Goal: Information Seeking & Learning: Learn about a topic

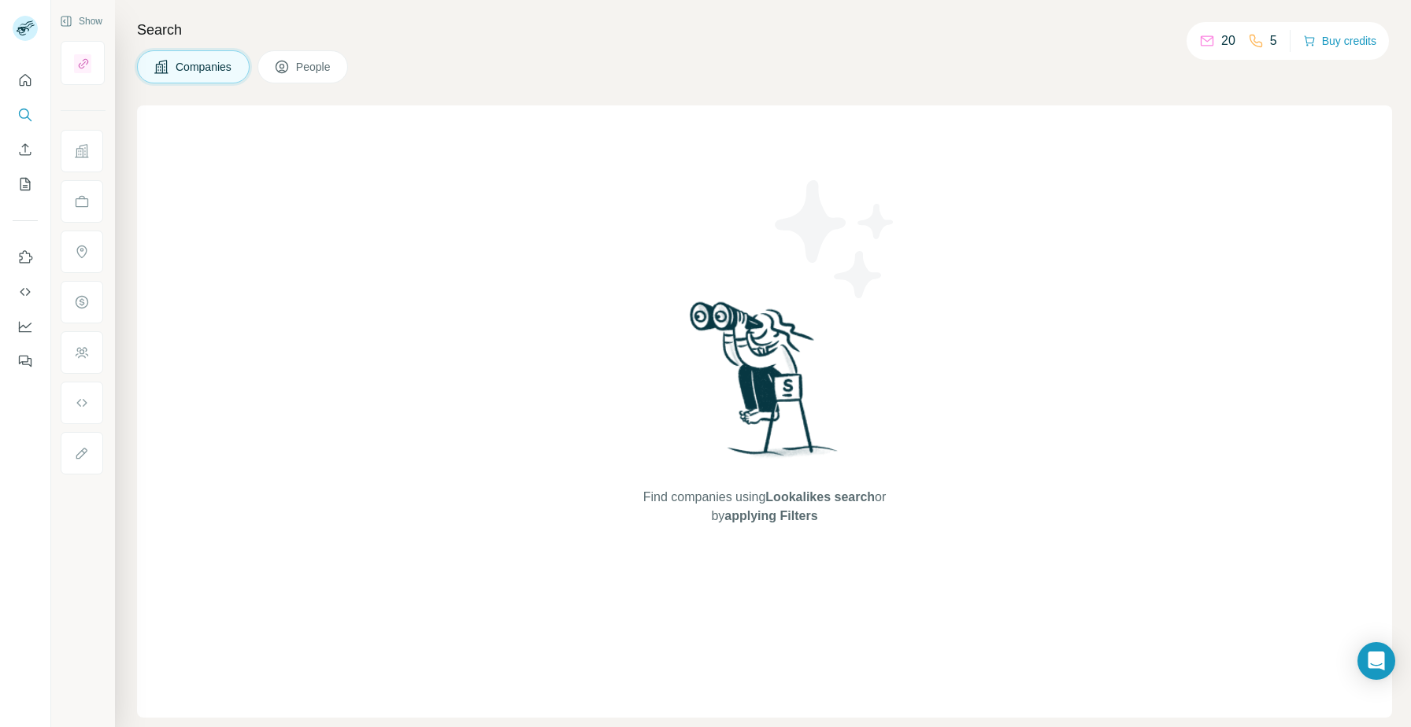
drag, startPoint x: 312, startPoint y: 79, endPoint x: 250, endPoint y: 308, distance: 237.2
click at [250, 308] on div "Search Companies People Find companies using Lookalikes search or by applying F…" at bounding box center [763, 363] width 1296 height 727
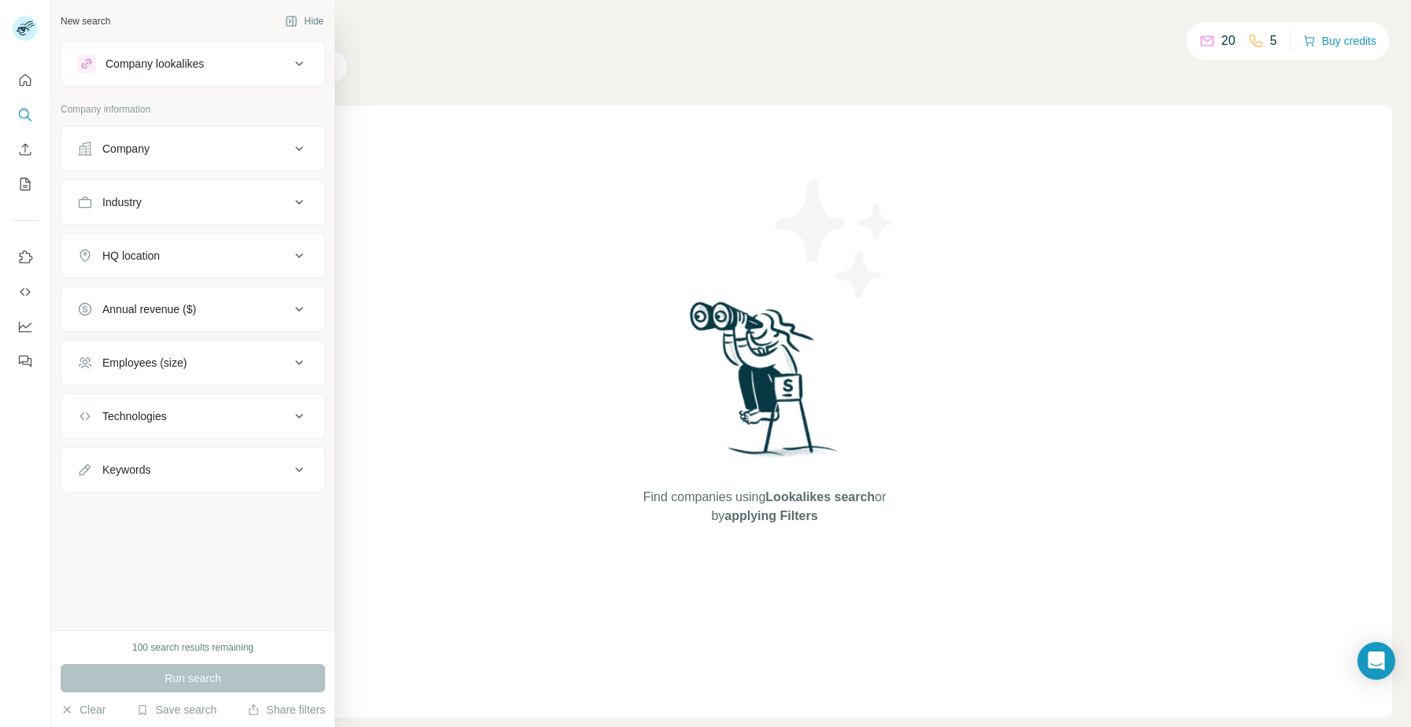
click at [189, 153] on div "Company" at bounding box center [183, 149] width 213 height 16
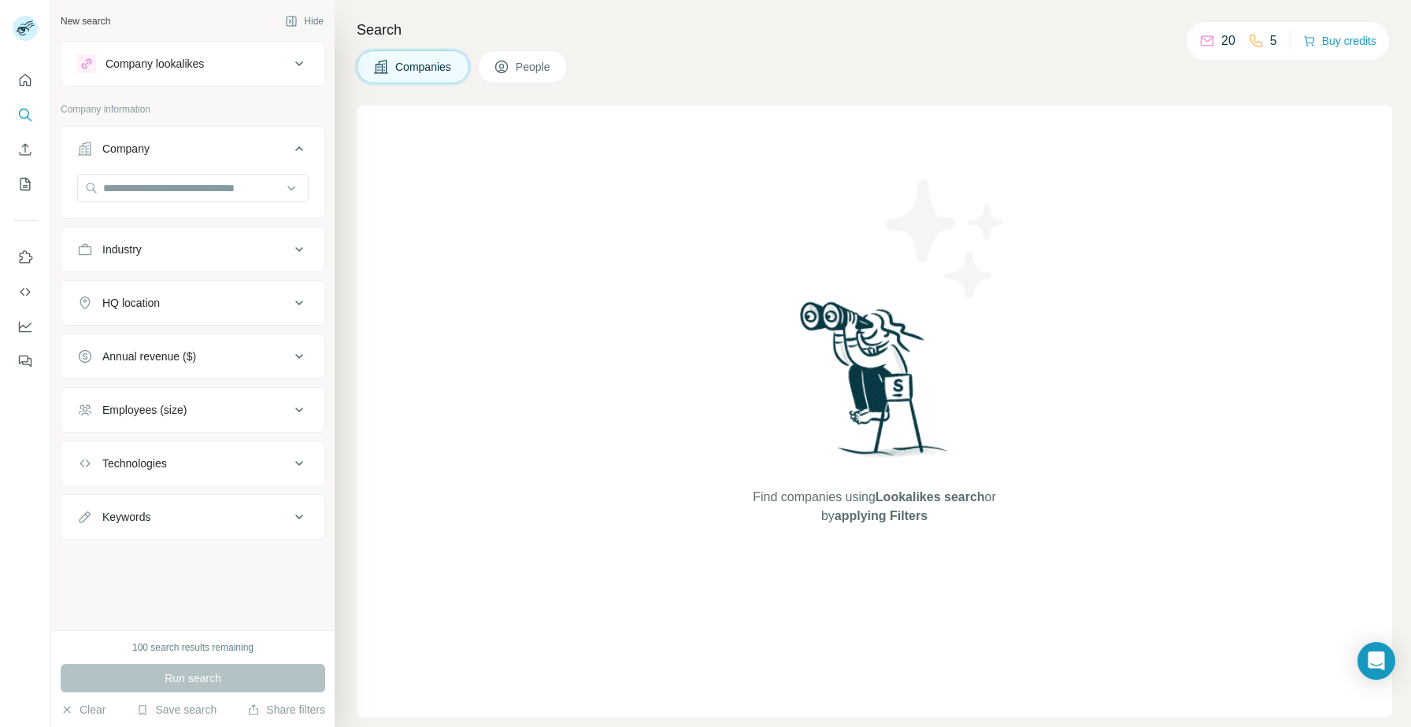
click at [250, 292] on button "HQ location" at bounding box center [192, 303] width 263 height 38
click at [259, 251] on div "Industry" at bounding box center [183, 250] width 213 height 16
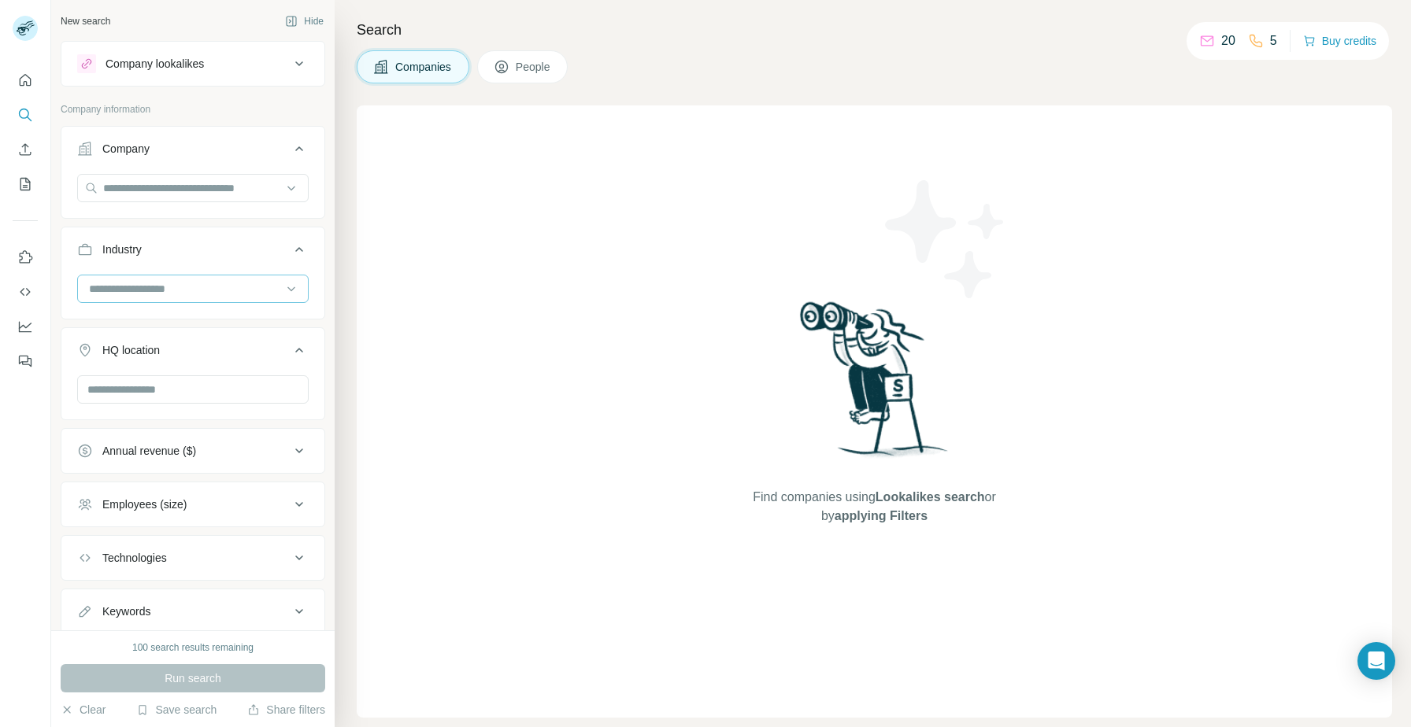
click at [243, 293] on input at bounding box center [184, 288] width 194 height 17
type input "*"
type input "*****"
click at [138, 346] on p "Digital Marketing" at bounding box center [132, 353] width 82 height 16
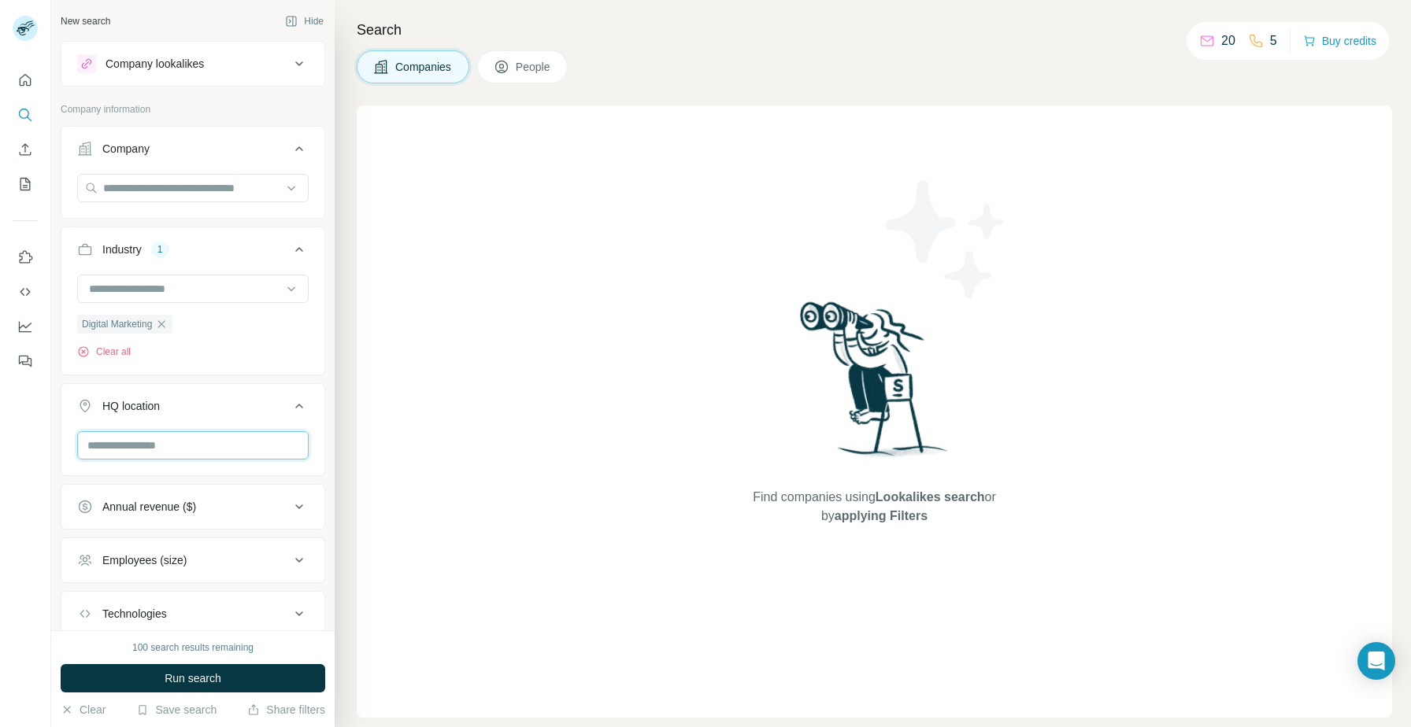
click at [235, 453] on input "text" at bounding box center [192, 445] width 231 height 28
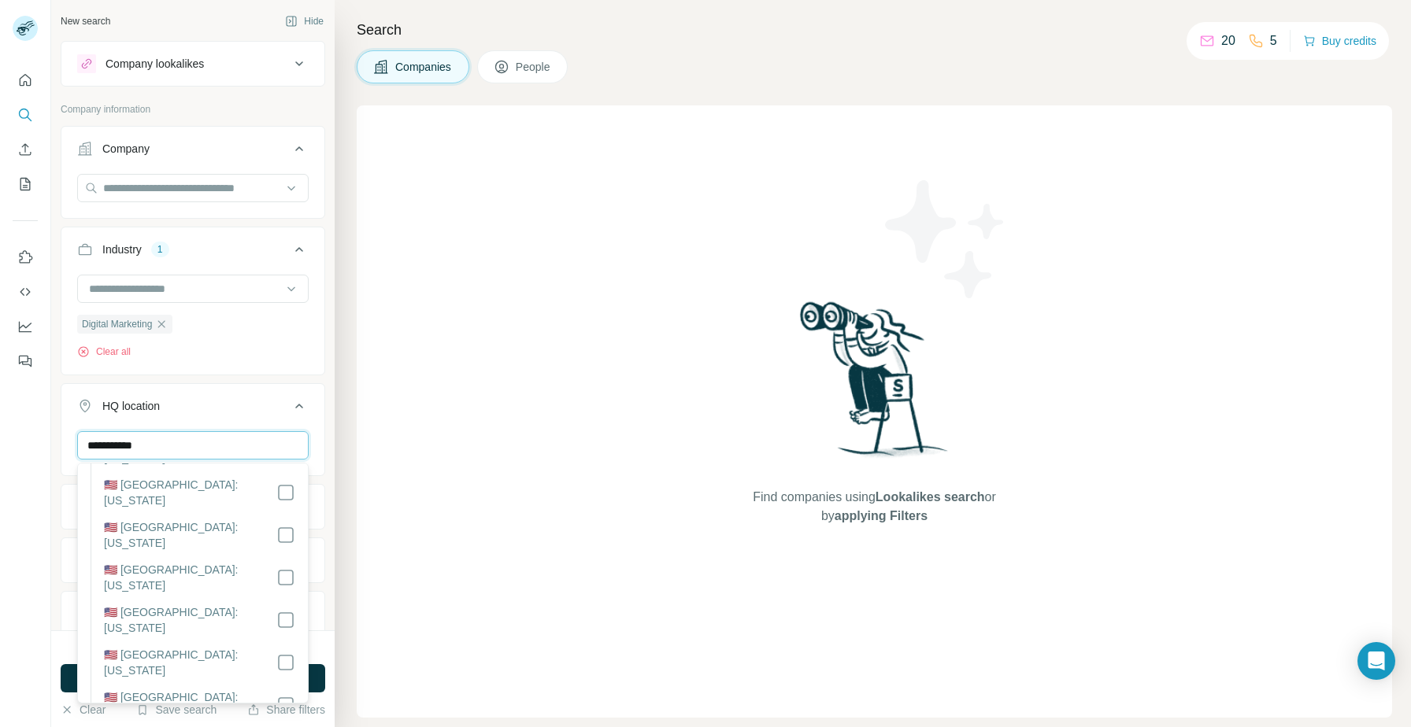
scroll to position [1434, 0]
type input "**********"
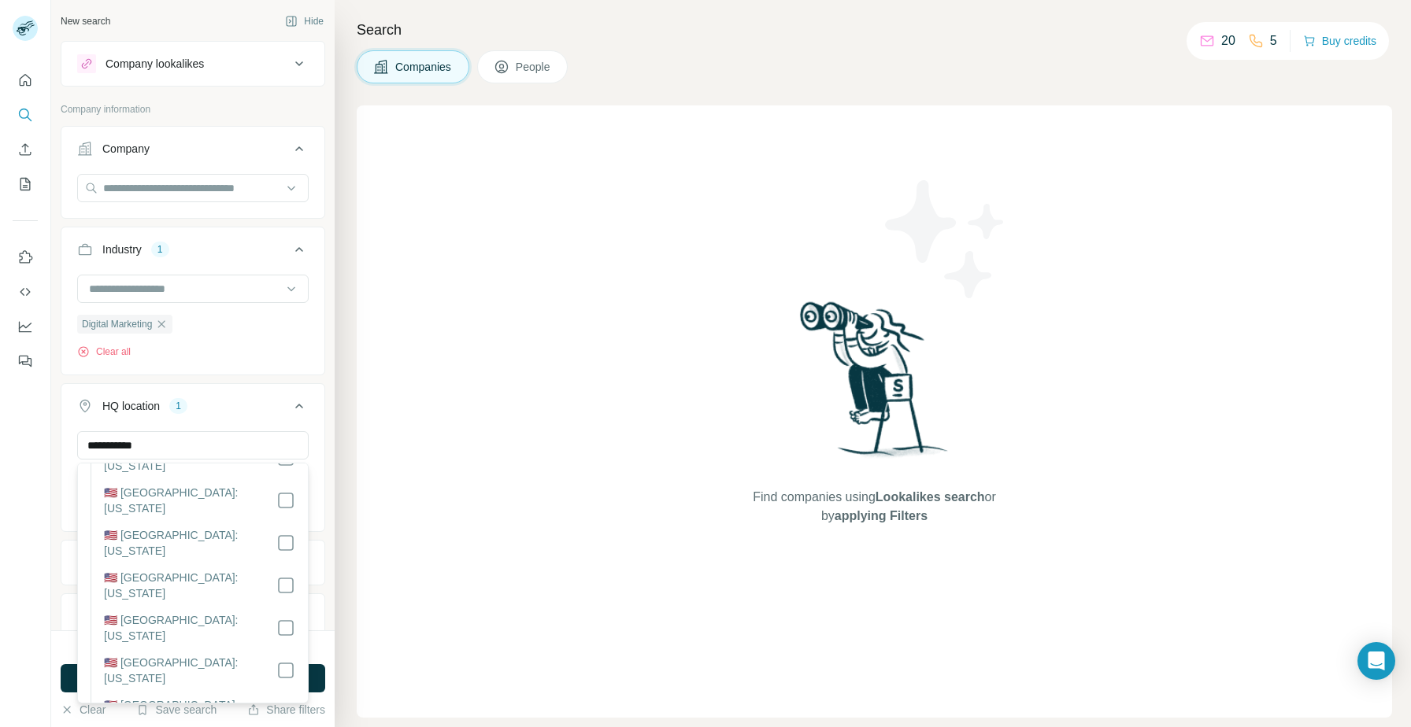
click at [272, 396] on button "HQ location 1" at bounding box center [192, 409] width 263 height 44
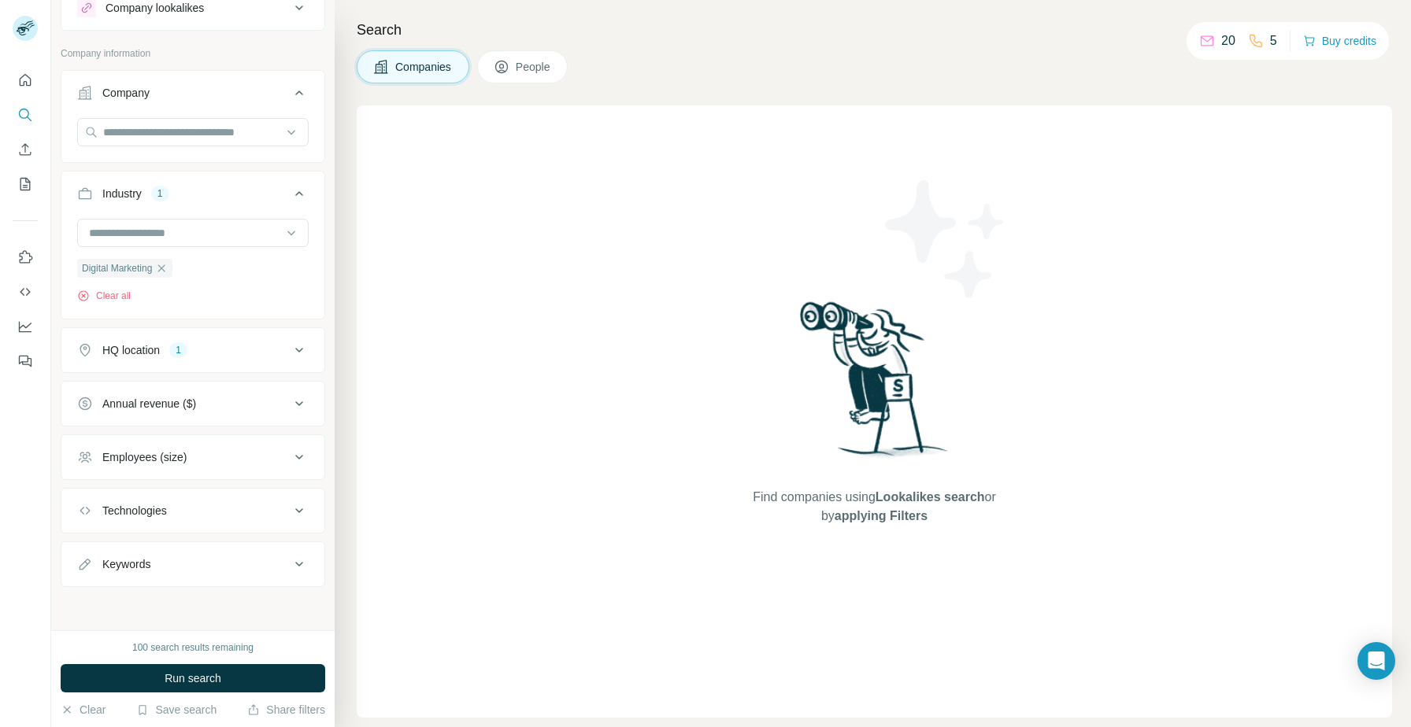
scroll to position [57, 0]
click at [272, 401] on div "Annual revenue ($)" at bounding box center [183, 403] width 213 height 16
click at [272, 405] on div "Annual revenue ($)" at bounding box center [183, 403] width 213 height 16
click at [246, 463] on div "Employees (size)" at bounding box center [183, 457] width 213 height 16
click at [80, 542] on icon at bounding box center [87, 550] width 16 height 16
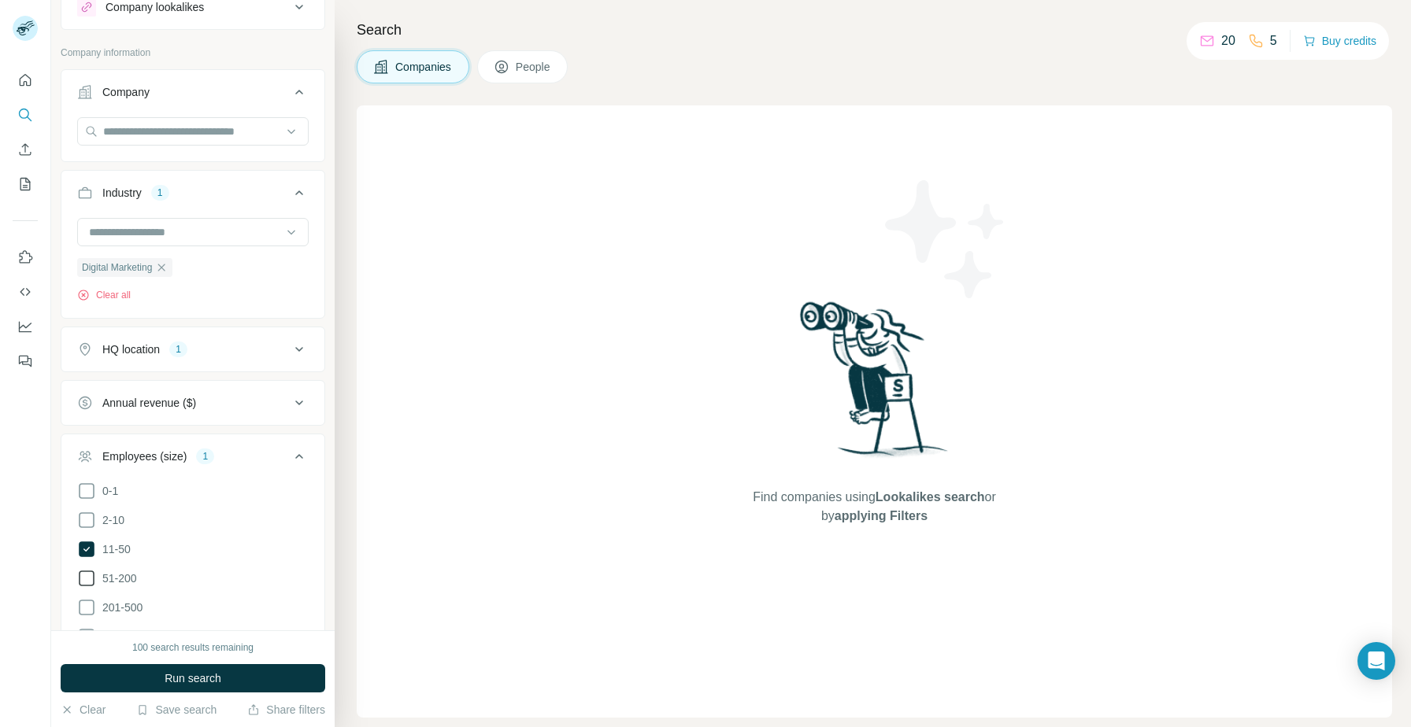
click at [80, 572] on icon at bounding box center [86, 578] width 19 height 19
click at [85, 602] on icon at bounding box center [86, 607] width 19 height 19
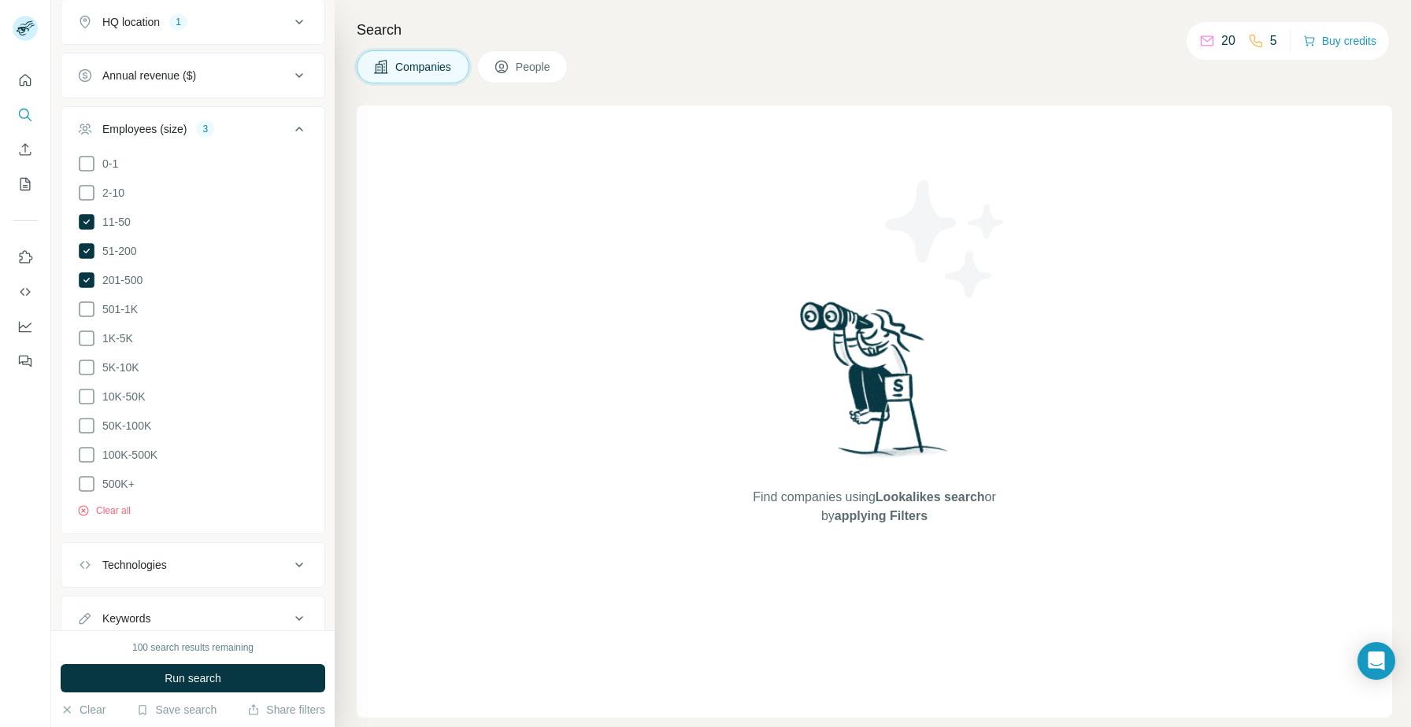
scroll to position [397, 0]
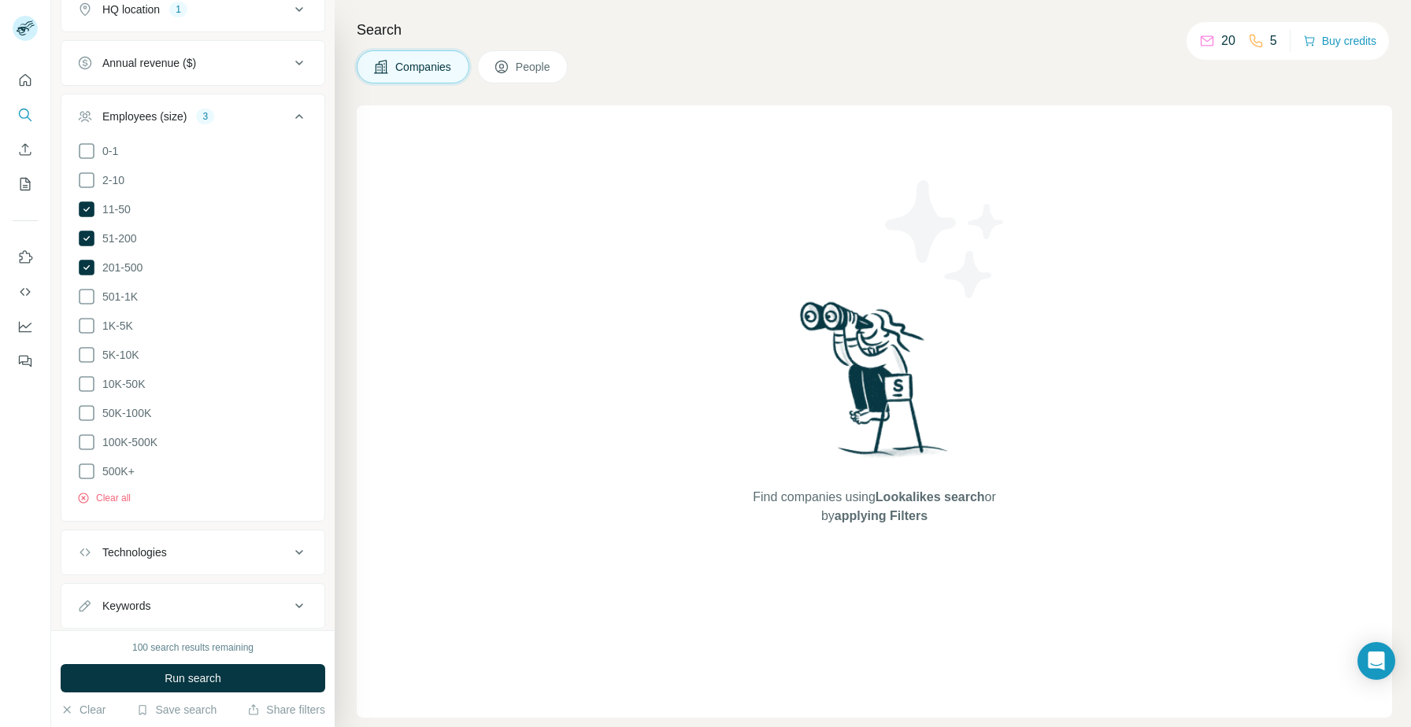
click at [286, 94] on div "Employees (size) 3 0-1 2-10 11-50 [PHONE_NUMBER] 501-1K 1K-5K 5K-10K 10K-50K 50…" at bounding box center [193, 308] width 265 height 428
click at [288, 121] on div "Employees (size) 3" at bounding box center [183, 117] width 213 height 16
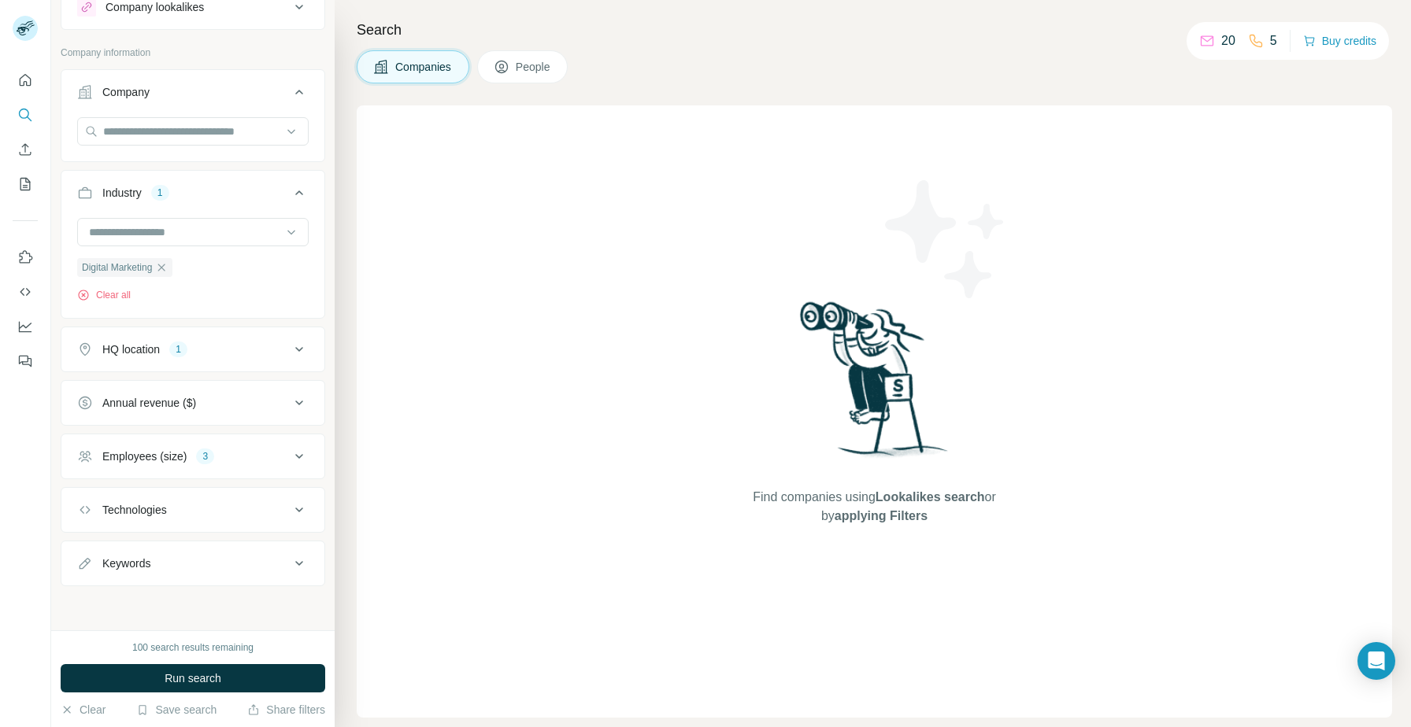
click at [213, 549] on button "Keywords" at bounding box center [192, 564] width 263 height 38
click at [200, 600] on input "text" at bounding box center [177, 603] width 200 height 28
type input "***"
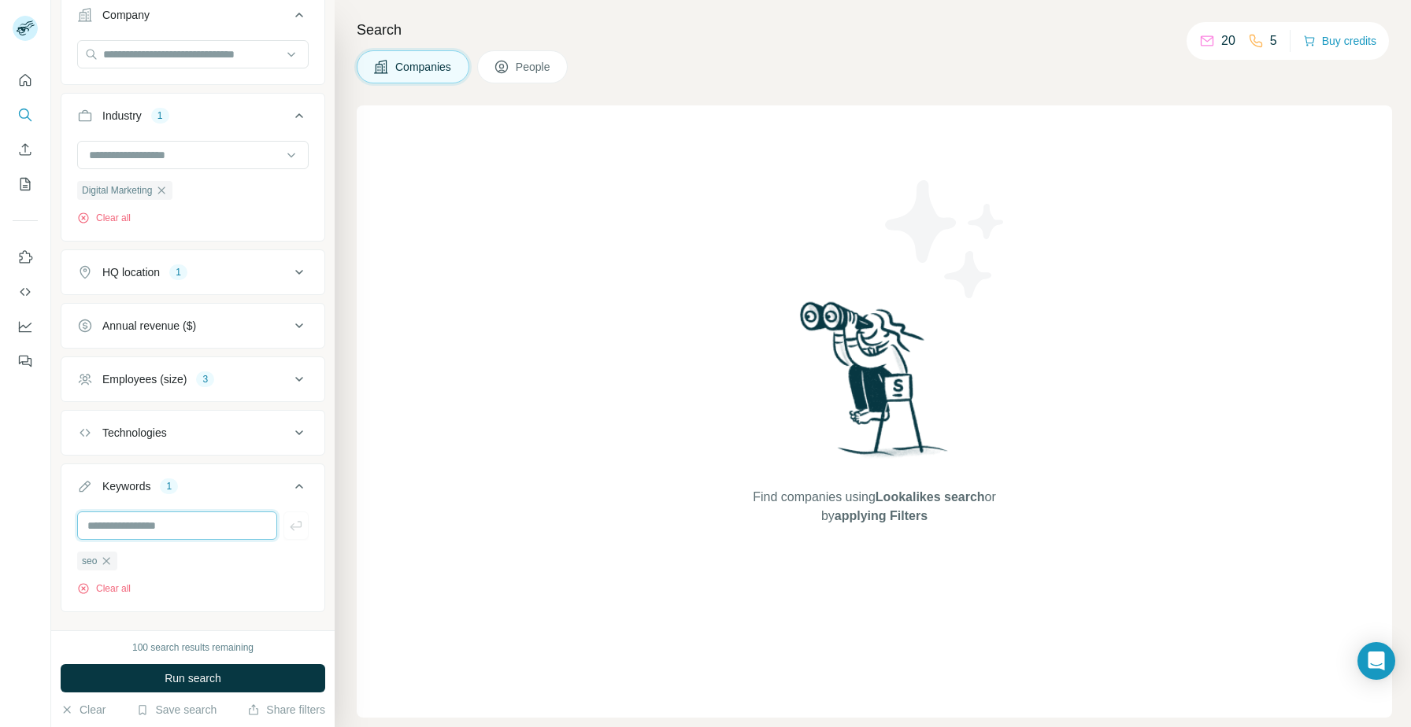
scroll to position [160, 0]
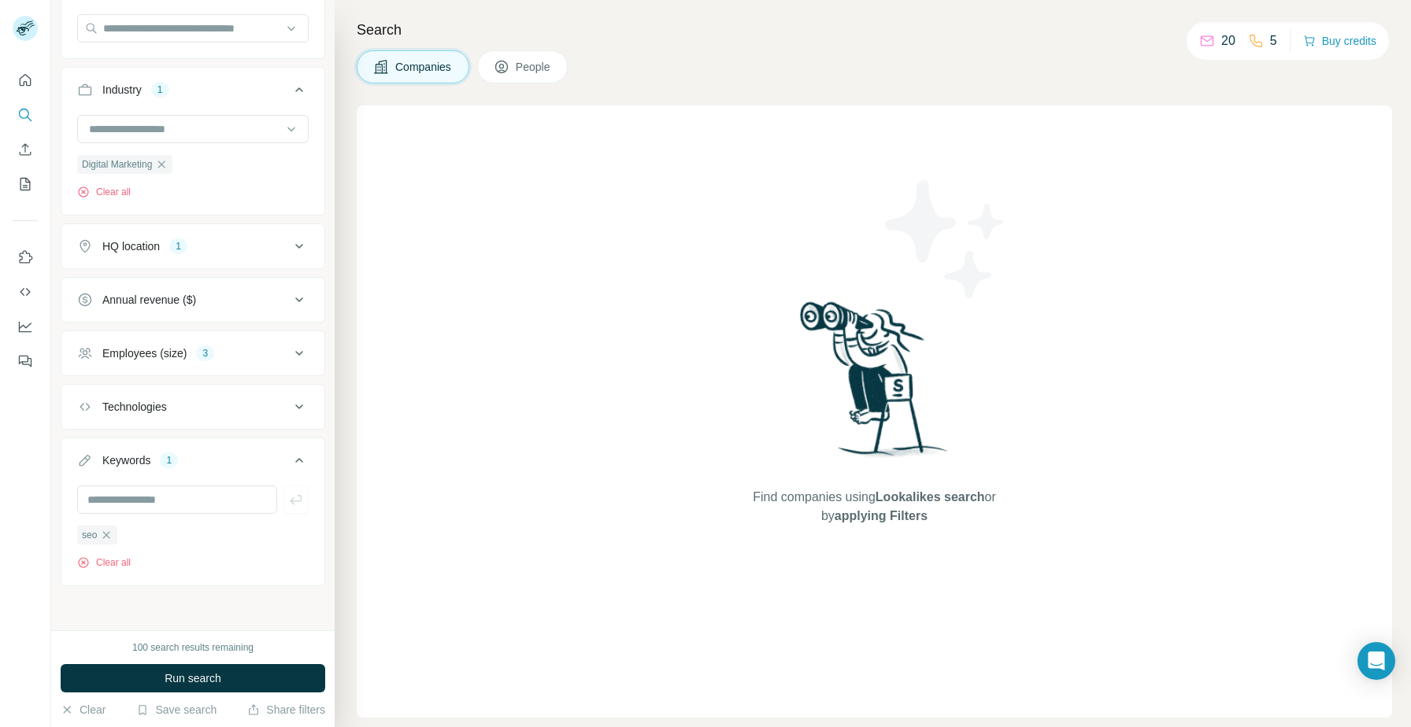
click at [163, 693] on div "100 search results remaining Run search Clear Save search Share filters" at bounding box center [192, 679] width 283 height 97
click at [172, 678] on span "Run search" at bounding box center [193, 679] width 57 height 16
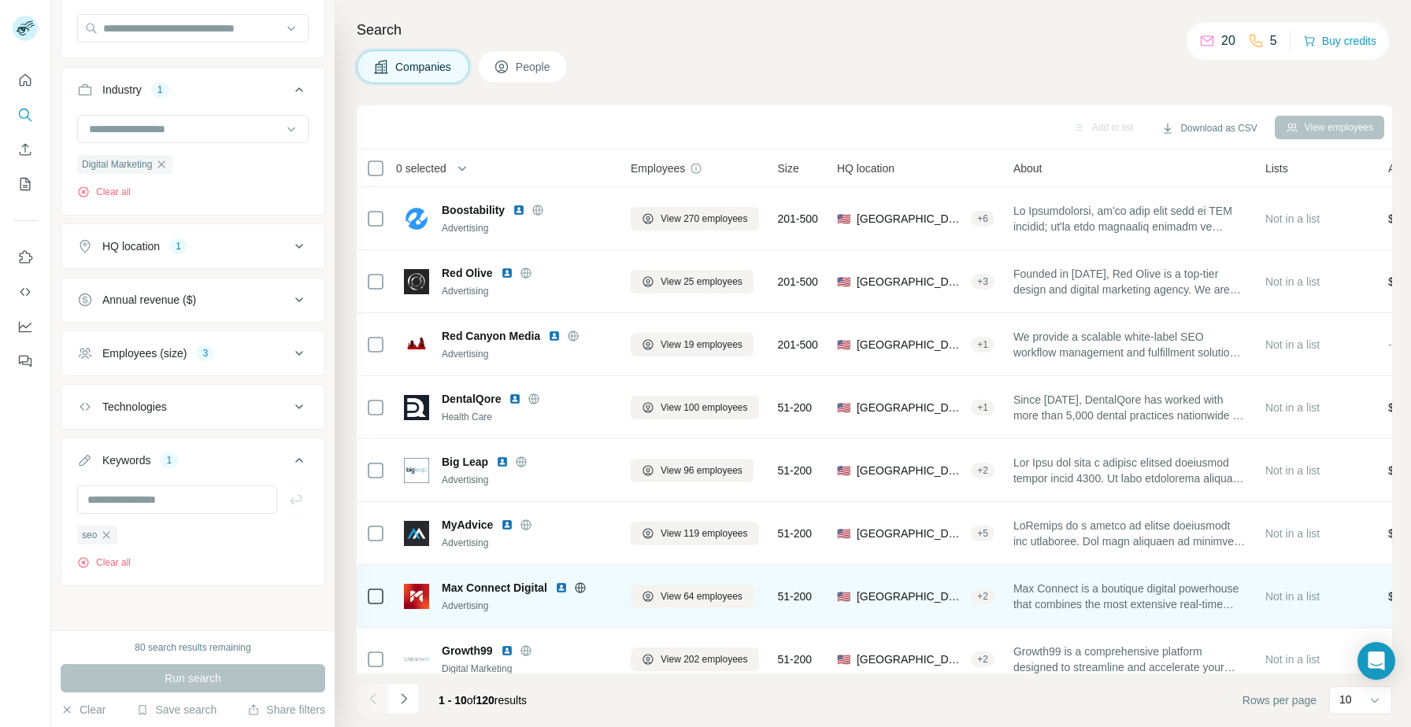
scroll to position [143, 0]
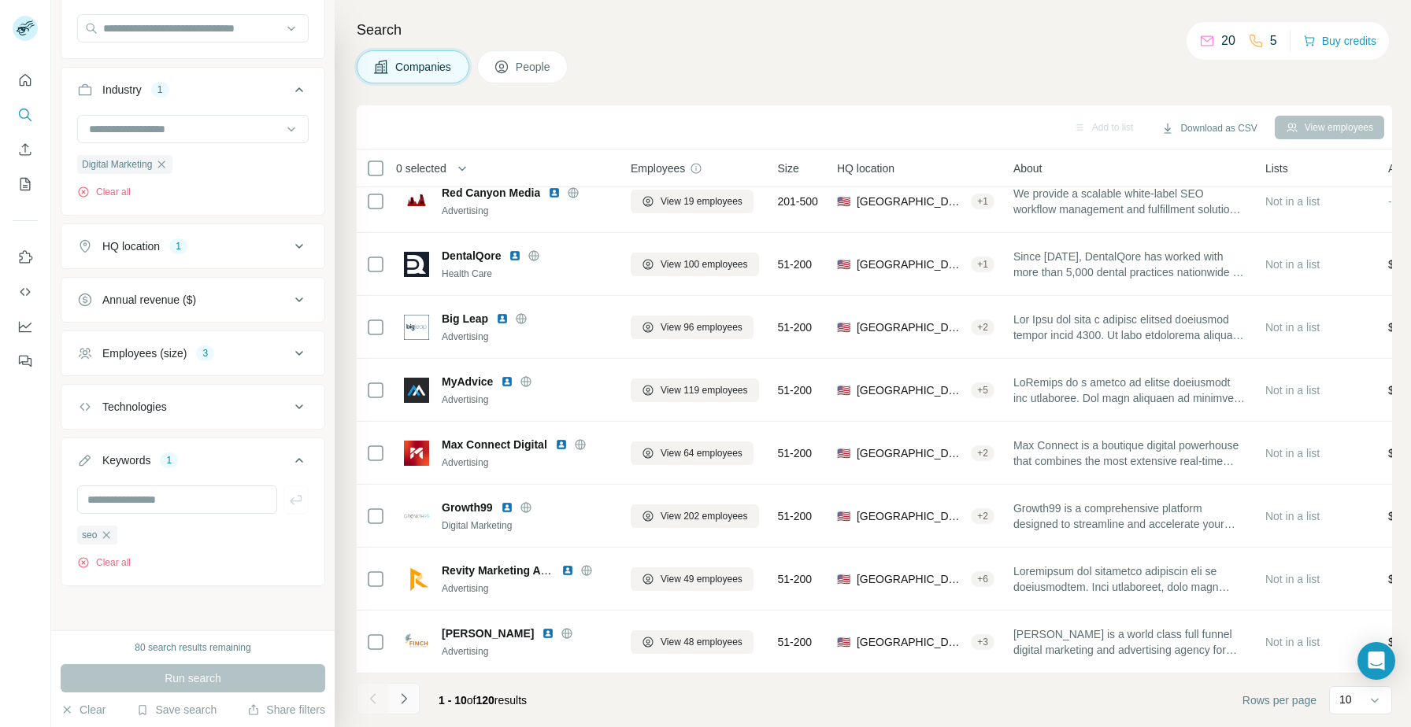
click at [409, 708] on button "Navigate to next page" at bounding box center [403, 698] width 31 height 31
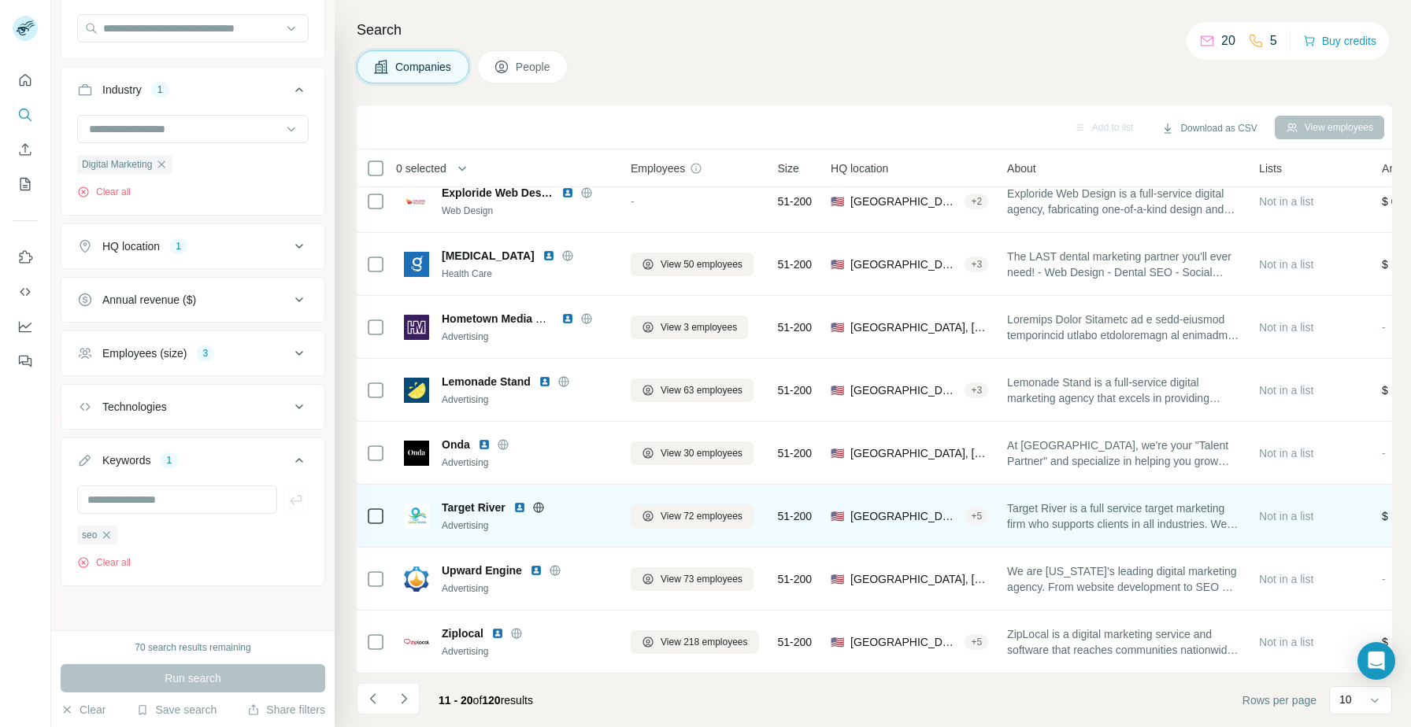
click at [520, 508] on img at bounding box center [519, 507] width 13 height 13
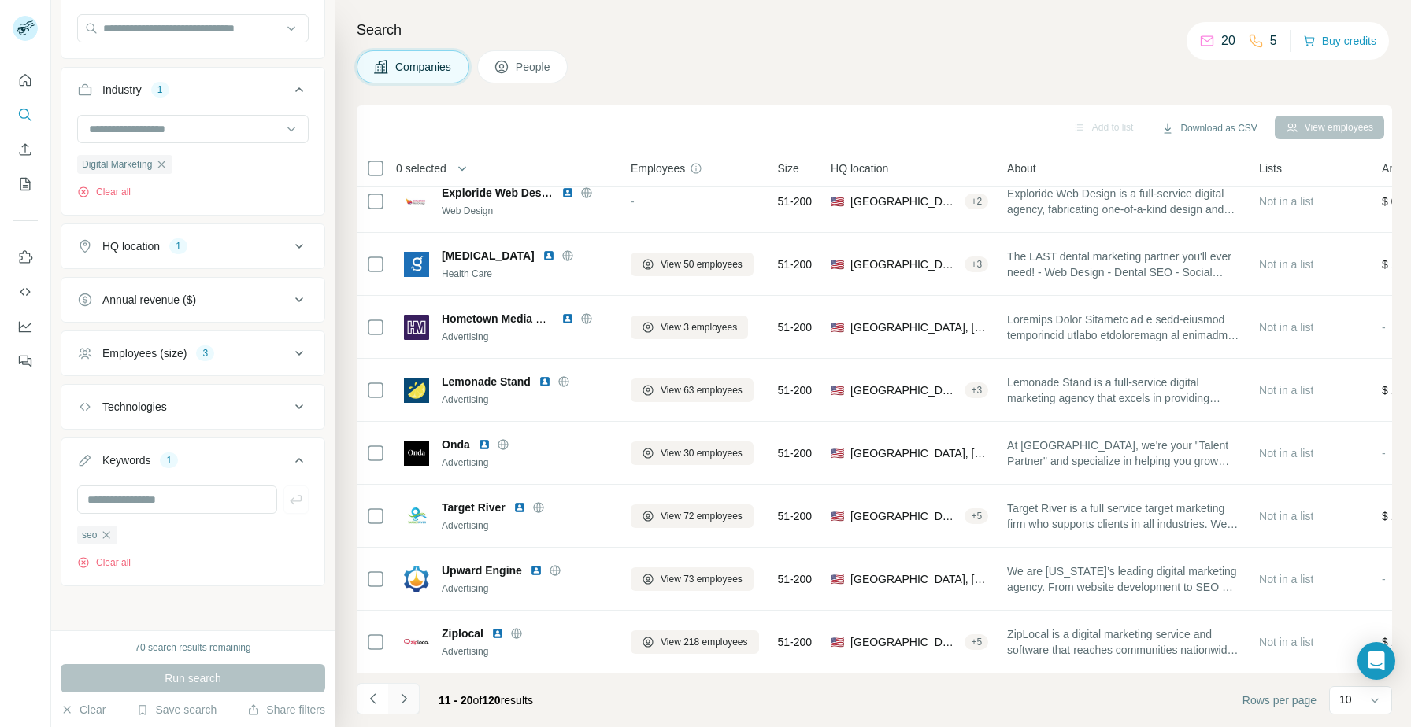
click at [401, 699] on icon "Navigate to next page" at bounding box center [404, 699] width 16 height 16
click at [416, 702] on div at bounding box center [403, 698] width 31 height 31
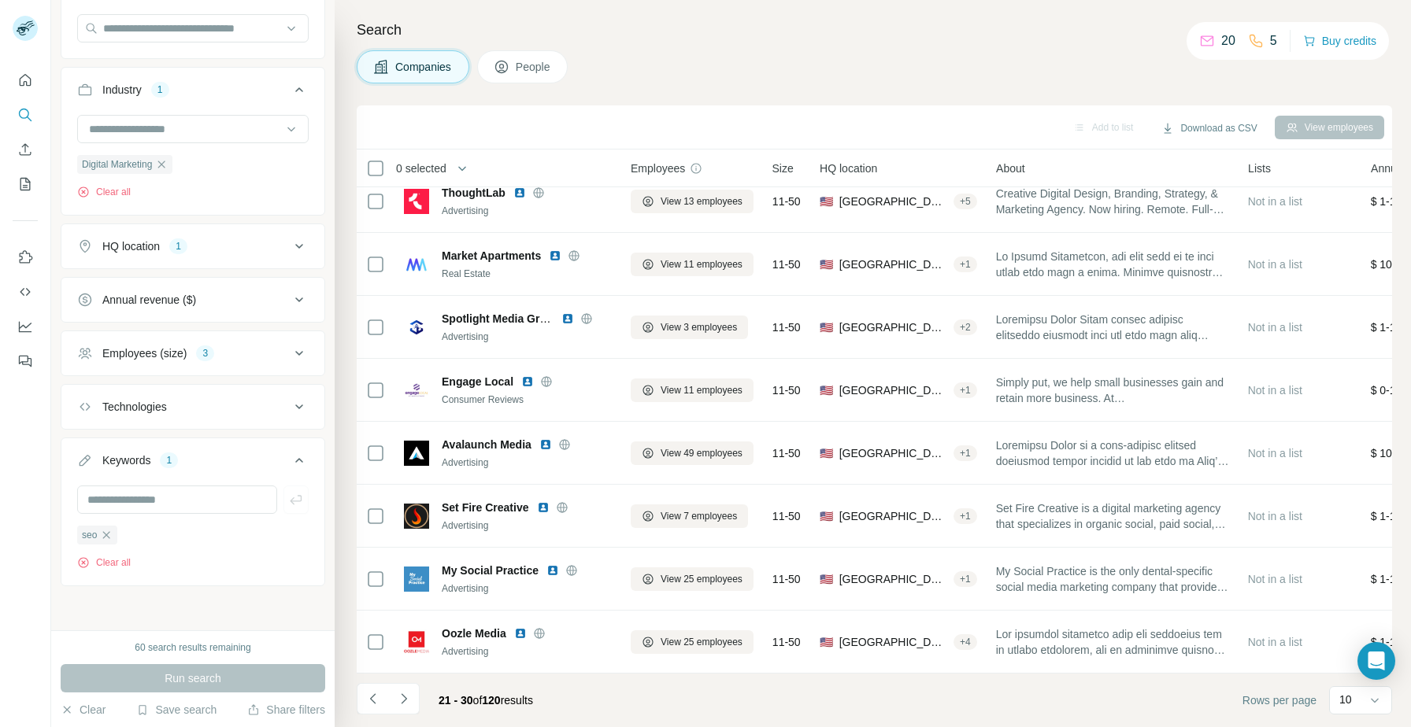
drag, startPoint x: 472, startPoint y: 711, endPoint x: 697, endPoint y: 698, distance: 224.7
click at [697, 698] on footer "21 - 30 of 120 results Rows per page 10" at bounding box center [874, 701] width 1035 height 54
click at [401, 701] on icon "Navigate to next page" at bounding box center [404, 699] width 16 height 16
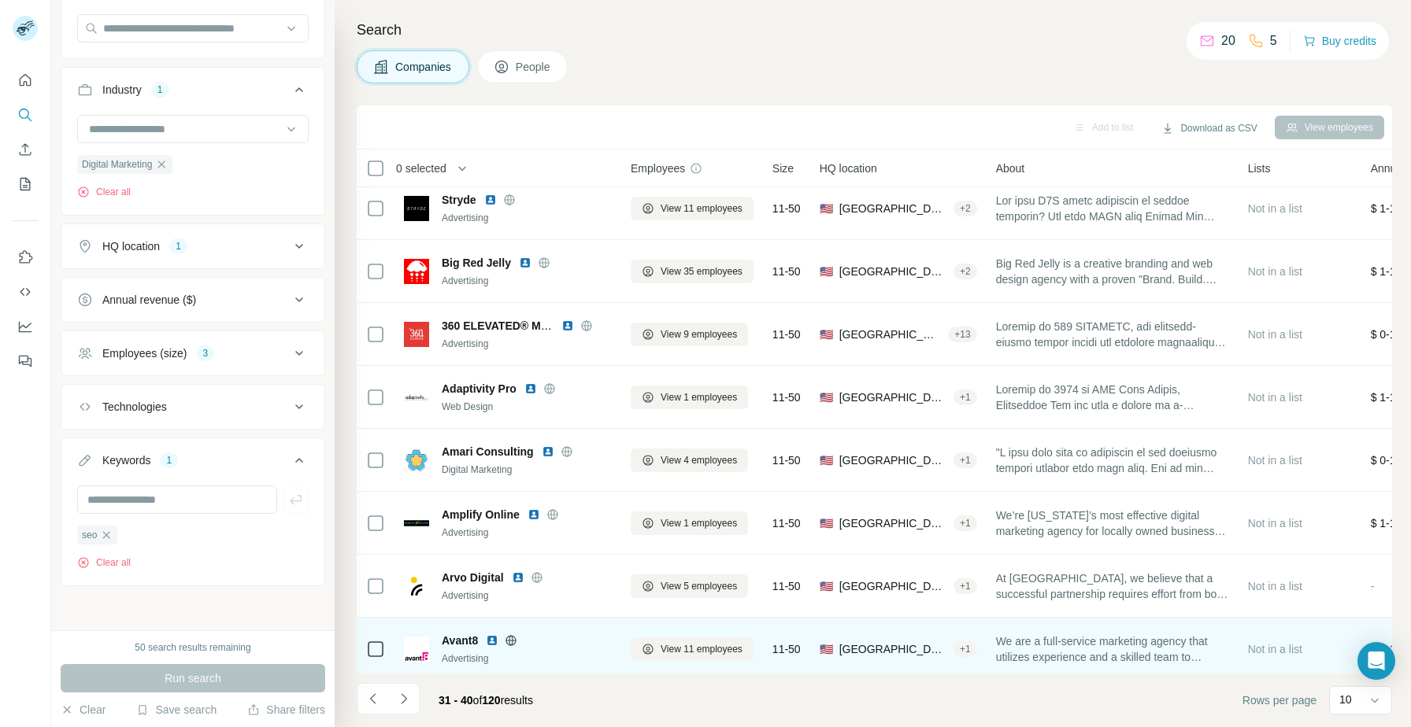
scroll to position [0, 0]
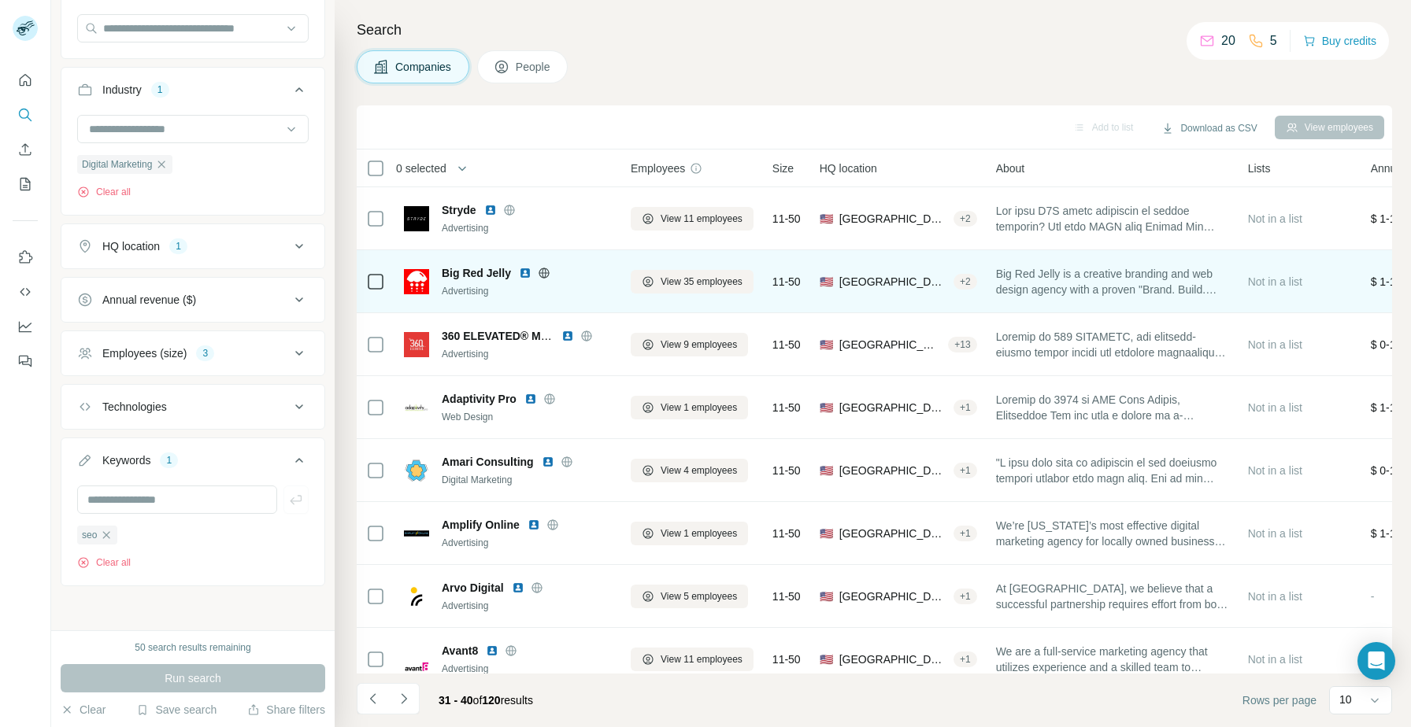
click at [523, 276] on img at bounding box center [525, 273] width 13 height 13
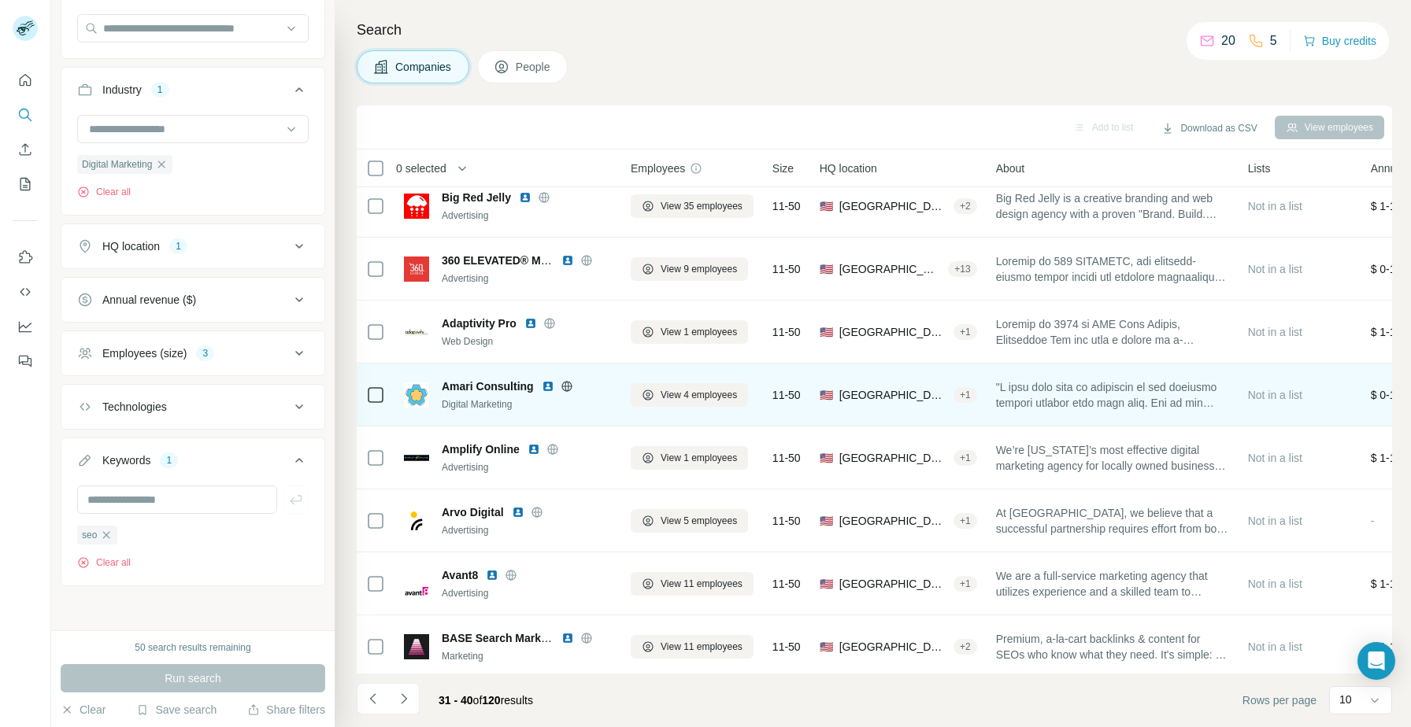
scroll to position [143, 0]
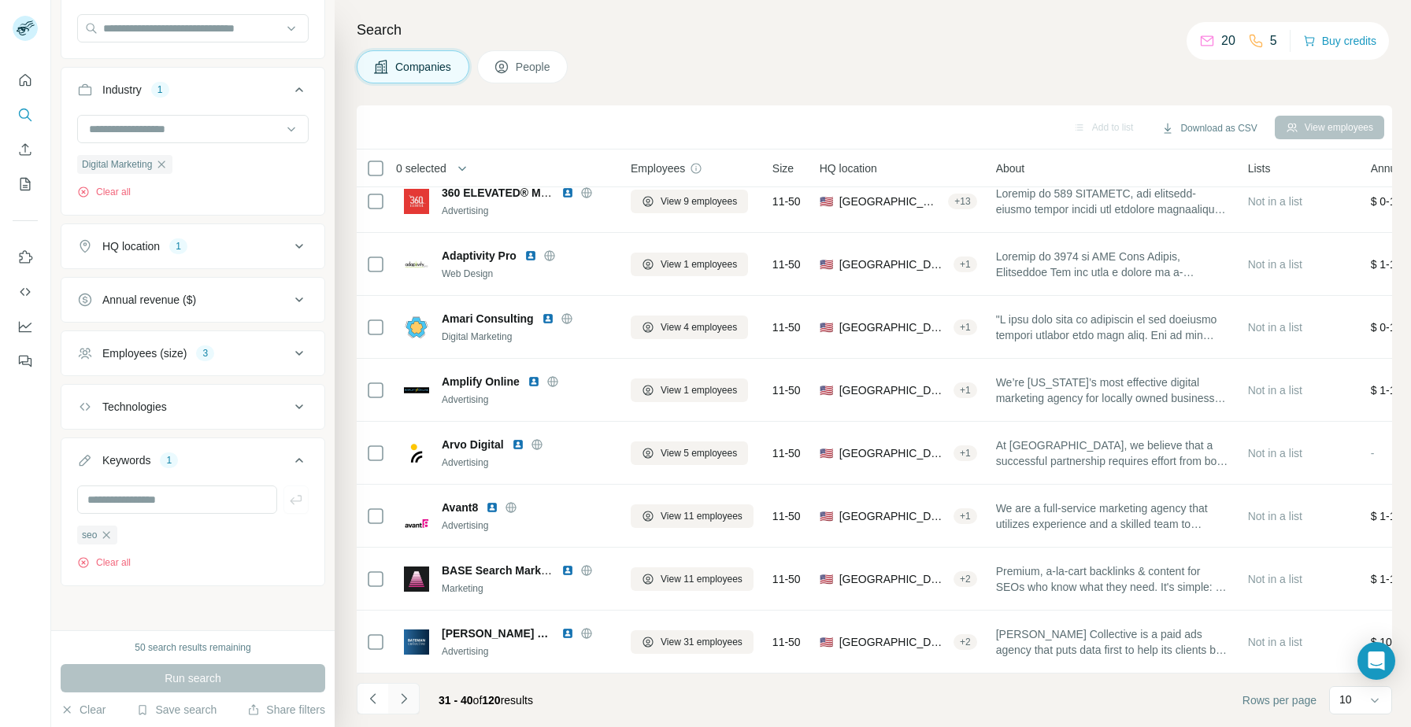
click at [404, 699] on icon "Navigate to next page" at bounding box center [404, 699] width 16 height 16
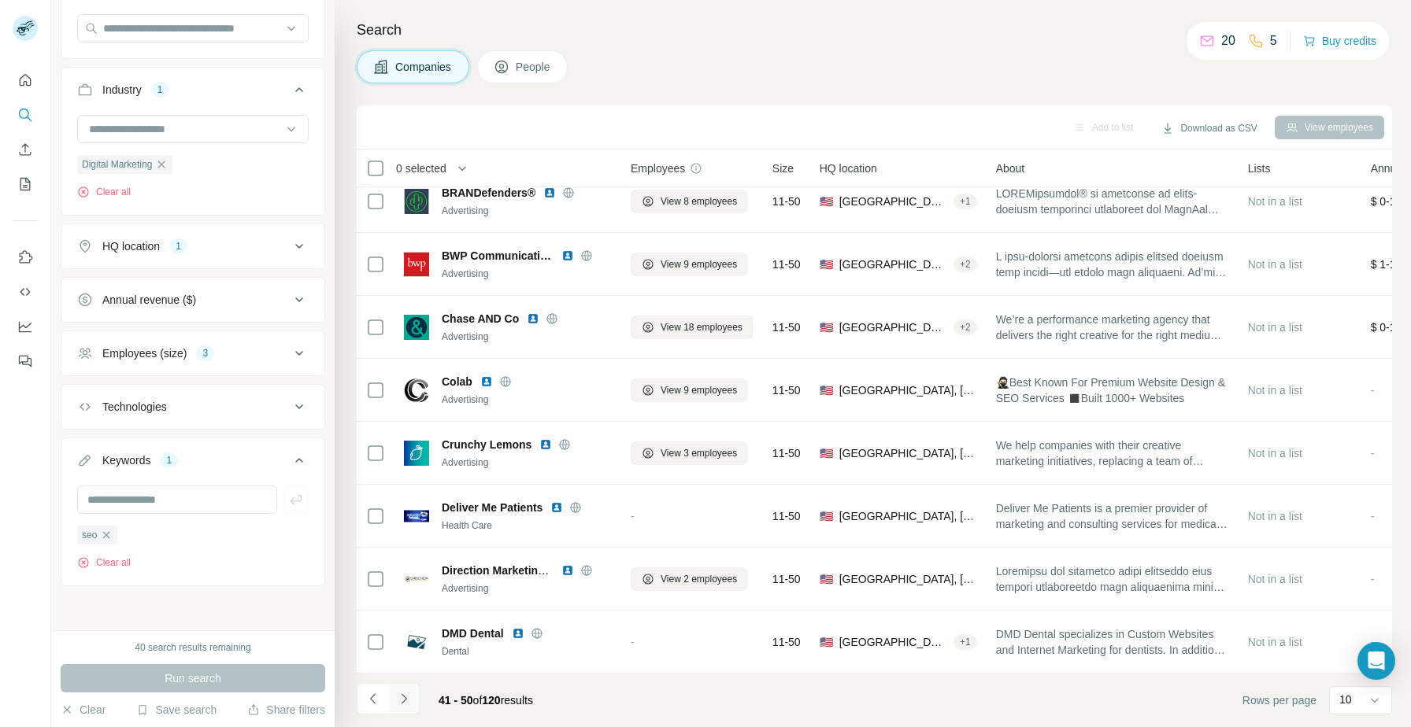
click at [405, 701] on icon "Navigate to next page" at bounding box center [404, 699] width 16 height 16
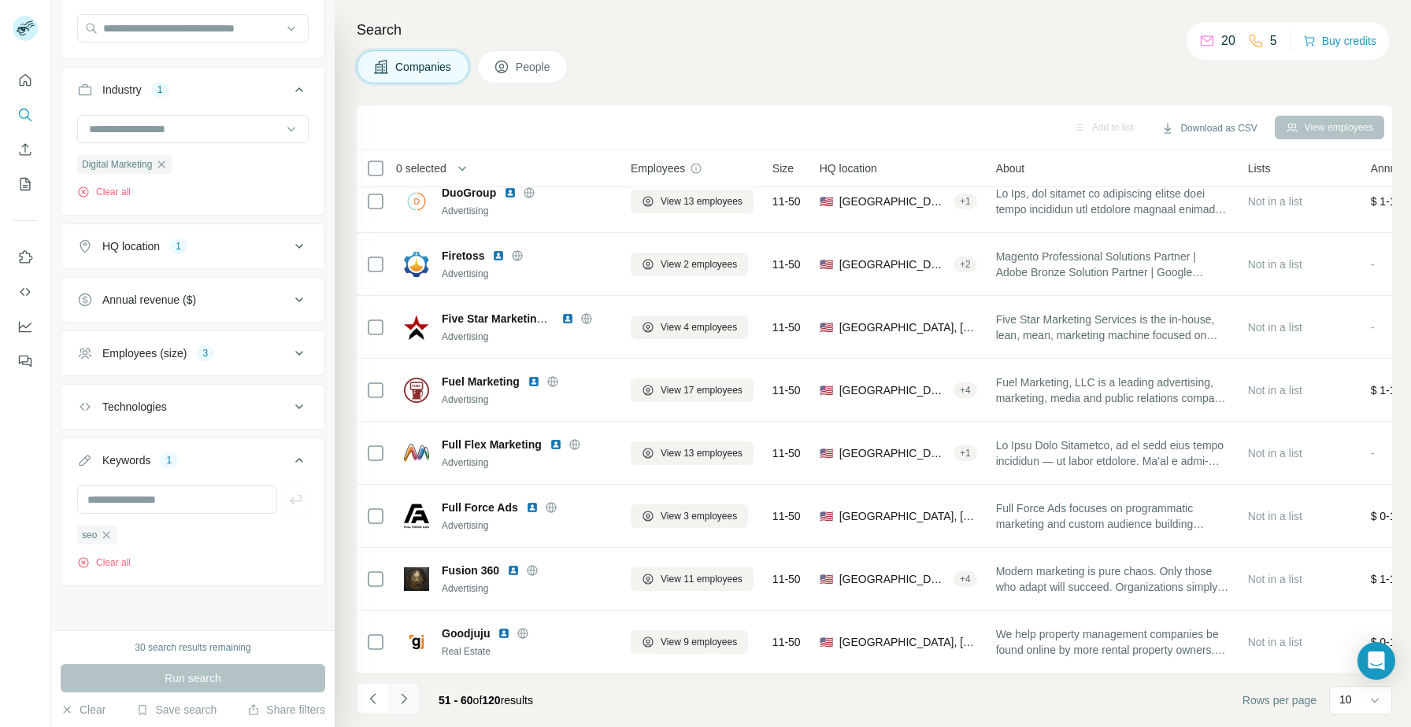
click at [415, 705] on button "Navigate to next page" at bounding box center [403, 698] width 31 height 31
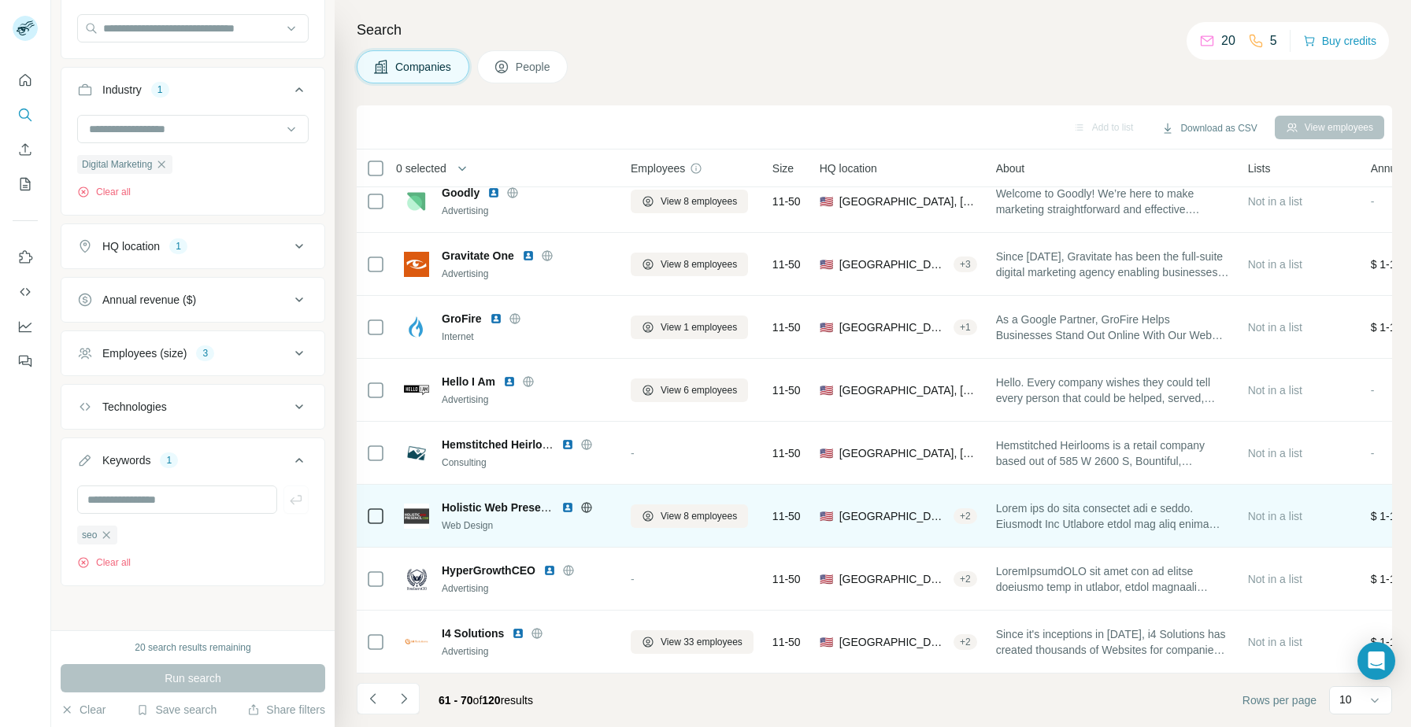
scroll to position [0, 0]
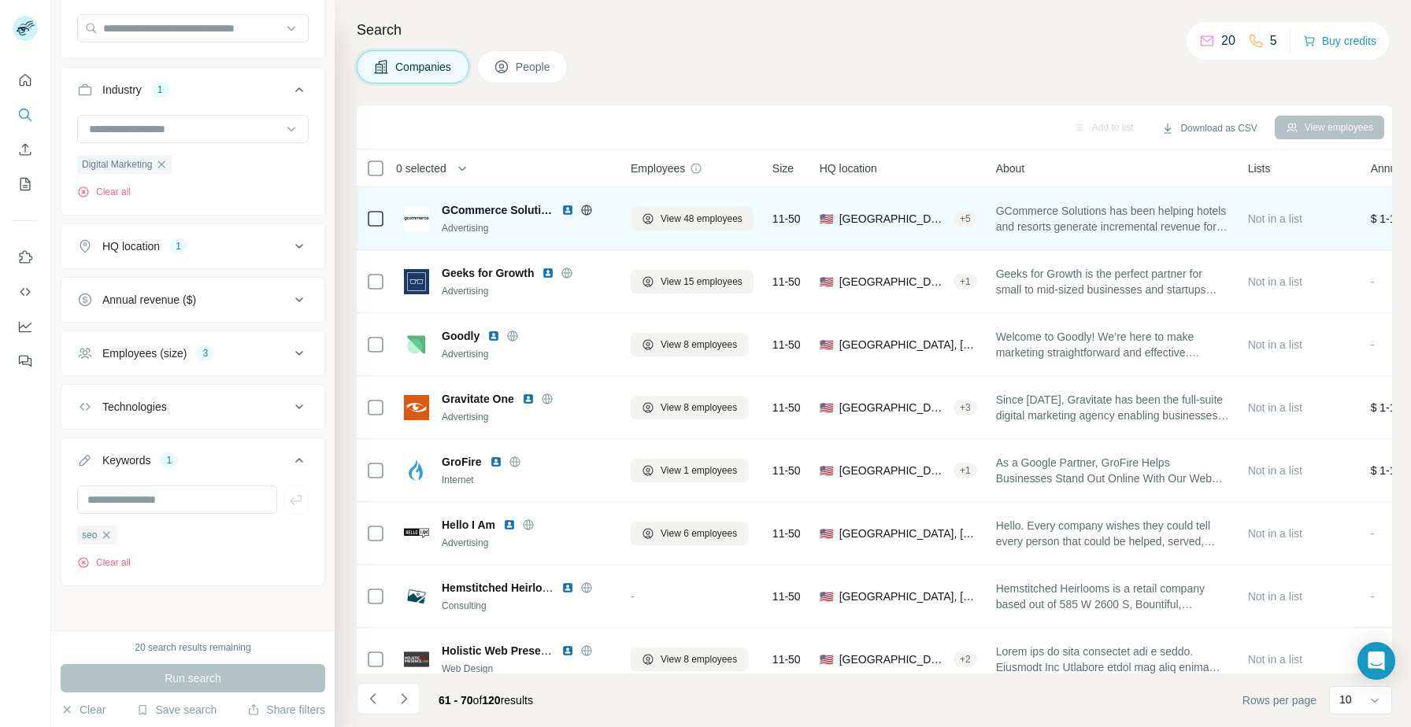
click at [569, 207] on img at bounding box center [567, 210] width 13 height 13
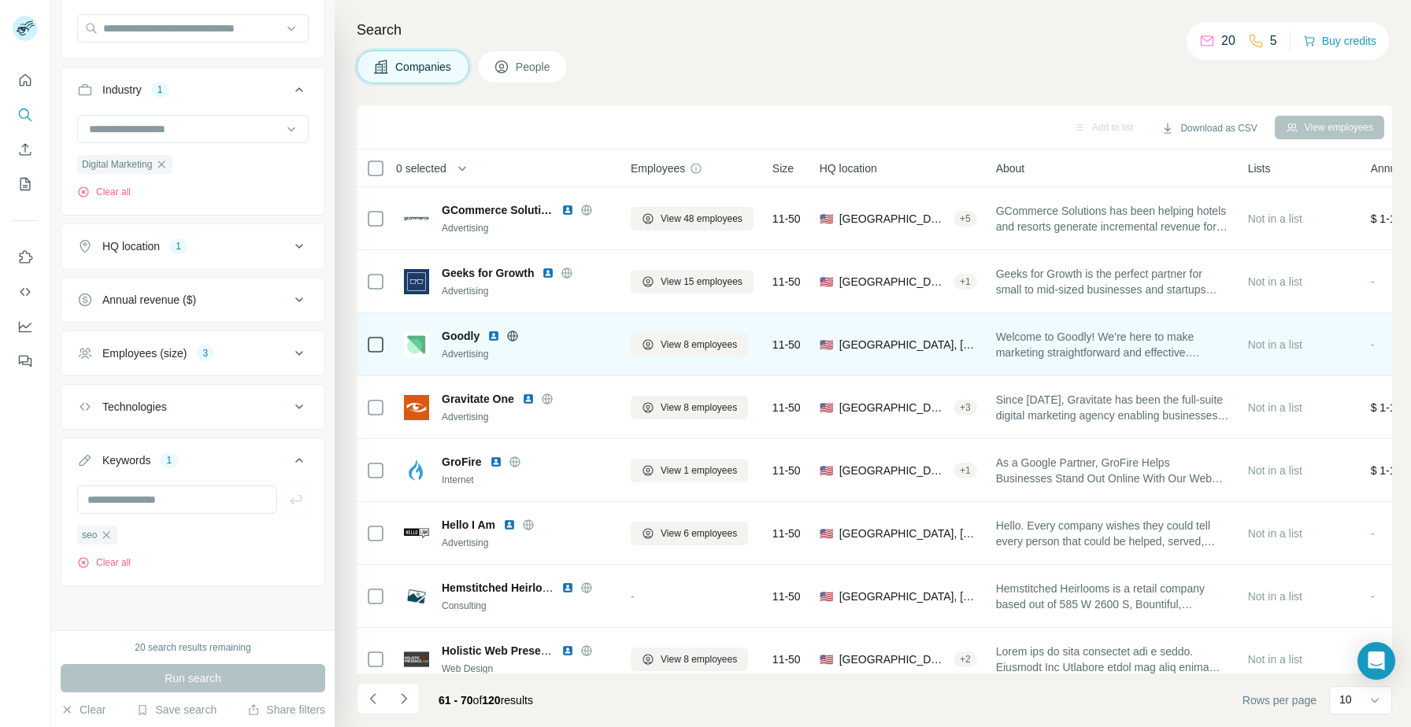
scroll to position [143, 0]
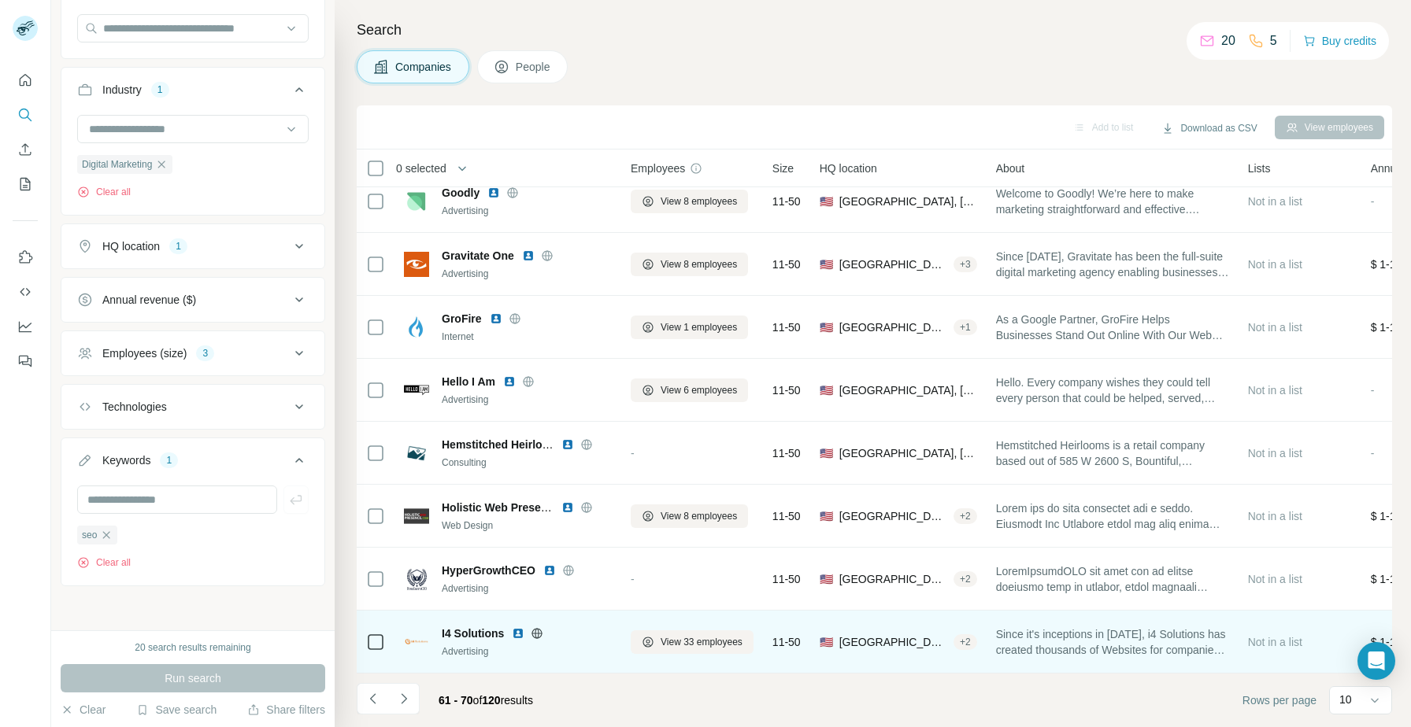
click at [518, 635] on img at bounding box center [518, 633] width 13 height 13
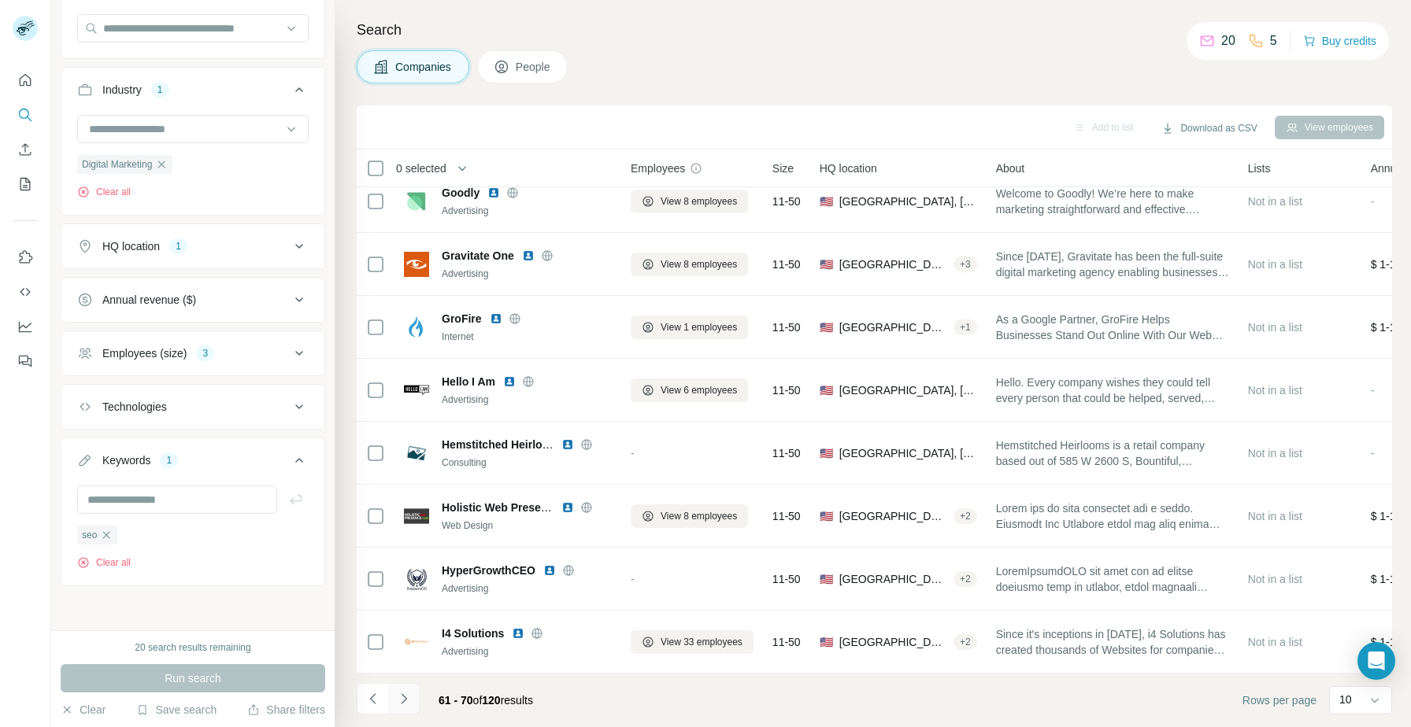
click at [414, 709] on button "Navigate to next page" at bounding box center [403, 698] width 31 height 31
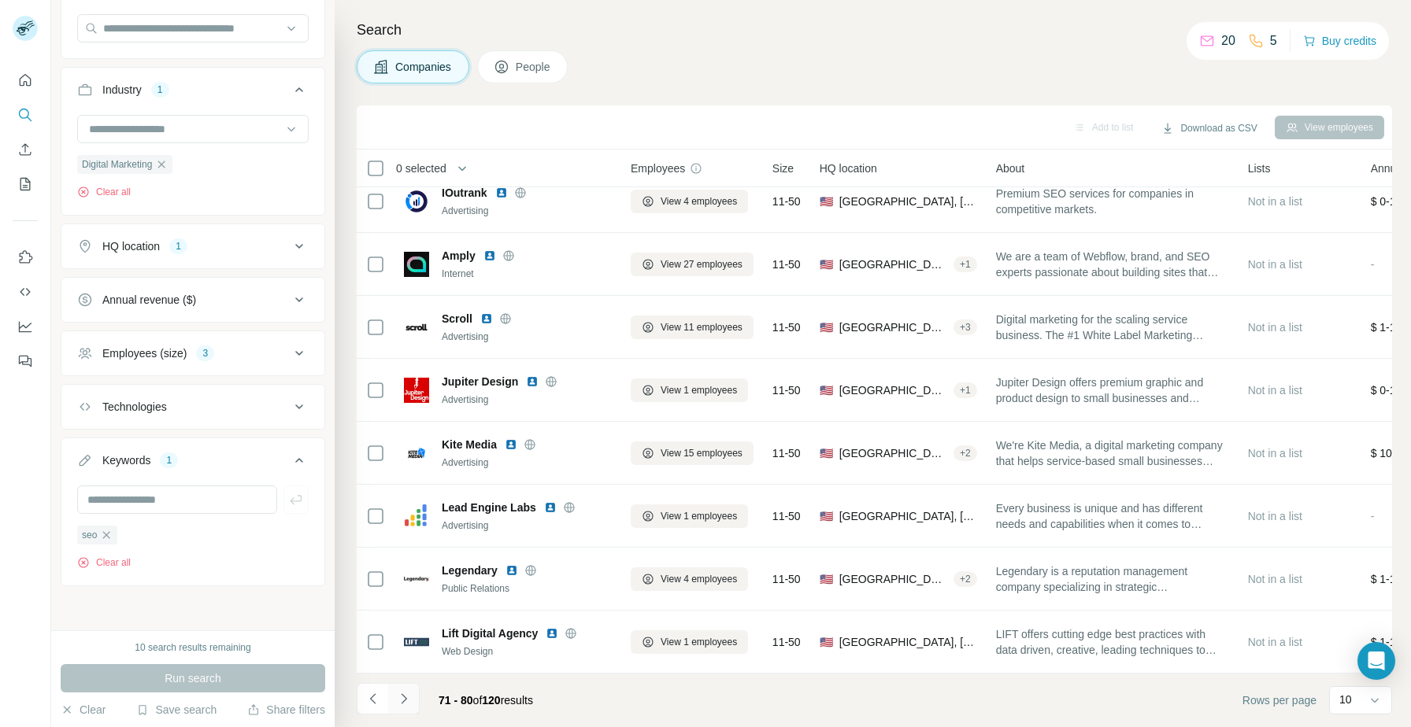
click at [405, 698] on icon "Navigate to next page" at bounding box center [404, 699] width 6 height 10
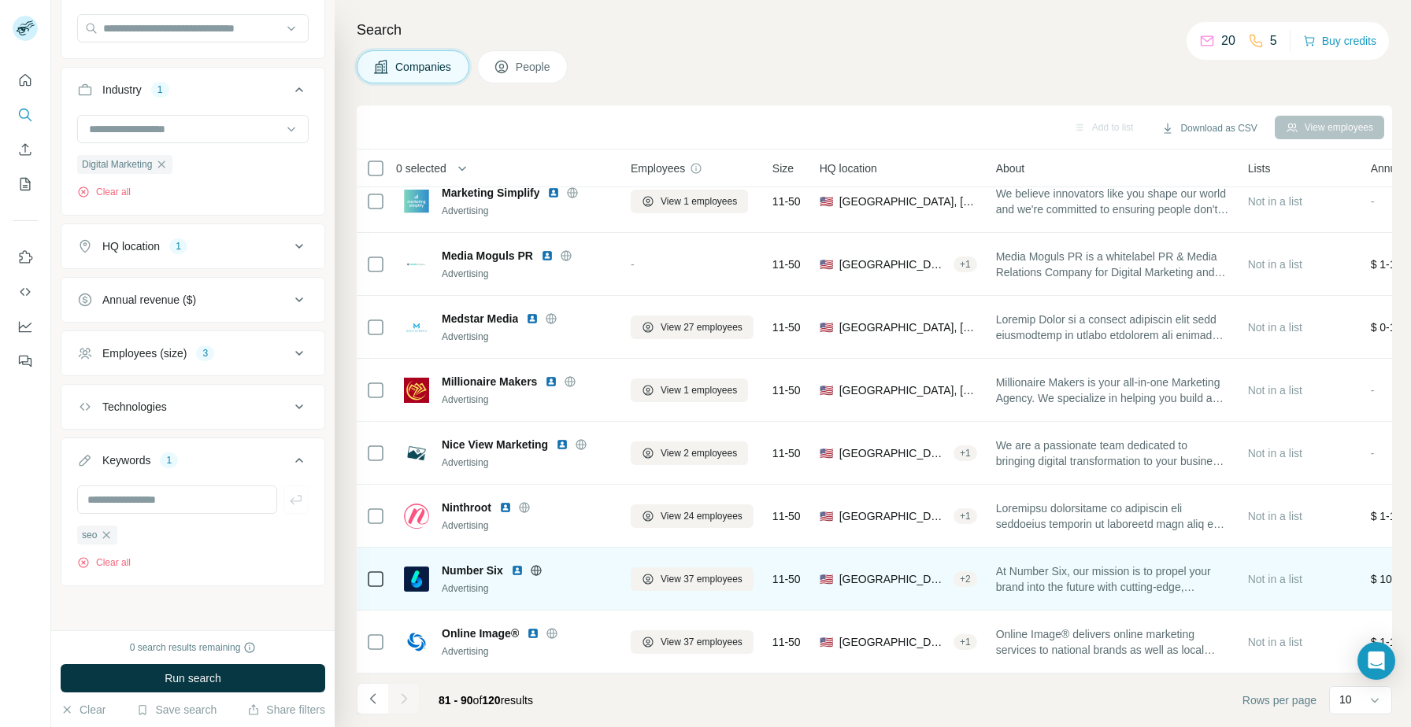
click at [517, 568] on img at bounding box center [517, 570] width 13 height 13
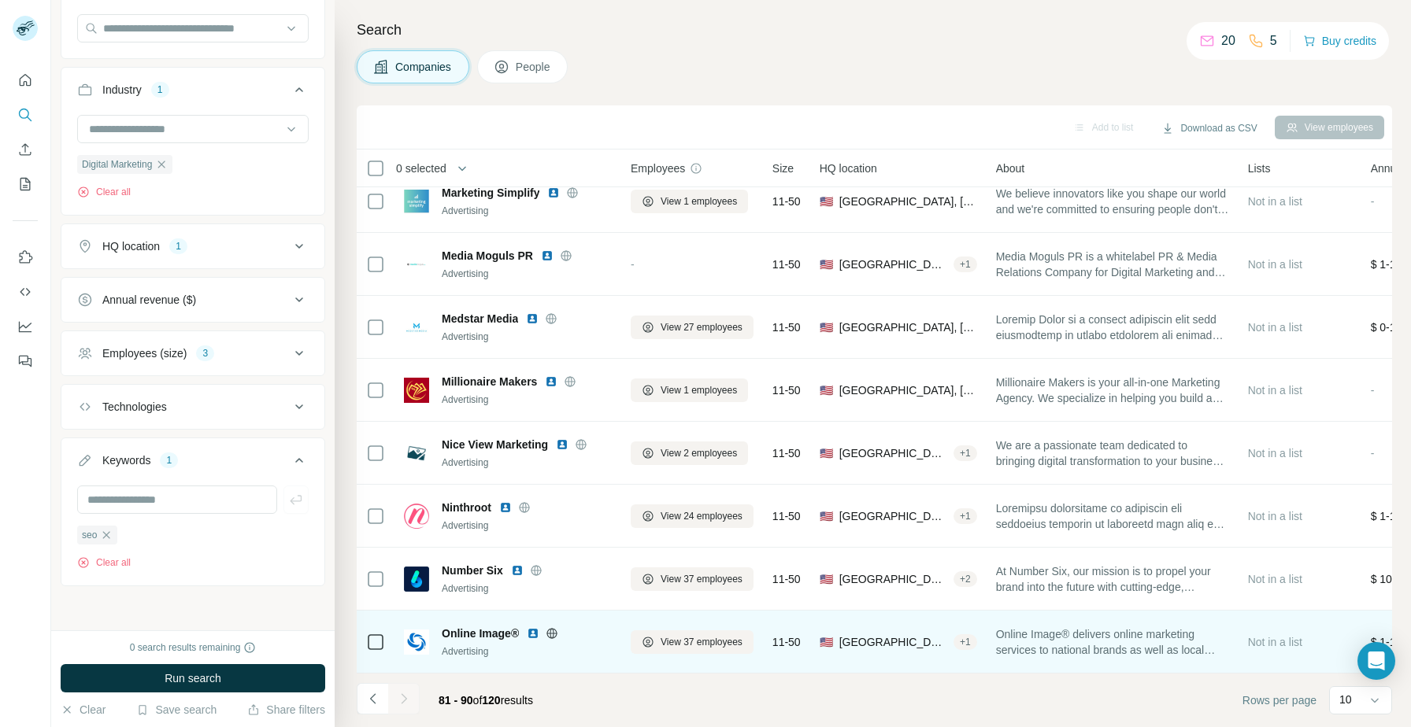
click at [532, 635] on img at bounding box center [533, 633] width 13 height 13
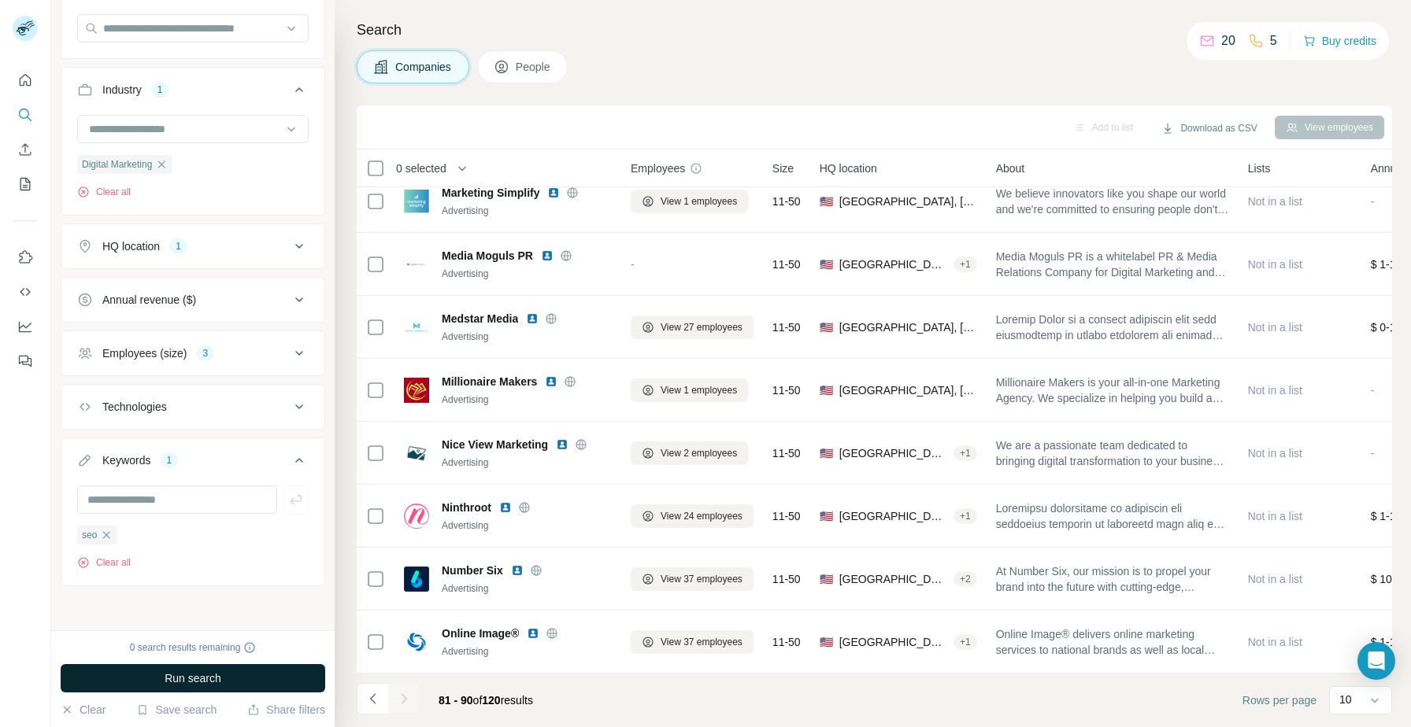
click at [251, 688] on button "Run search" at bounding box center [193, 678] width 265 height 28
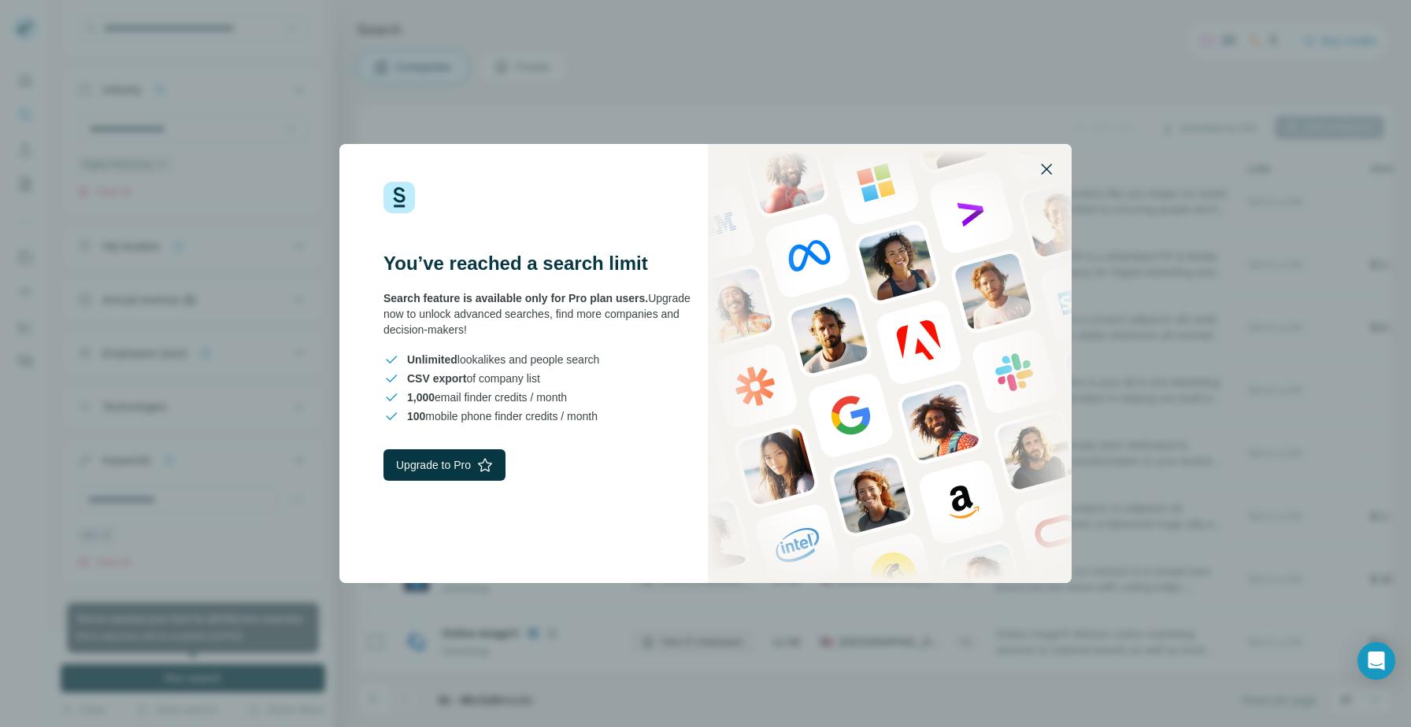
click at [1039, 168] on icon "button" at bounding box center [1046, 169] width 19 height 19
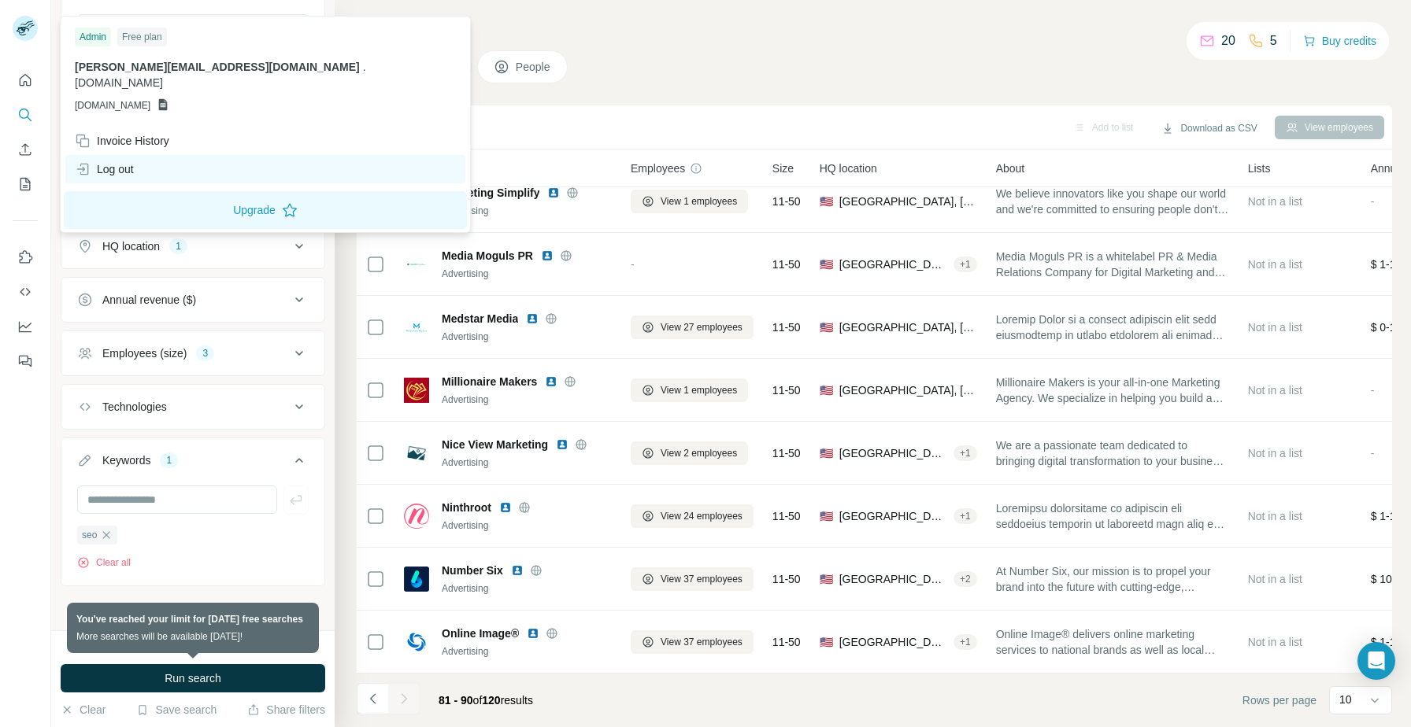
click at [171, 155] on div "Log out" at bounding box center [265, 169] width 400 height 28
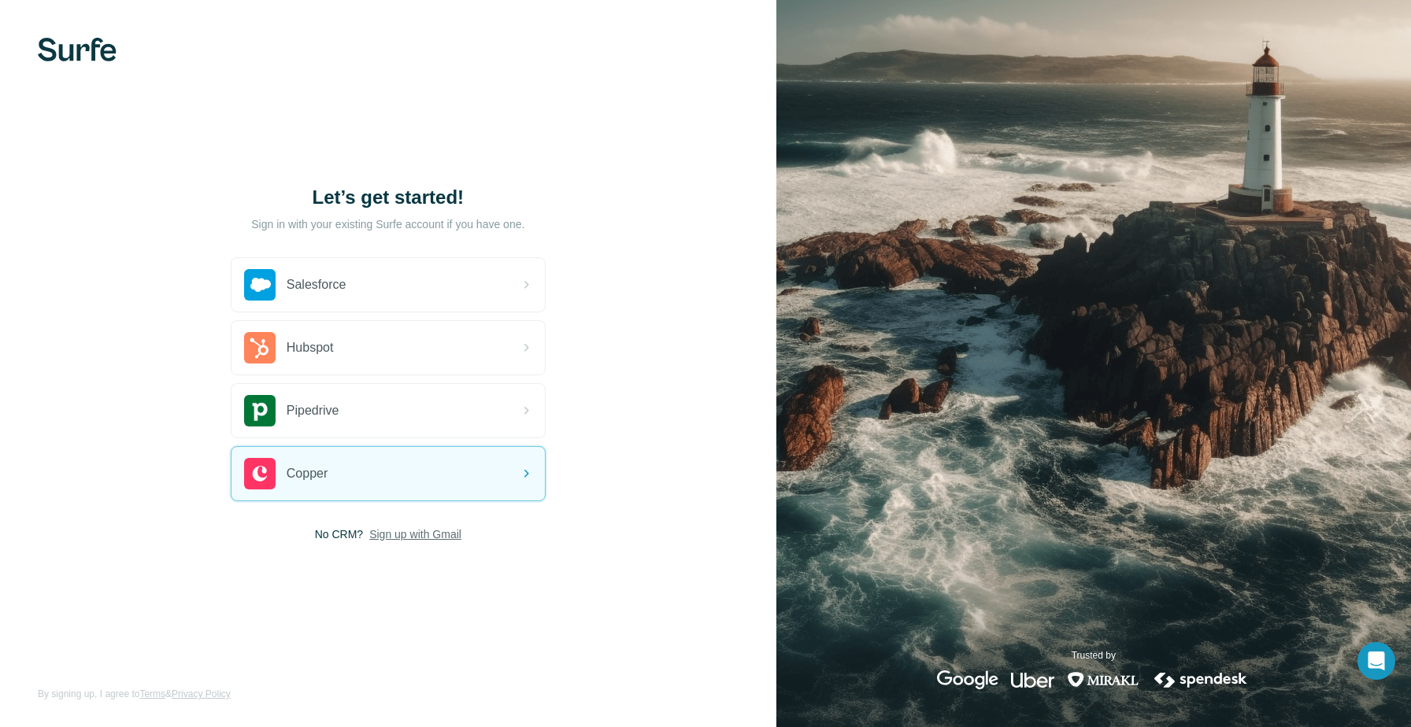
click at [410, 535] on span "Sign up with Gmail" at bounding box center [415, 535] width 92 height 16
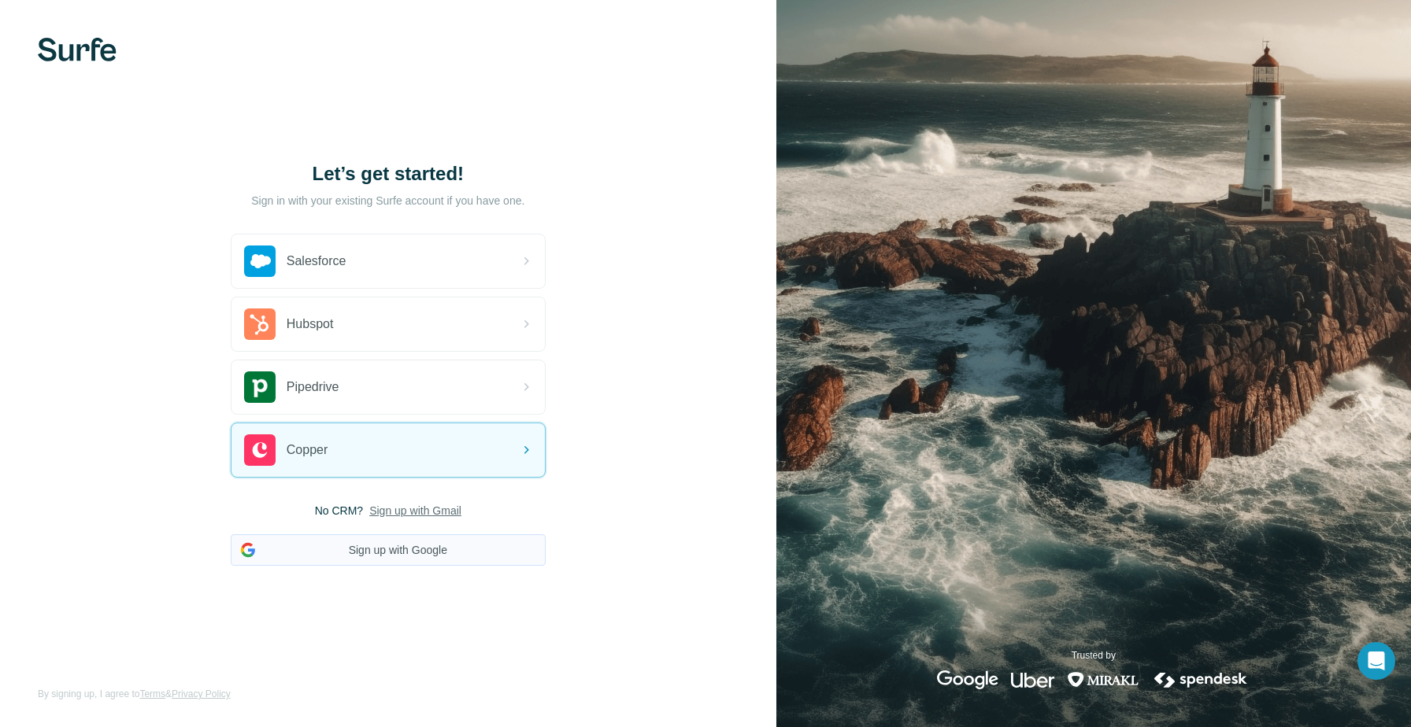
click at [442, 541] on button "Sign up with Google" at bounding box center [388, 550] width 315 height 31
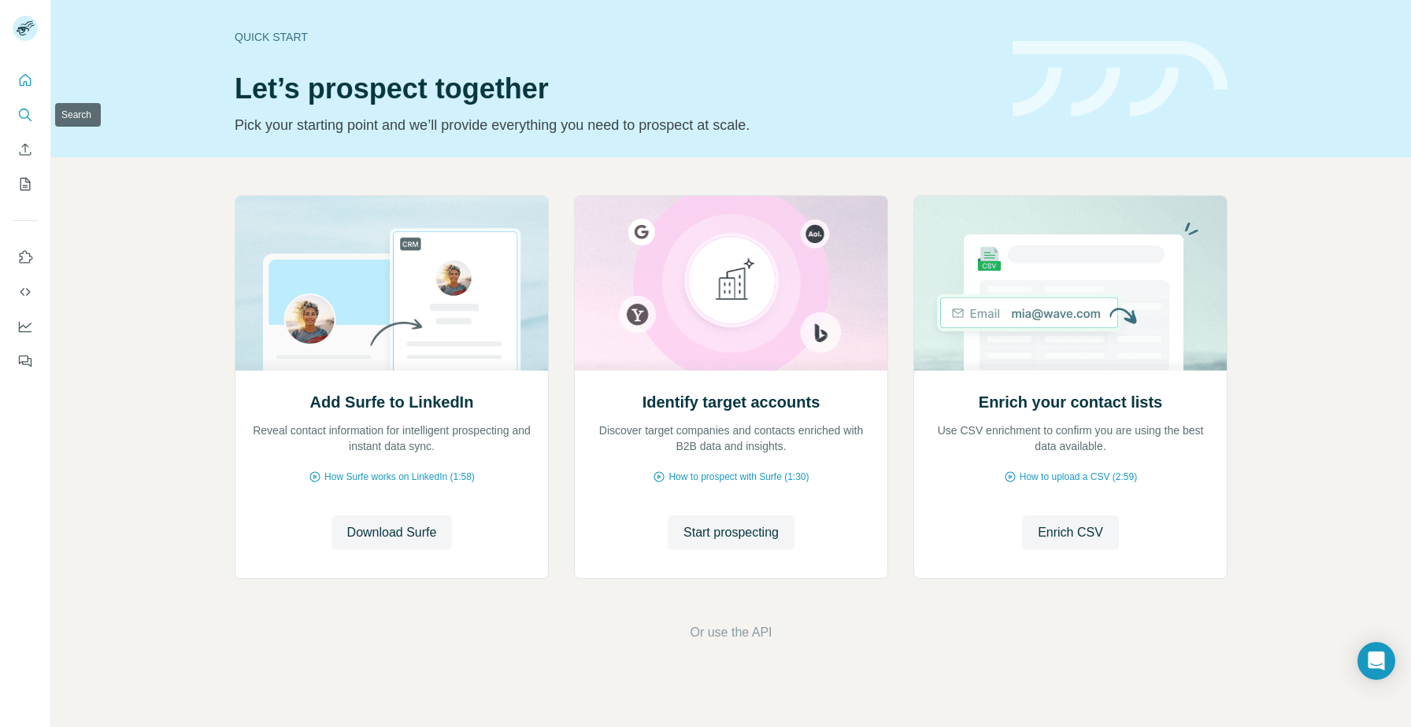
click at [29, 108] on icon "Search" at bounding box center [25, 115] width 16 height 16
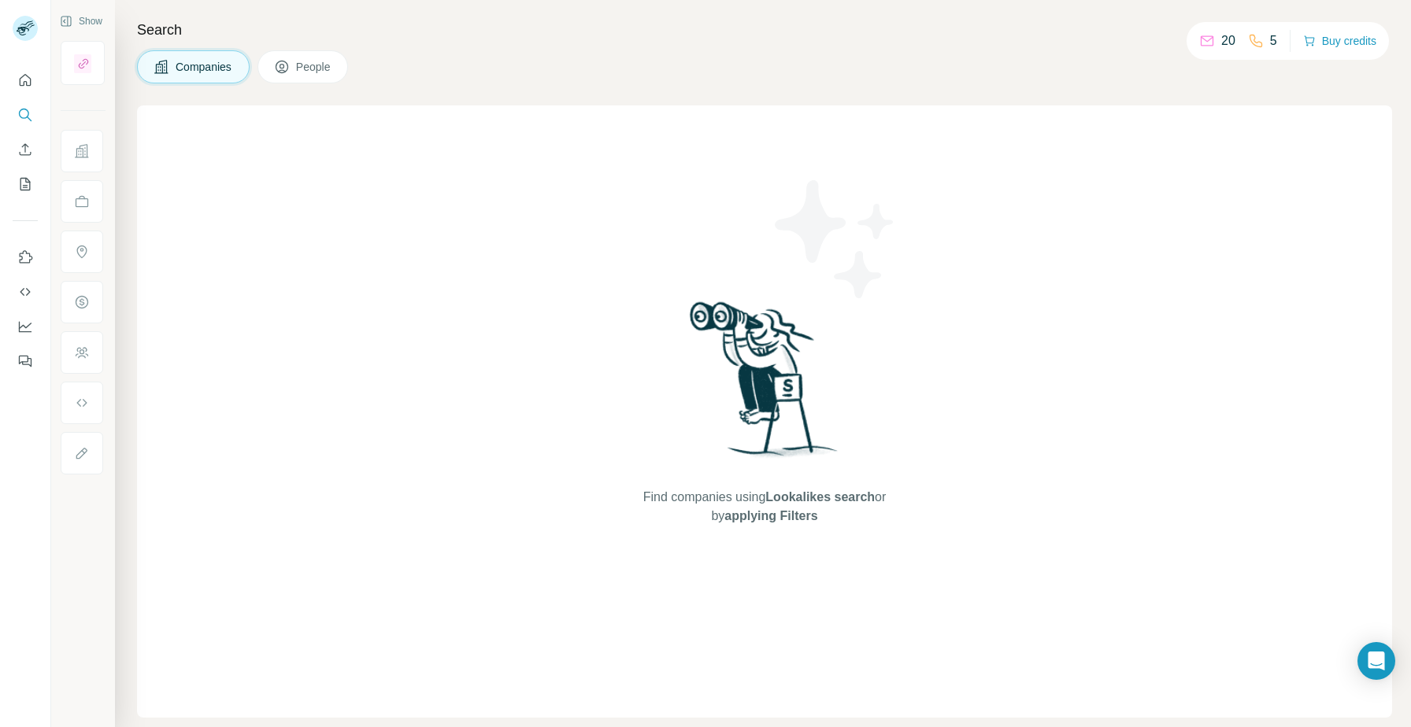
click at [313, 47] on div "Search Companies People Find companies using Lookalikes search or by applying F…" at bounding box center [763, 363] width 1296 height 727
click at [301, 83] on div "Search Companies People Find companies using Lookalikes search or by applying F…" at bounding box center [763, 363] width 1296 height 727
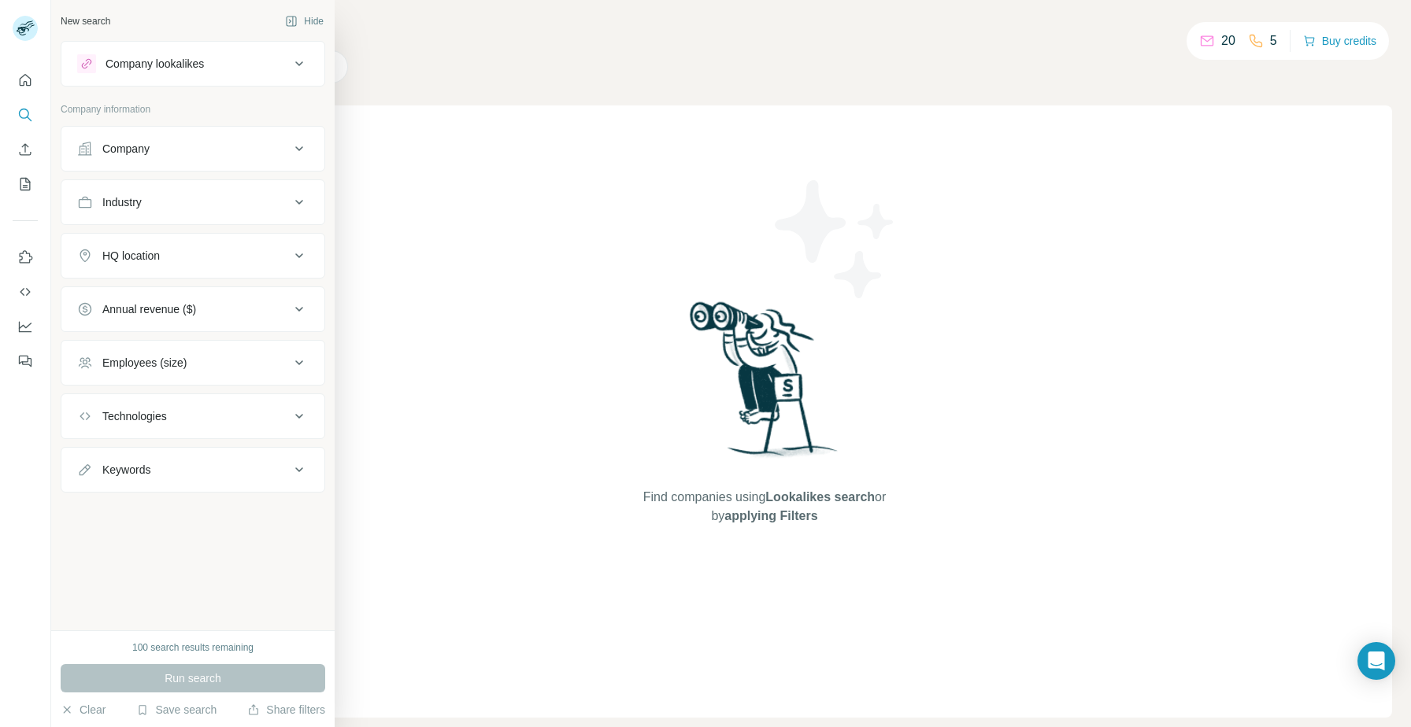
click at [231, 261] on div "HQ location" at bounding box center [183, 256] width 213 height 16
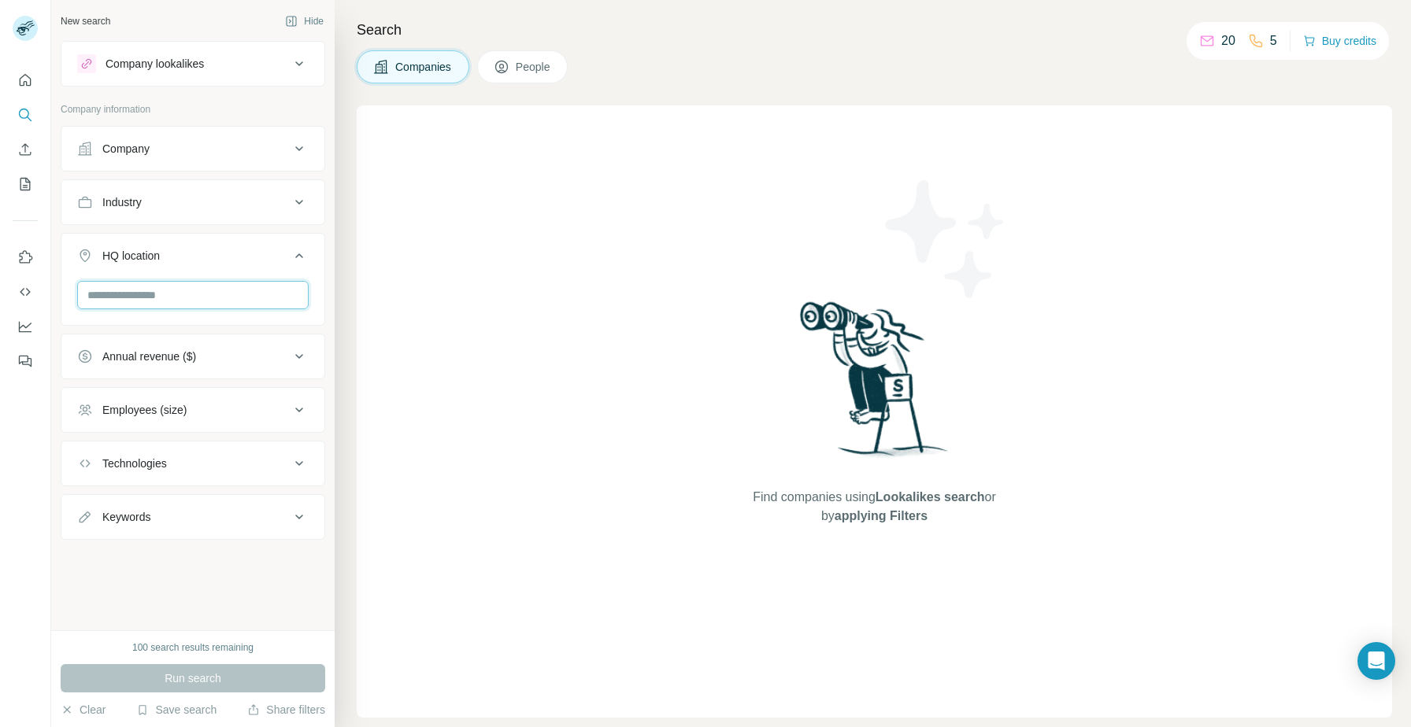
click at [179, 298] on input "text" at bounding box center [192, 295] width 231 height 28
type input "*******"
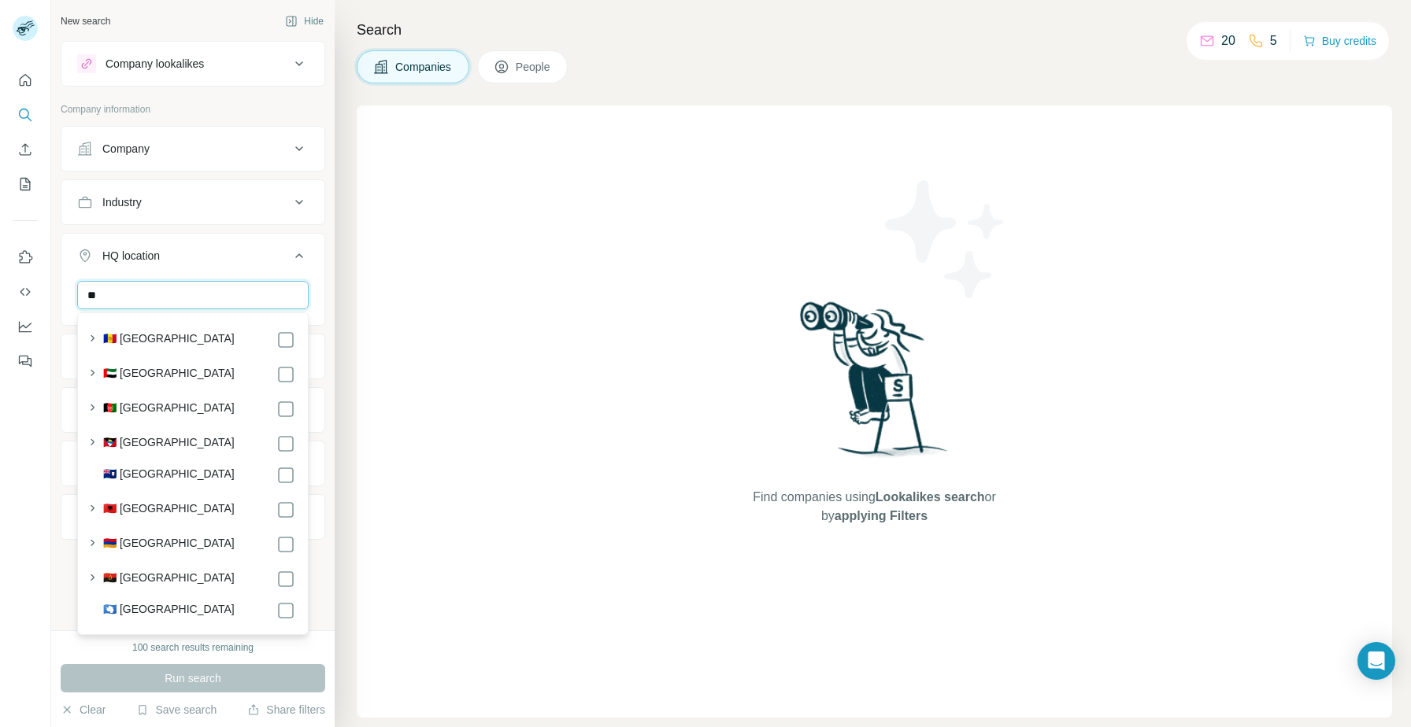
type input "*"
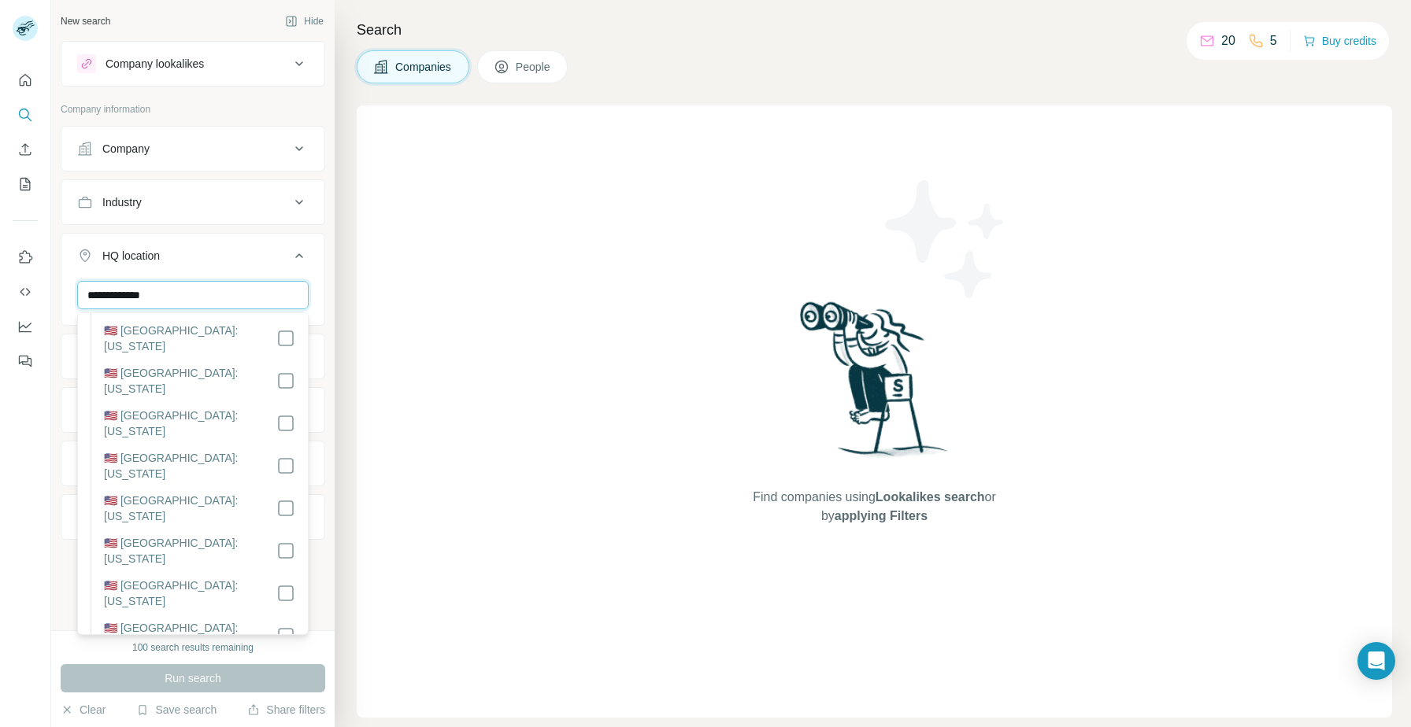
scroll to position [1378, 0]
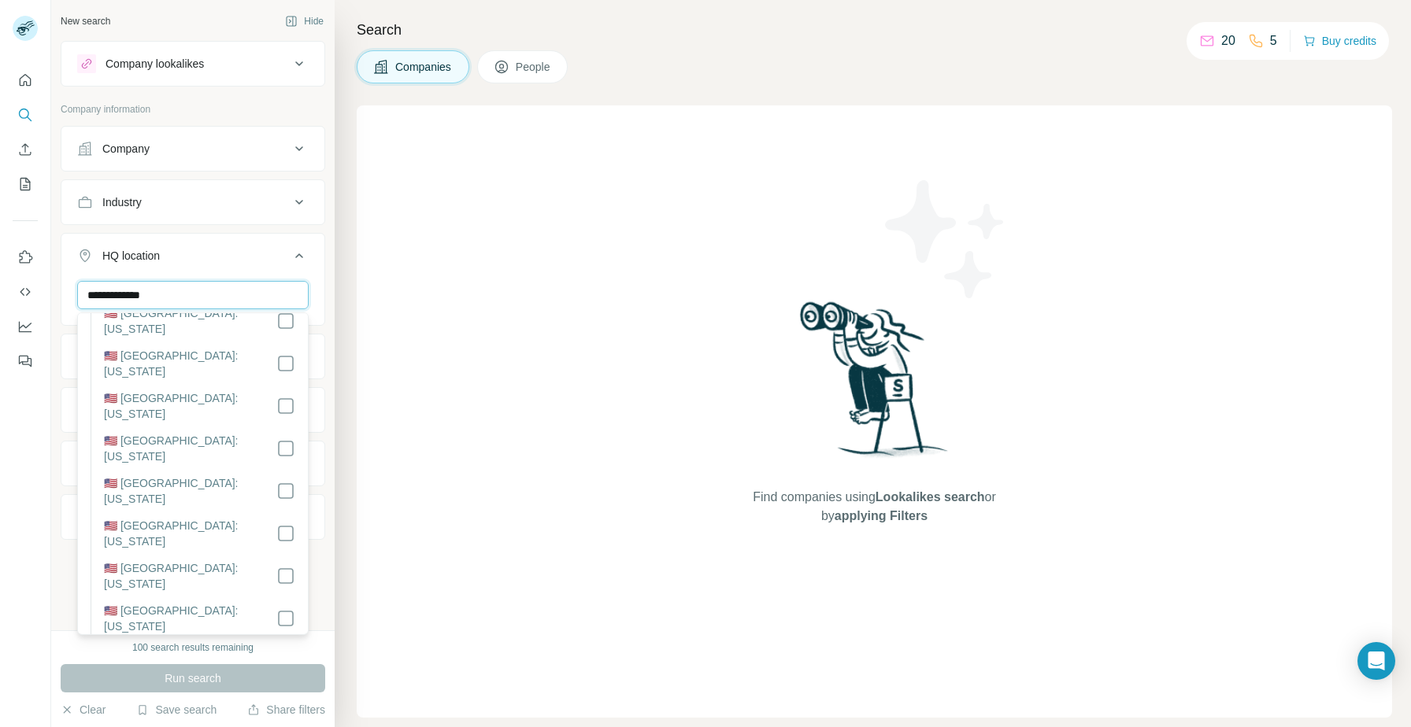
type input "**********"
click at [273, 256] on div "HQ location 1" at bounding box center [183, 256] width 213 height 16
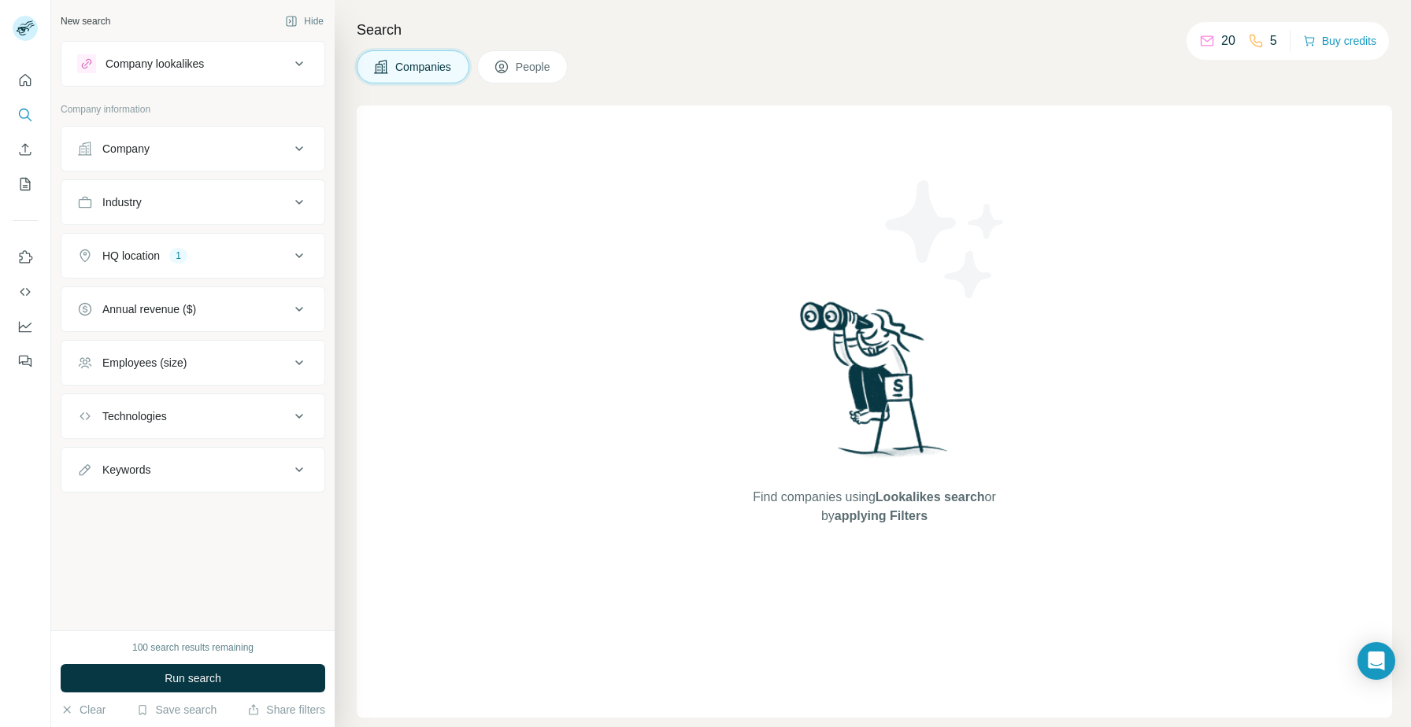
click at [253, 341] on div "Employees (size)" at bounding box center [193, 363] width 265 height 46
click at [258, 357] on div "Employees (size)" at bounding box center [183, 363] width 213 height 16
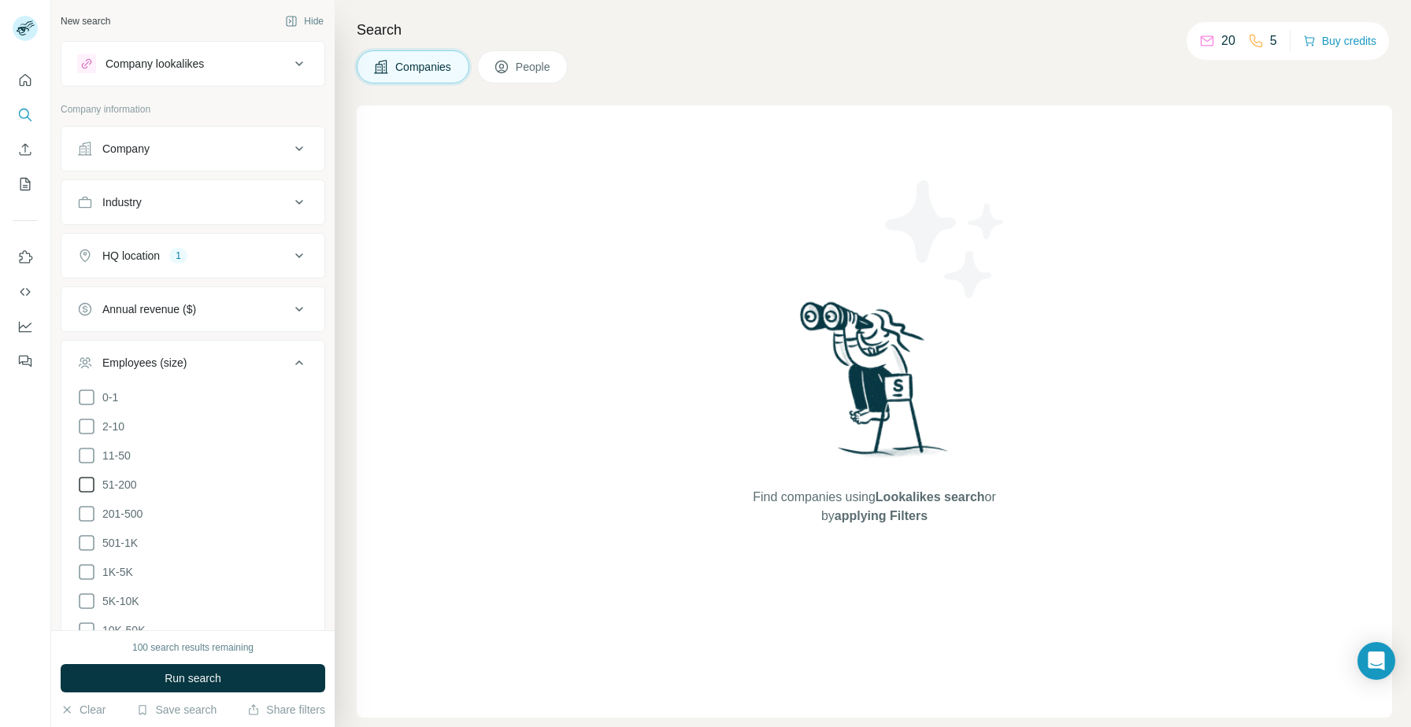
click at [118, 484] on span "51-200" at bounding box center [116, 485] width 41 height 16
click at [135, 516] on span "201-500" at bounding box center [119, 514] width 46 height 16
click at [273, 353] on button "Employees (size) 3" at bounding box center [192, 366] width 263 height 44
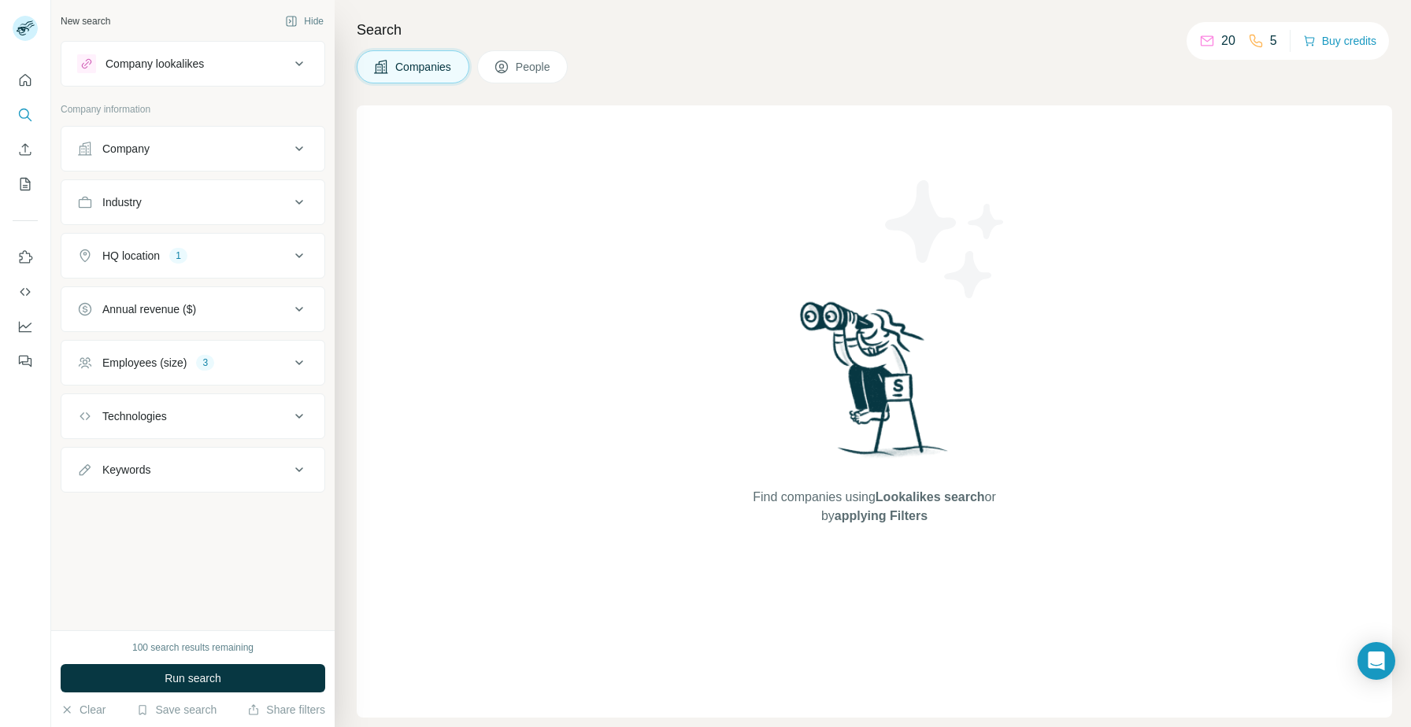
click at [265, 468] on div "Keywords" at bounding box center [183, 470] width 213 height 16
click at [220, 519] on input "text" at bounding box center [177, 509] width 200 height 28
type input "***"
click at [281, 362] on div "Employees (size) 3" at bounding box center [183, 363] width 213 height 16
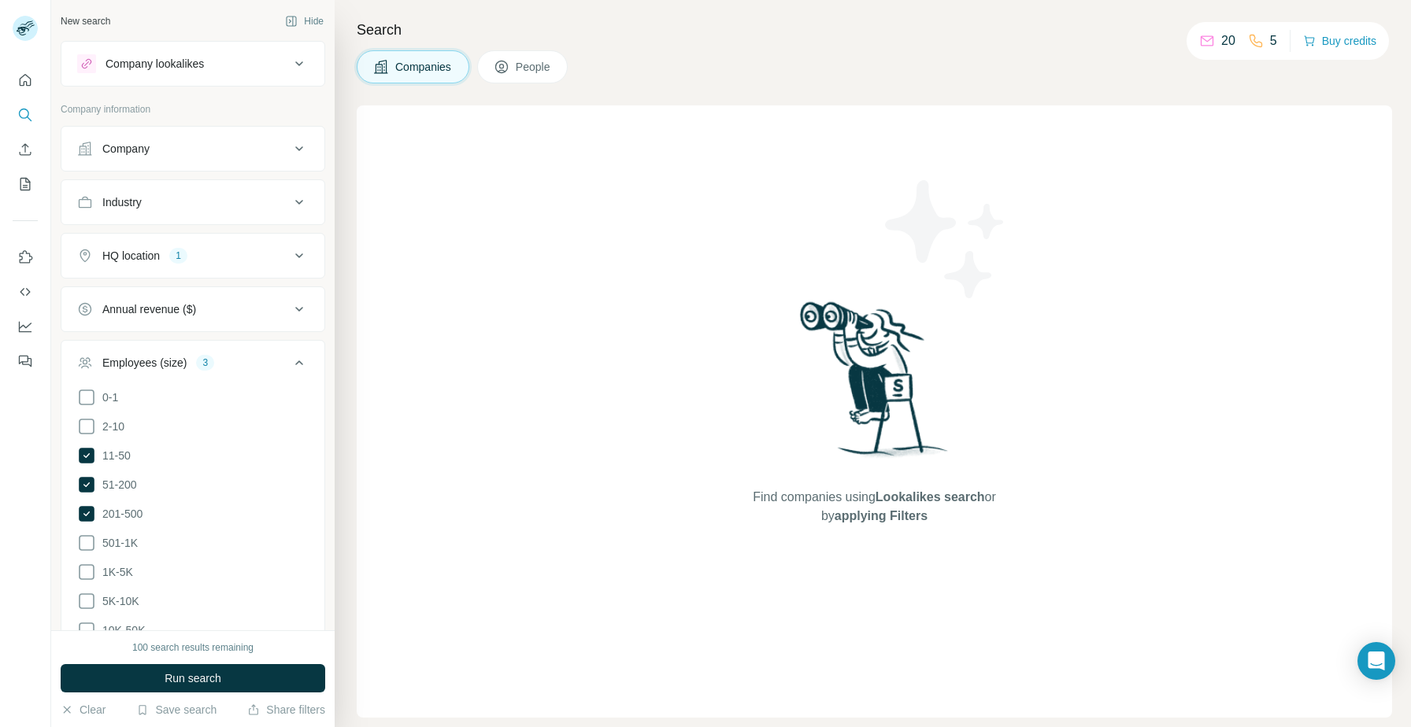
click at [281, 364] on div "Employees (size) 3" at bounding box center [183, 363] width 213 height 16
click at [212, 208] on div "Industry" at bounding box center [183, 202] width 213 height 16
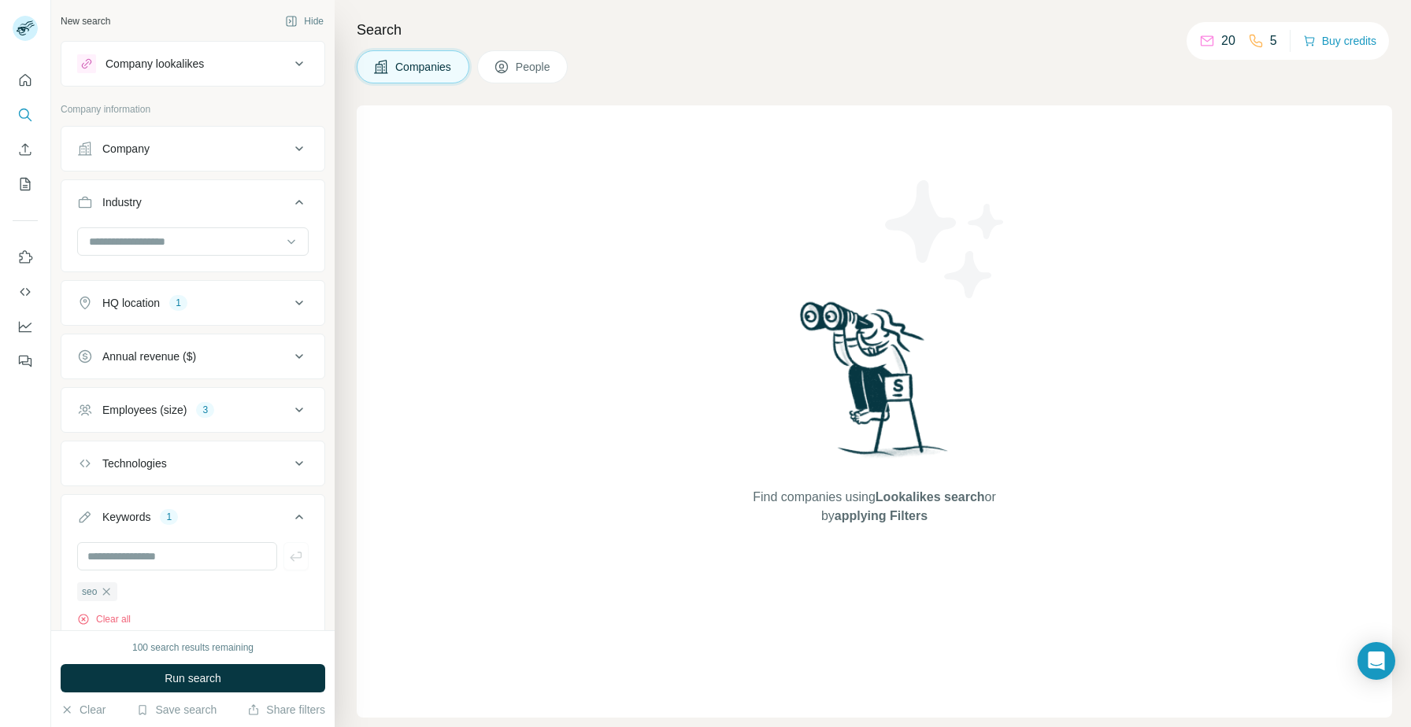
click at [219, 297] on div "HQ location 1" at bounding box center [183, 303] width 213 height 16
click at [231, 237] on input at bounding box center [184, 241] width 194 height 17
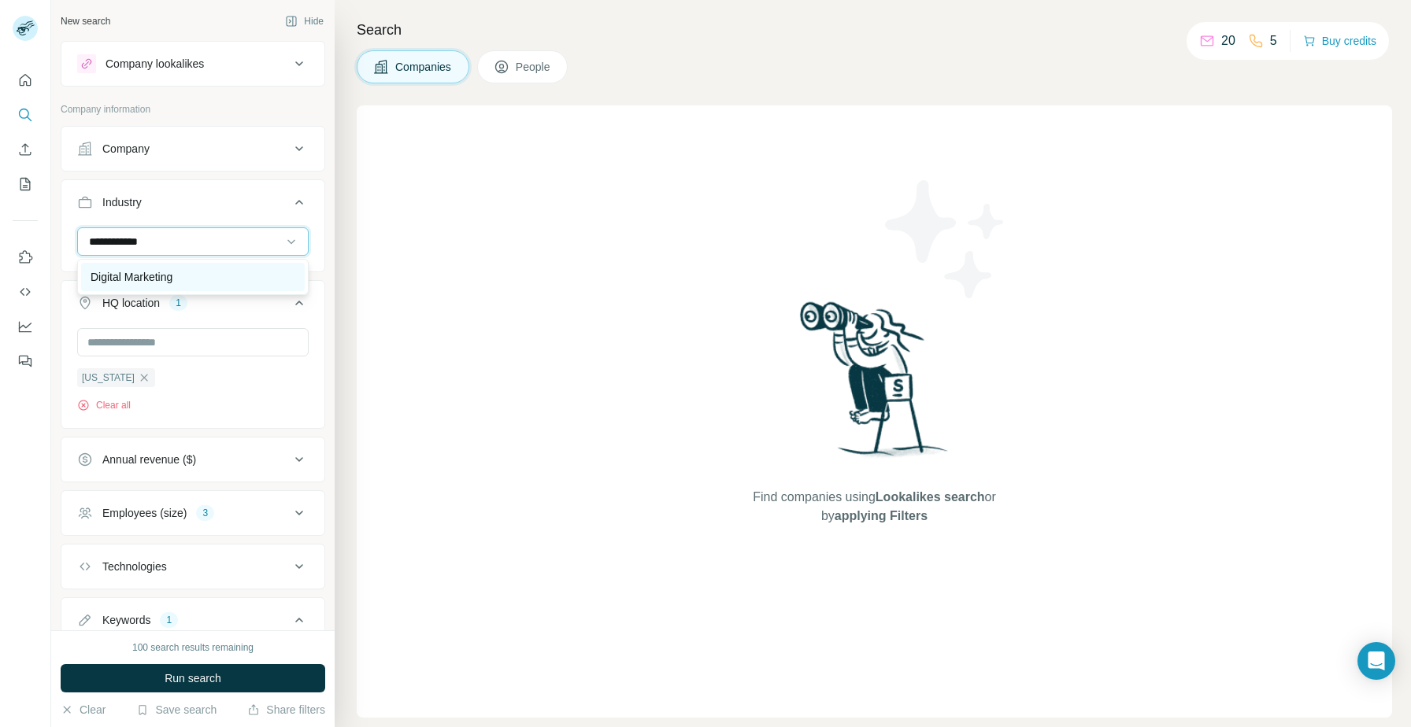
type input "**********"
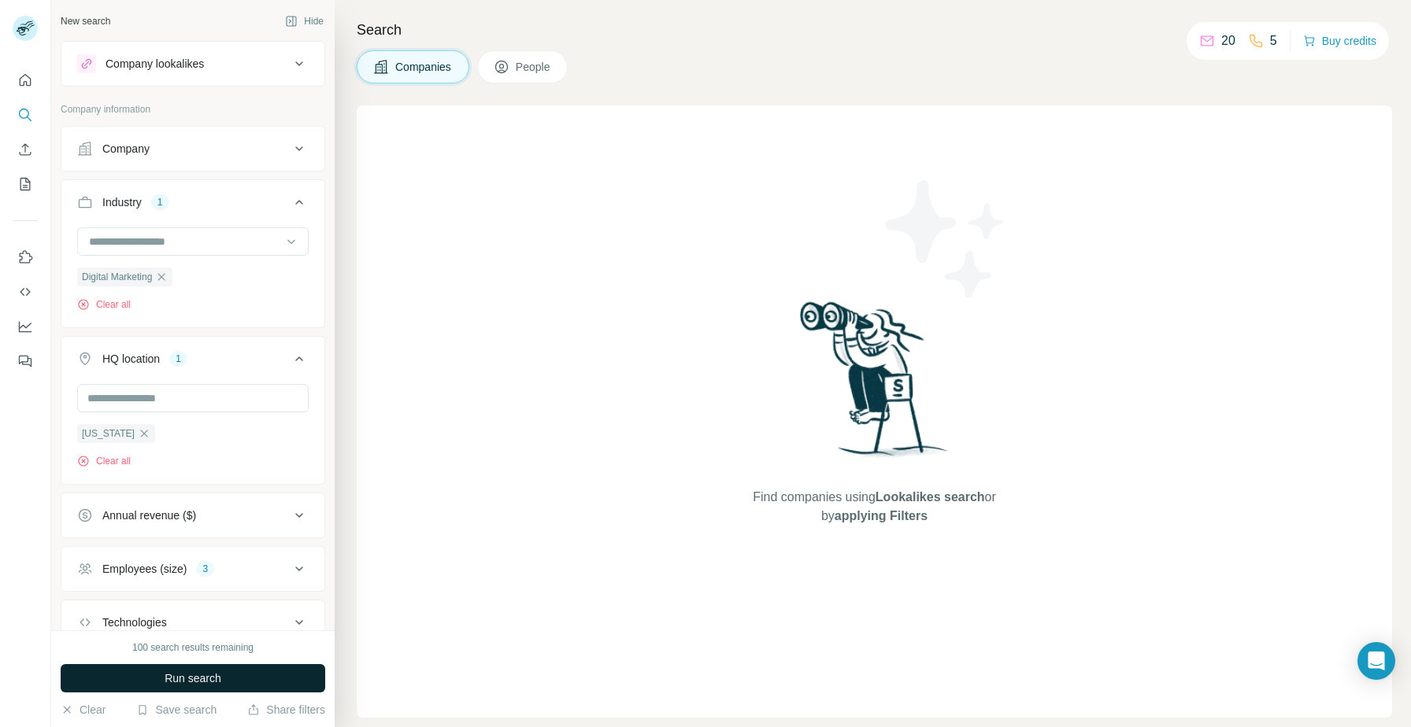
click at [220, 684] on span "Run search" at bounding box center [193, 679] width 57 height 16
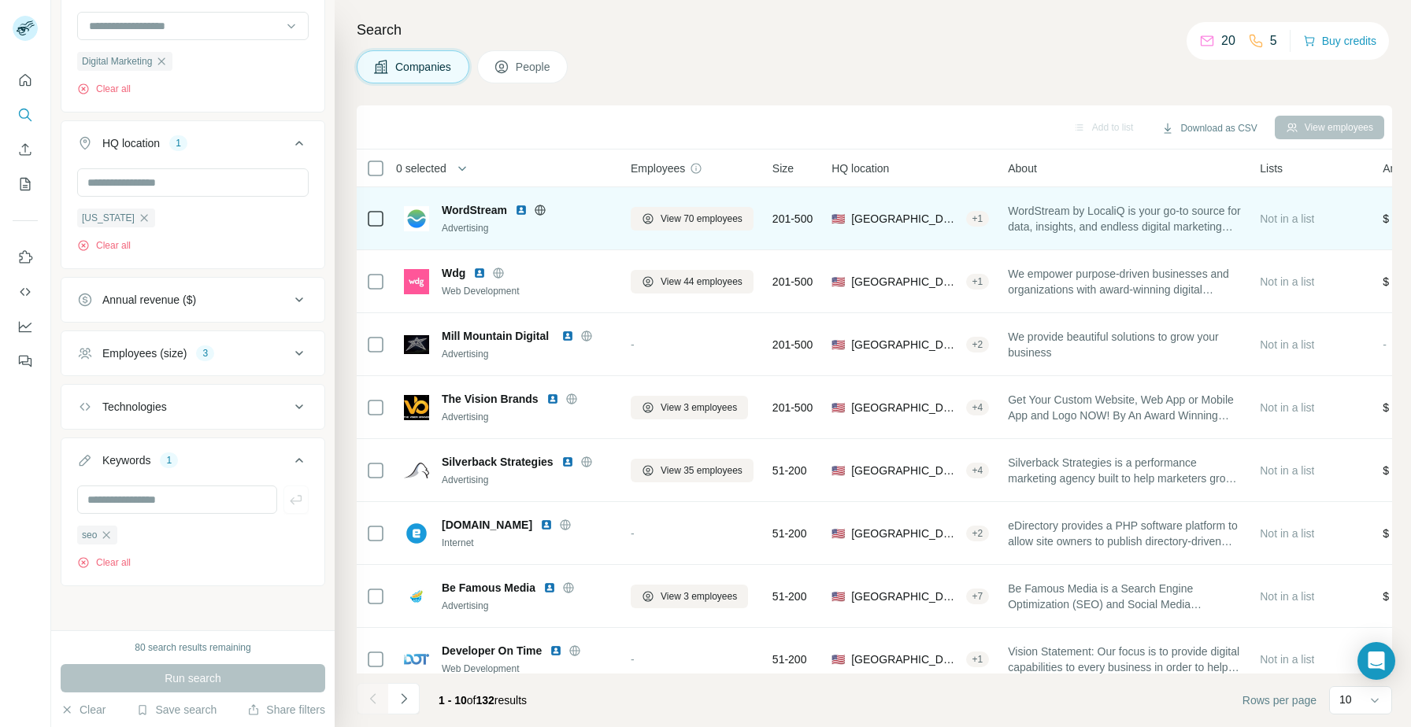
click at [516, 212] on img at bounding box center [521, 210] width 13 height 13
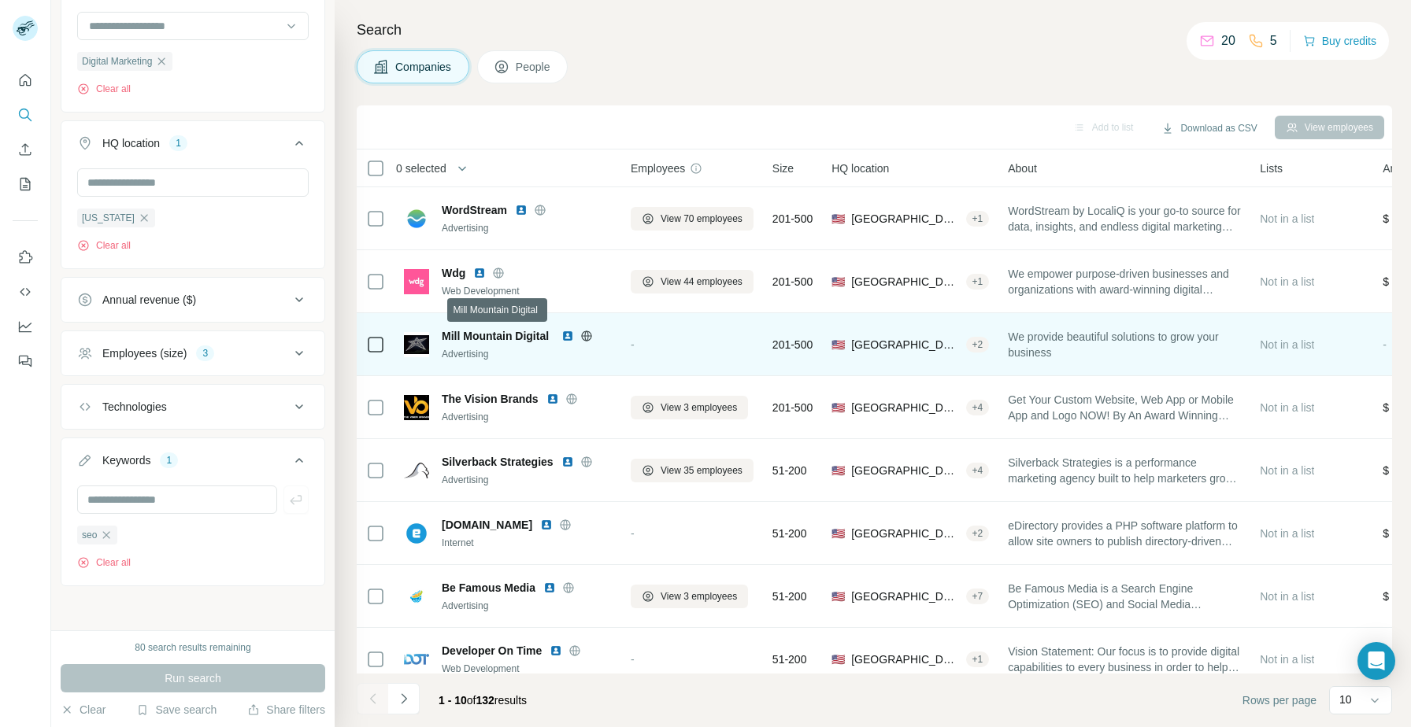
click at [477, 272] on img at bounding box center [479, 273] width 13 height 13
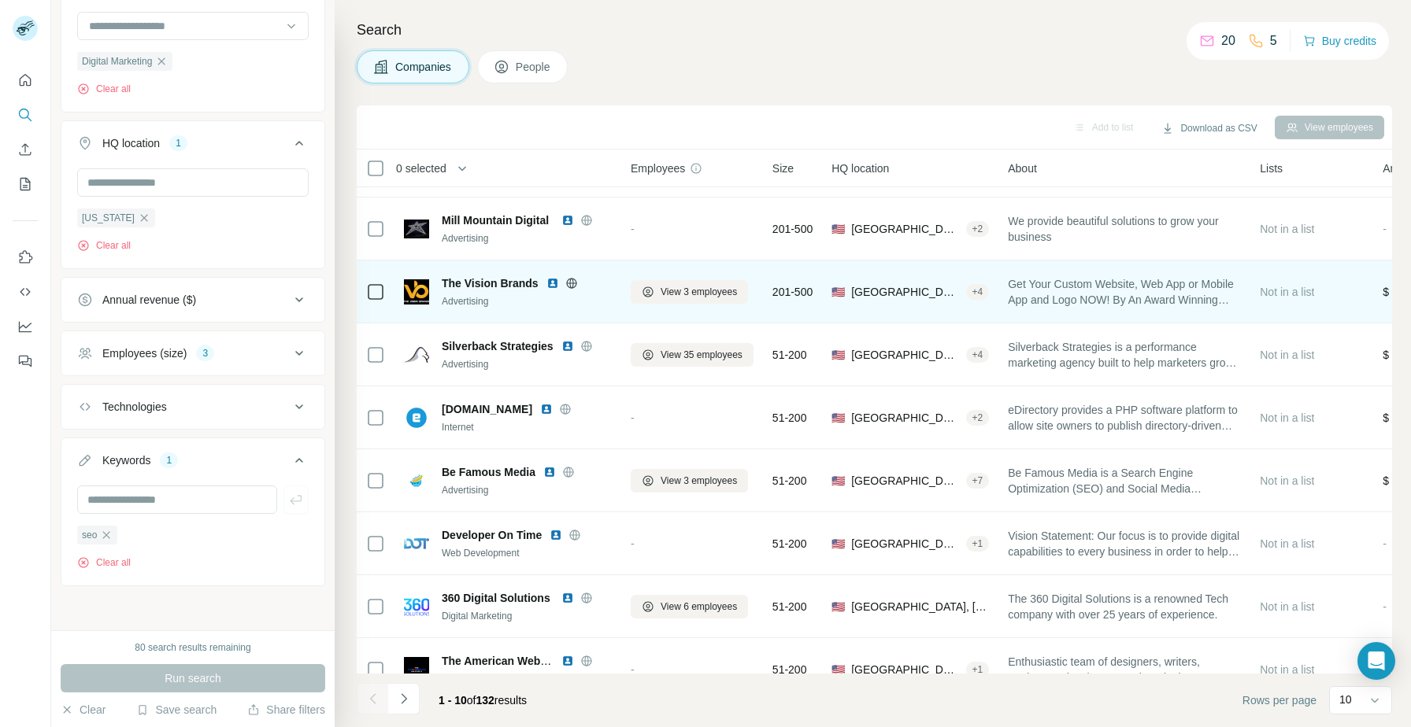
scroll to position [117, 0]
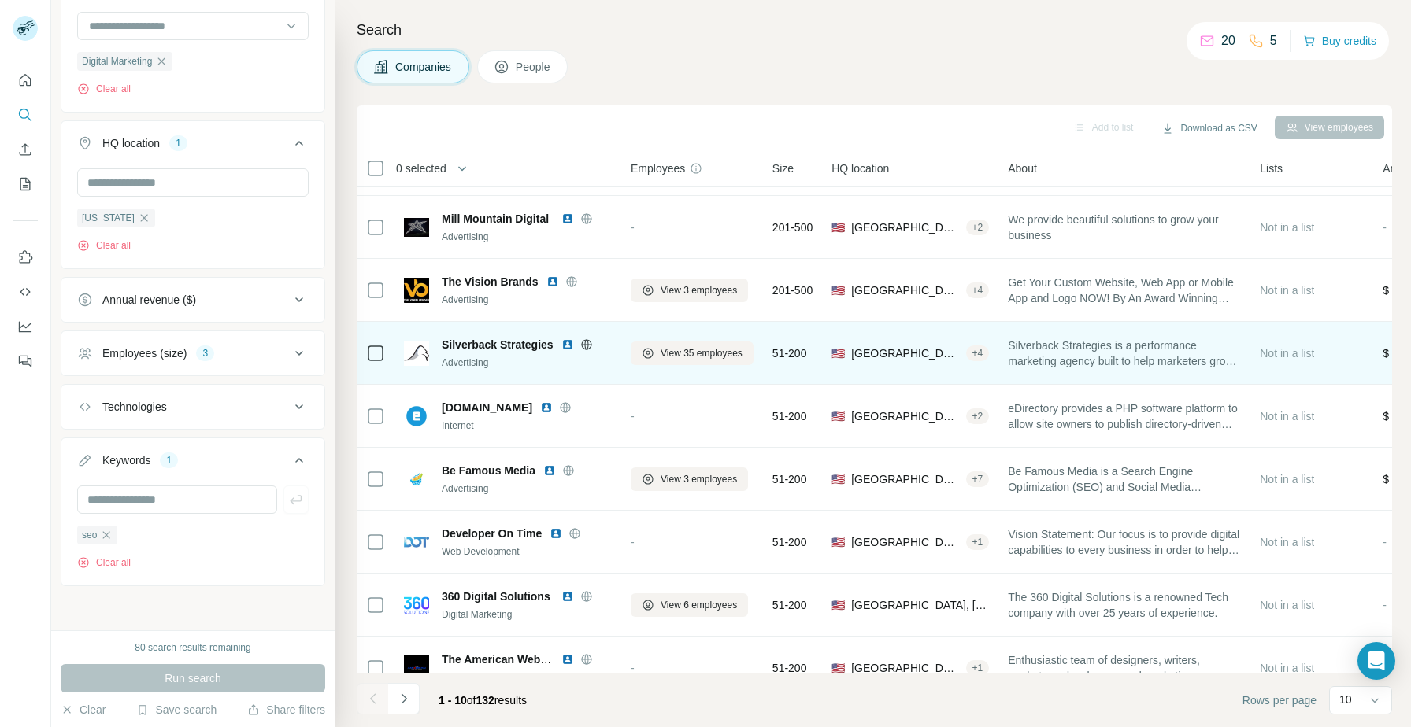
click at [569, 348] on img at bounding box center [567, 345] width 13 height 13
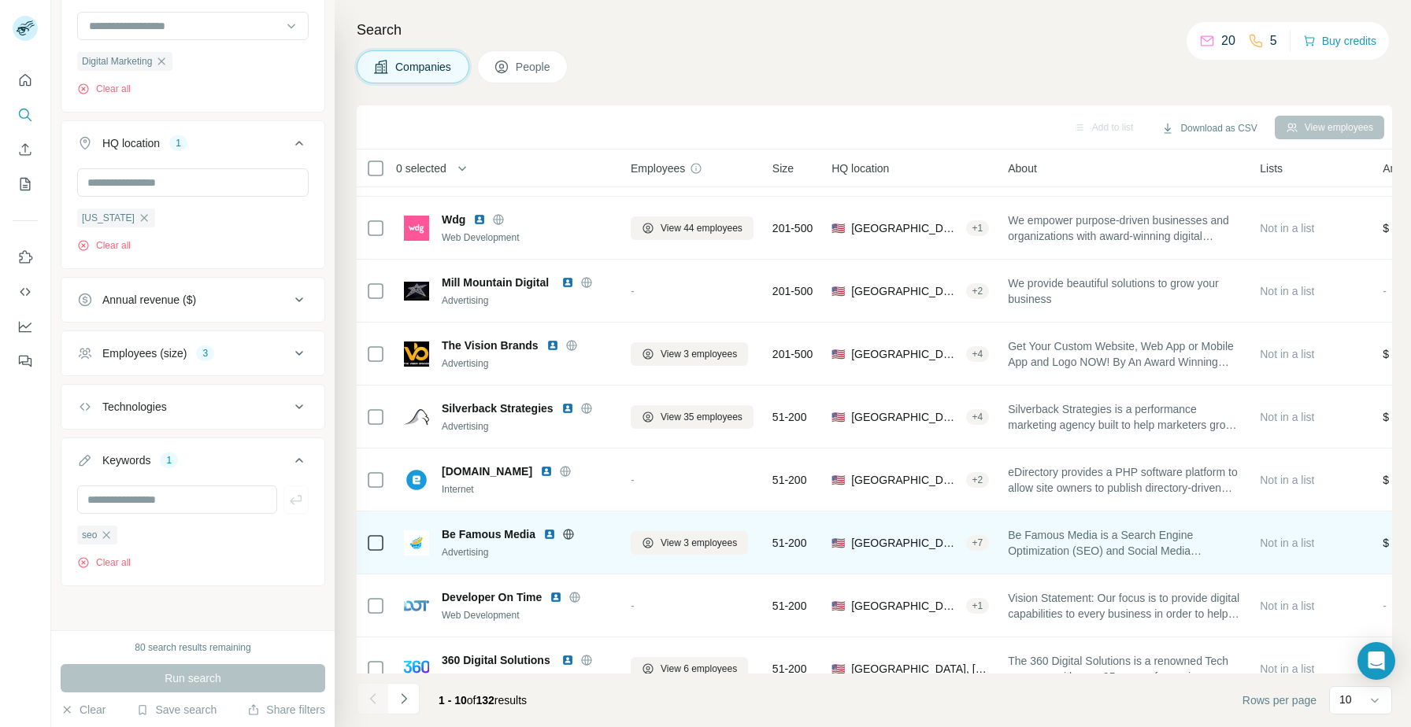
scroll to position [143, 0]
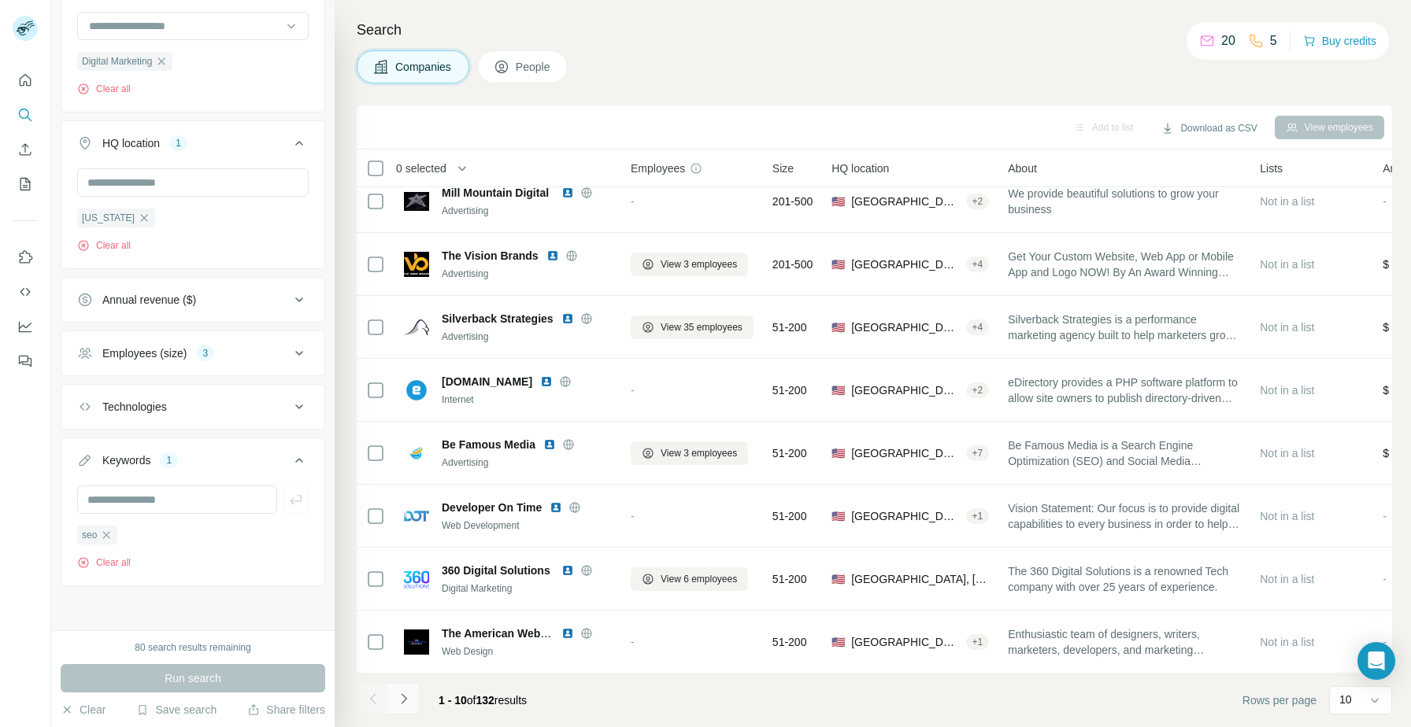
click at [403, 707] on button "Navigate to next page" at bounding box center [403, 698] width 31 height 31
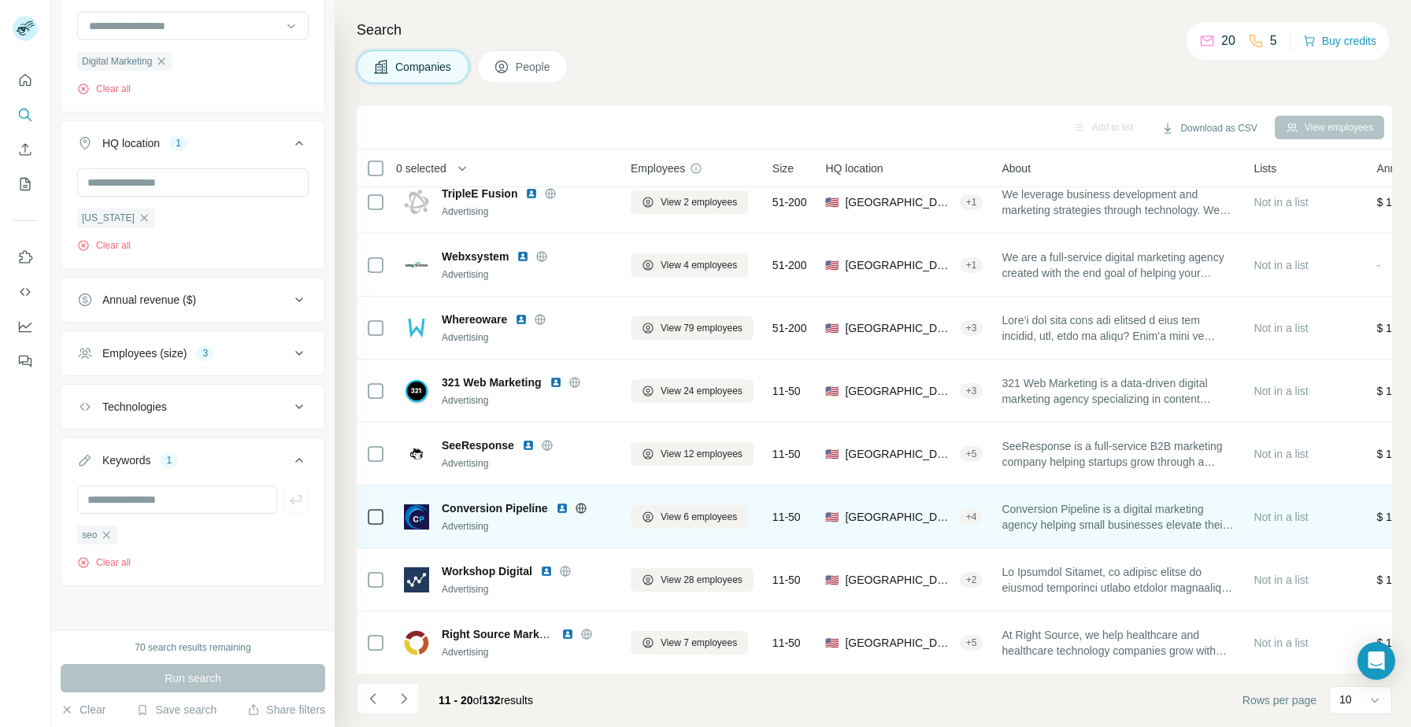
scroll to position [0, 0]
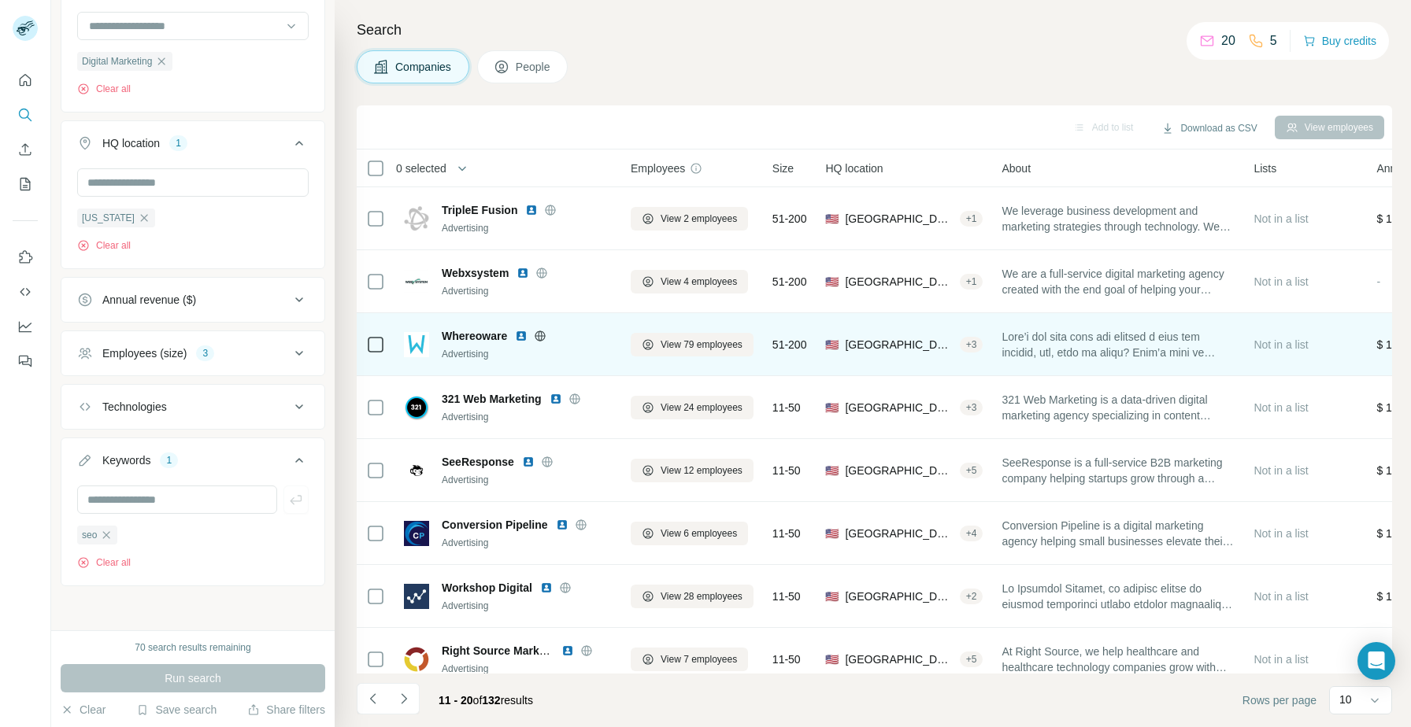
click at [516, 332] on img at bounding box center [521, 336] width 13 height 13
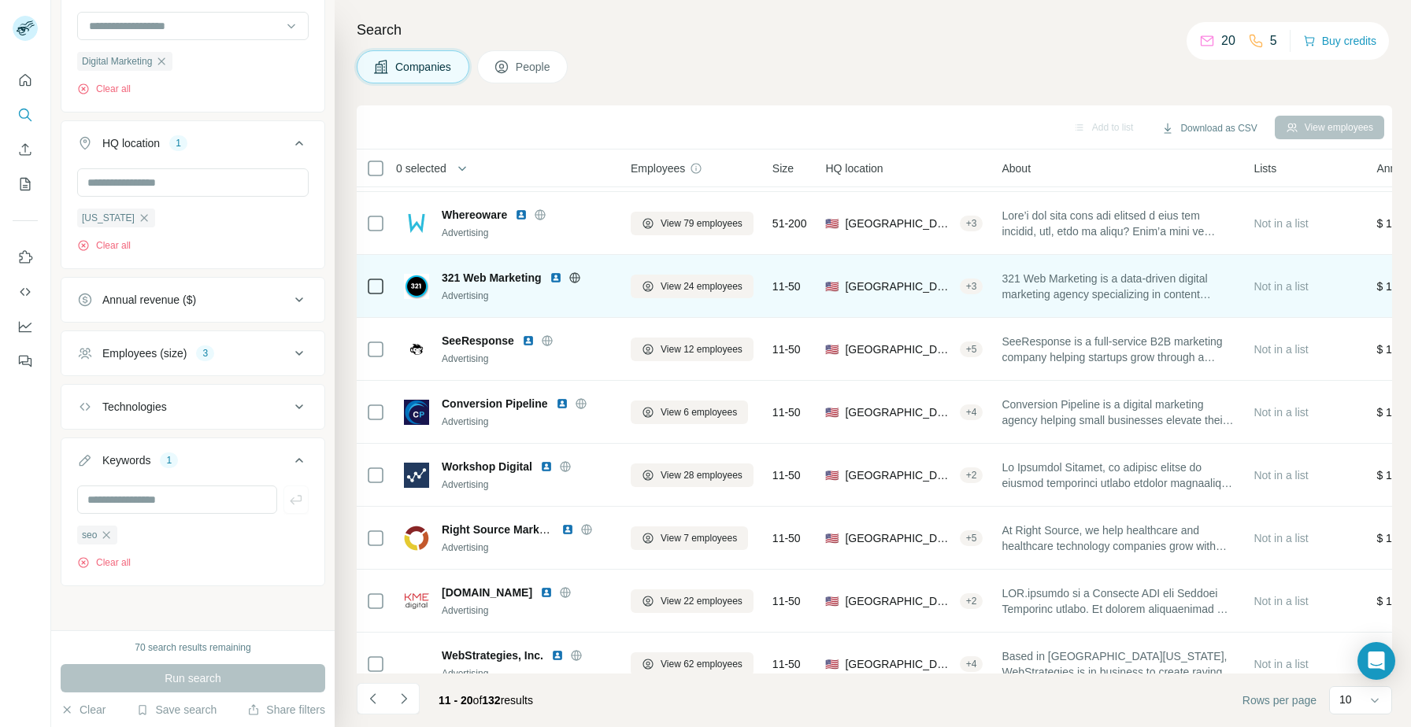
scroll to position [143, 0]
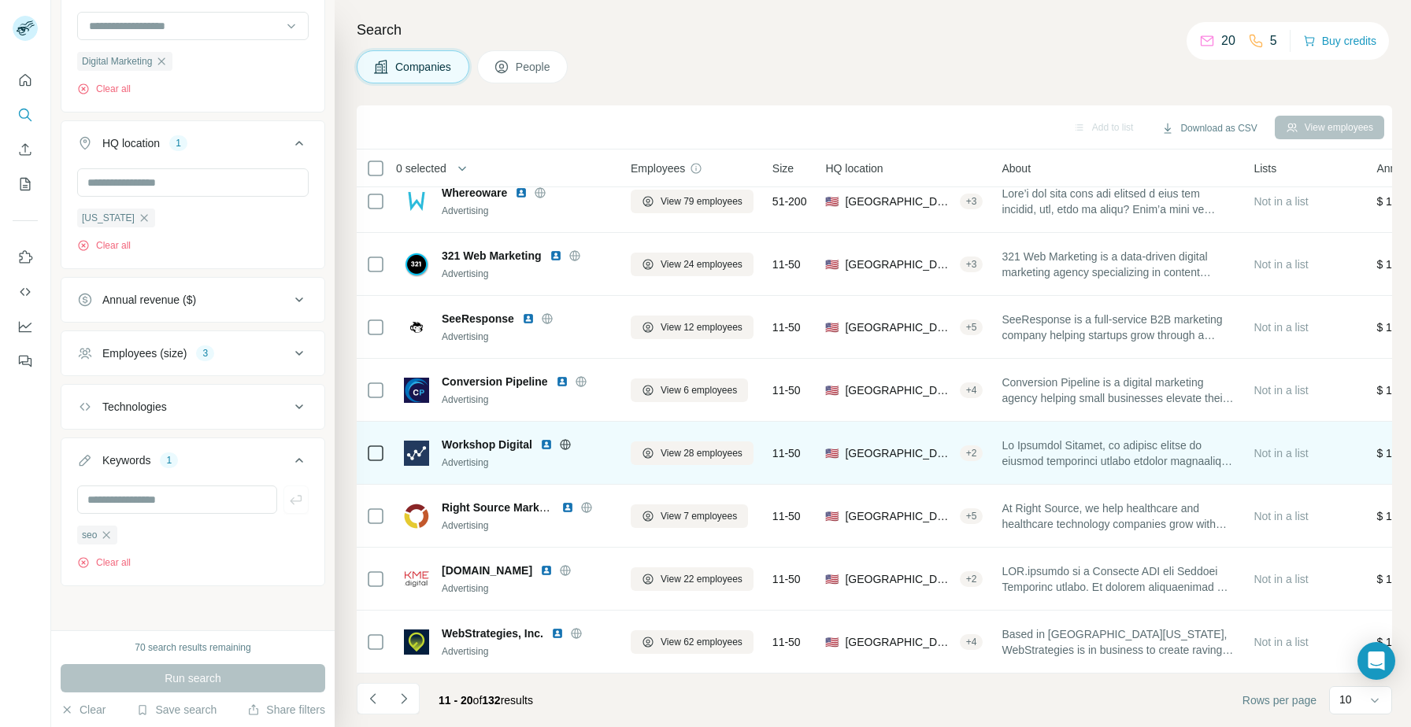
click at [546, 447] on img at bounding box center [546, 445] width 13 height 13
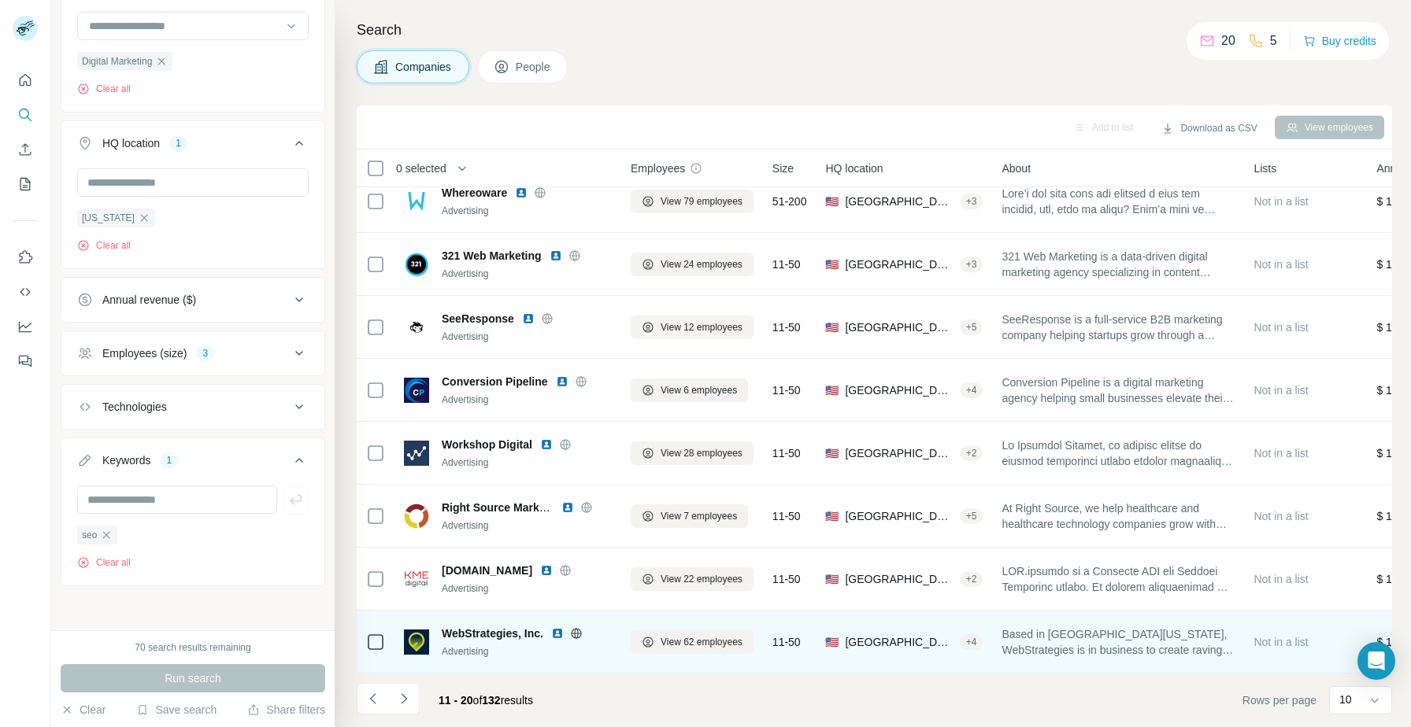
click at [557, 635] on img at bounding box center [557, 633] width 13 height 13
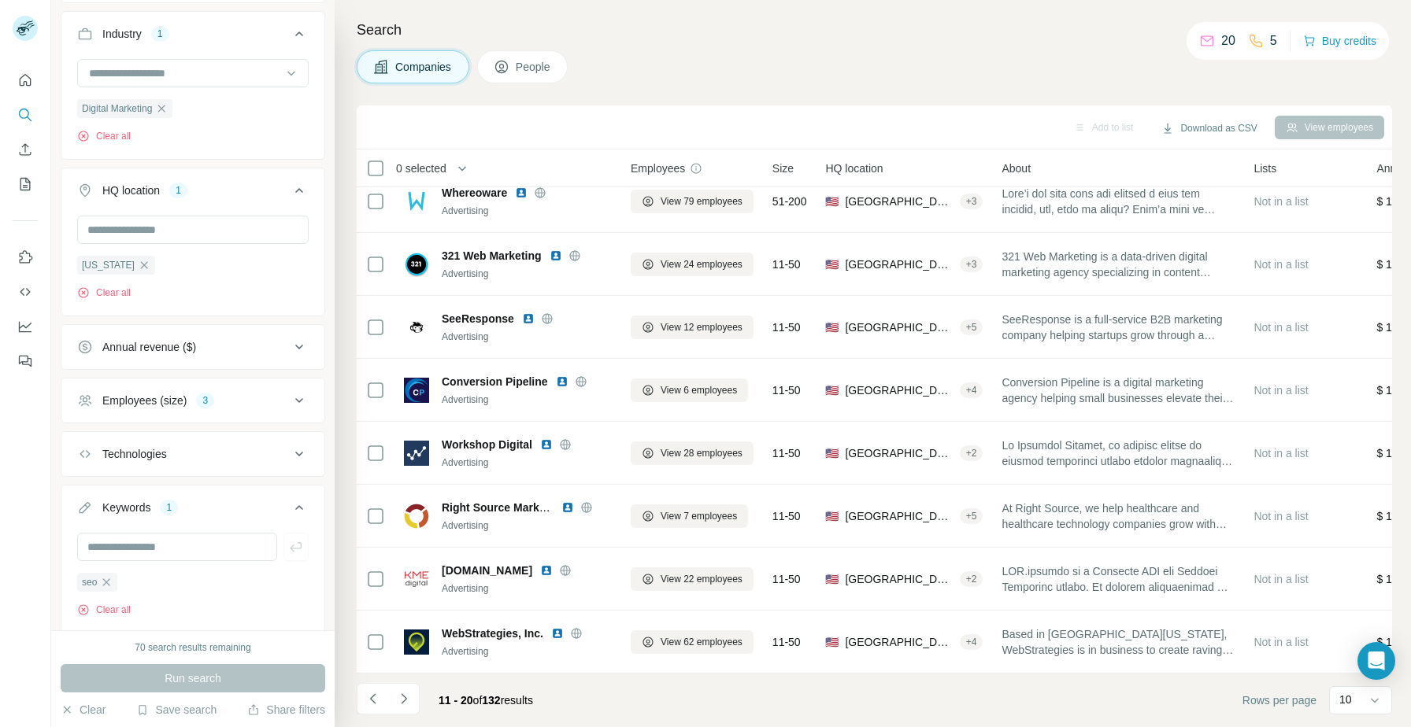
scroll to position [168, 0]
click at [401, 697] on icon "Navigate to next page" at bounding box center [404, 699] width 16 height 16
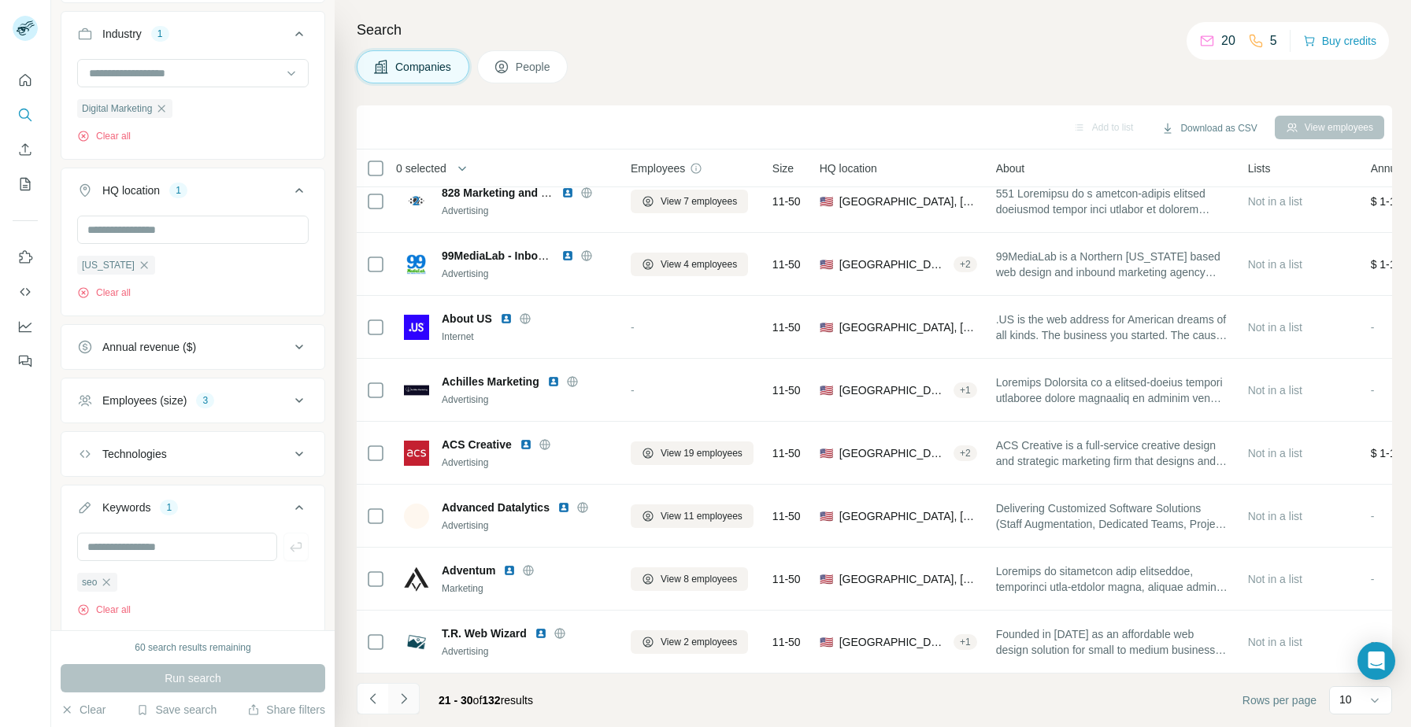
click at [415, 693] on button "Navigate to next page" at bounding box center [403, 698] width 31 height 31
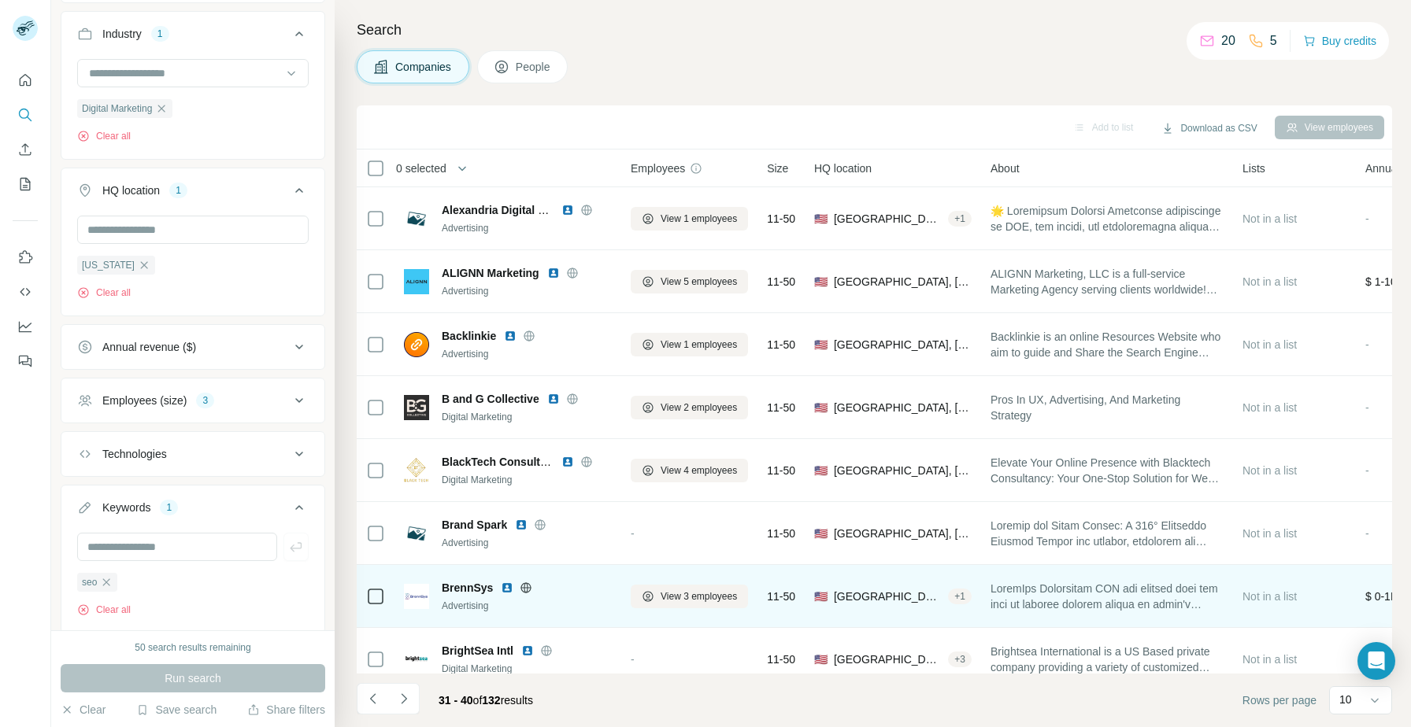
scroll to position [143, 0]
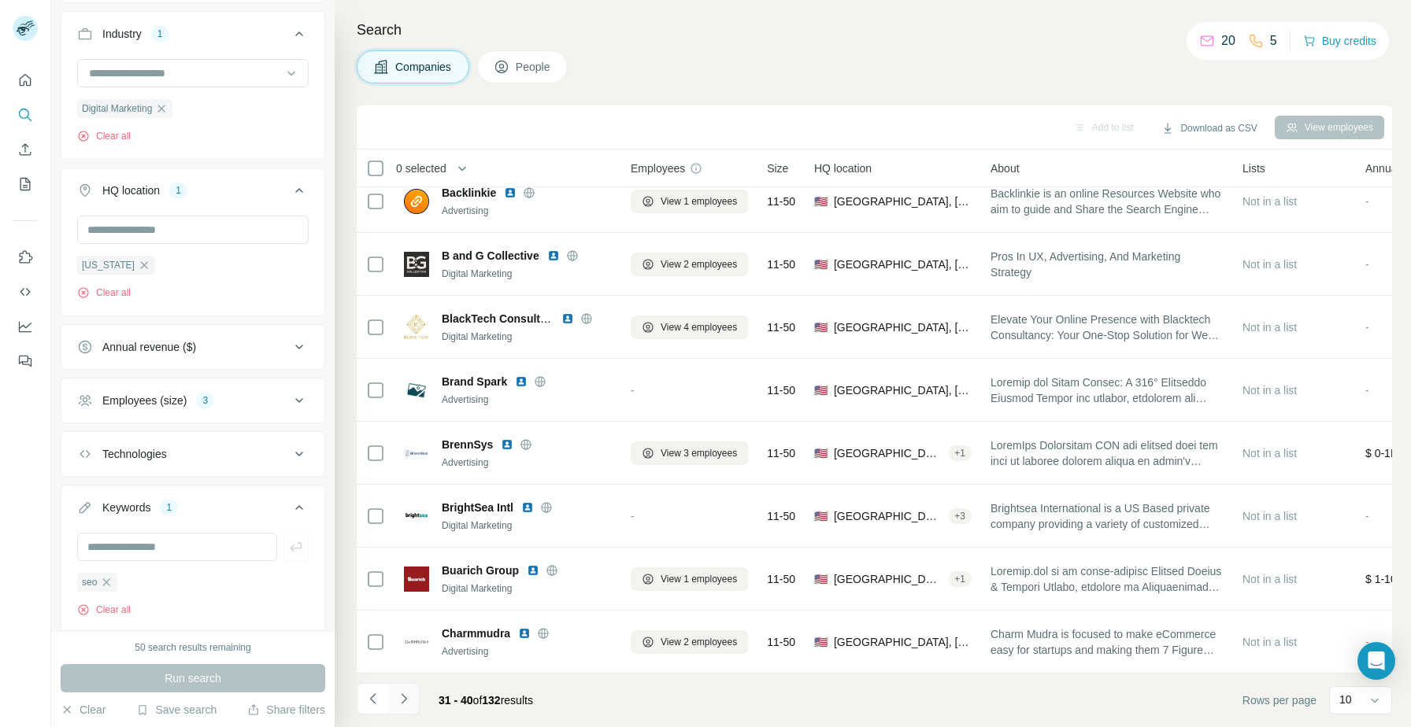
click at [388, 705] on button "Navigate to next page" at bounding box center [403, 698] width 31 height 31
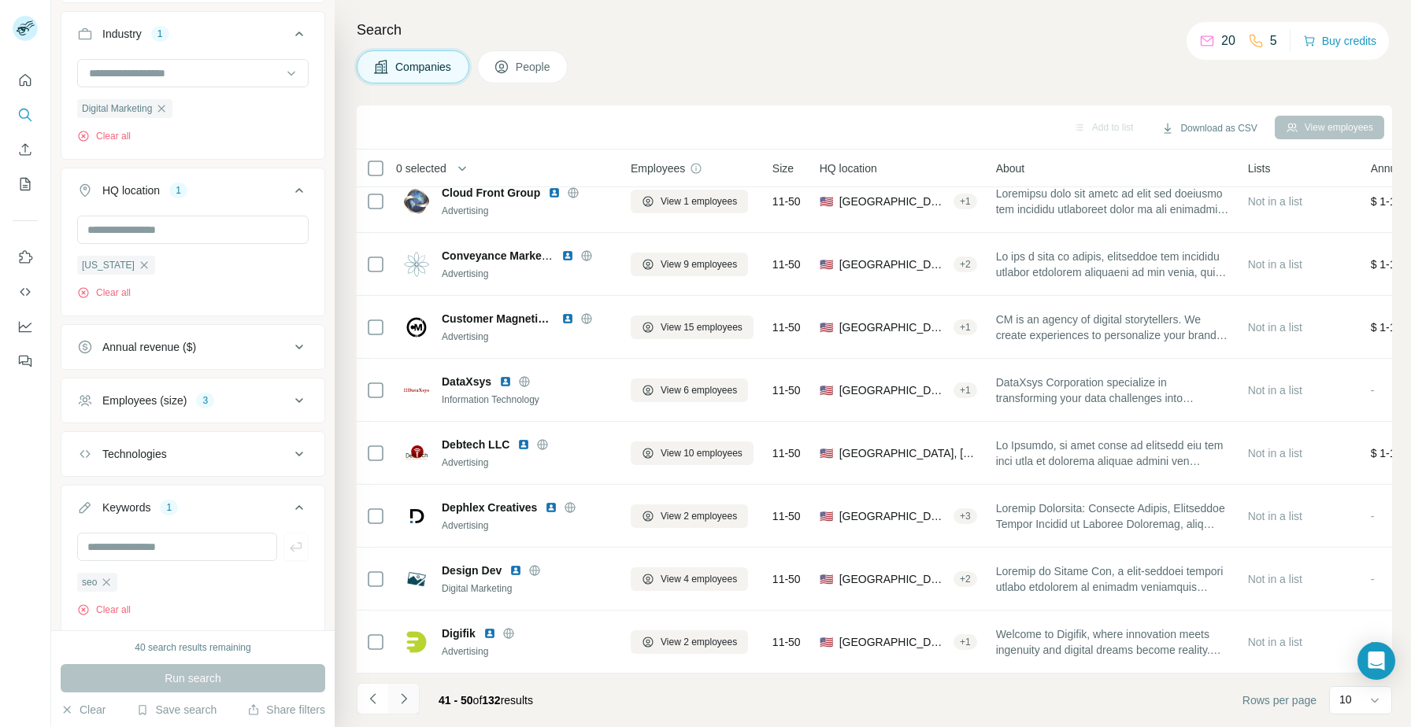
click at [398, 699] on icon "Navigate to next page" at bounding box center [404, 699] width 16 height 16
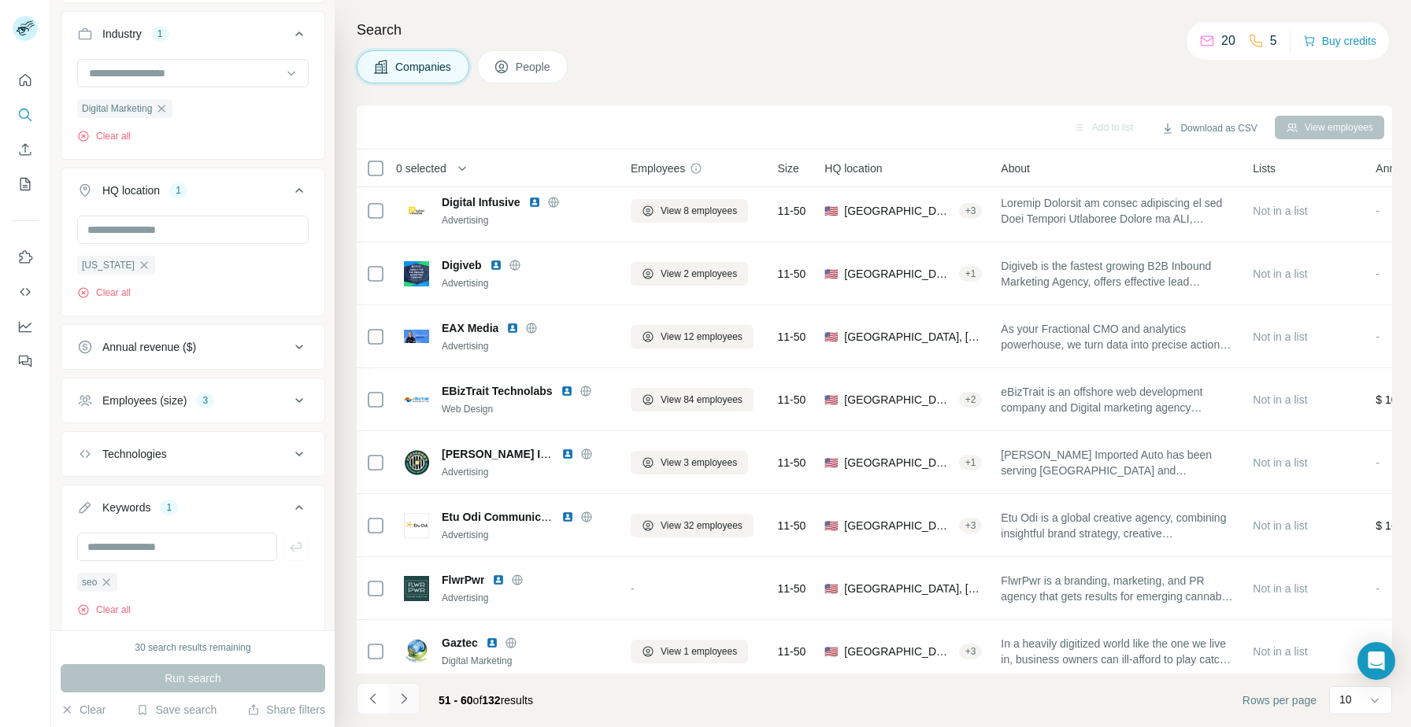
scroll to position [0, 0]
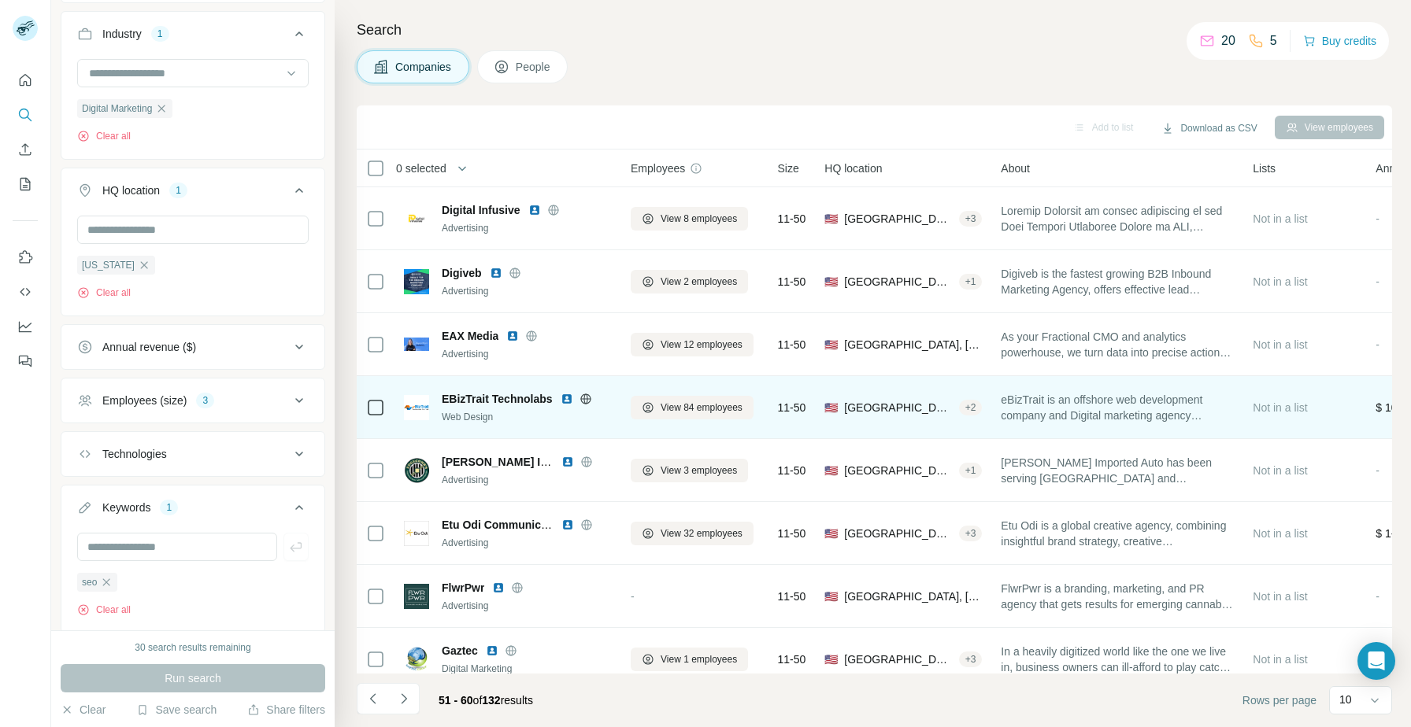
click at [564, 399] on img at bounding box center [567, 399] width 13 height 13
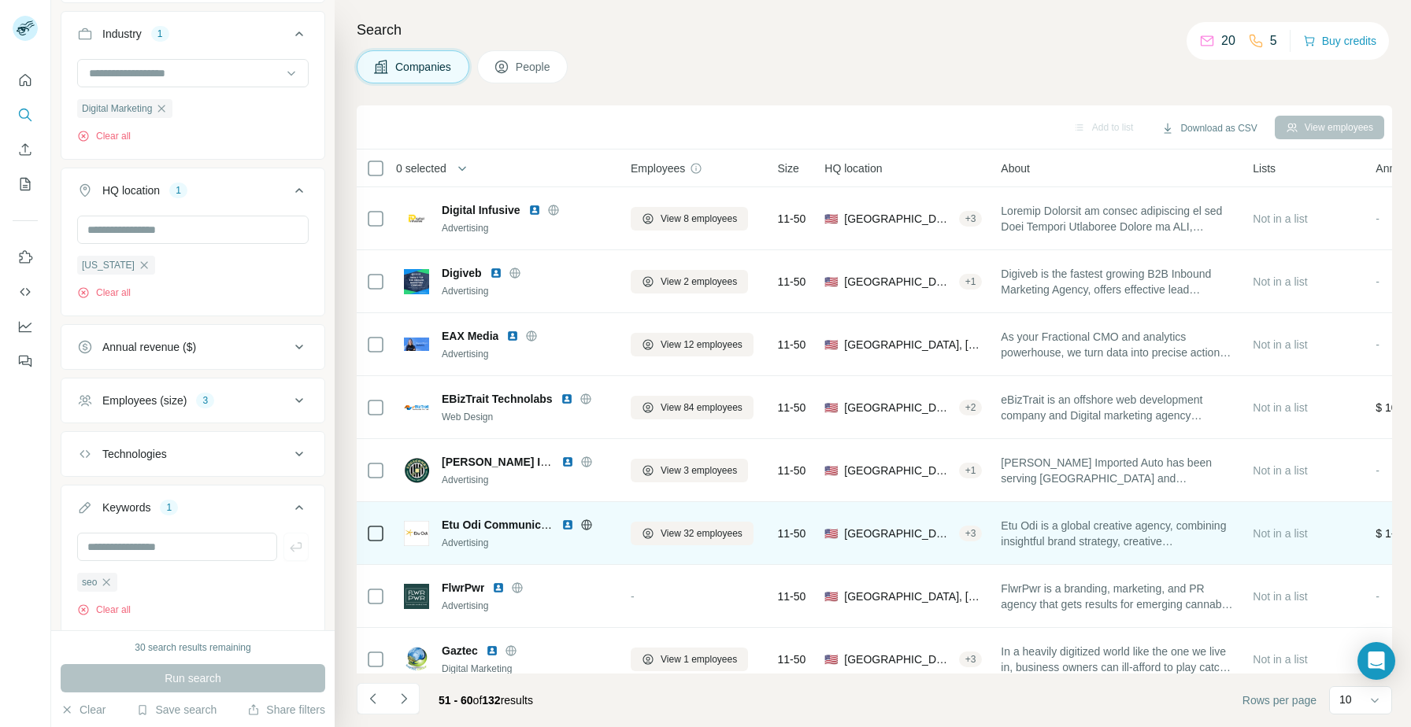
scroll to position [143, 0]
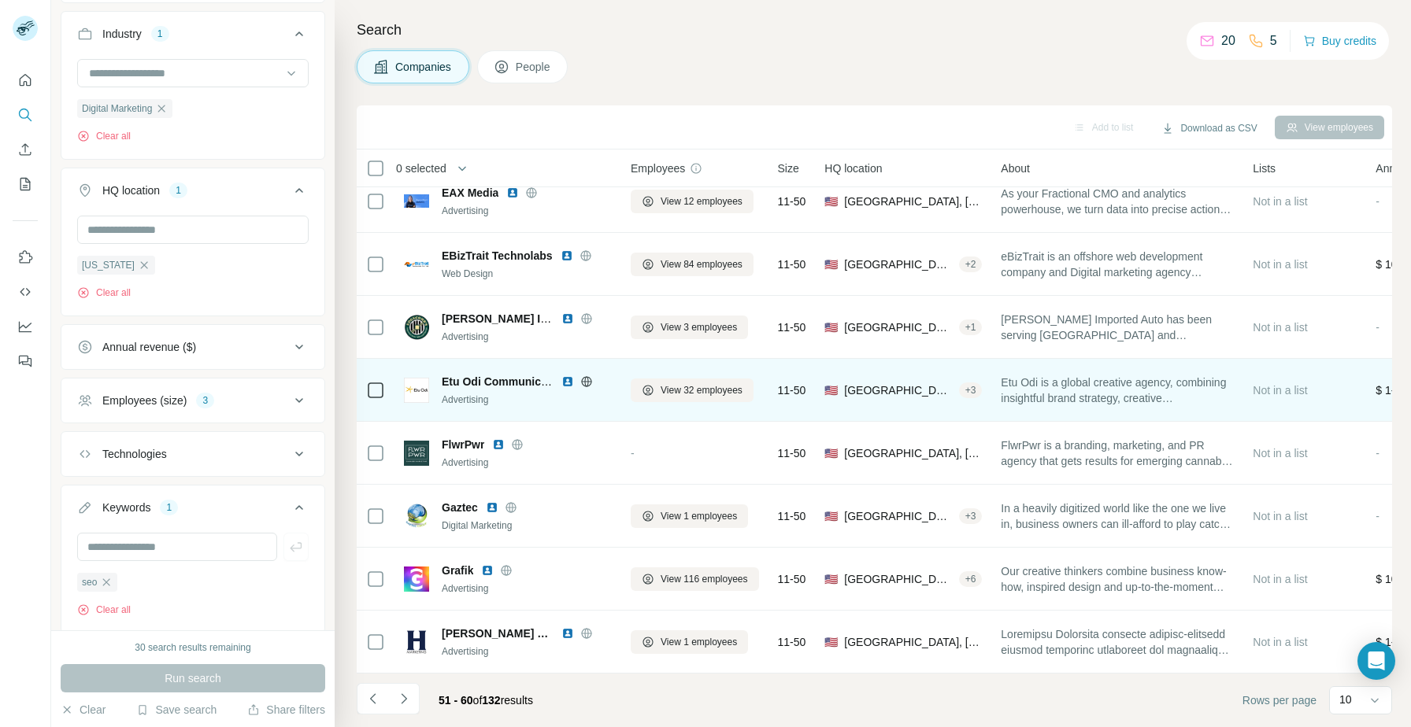
click at [567, 385] on img at bounding box center [567, 382] width 13 height 13
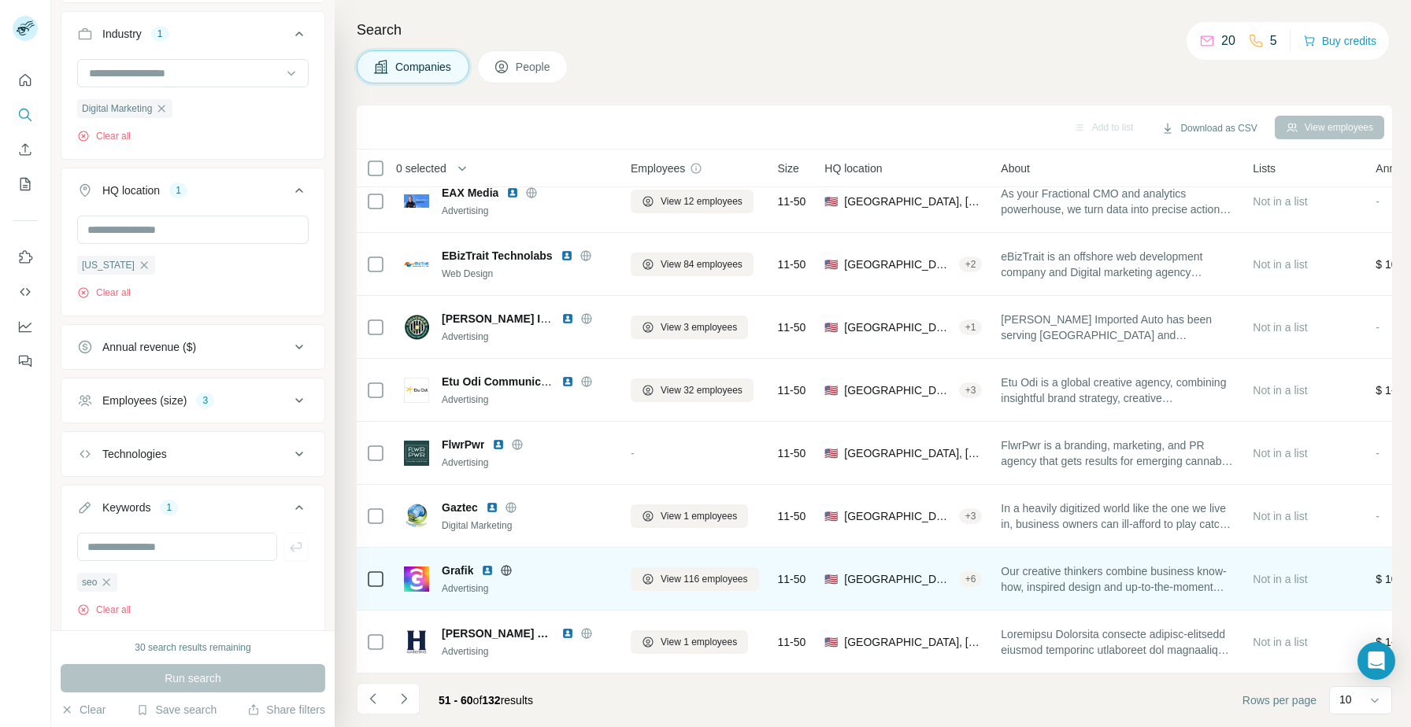
click at [490, 573] on img at bounding box center [487, 570] width 13 height 13
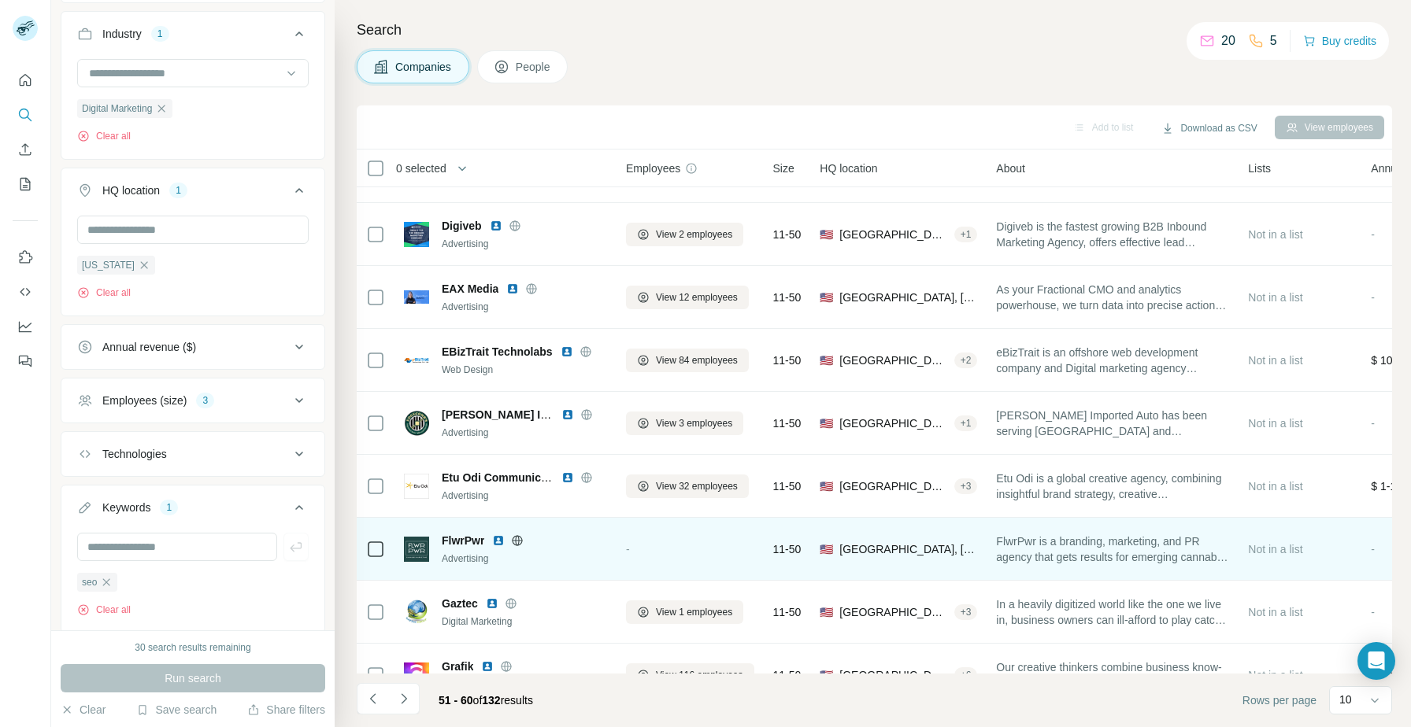
scroll to position [0, 5]
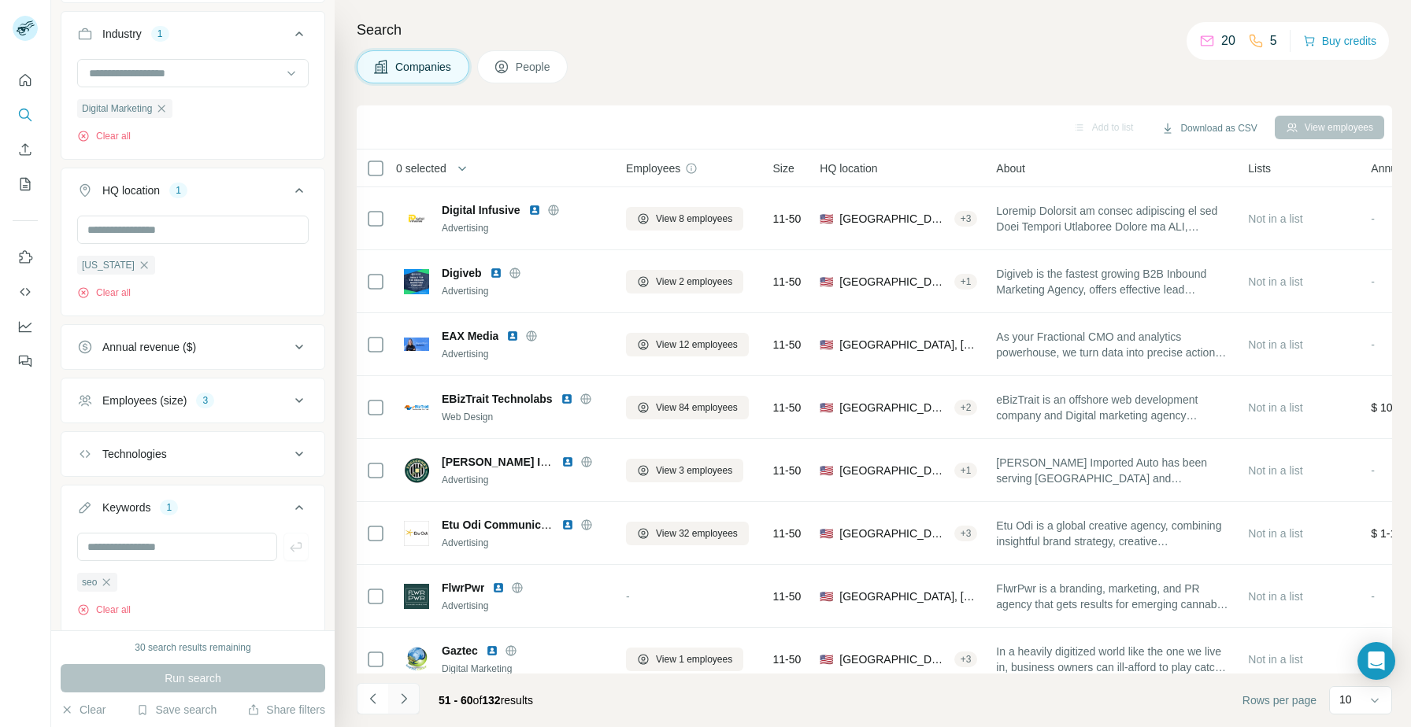
click at [405, 705] on icon "Navigate to next page" at bounding box center [404, 699] width 16 height 16
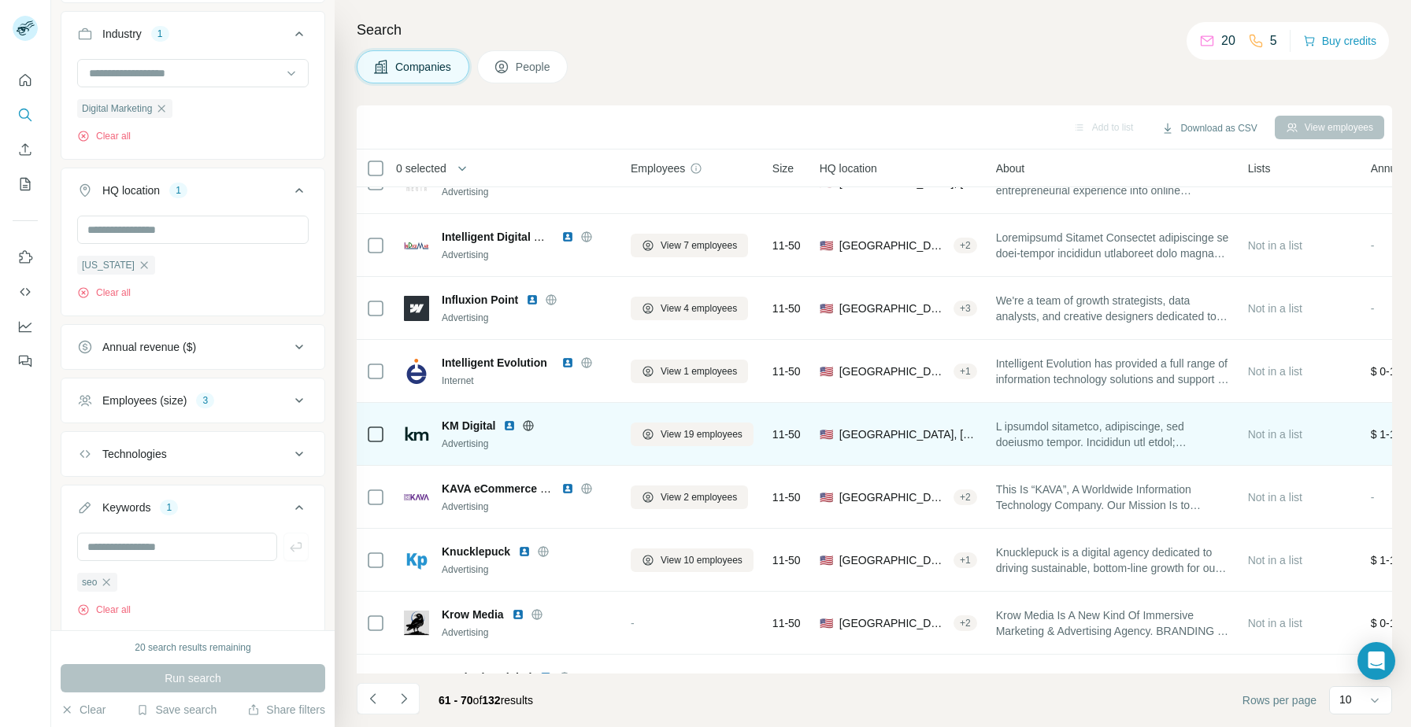
scroll to position [143, 0]
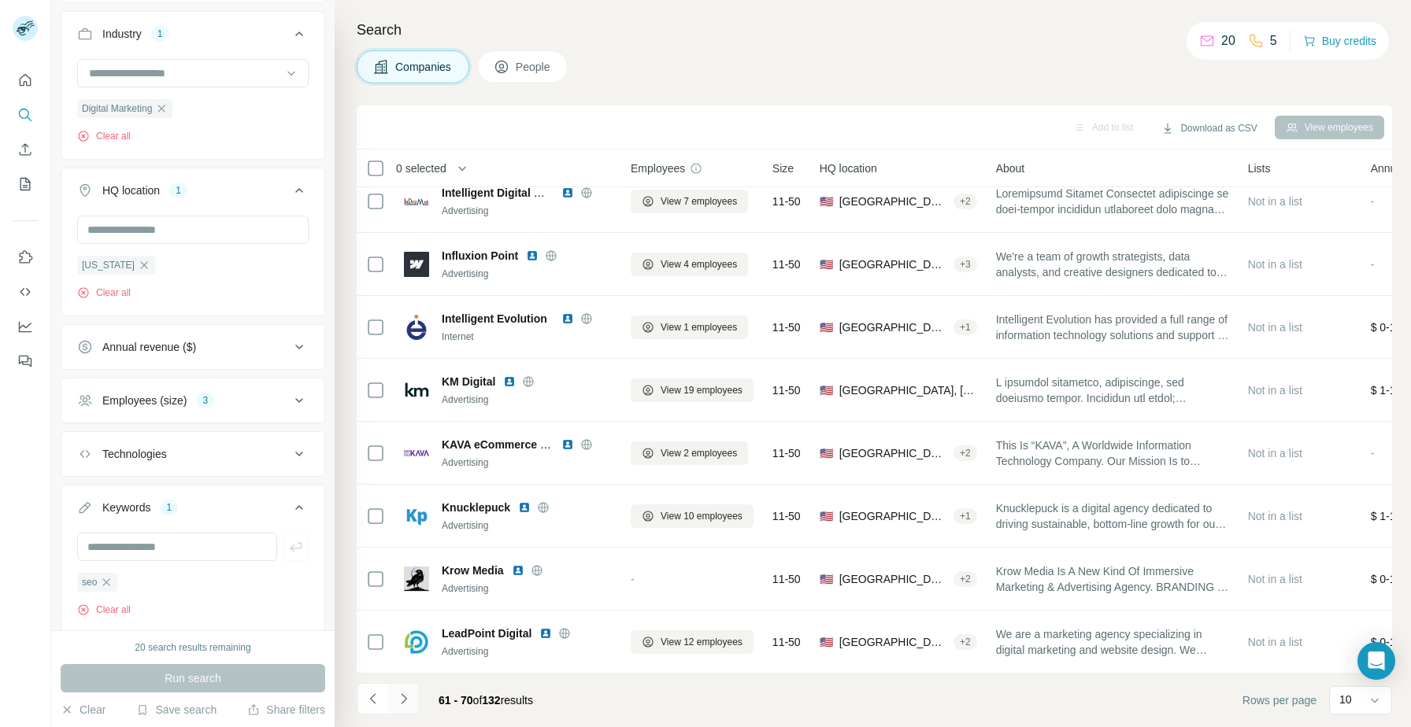
click at [414, 686] on button "Navigate to next page" at bounding box center [403, 698] width 31 height 31
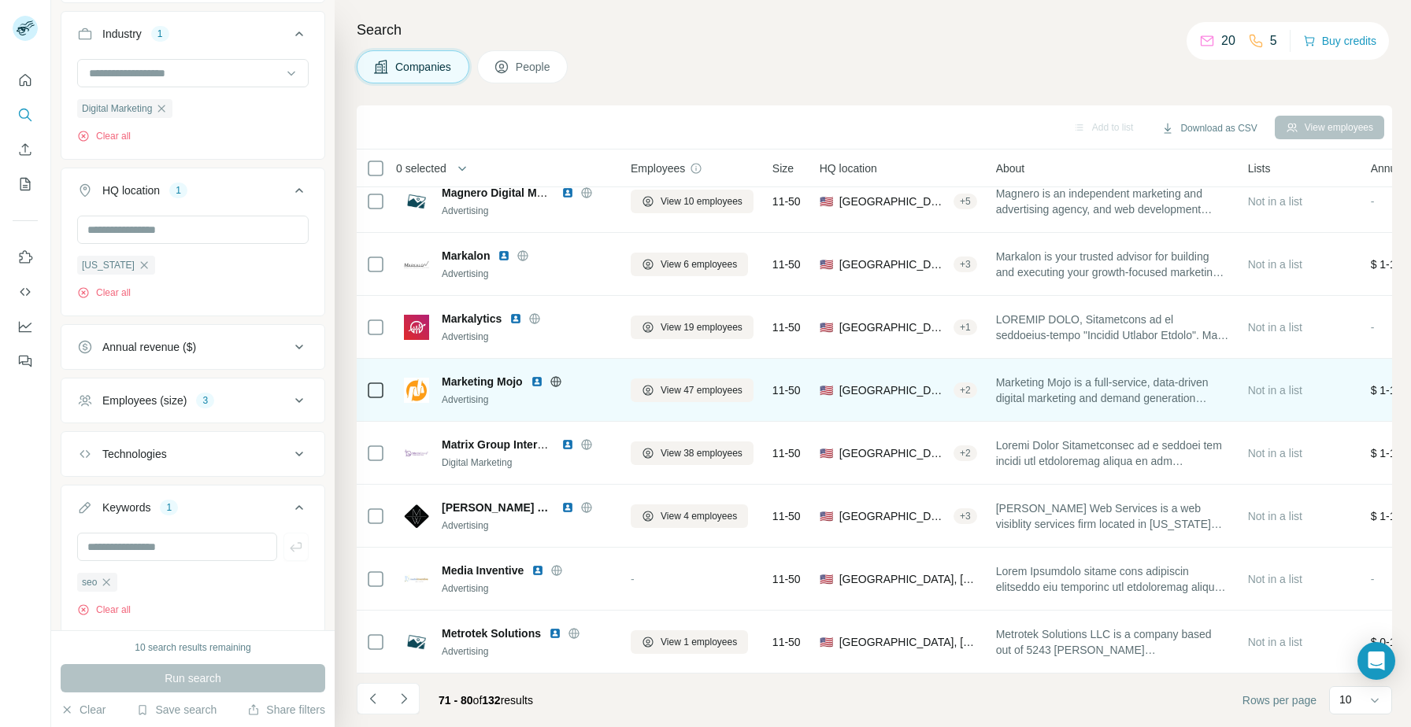
click at [535, 380] on img at bounding box center [537, 382] width 13 height 13
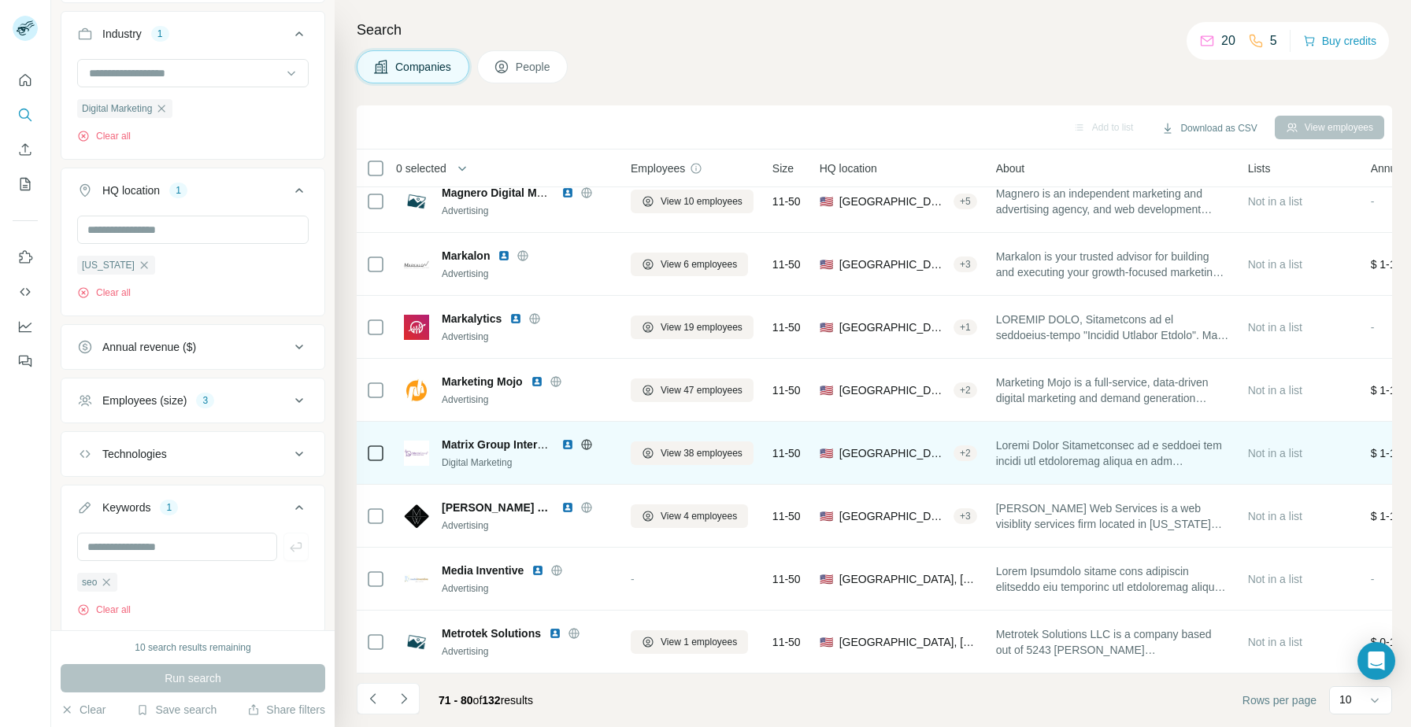
click at [568, 444] on img at bounding box center [567, 445] width 13 height 13
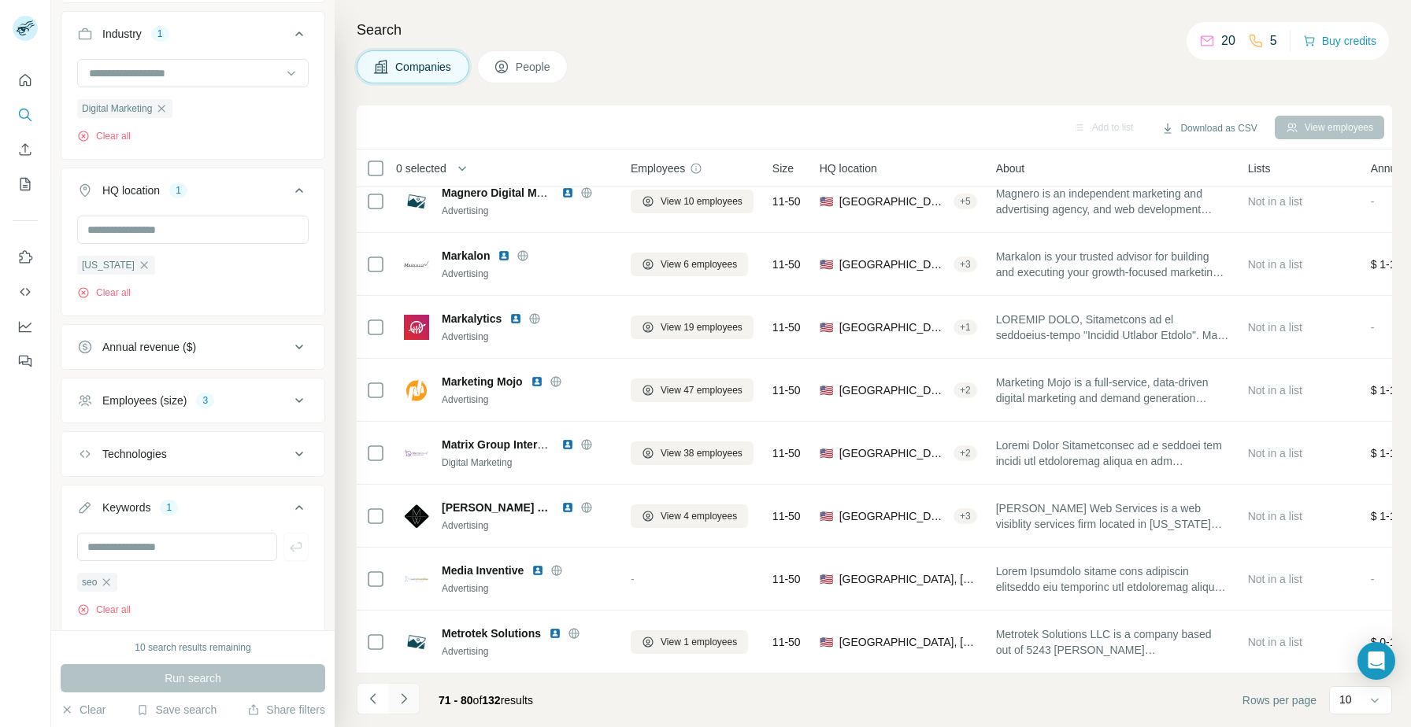
click at [401, 696] on icon "Navigate to next page" at bounding box center [404, 699] width 16 height 16
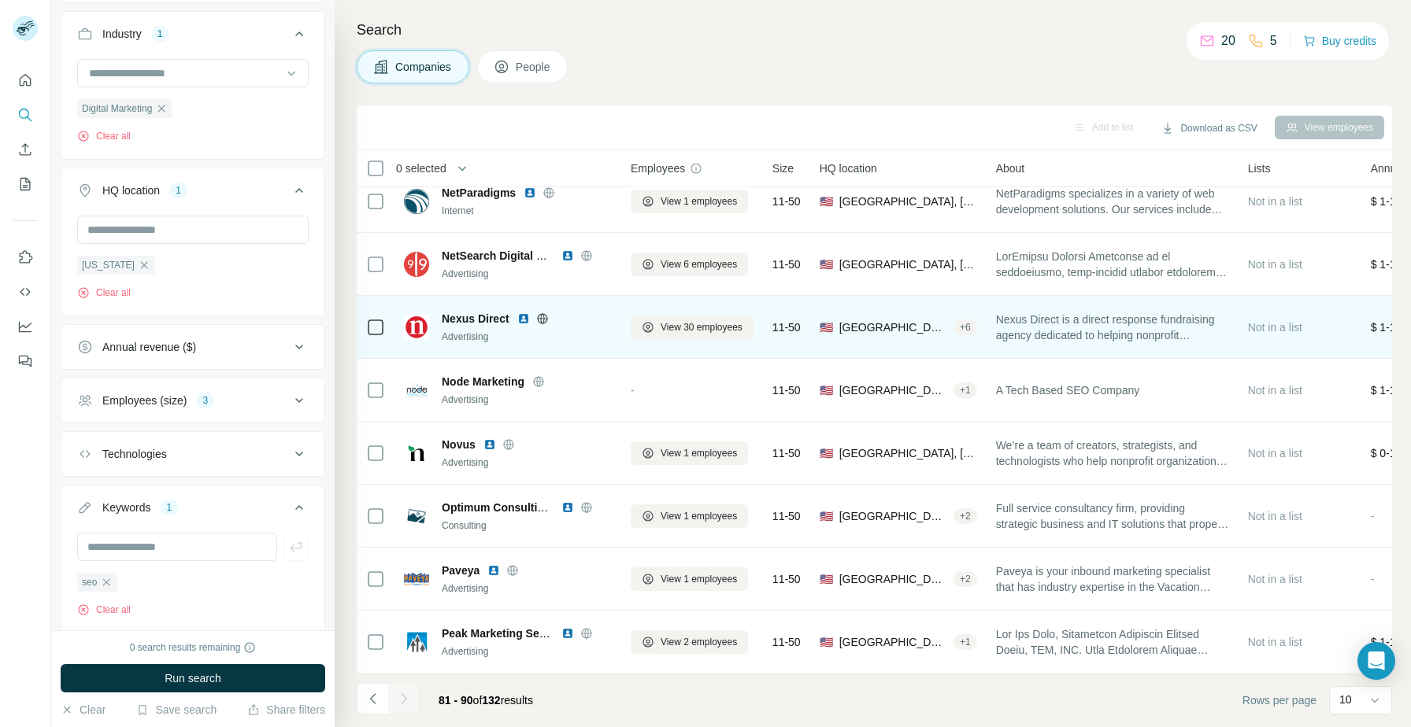
scroll to position [0, 0]
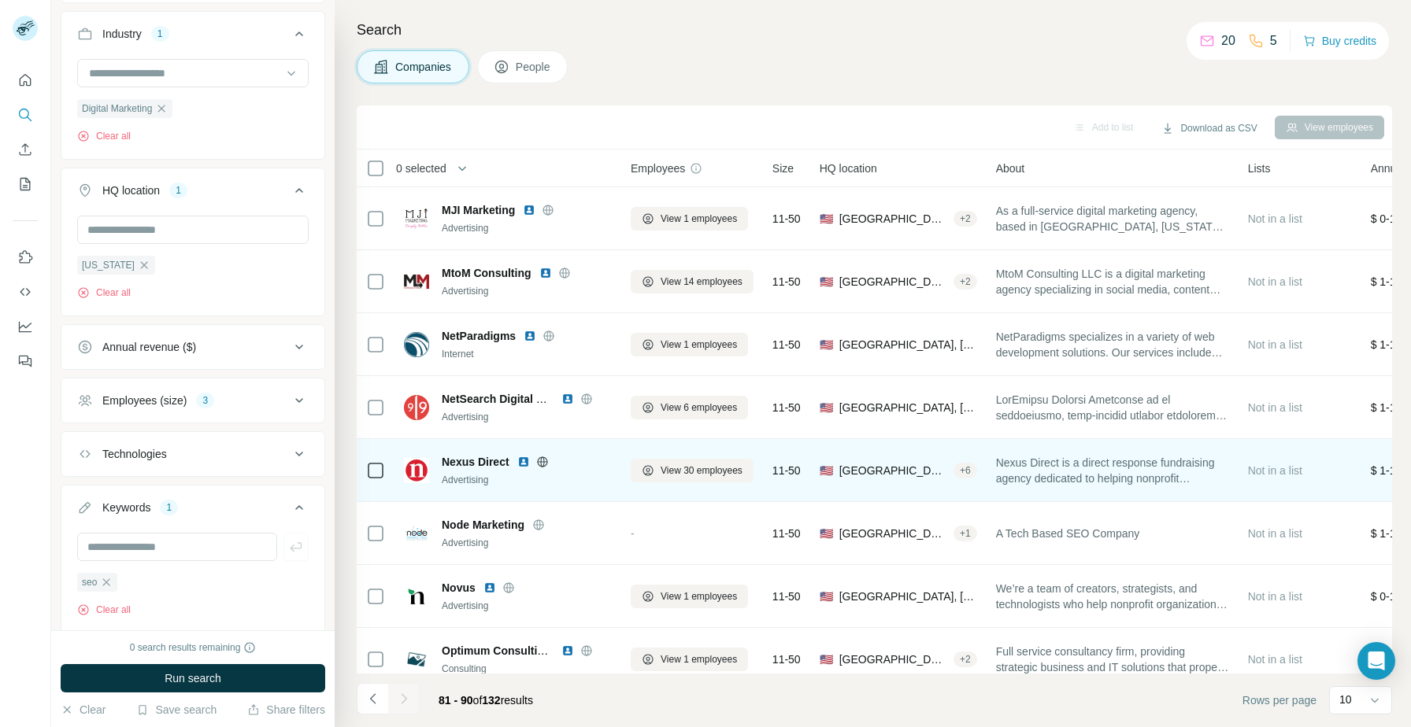
click at [520, 461] on img at bounding box center [523, 462] width 13 height 13
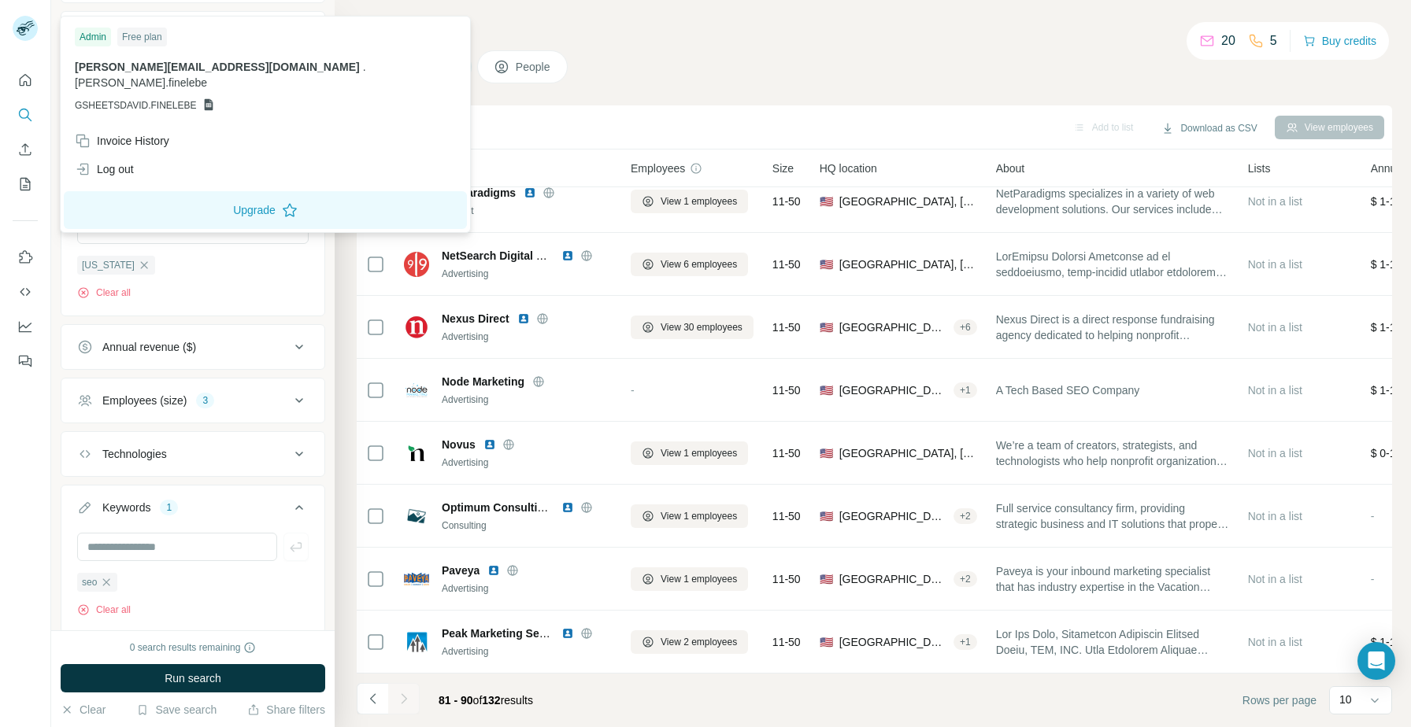
click at [37, 34] on div at bounding box center [25, 28] width 25 height 25
click at [157, 161] on div "Log out" at bounding box center [265, 169] width 400 height 28
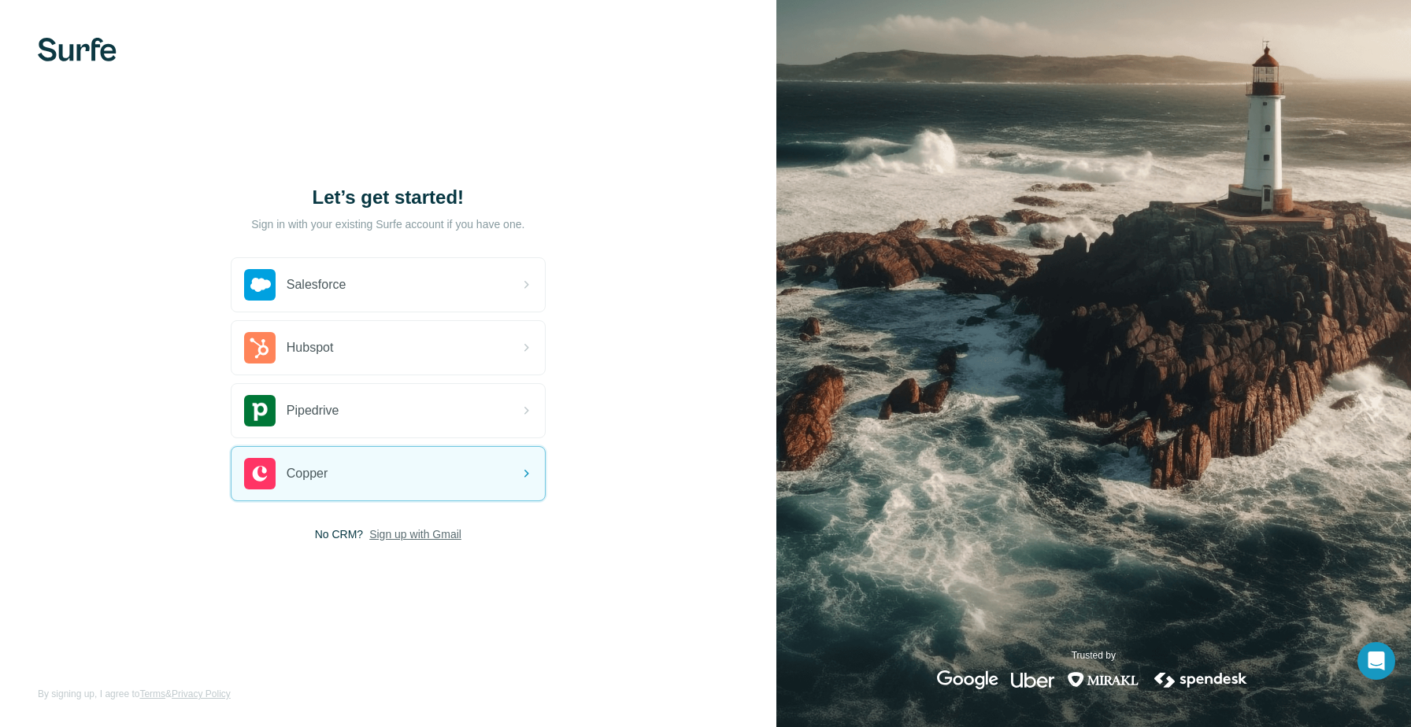
click at [427, 538] on span "Sign up with Gmail" at bounding box center [415, 535] width 92 height 16
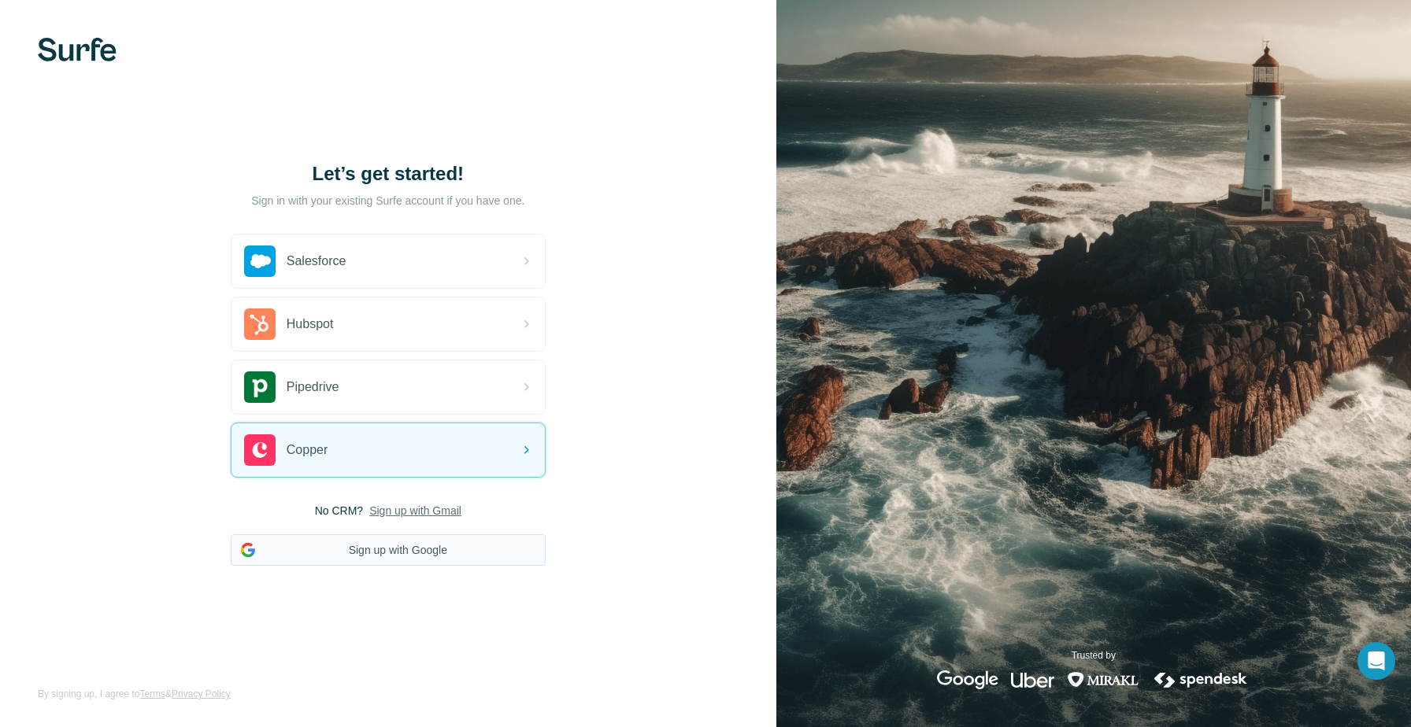
click at [407, 550] on button "Sign up with Google" at bounding box center [388, 550] width 315 height 31
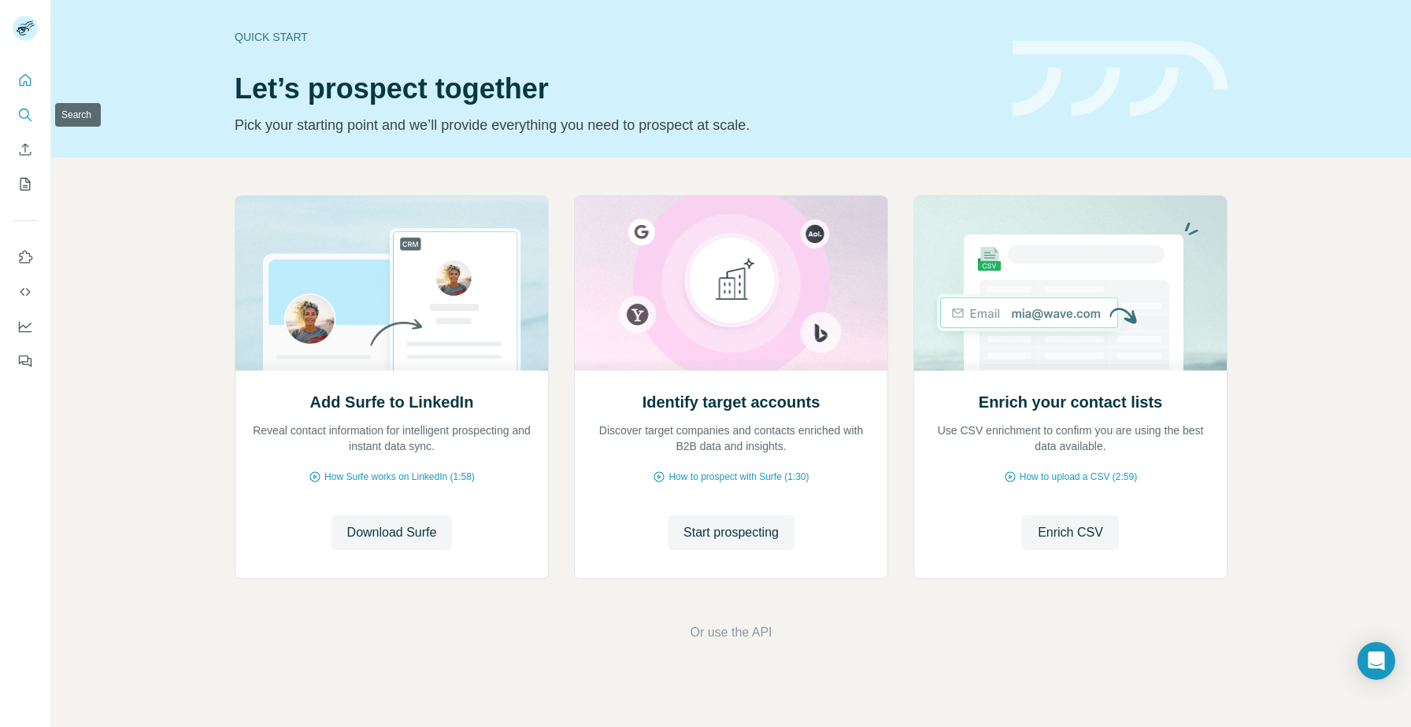
click at [27, 115] on icon "Search" at bounding box center [25, 115] width 16 height 16
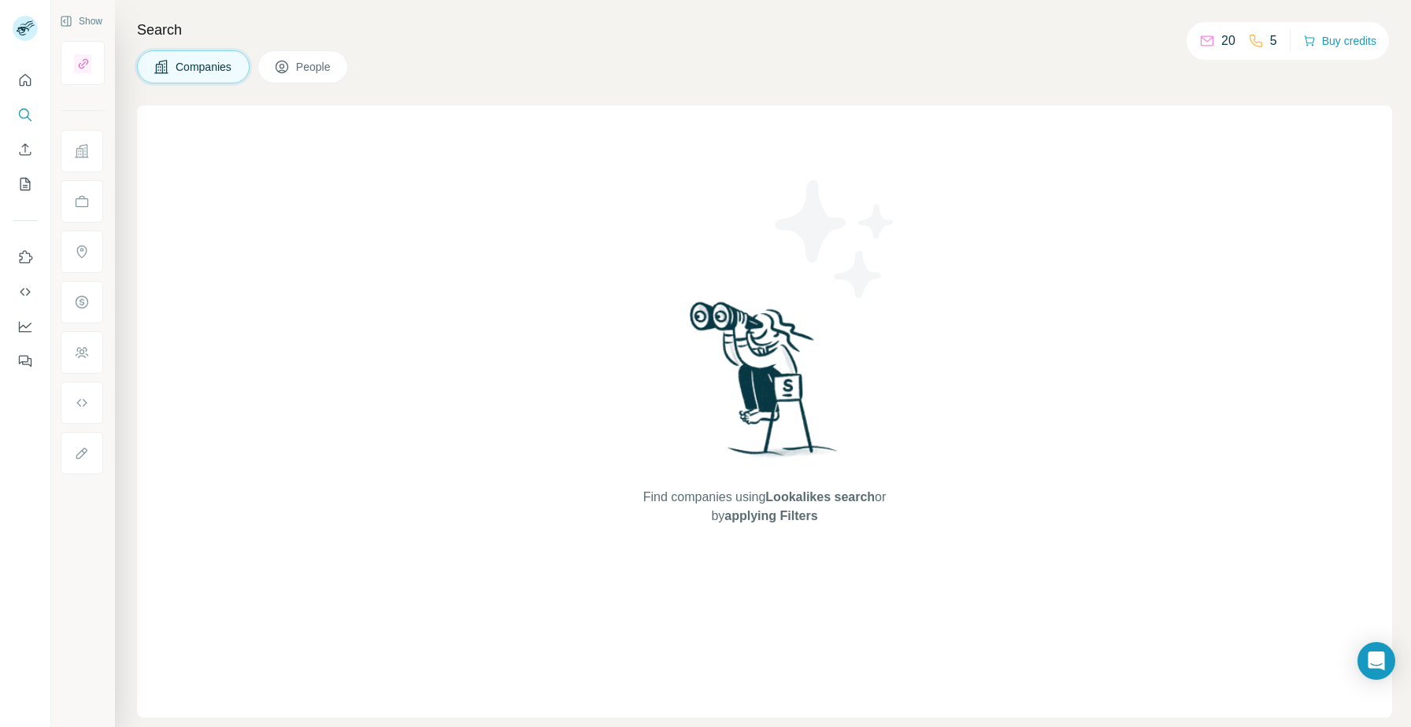
click at [95, 157] on div at bounding box center [82, 151] width 43 height 43
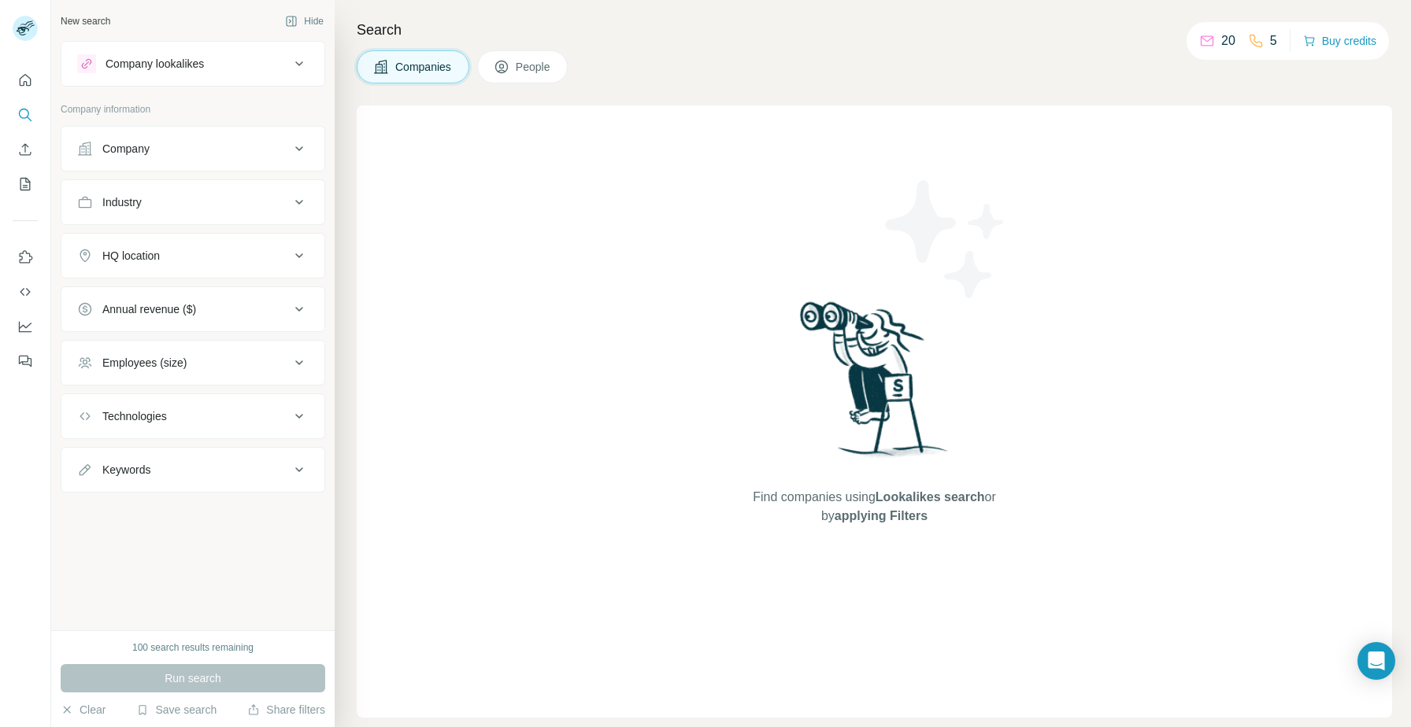
click at [202, 165] on button "Company" at bounding box center [192, 149] width 263 height 38
click at [211, 251] on div "Industry" at bounding box center [183, 250] width 213 height 16
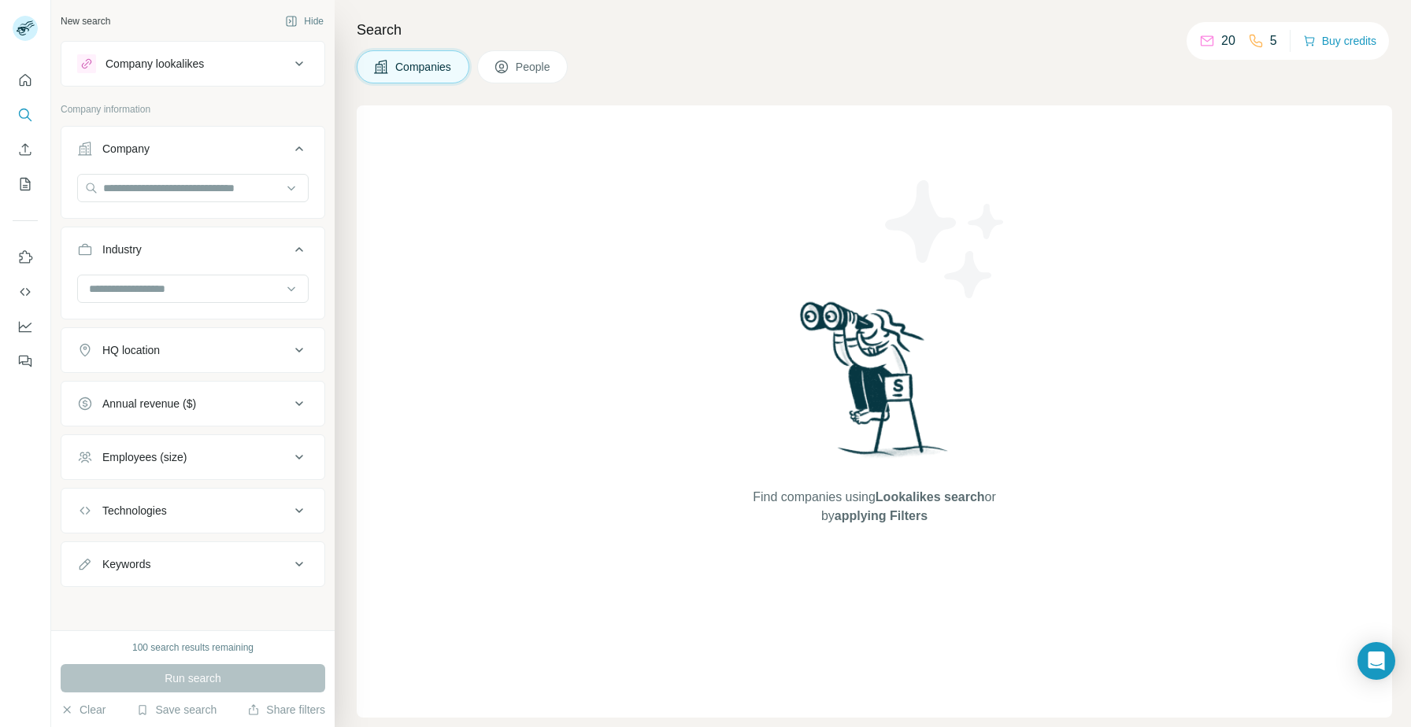
click at [224, 348] on div "HQ location" at bounding box center [183, 350] width 213 height 16
click at [226, 394] on input "text" at bounding box center [192, 390] width 231 height 28
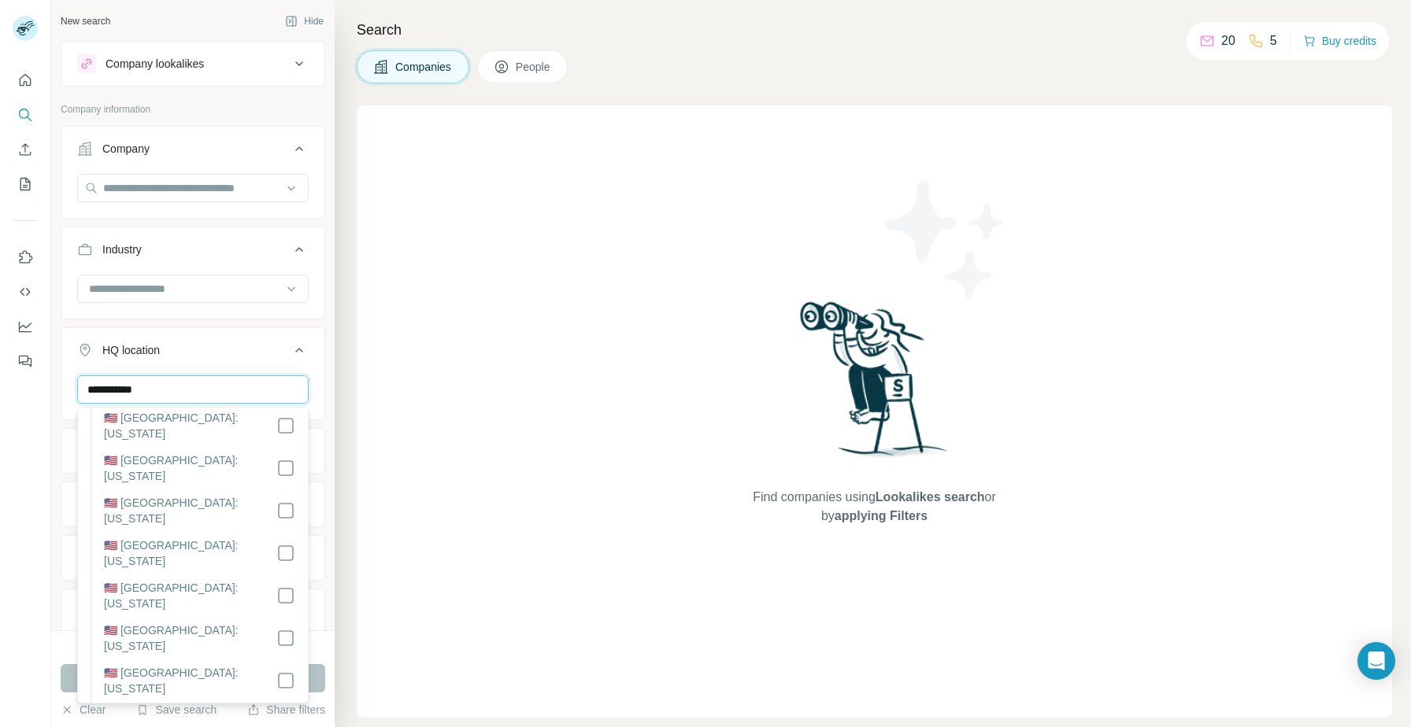
scroll to position [1470, 0]
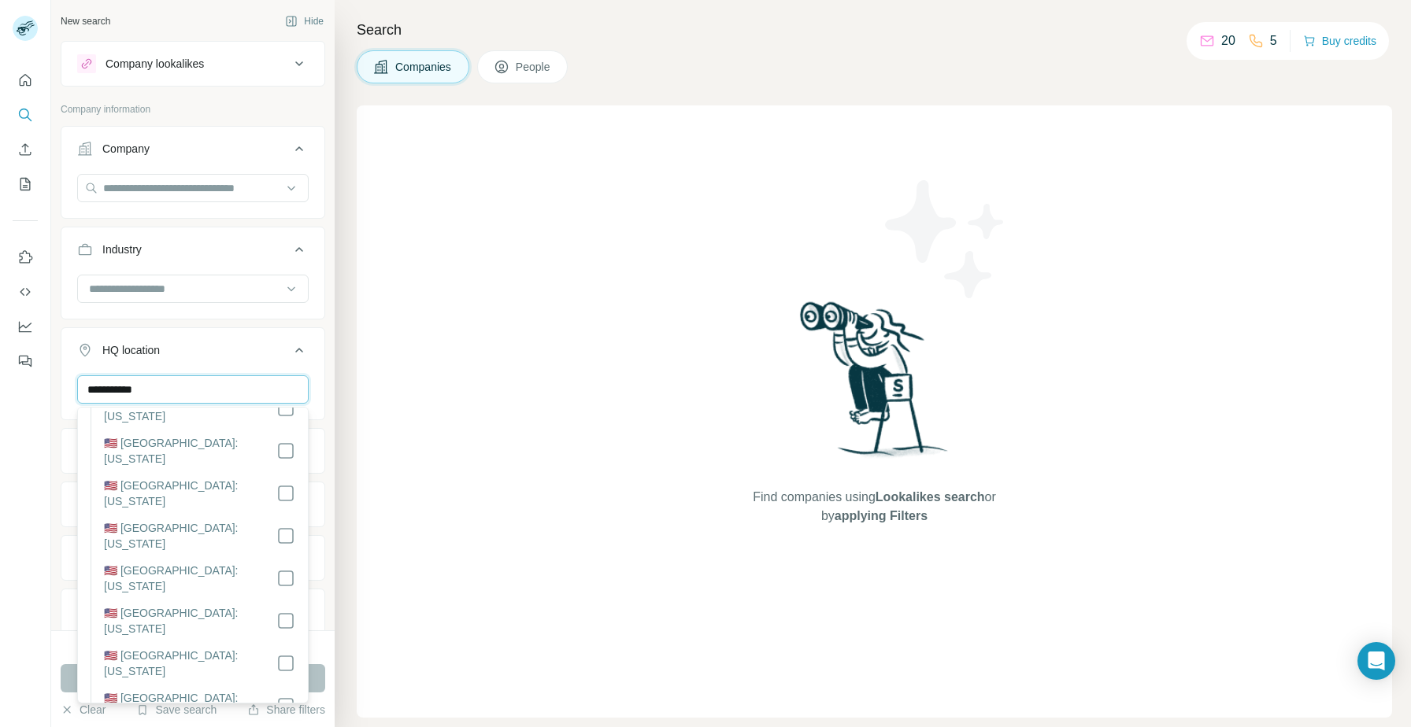
type input "**********"
click at [216, 282] on input at bounding box center [184, 288] width 194 height 17
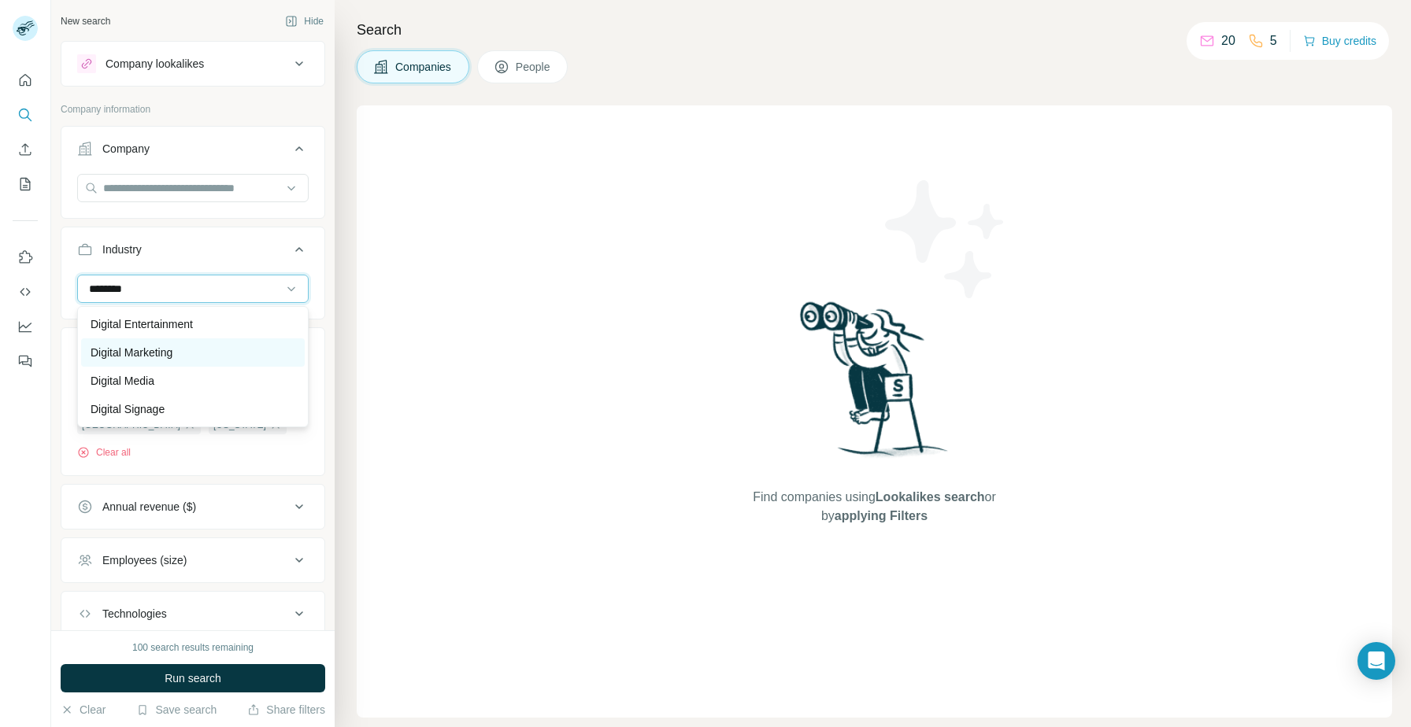
type input "*******"
click at [228, 345] on div "Digital Marketing" at bounding box center [193, 353] width 205 height 16
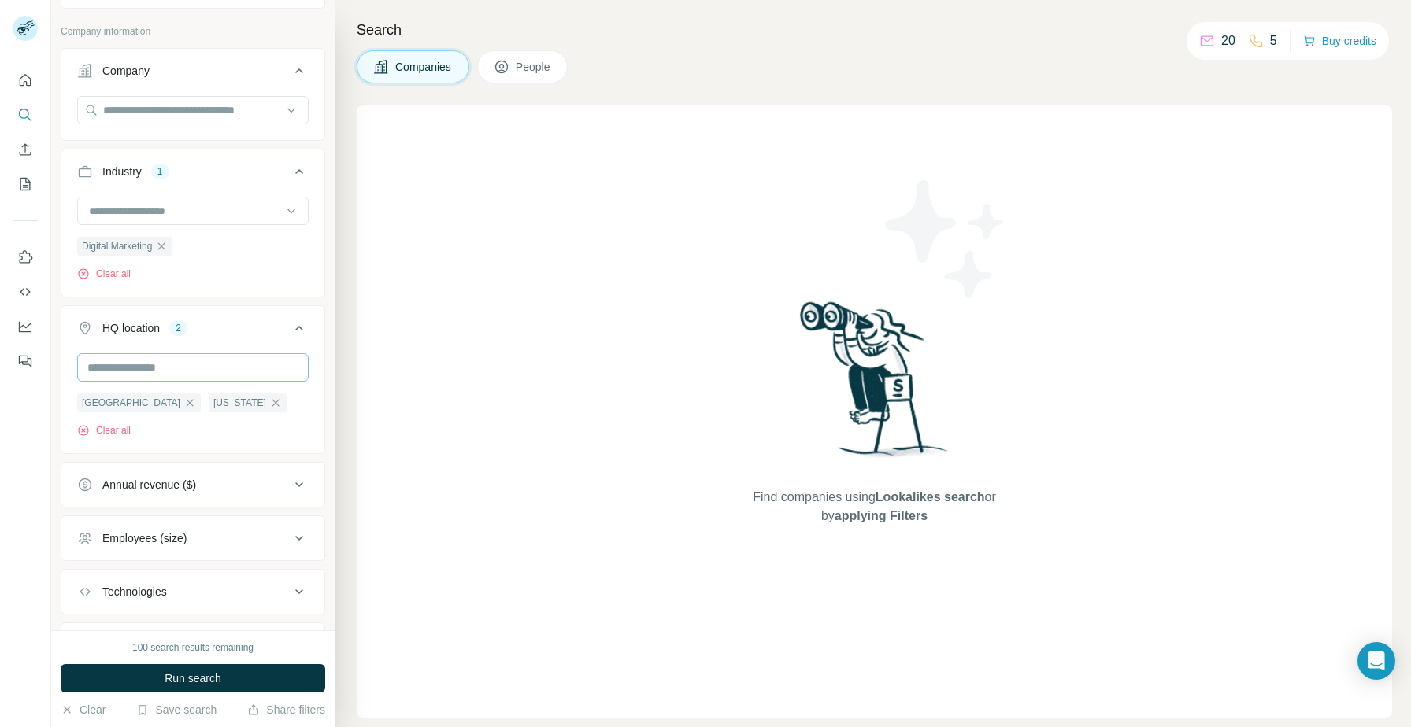
scroll to position [85, 0]
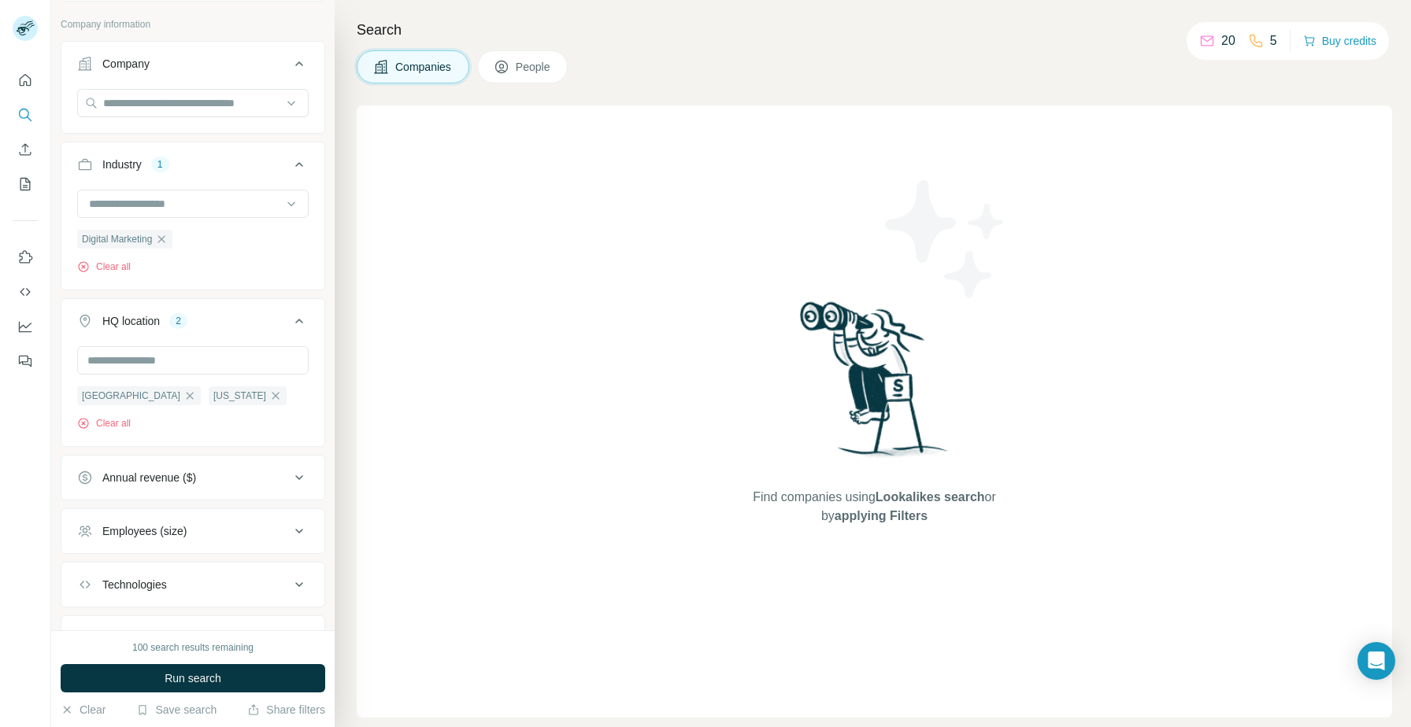
click at [216, 539] on button "Employees (size)" at bounding box center [192, 532] width 263 height 38
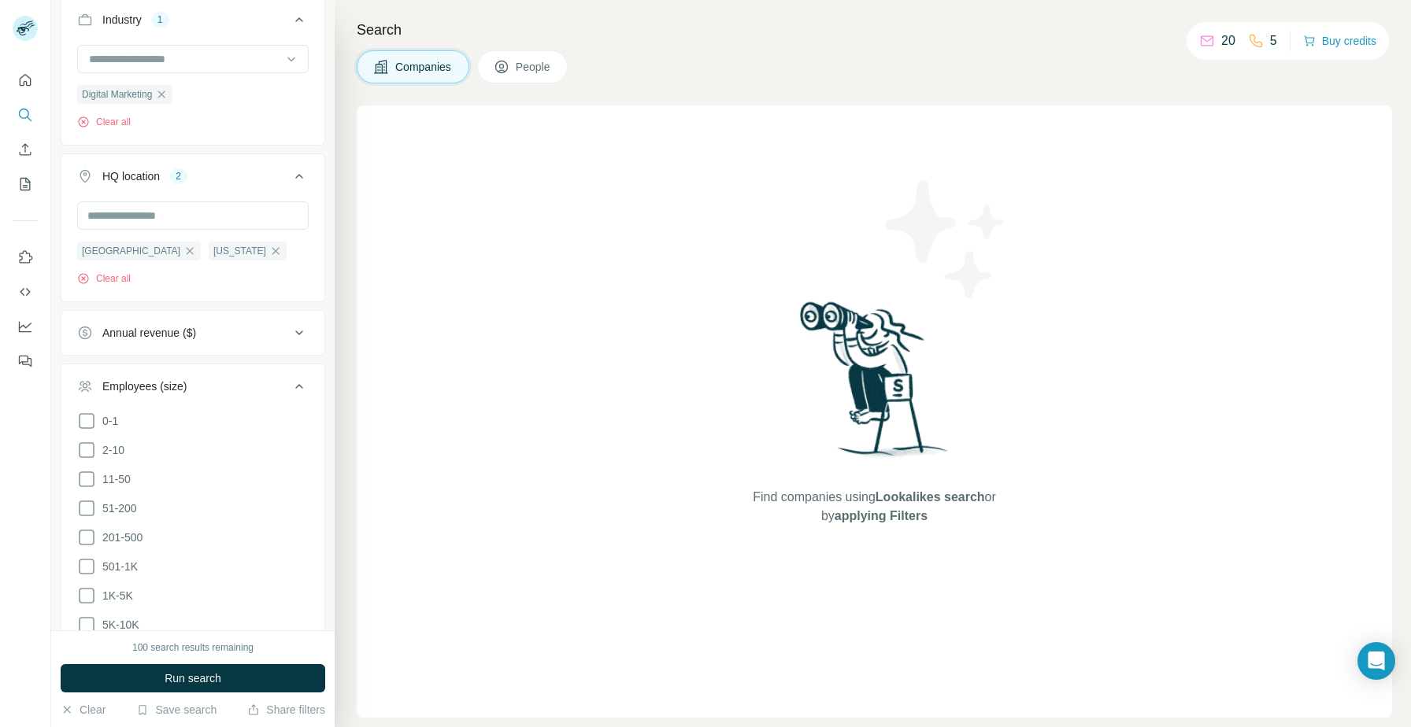
scroll to position [251, 0]
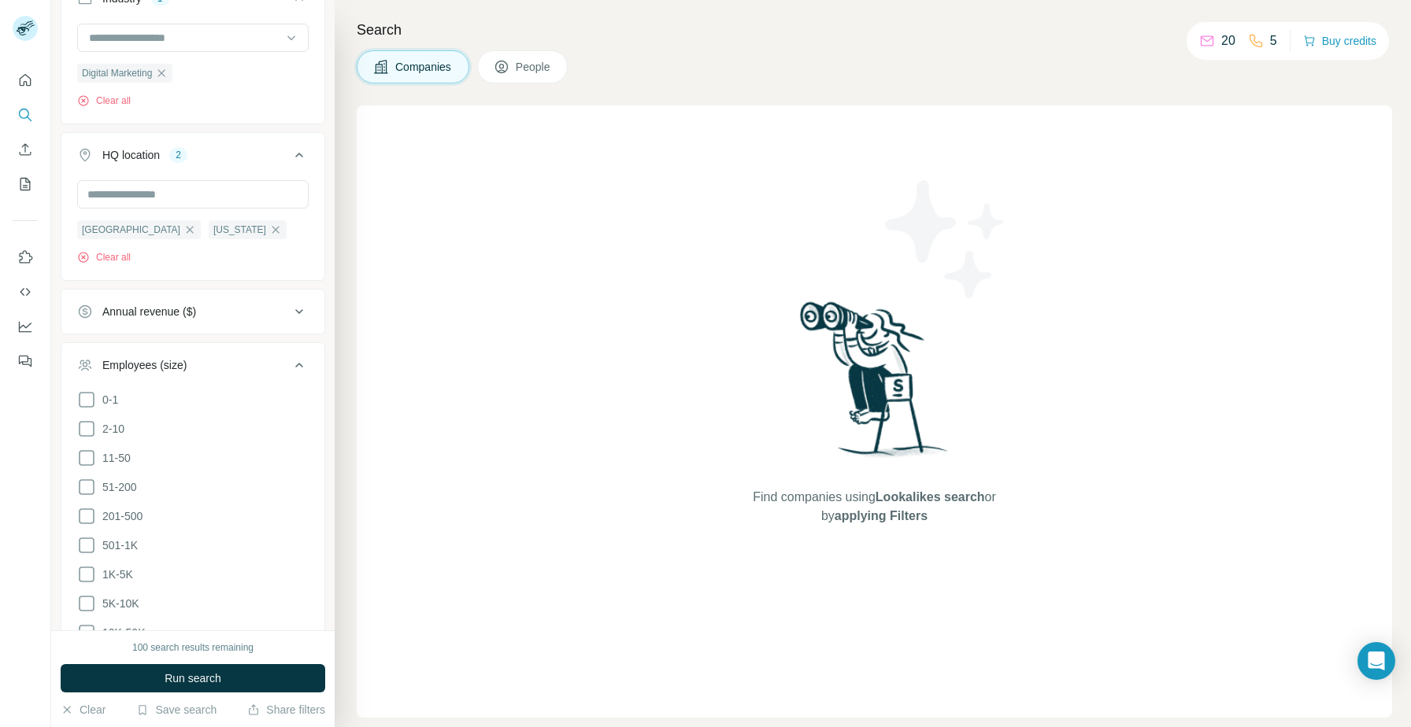
click at [113, 476] on ul "0-1 2-10 11-50 51-200 201-500 501-1K 1K-5K 5K-10K 10K-50K 50K-100K 100K-500K 50…" at bounding box center [192, 560] width 231 height 340
click at [117, 487] on span "51-200" at bounding box center [116, 487] width 41 height 16
click at [120, 517] on span "201-500" at bounding box center [119, 517] width 46 height 16
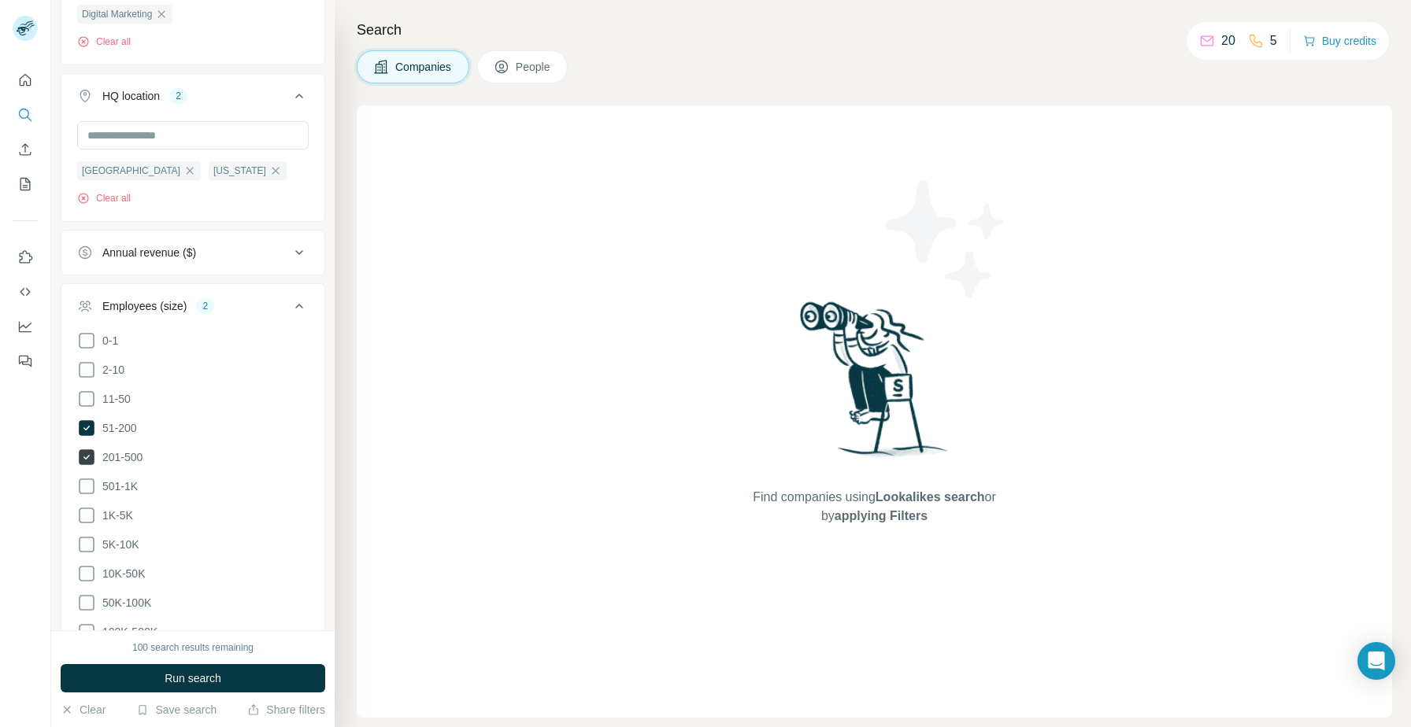
scroll to position [311, 0]
click at [118, 405] on label "11-50" at bounding box center [104, 398] width 54 height 19
click at [199, 302] on div "3" at bounding box center [205, 305] width 18 height 14
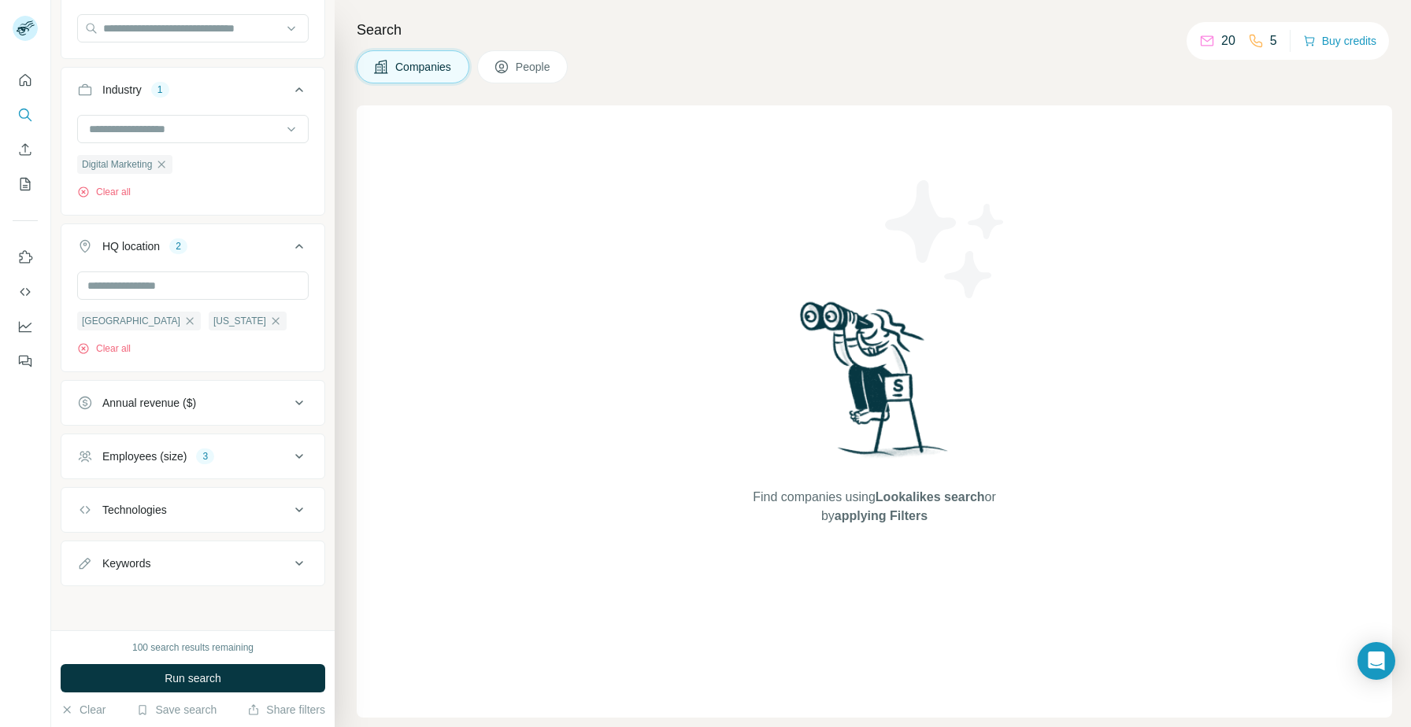
scroll to position [160, 0]
click at [237, 559] on div "Keywords" at bounding box center [183, 564] width 213 height 16
click at [176, 594] on input "text" at bounding box center [177, 603] width 200 height 28
type input "***"
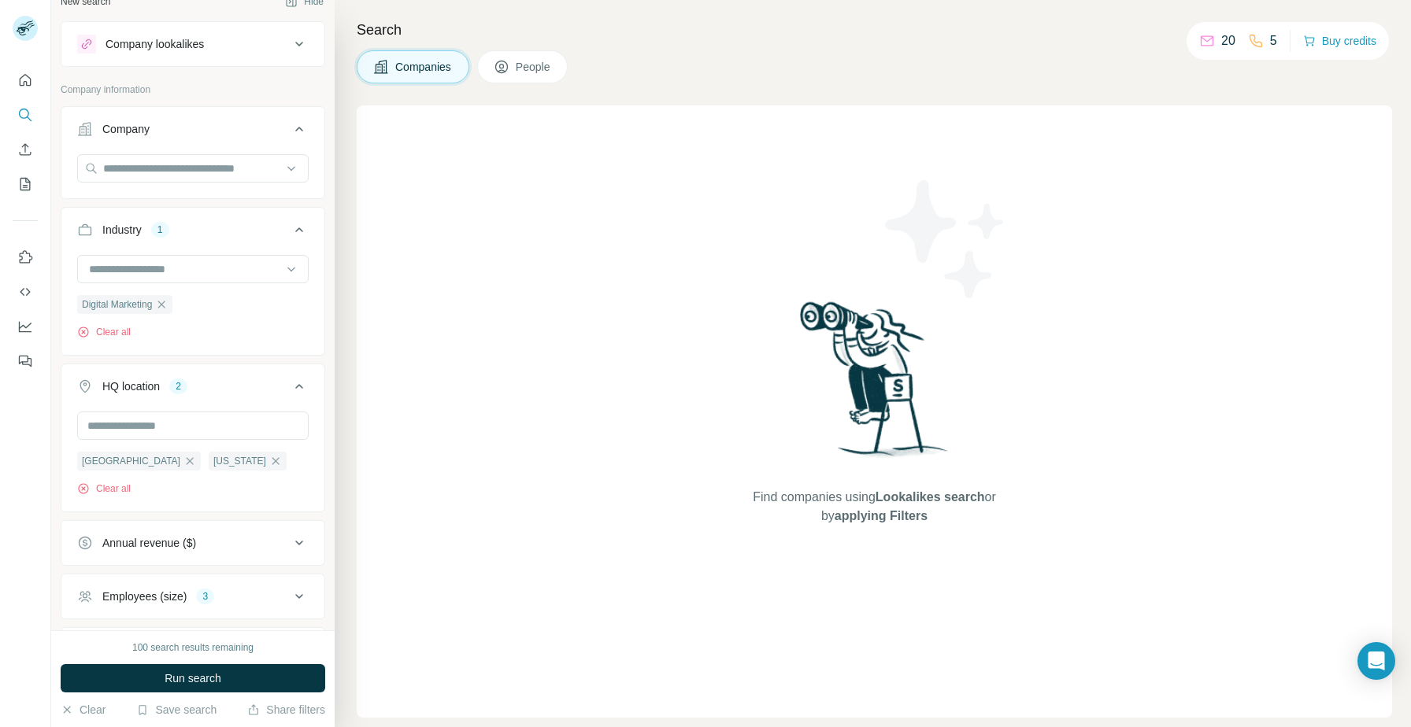
scroll to position [5, 0]
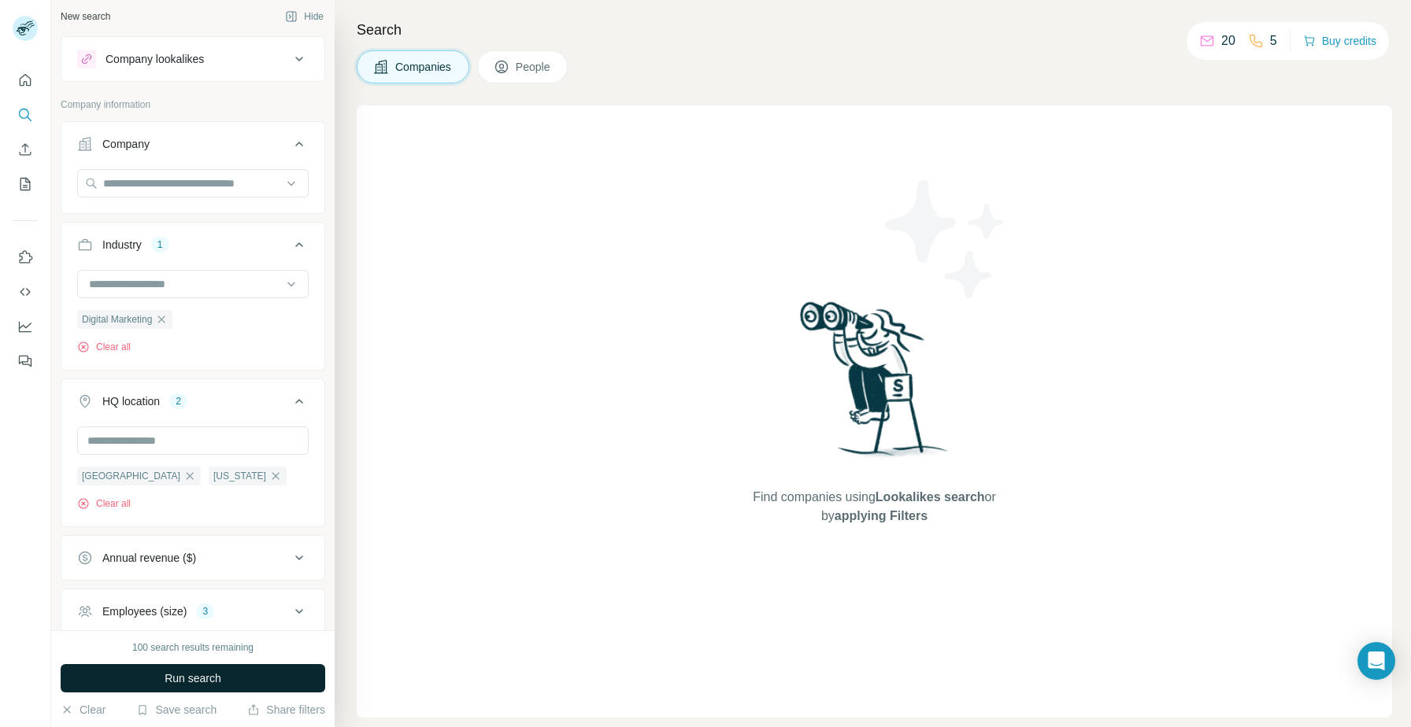
click at [194, 666] on button "Run search" at bounding box center [193, 678] width 265 height 28
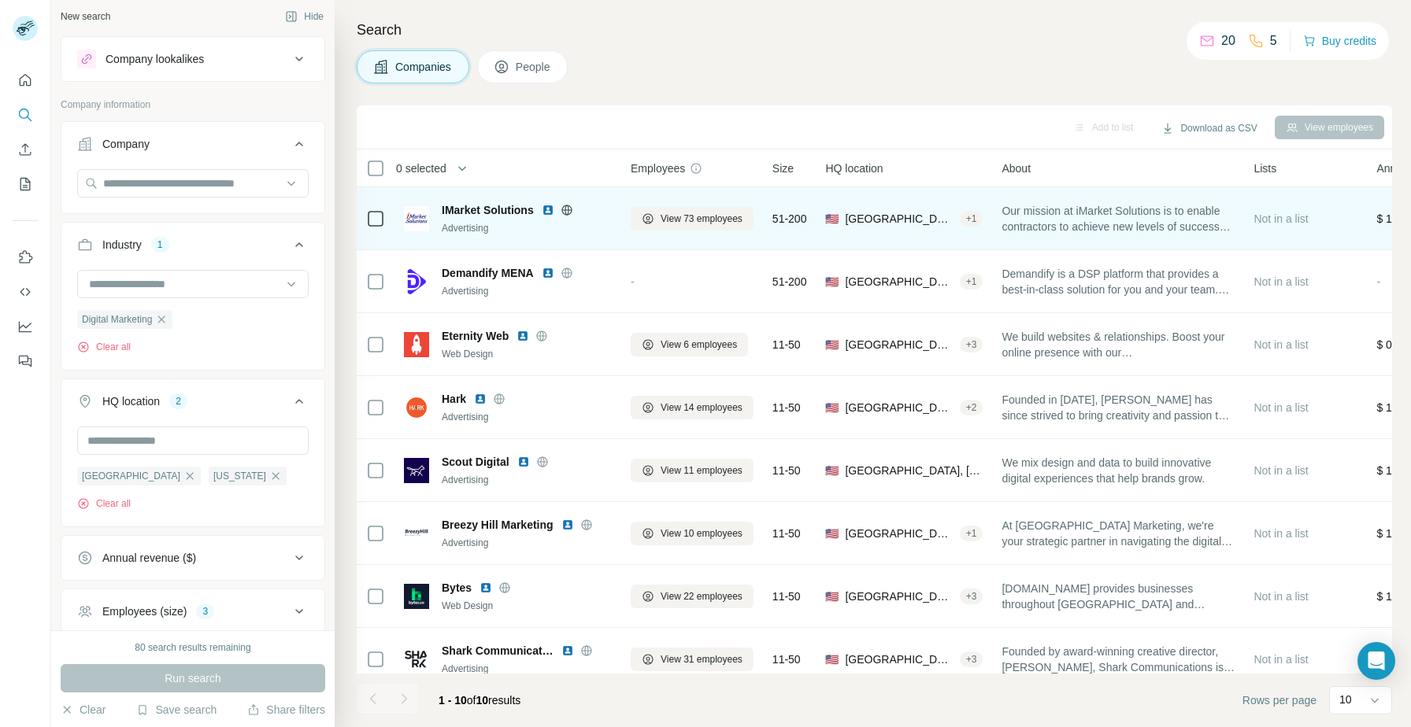
click at [548, 213] on img at bounding box center [548, 210] width 13 height 13
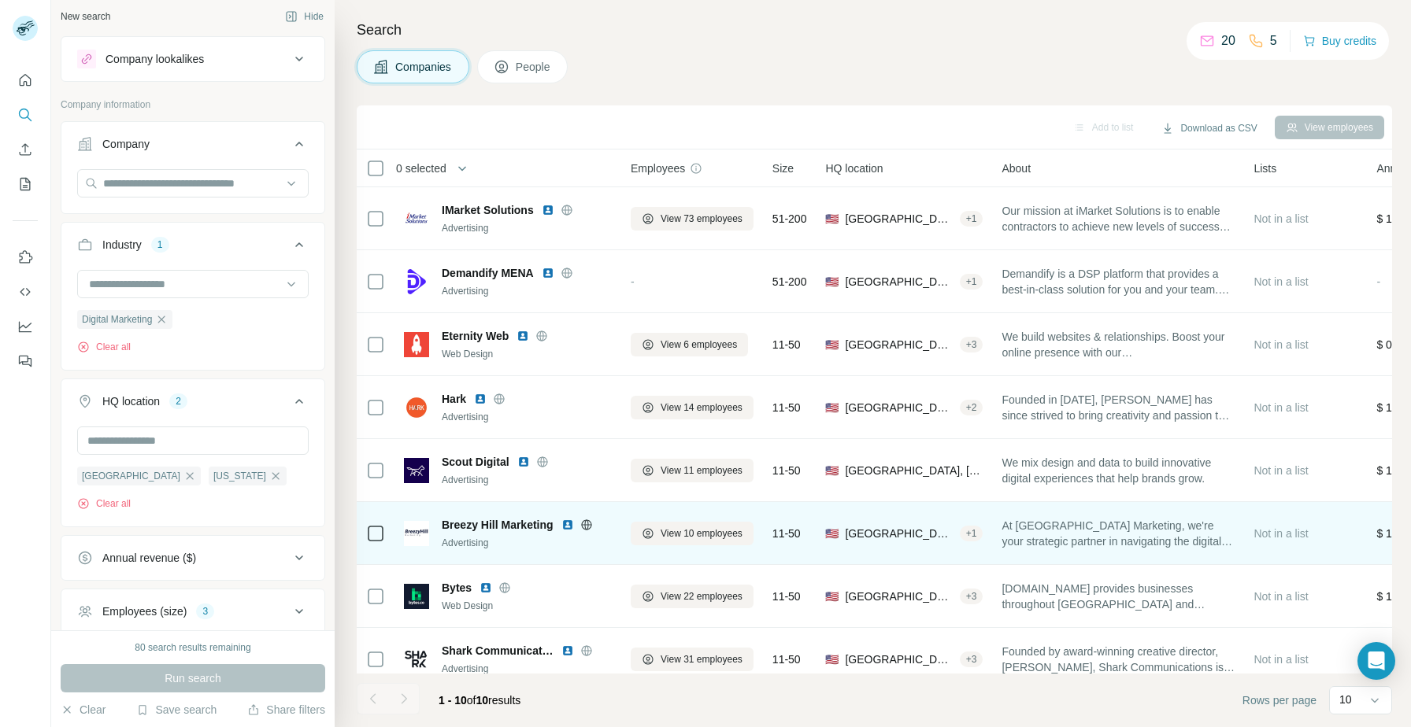
scroll to position [143, 0]
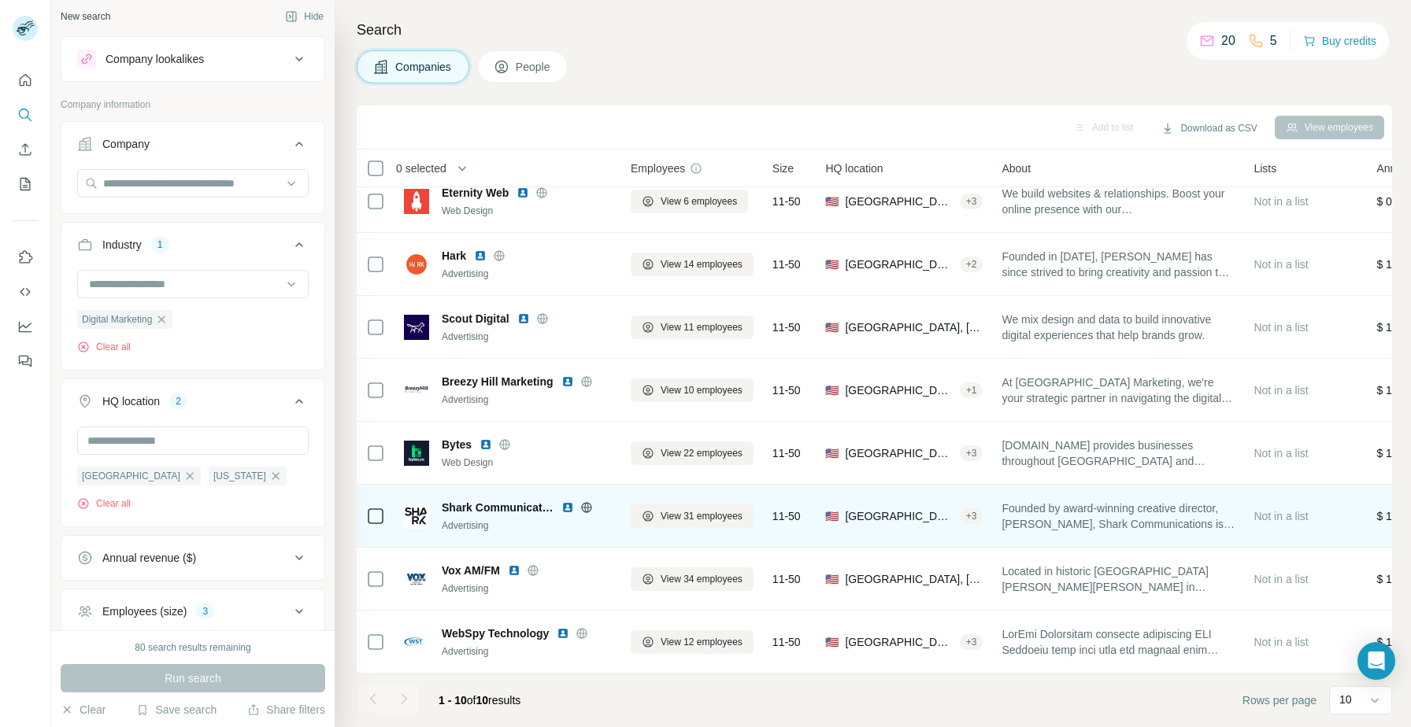
click at [567, 508] on img at bounding box center [567, 507] width 13 height 13
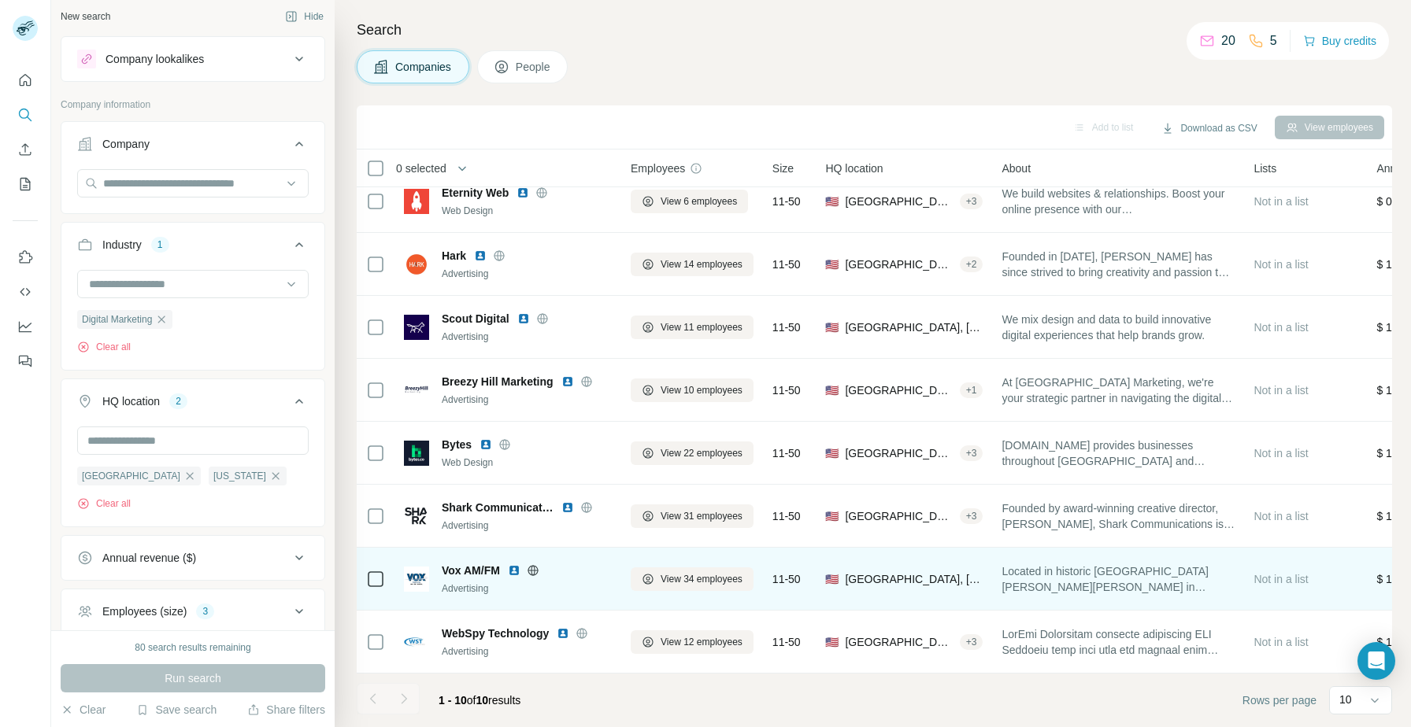
click at [513, 570] on img at bounding box center [514, 570] width 13 height 13
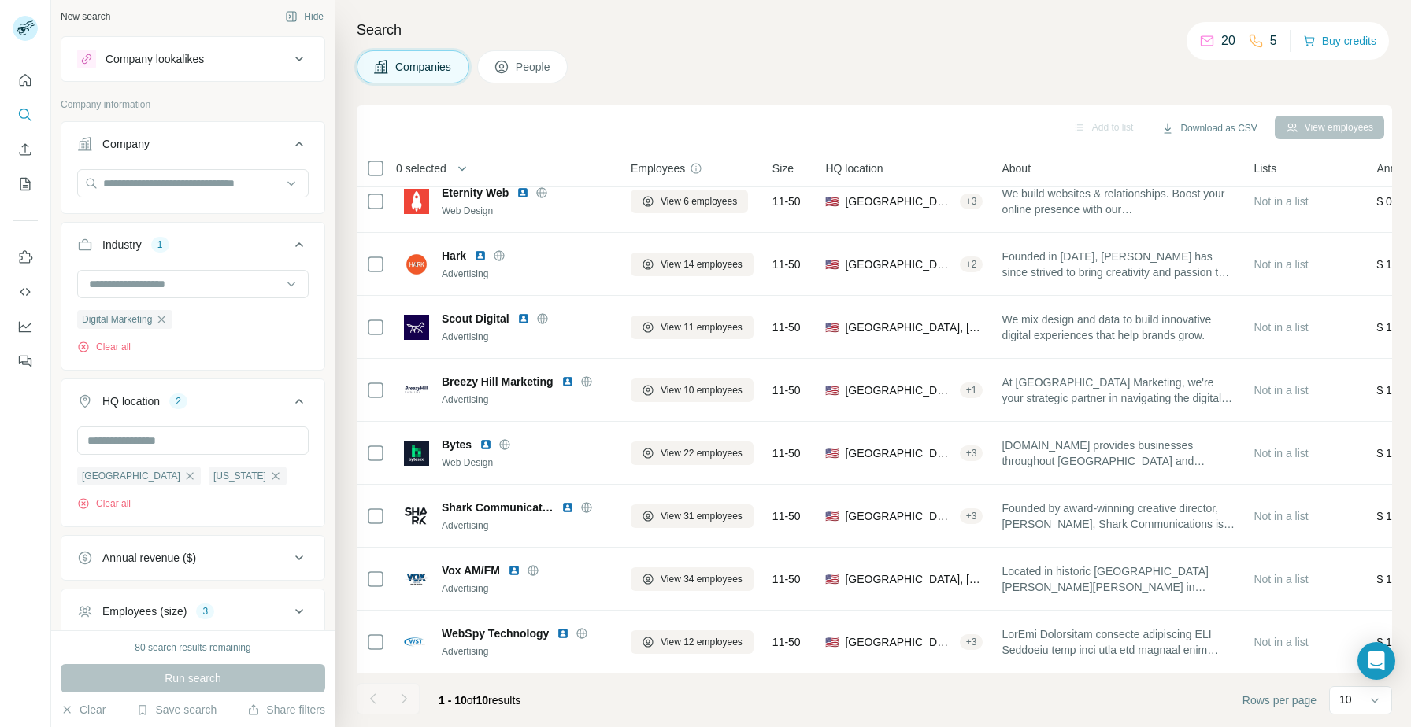
click at [397, 703] on div at bounding box center [403, 698] width 31 height 31
click at [174, 453] on input "text" at bounding box center [192, 441] width 231 height 28
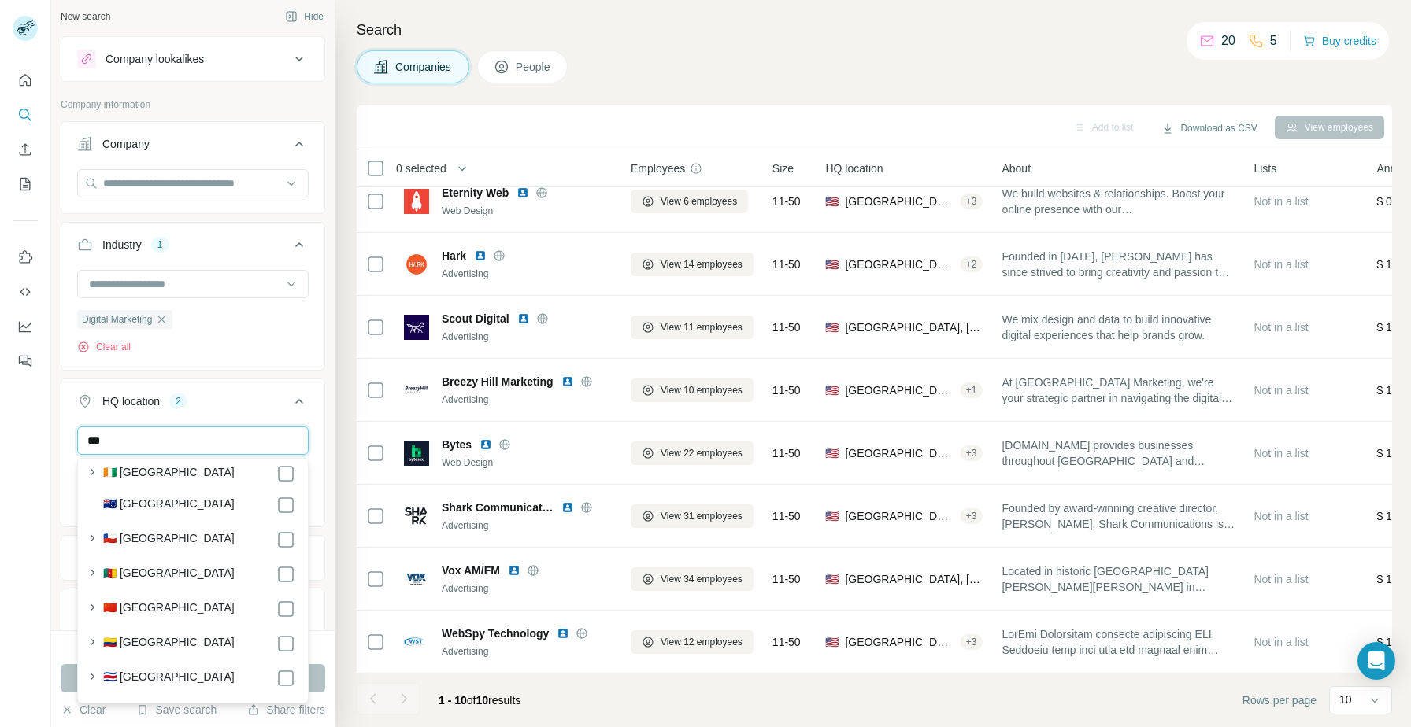
scroll to position [1470, 0]
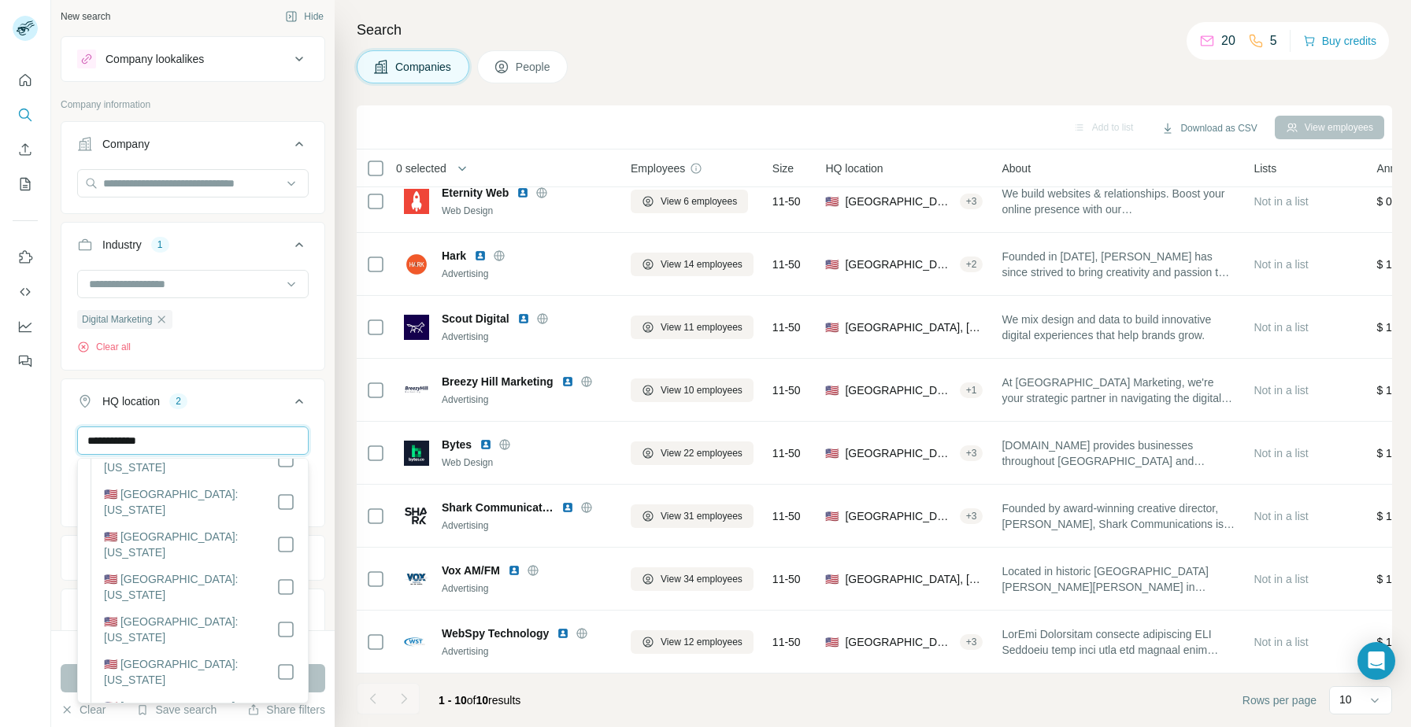
type input "**********"
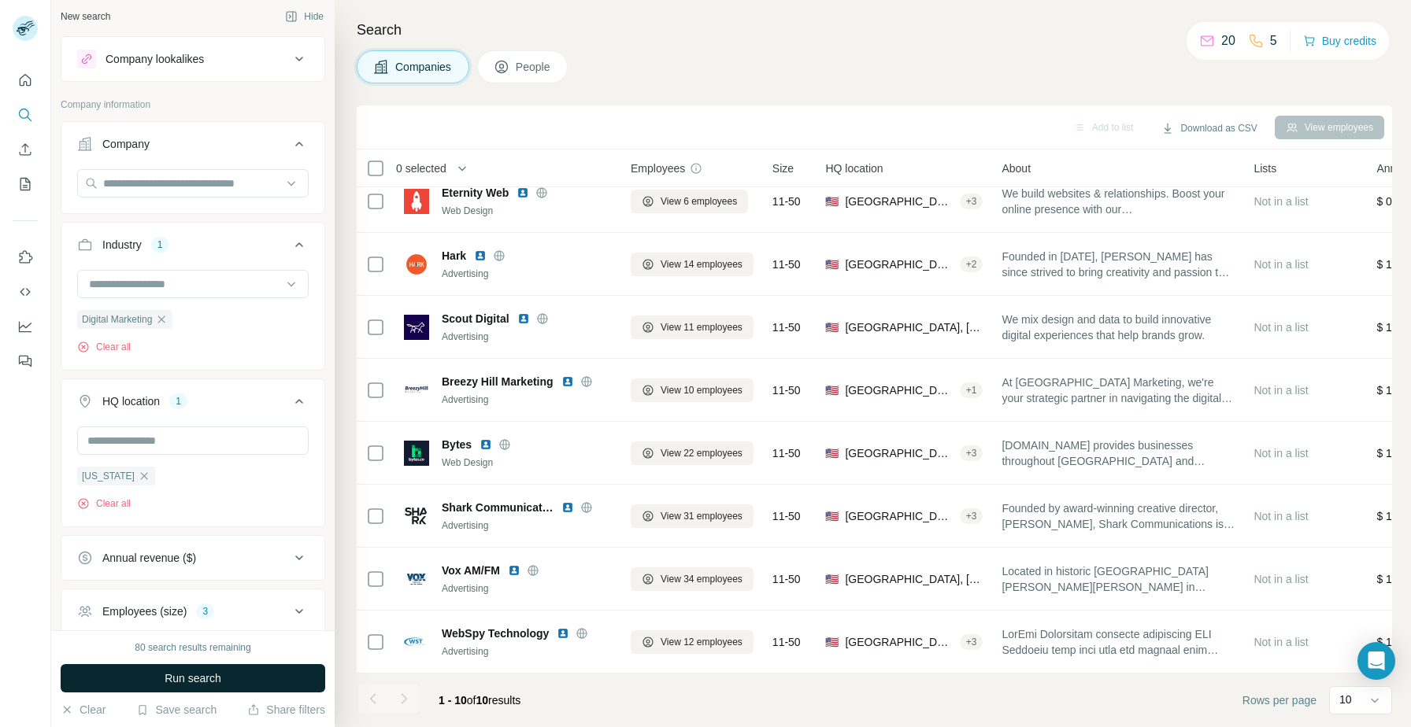
click at [315, 675] on button "Run search" at bounding box center [193, 678] width 265 height 28
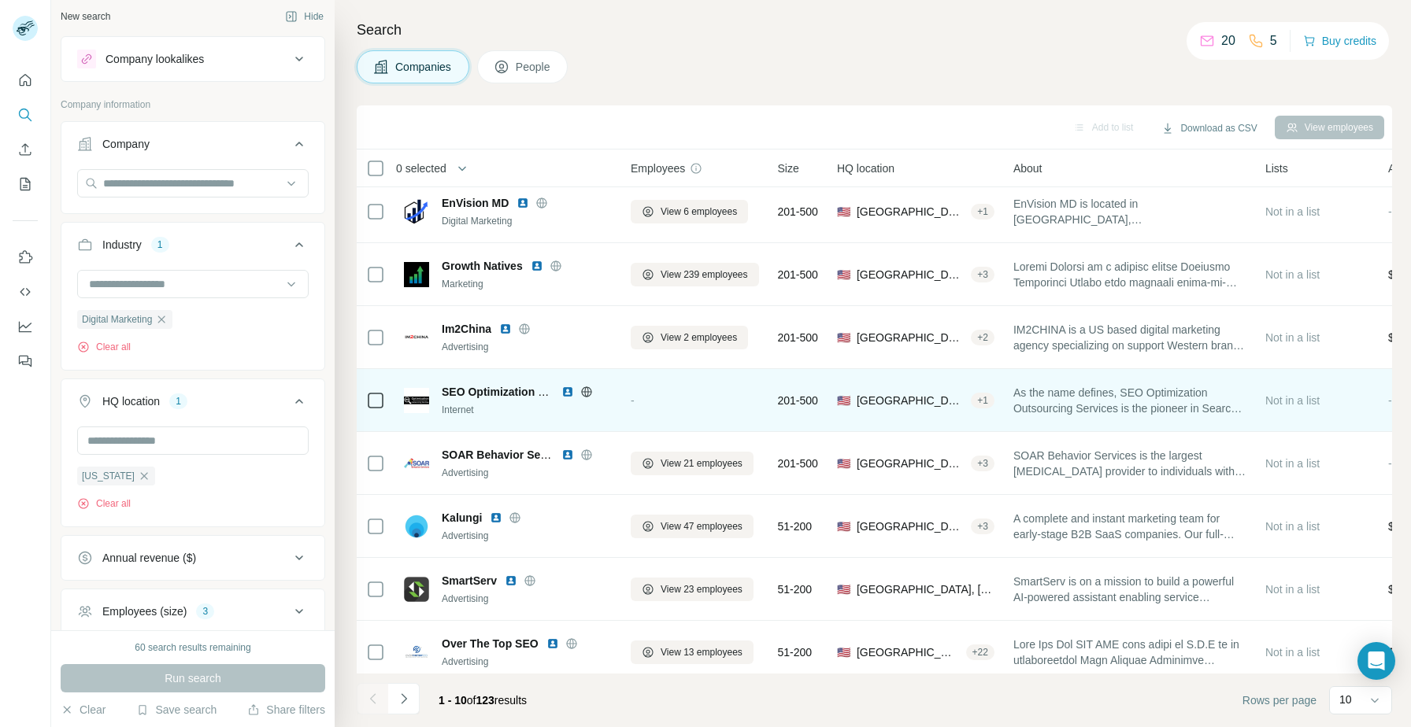
scroll to position [0, 0]
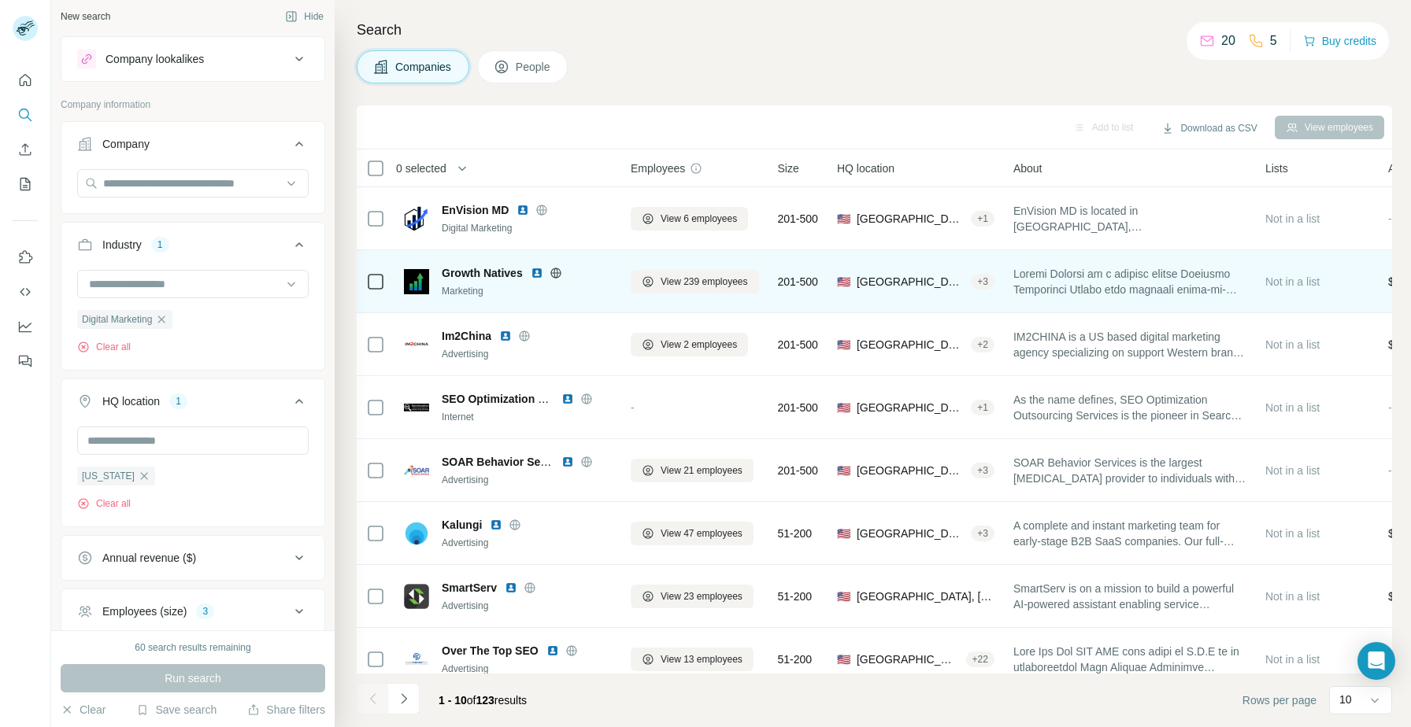
click at [535, 273] on img at bounding box center [537, 273] width 13 height 13
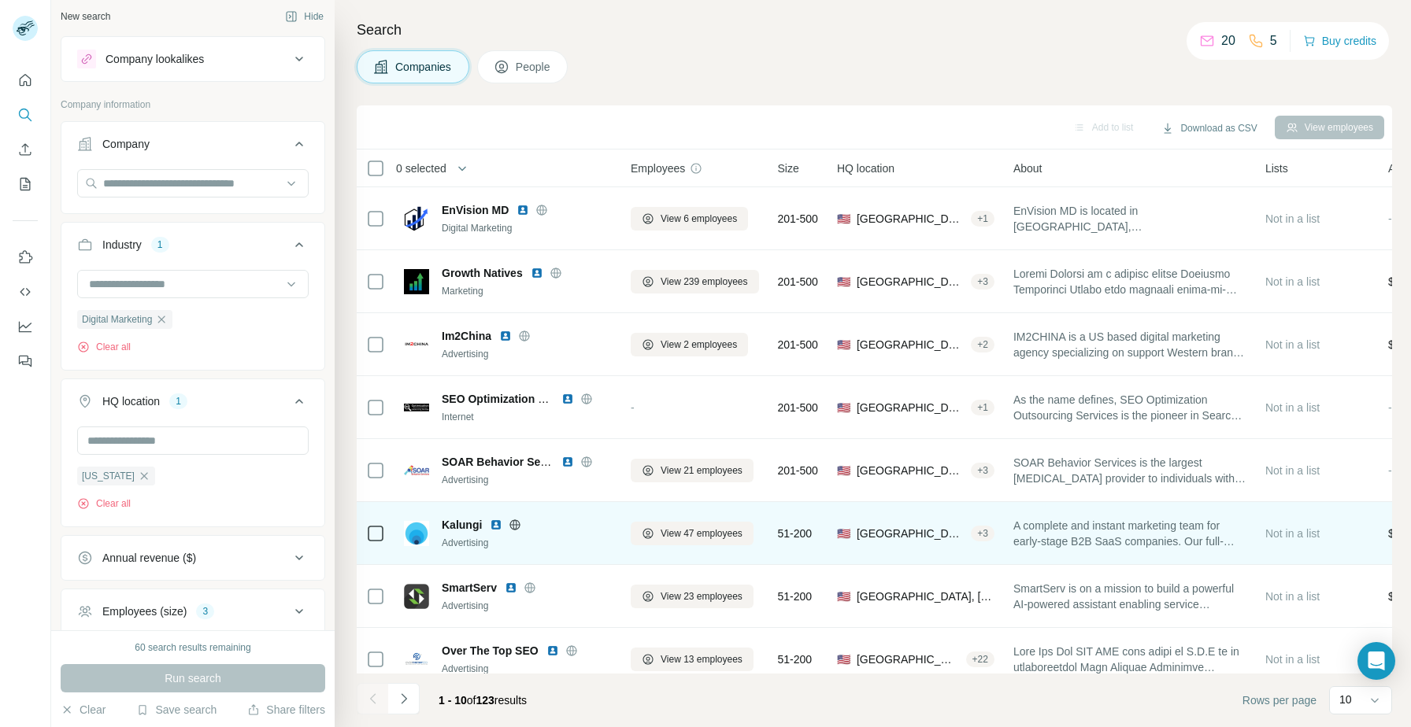
scroll to position [132, 0]
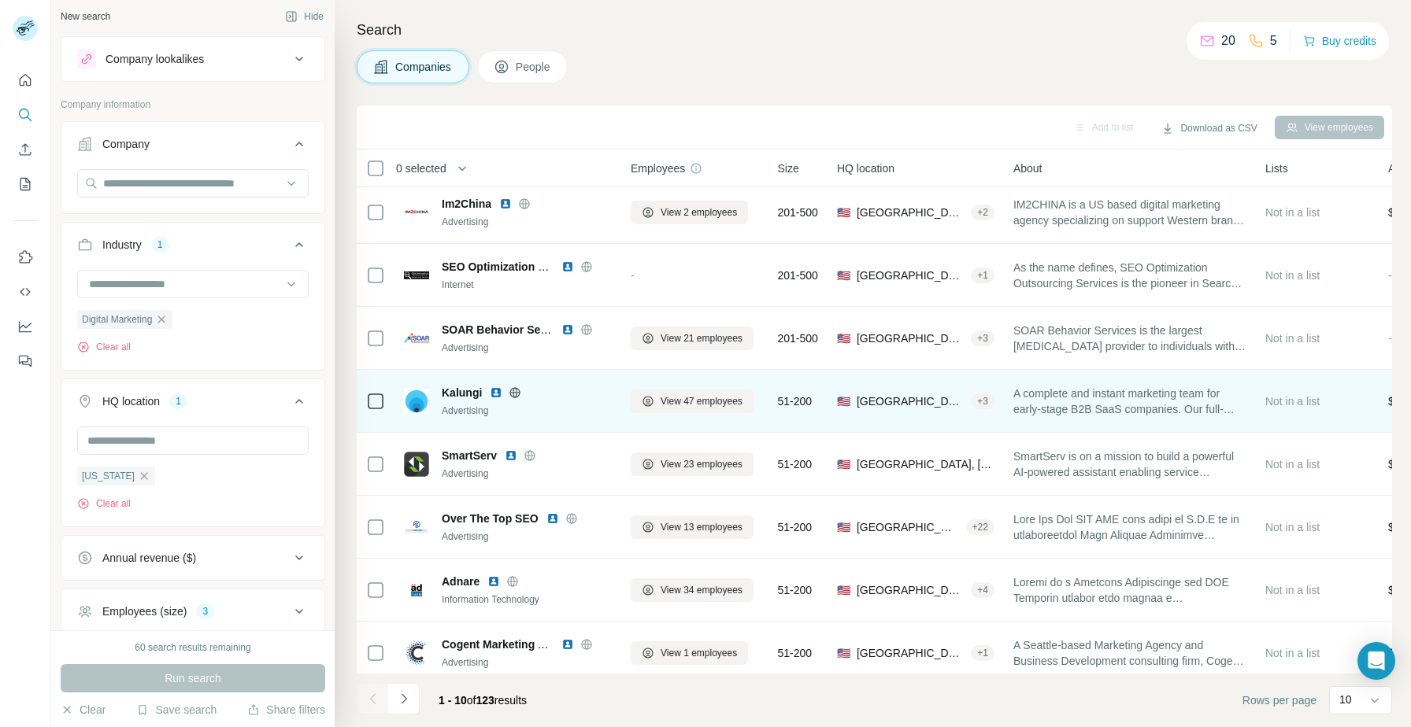
click at [493, 390] on img at bounding box center [496, 393] width 13 height 13
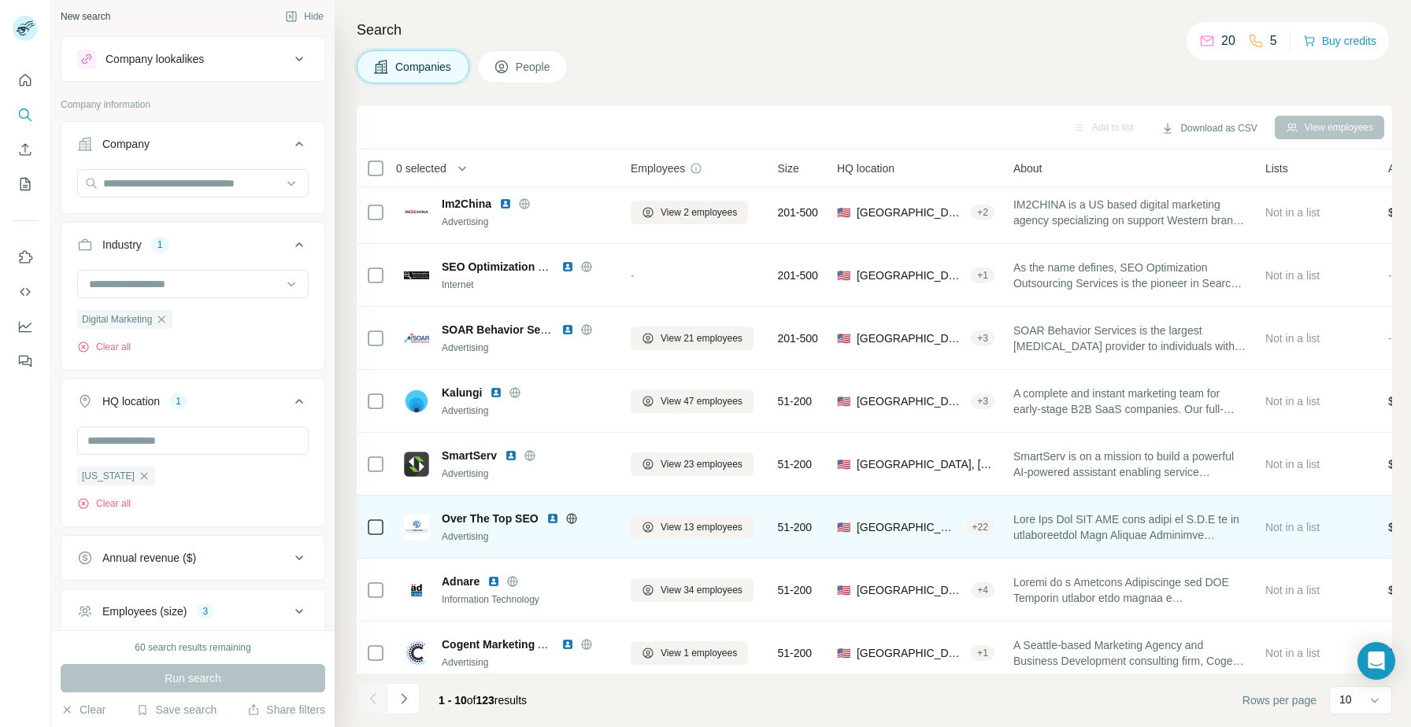
scroll to position [143, 0]
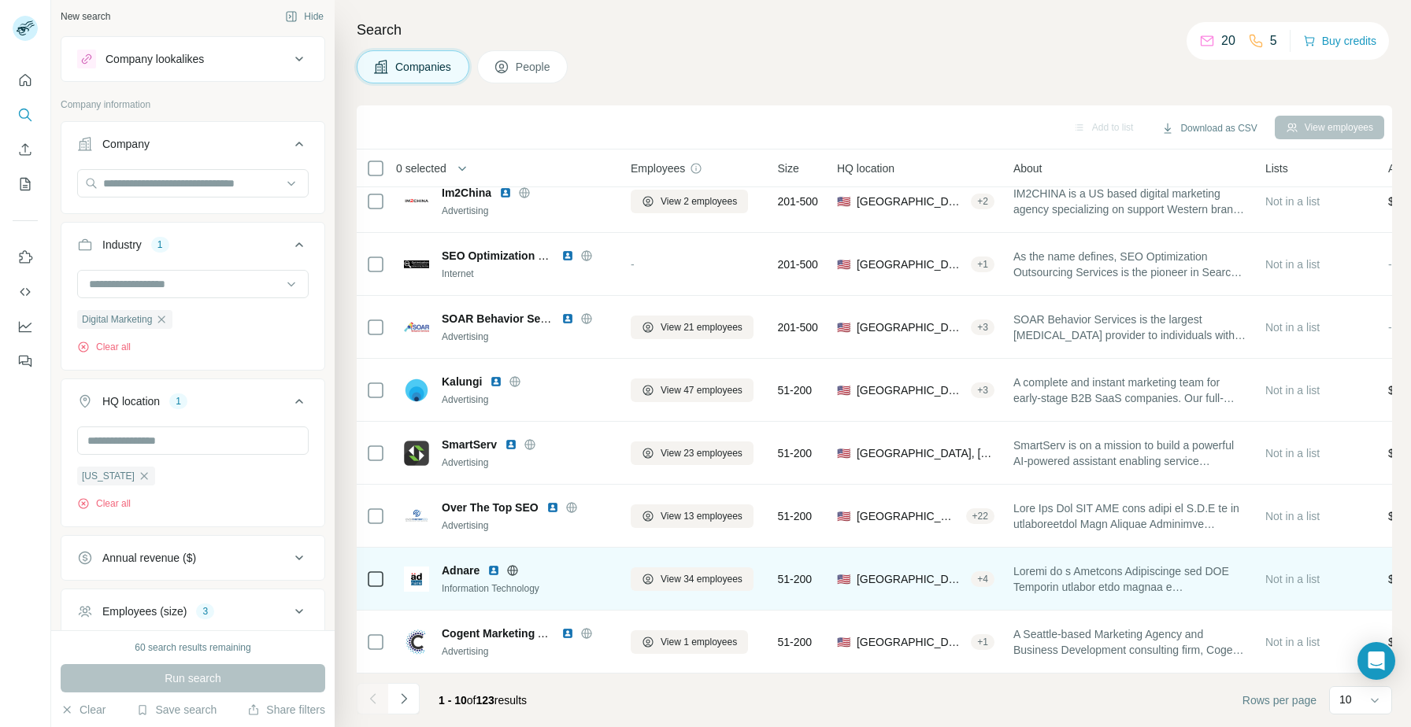
click at [490, 572] on img at bounding box center [493, 570] width 13 height 13
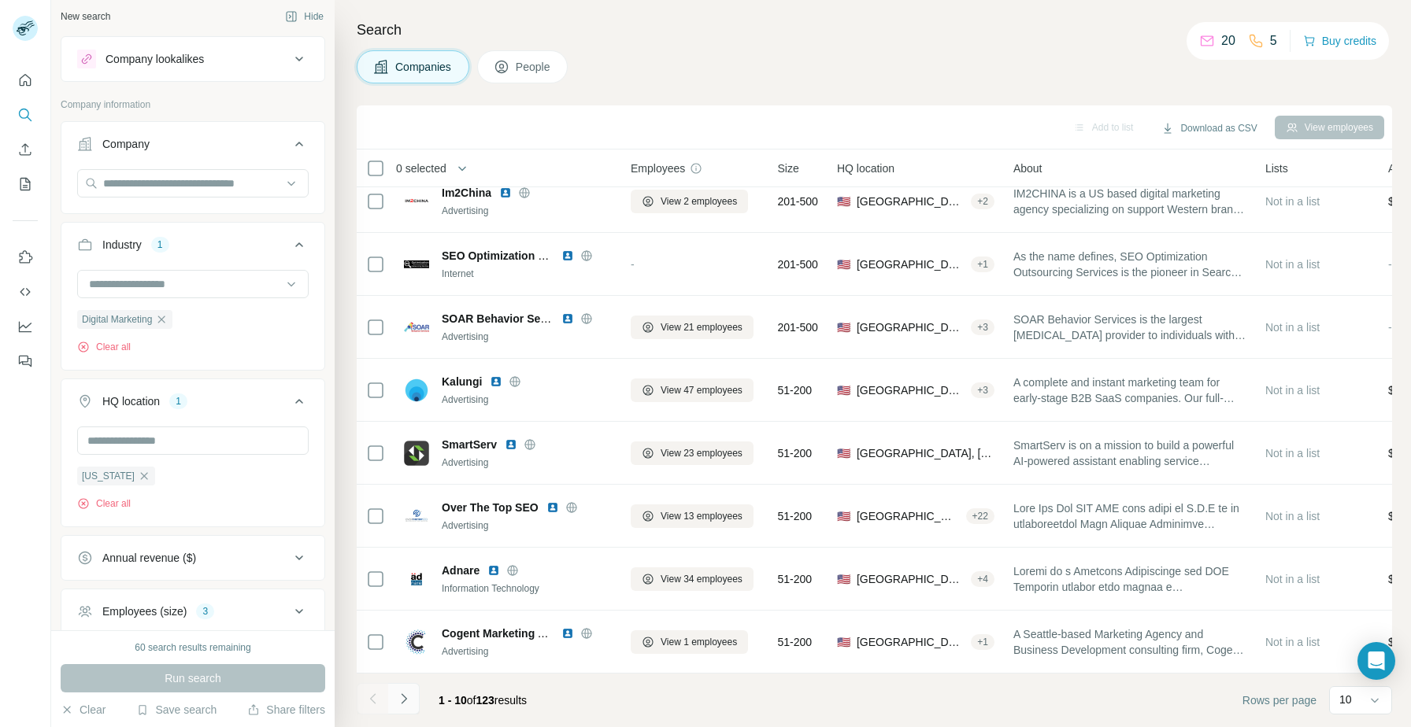
click at [413, 707] on button "Navigate to next page" at bounding box center [403, 698] width 31 height 31
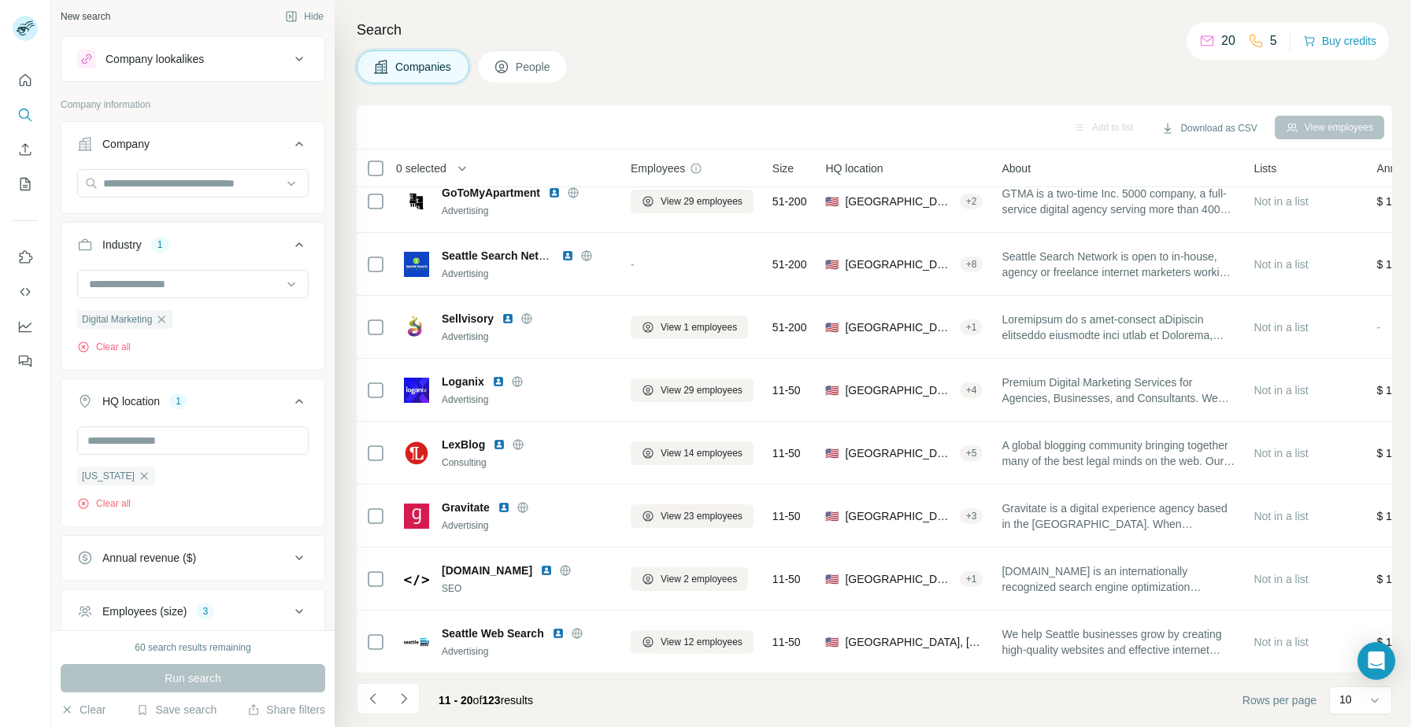
scroll to position [0, 0]
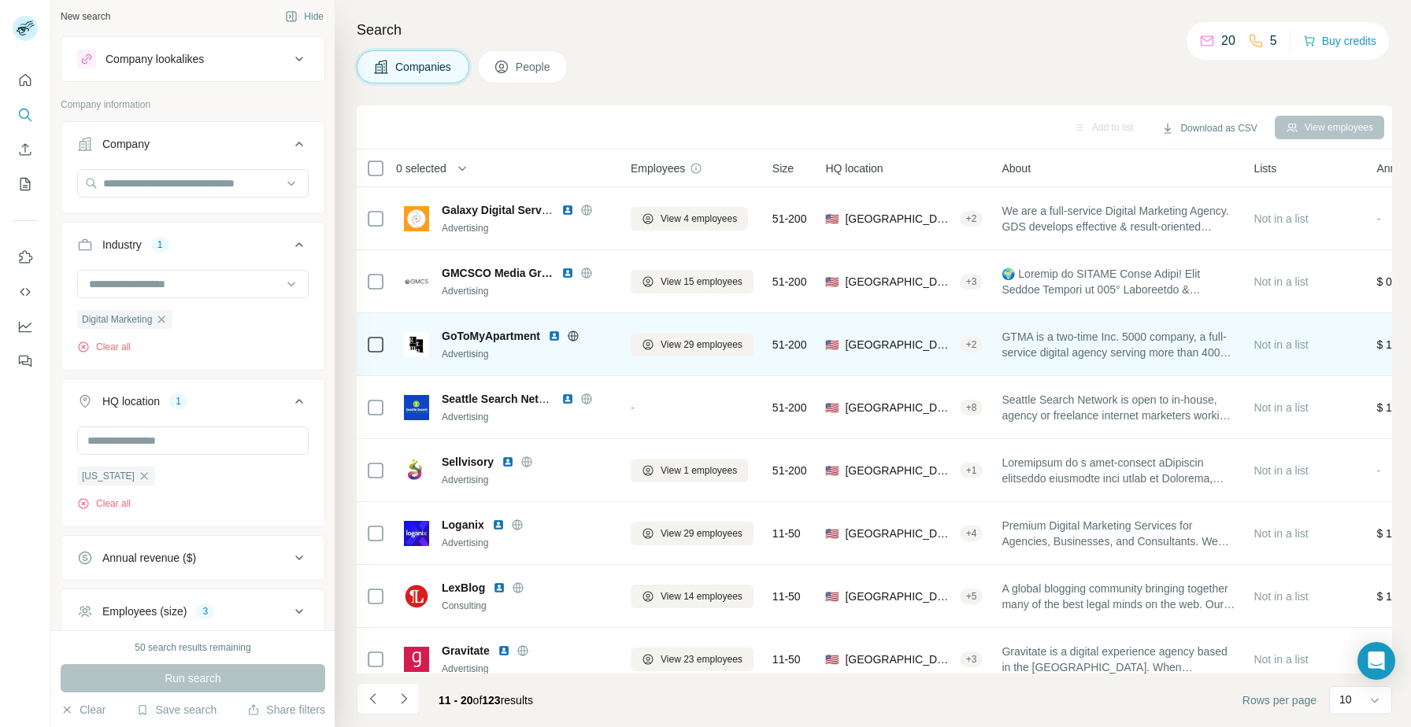
click at [553, 339] on img at bounding box center [554, 336] width 13 height 13
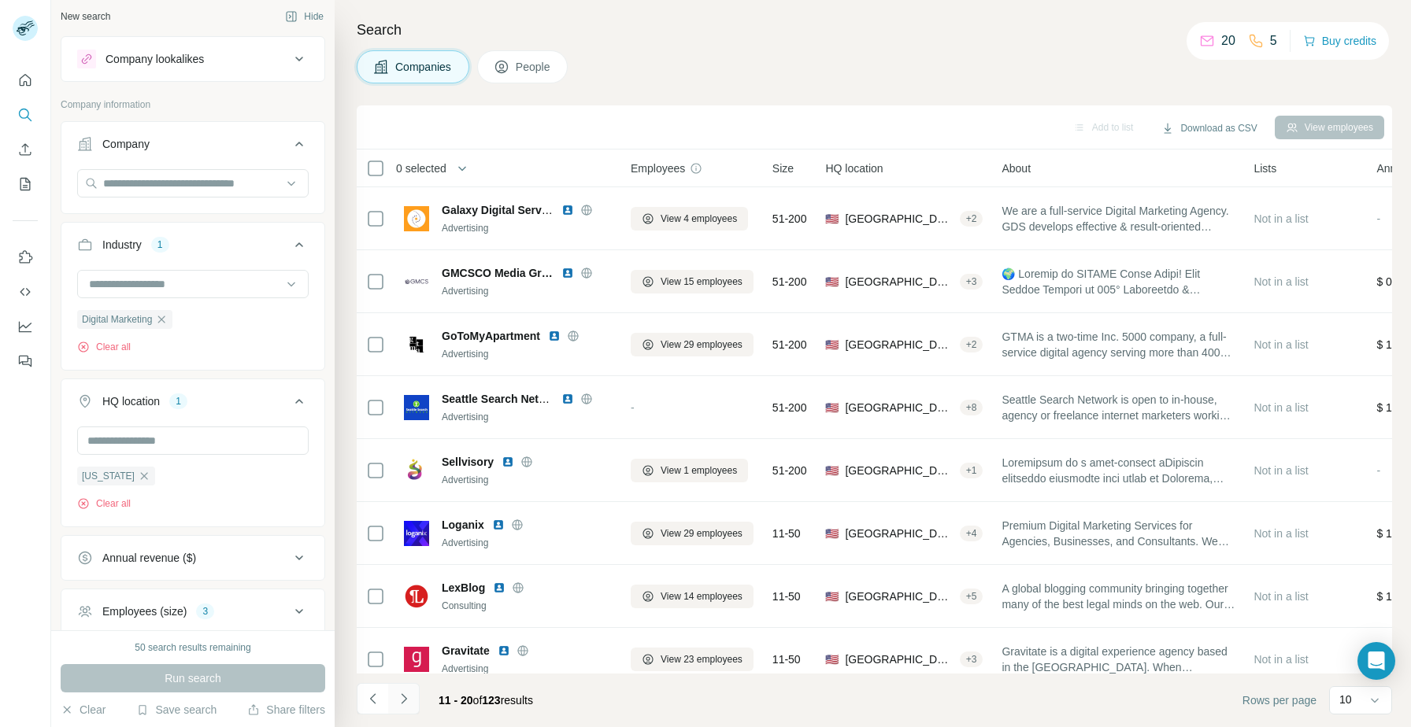
click at [404, 705] on icon "Navigate to next page" at bounding box center [404, 699] width 16 height 16
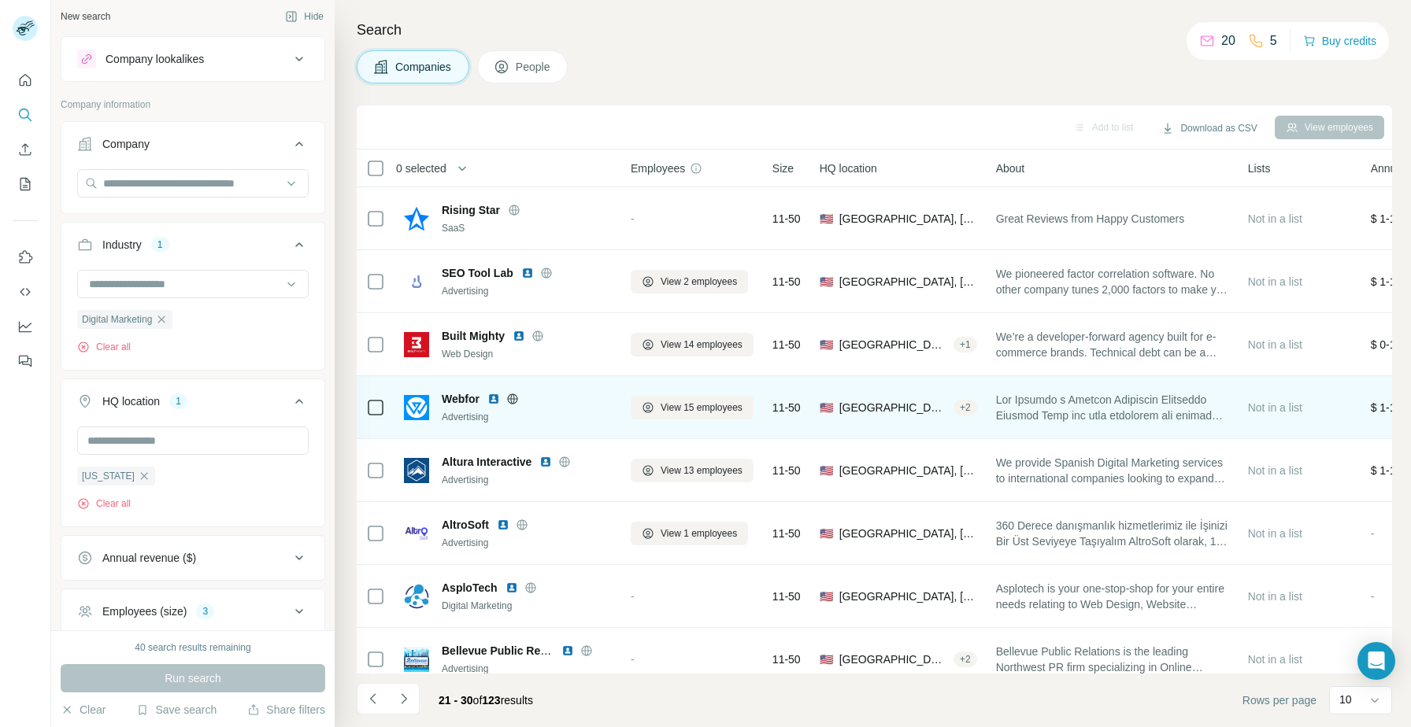
scroll to position [143, 0]
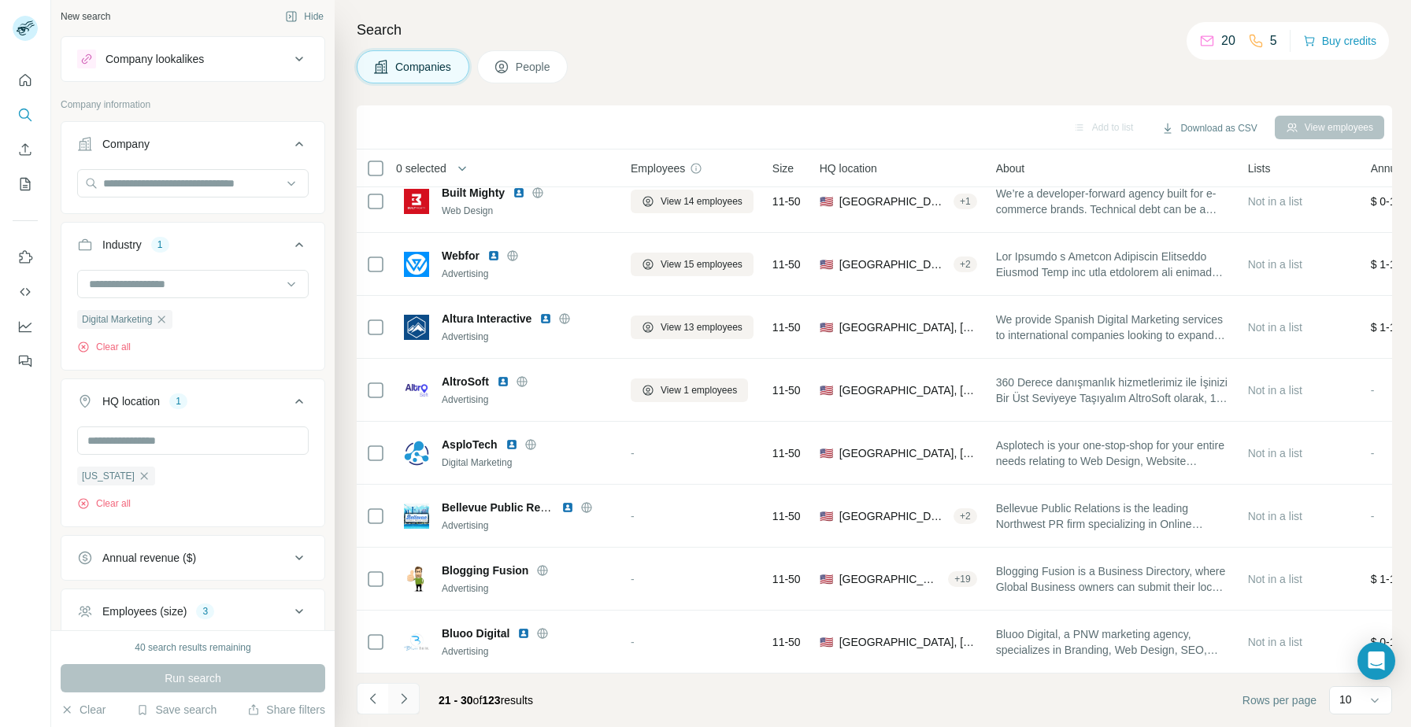
click at [410, 695] on icon "Navigate to next page" at bounding box center [404, 699] width 16 height 16
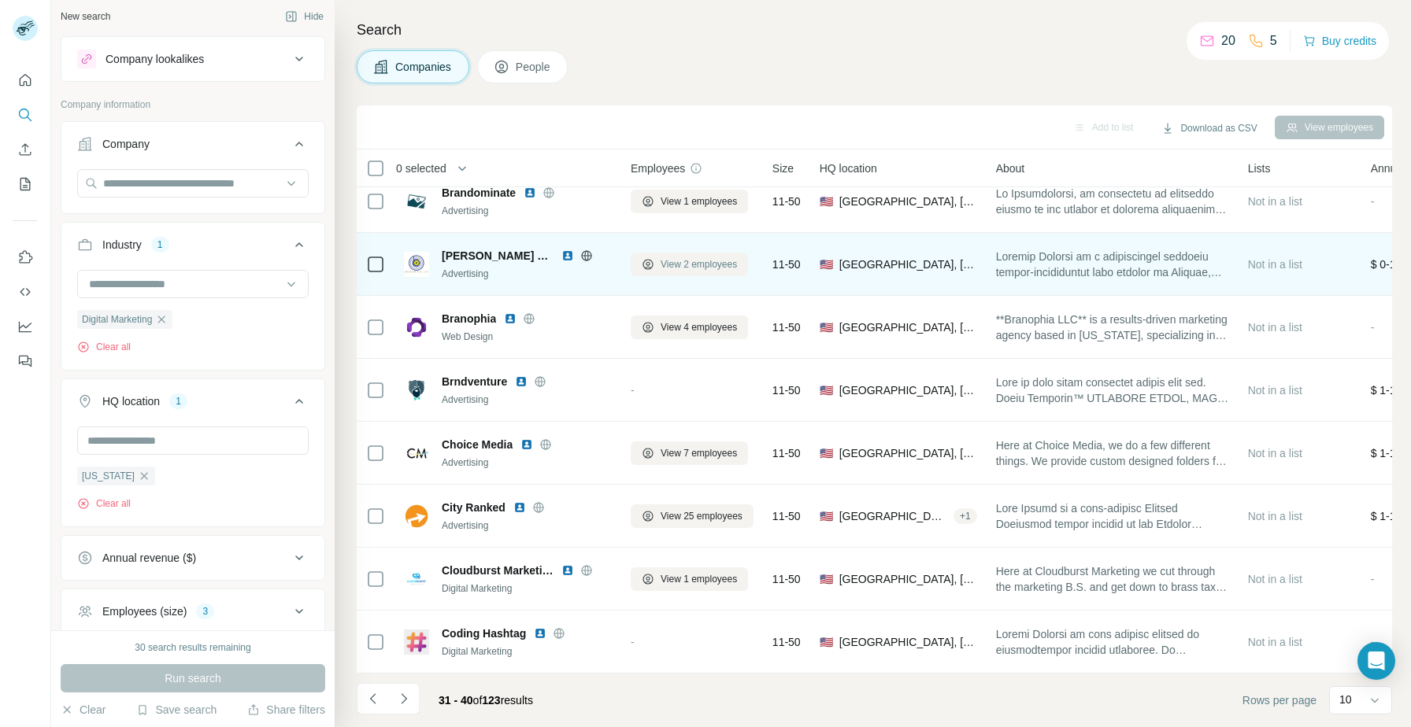
scroll to position [0, 0]
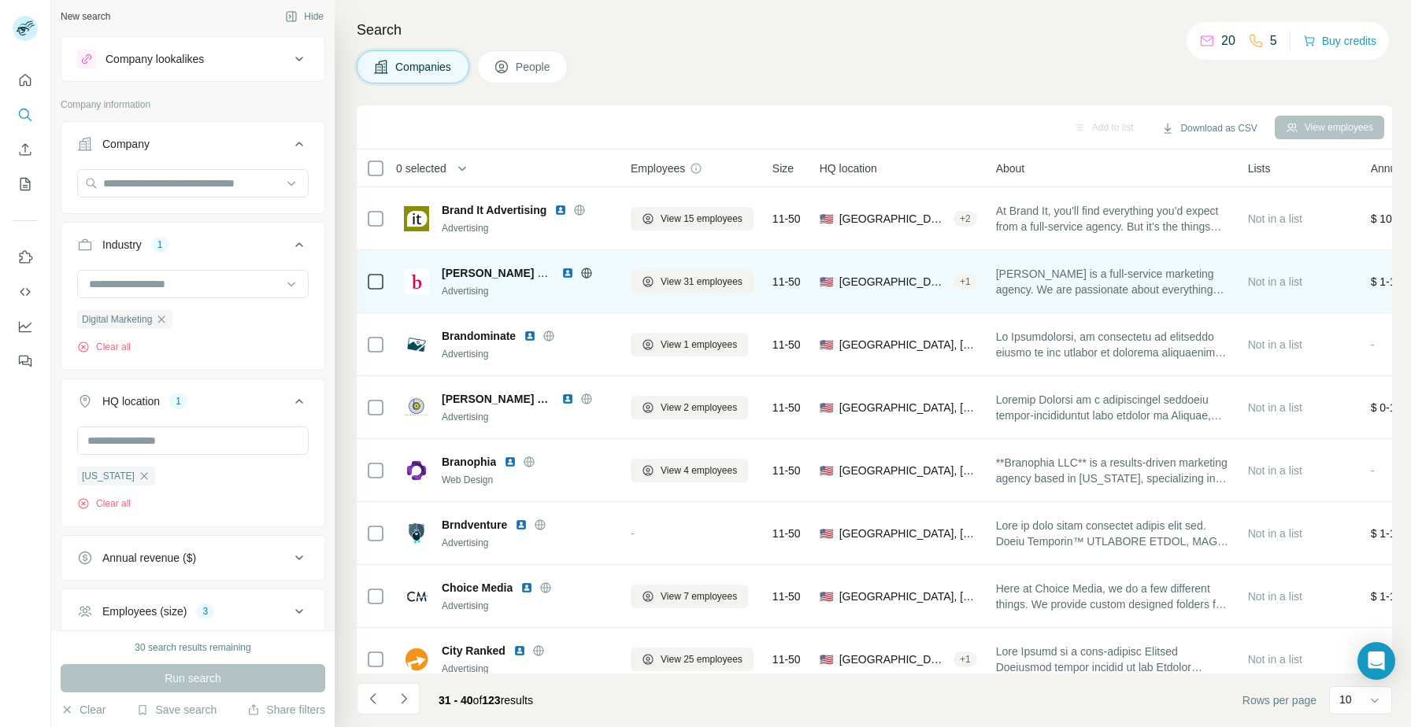
click at [568, 270] on img at bounding box center [567, 273] width 13 height 13
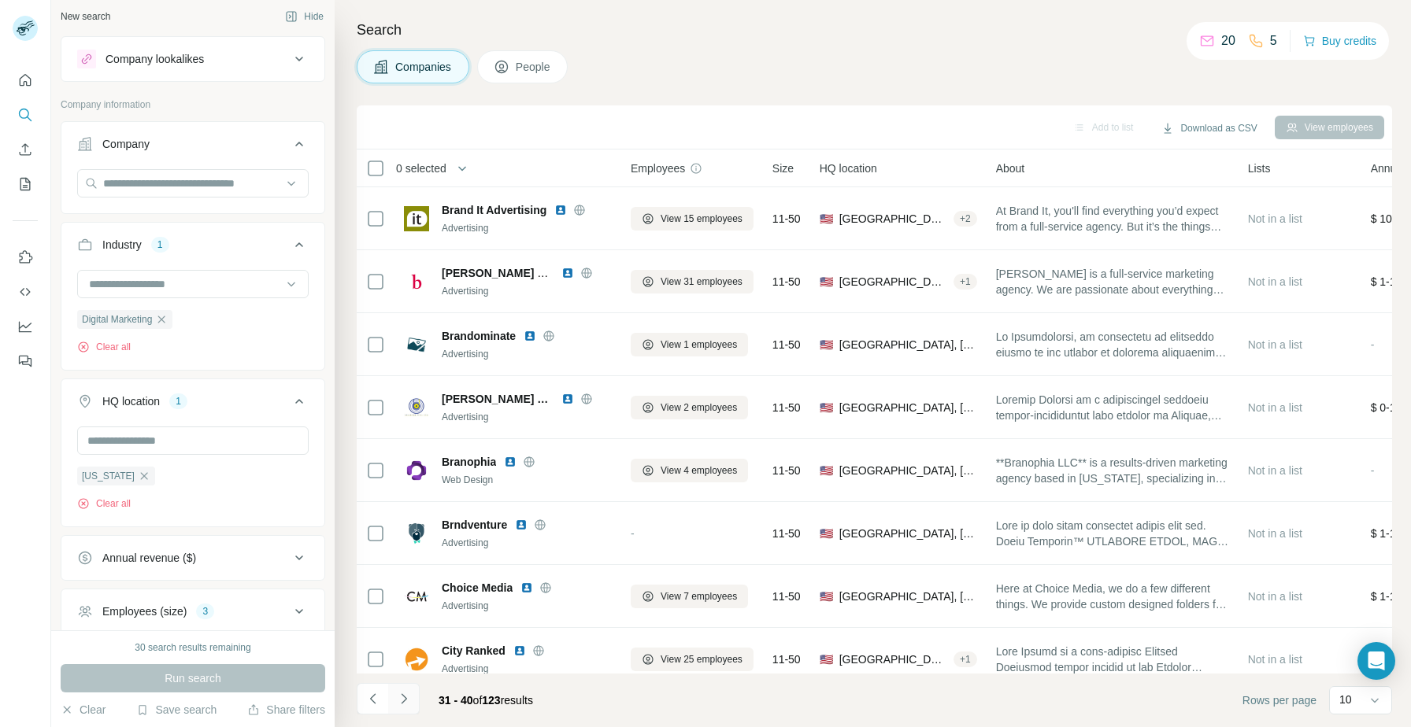
click at [411, 701] on icon "Navigate to next page" at bounding box center [404, 699] width 16 height 16
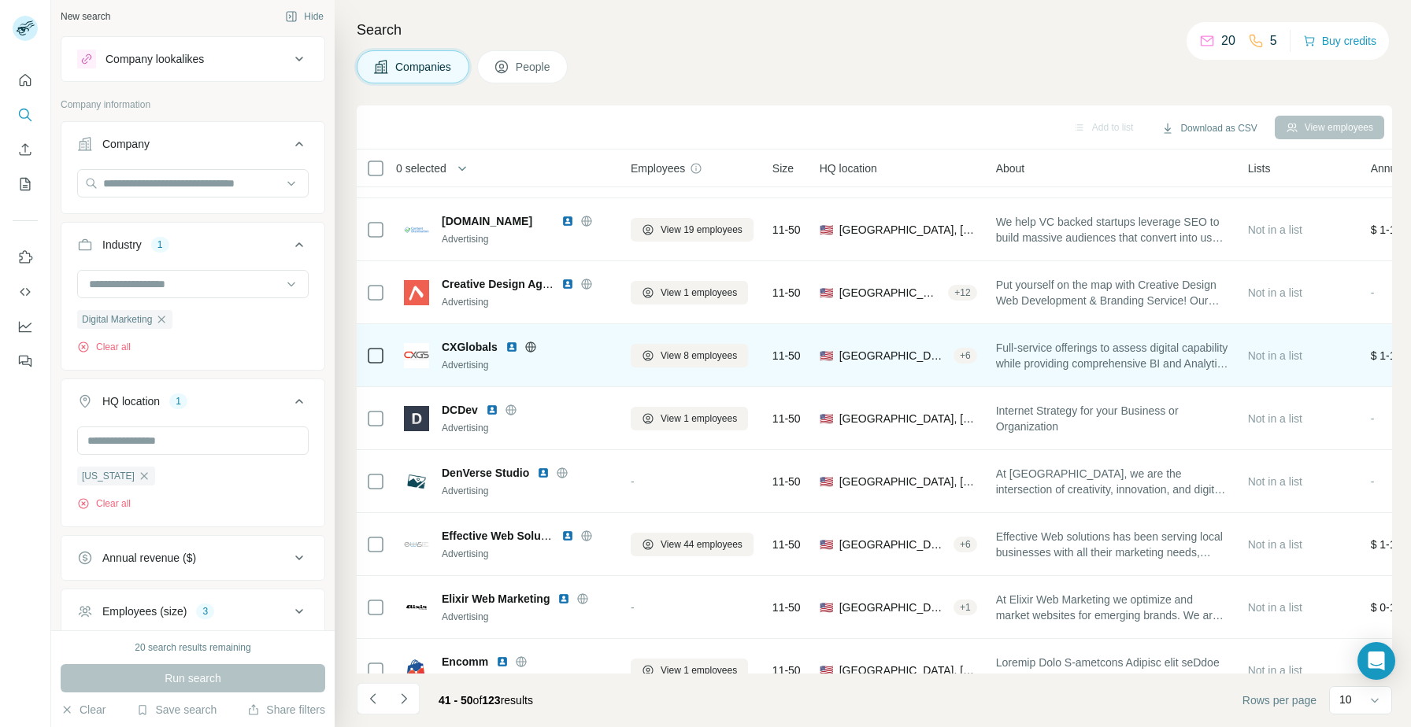
scroll to position [143, 0]
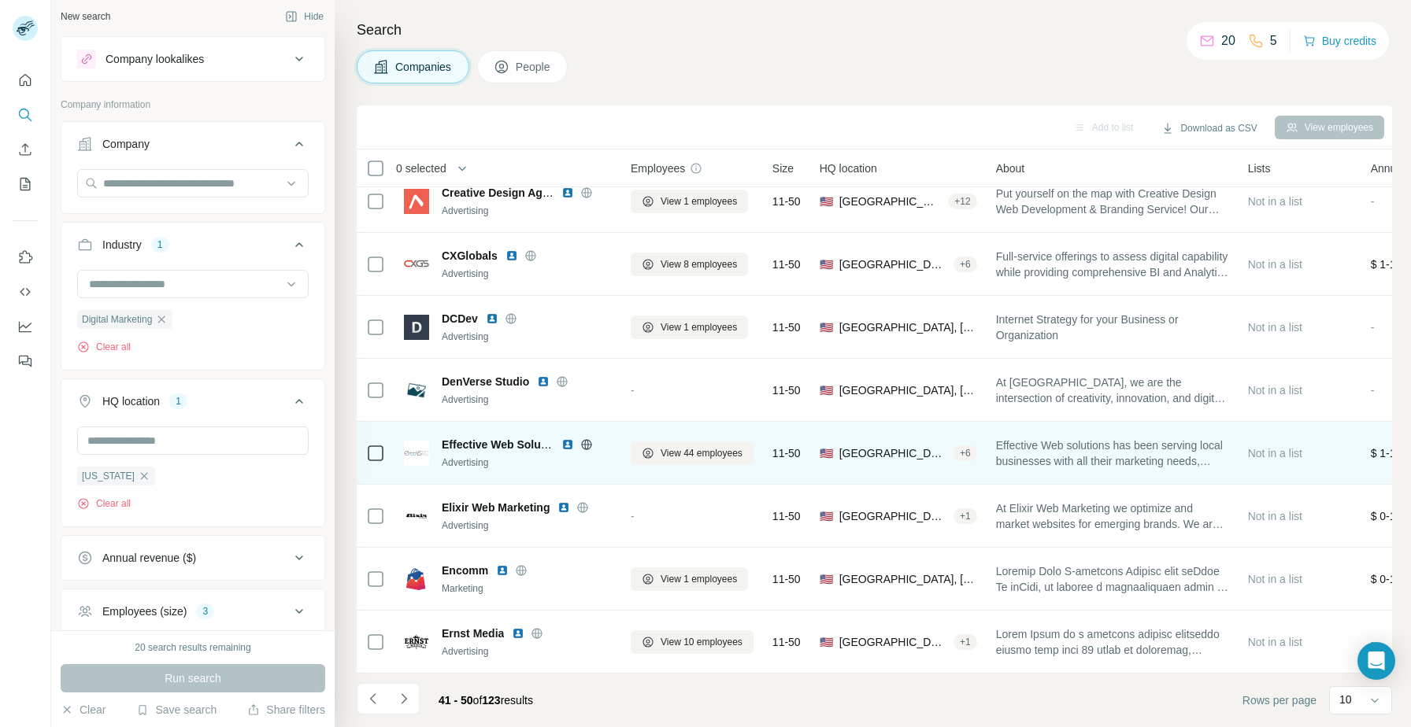
click at [569, 446] on img at bounding box center [567, 445] width 13 height 13
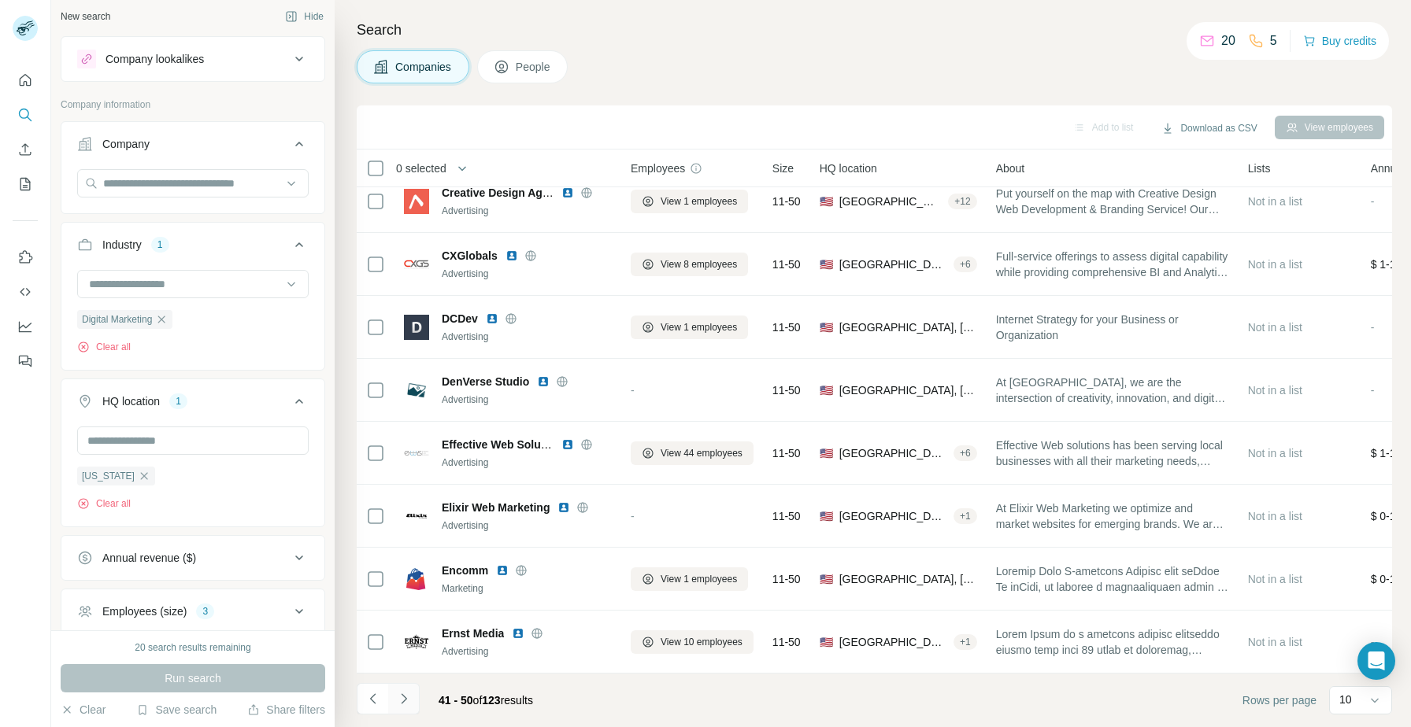
click at [413, 705] on button "Navigate to next page" at bounding box center [403, 698] width 31 height 31
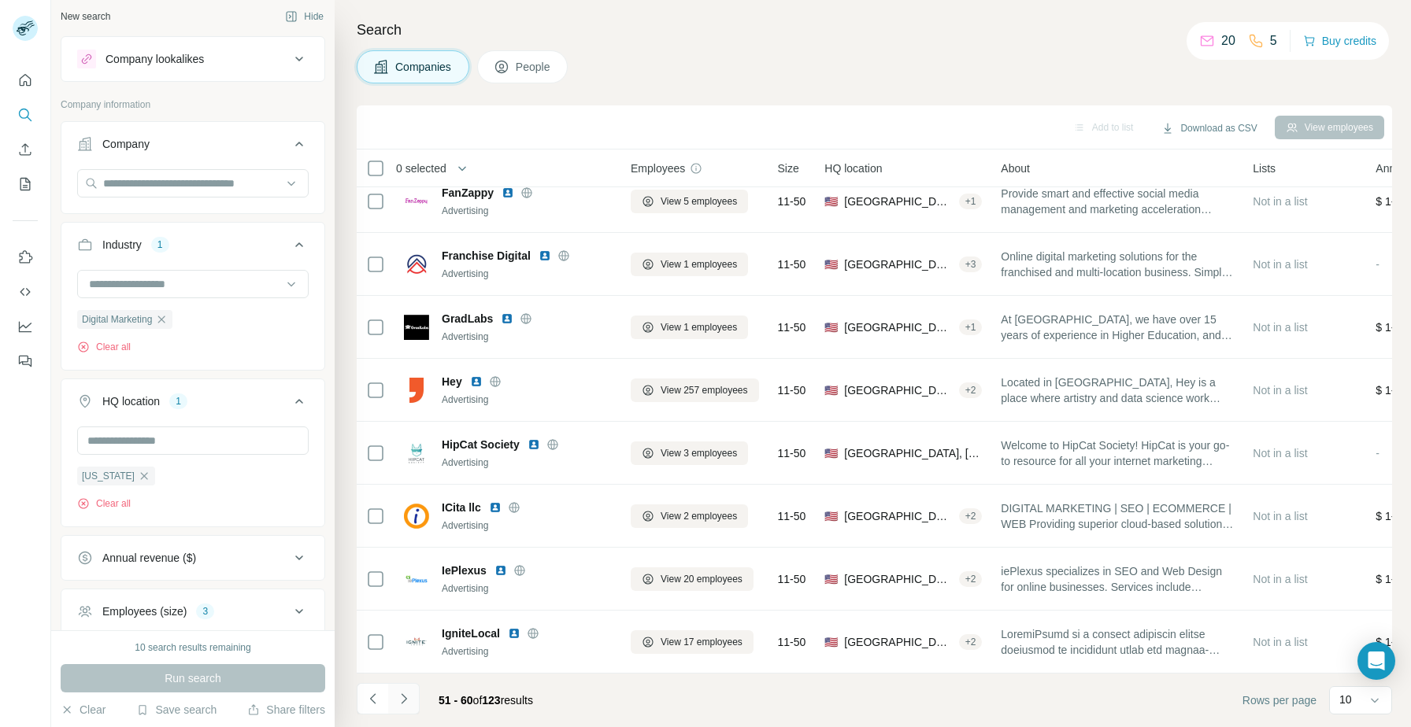
click at [410, 696] on icon "Navigate to next page" at bounding box center [404, 699] width 16 height 16
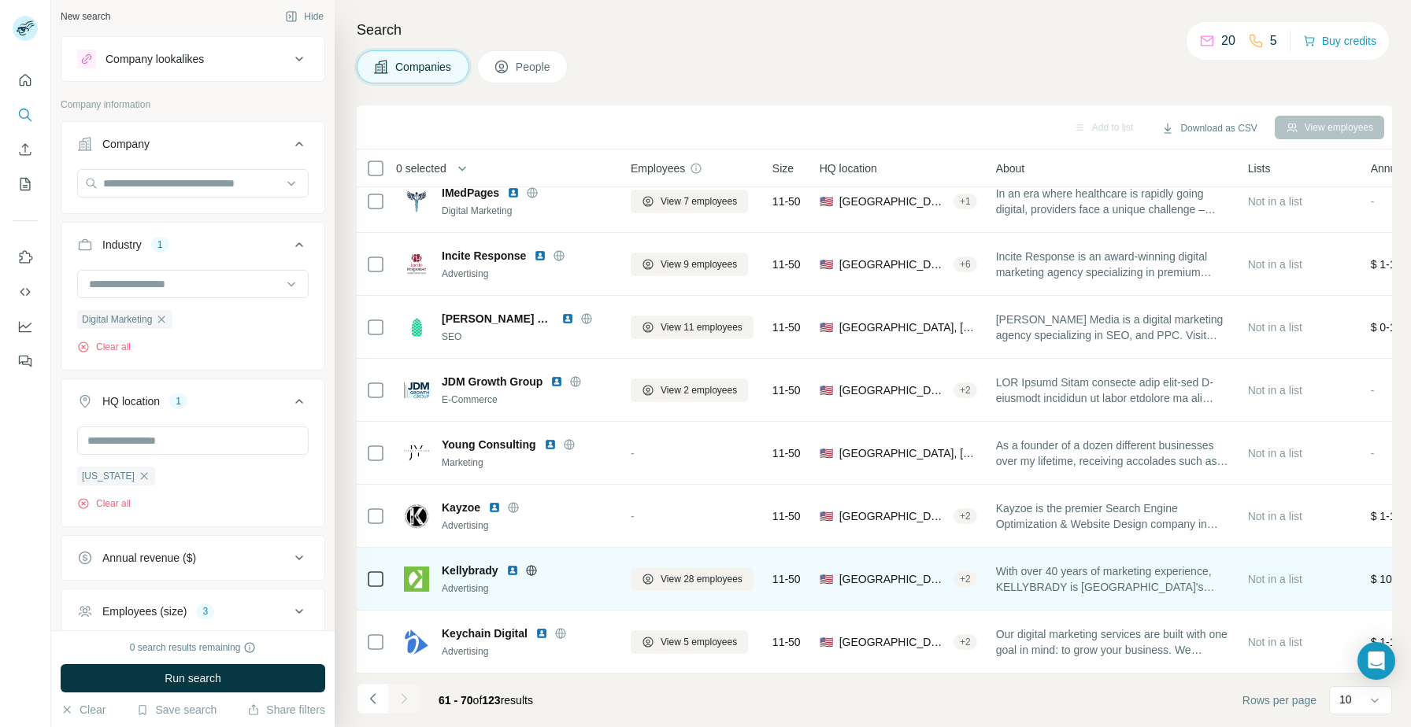
click at [513, 570] on img at bounding box center [512, 570] width 13 height 13
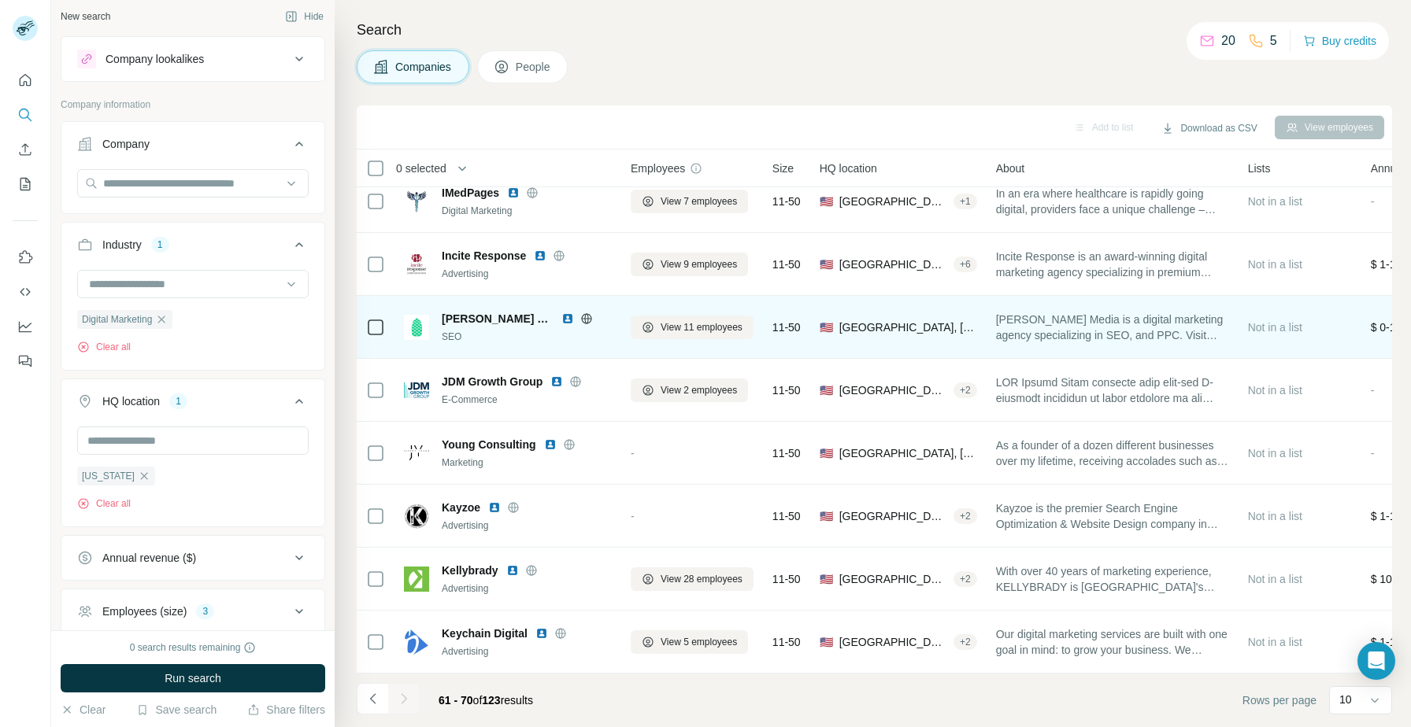
click at [561, 315] on img at bounding box center [567, 319] width 13 height 13
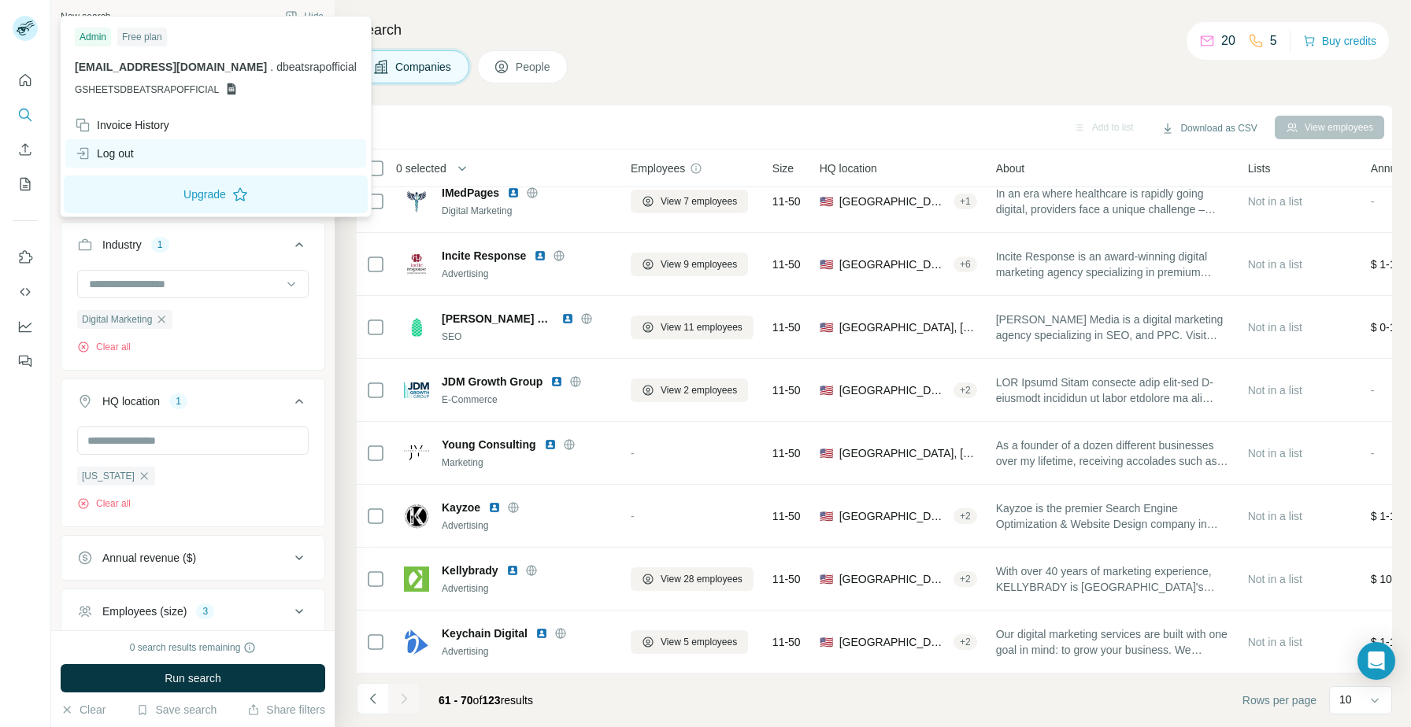
click at [157, 151] on div "Log out" at bounding box center [215, 153] width 301 height 28
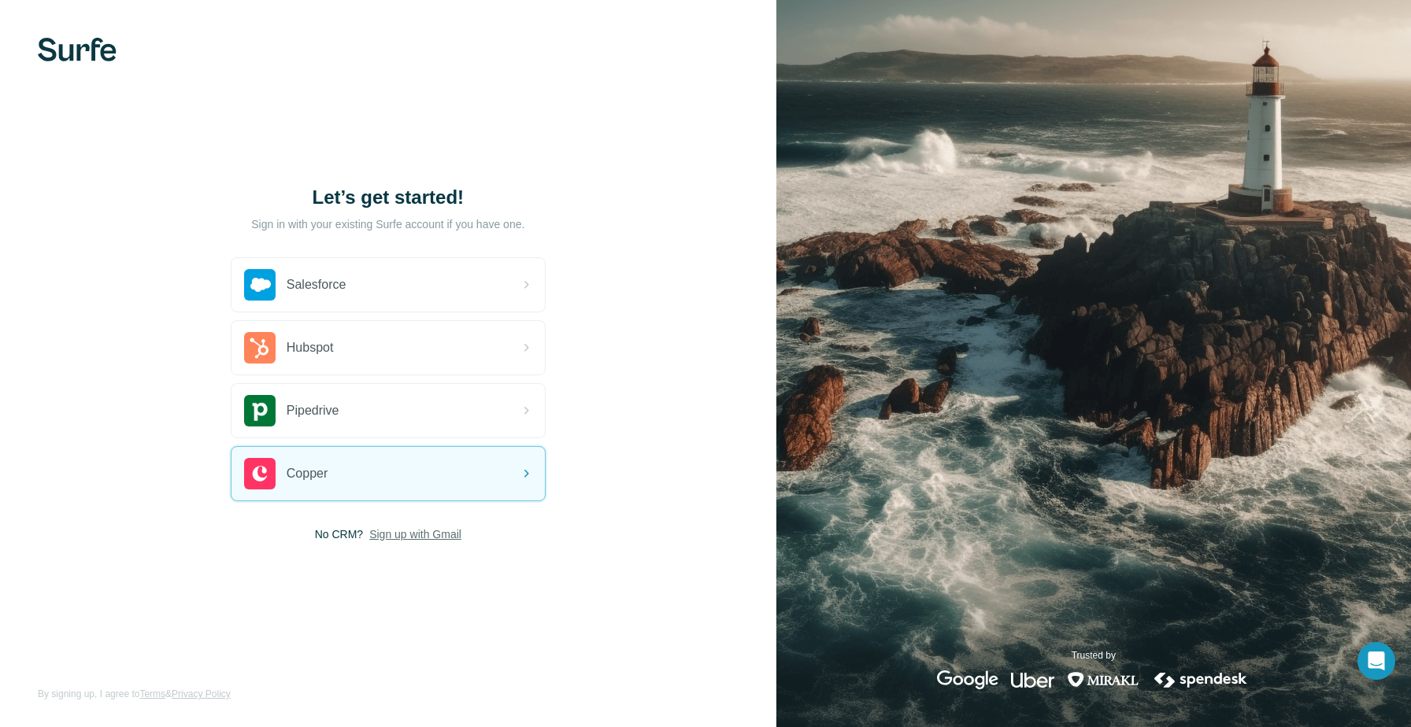
click at [405, 530] on span "Sign up with Gmail" at bounding box center [415, 535] width 92 height 16
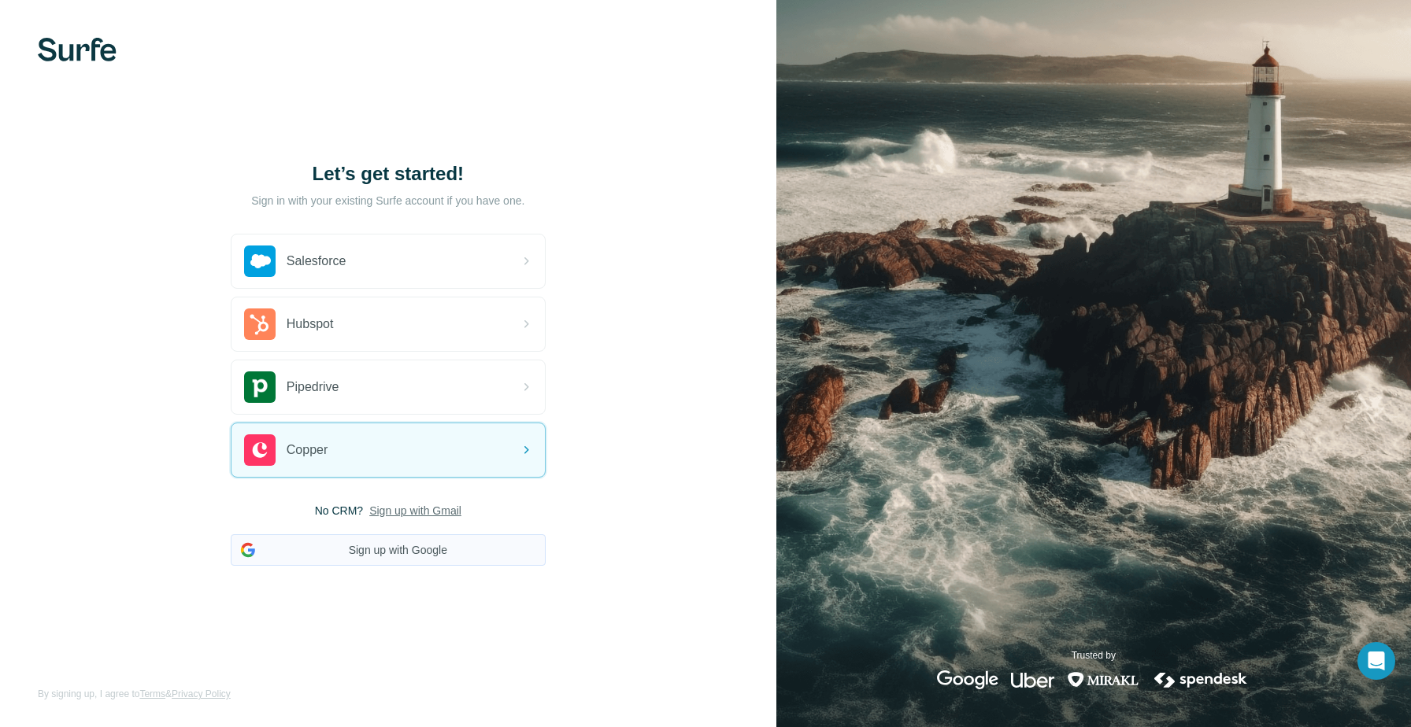
click at [473, 547] on button "Sign up with Google" at bounding box center [388, 550] width 315 height 31
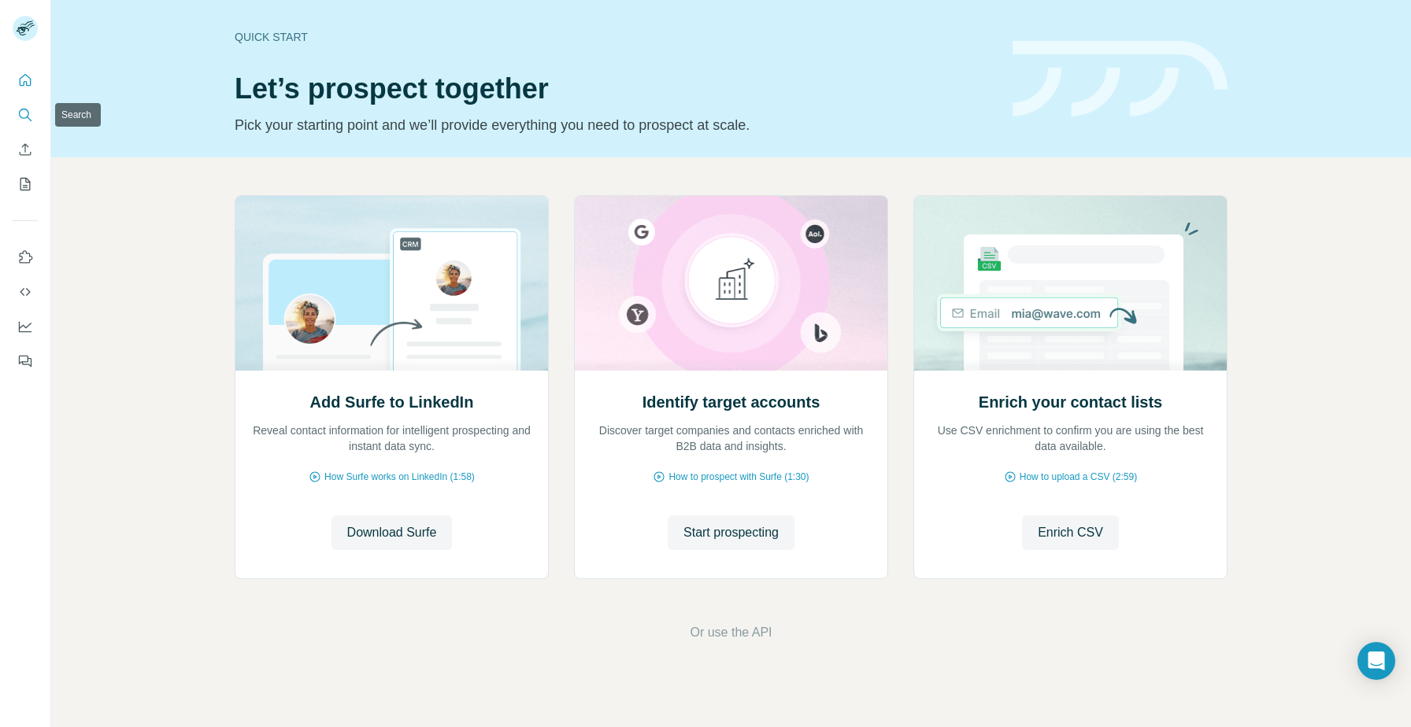
click at [33, 117] on button "Search" at bounding box center [25, 115] width 25 height 28
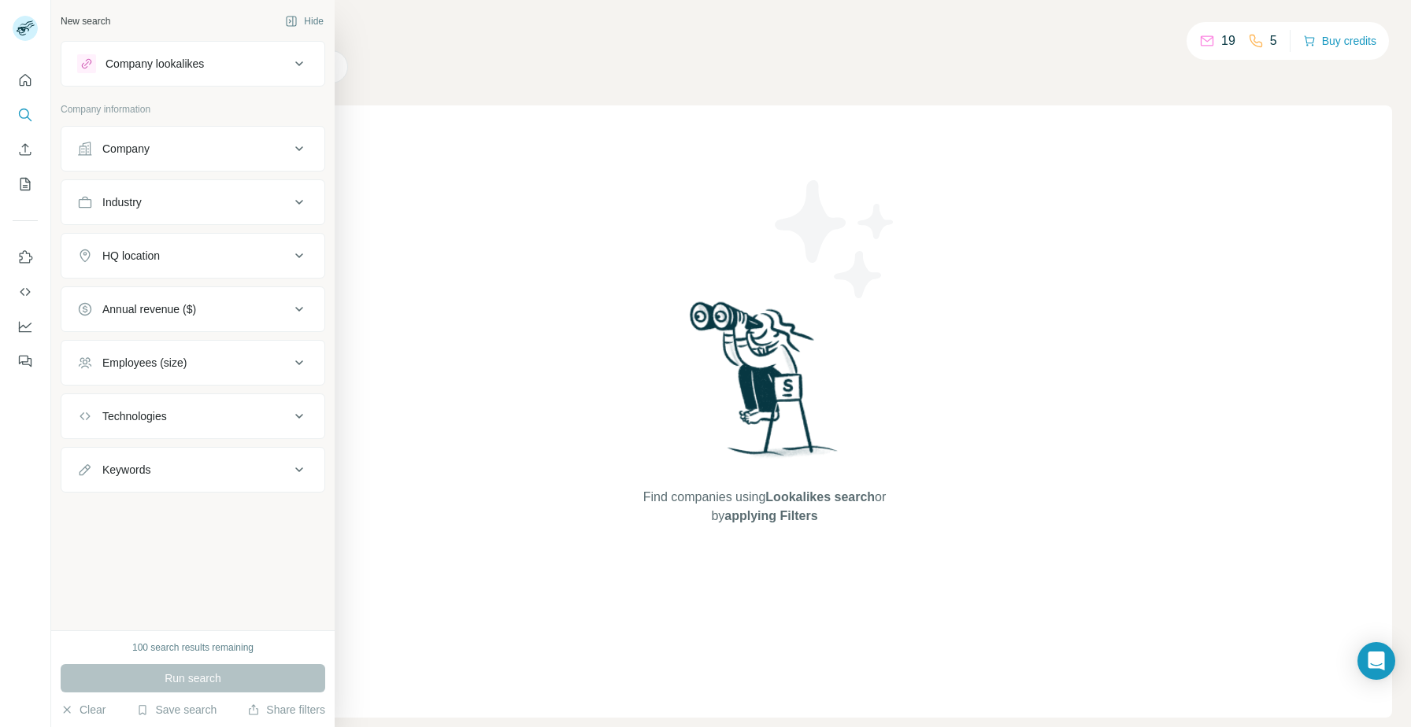
click at [238, 278] on div "HQ location" at bounding box center [193, 256] width 265 height 46
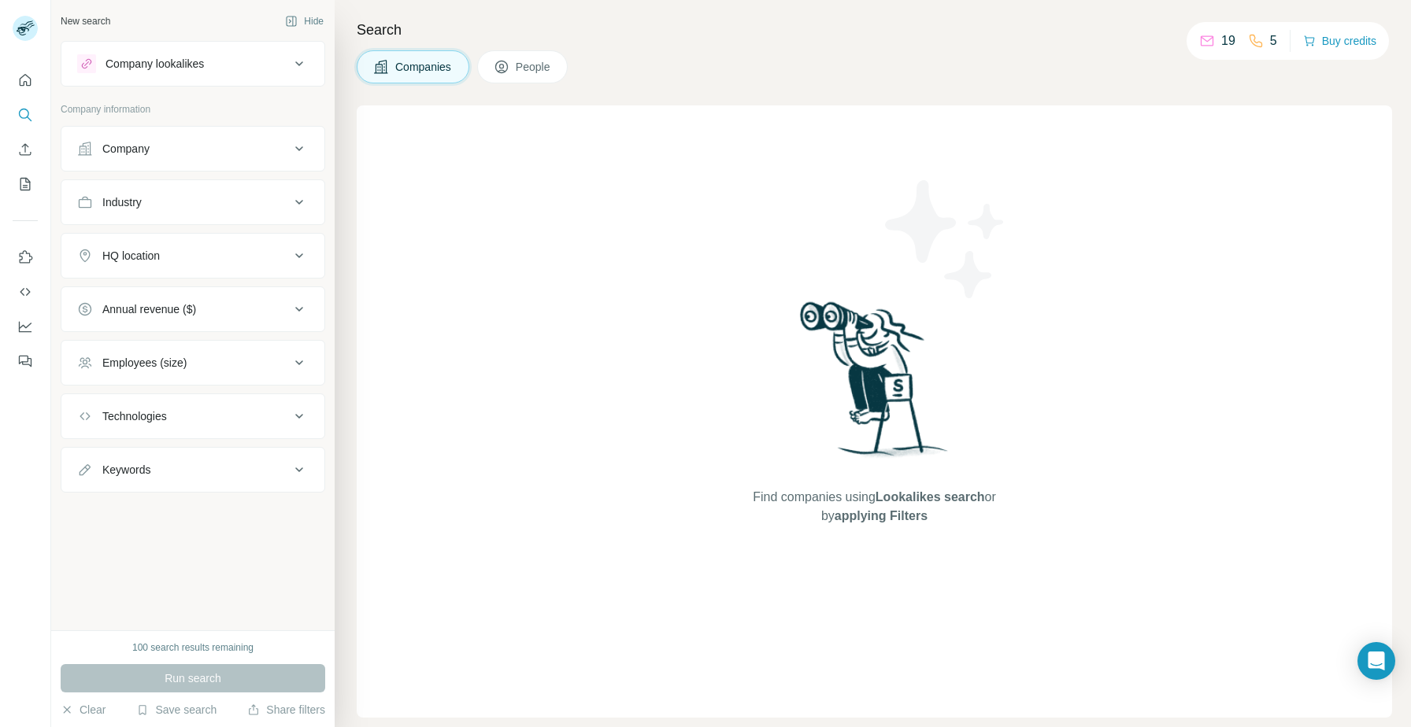
click at [242, 259] on div "HQ location" at bounding box center [183, 256] width 213 height 16
click at [245, 194] on button "Industry" at bounding box center [192, 202] width 263 height 38
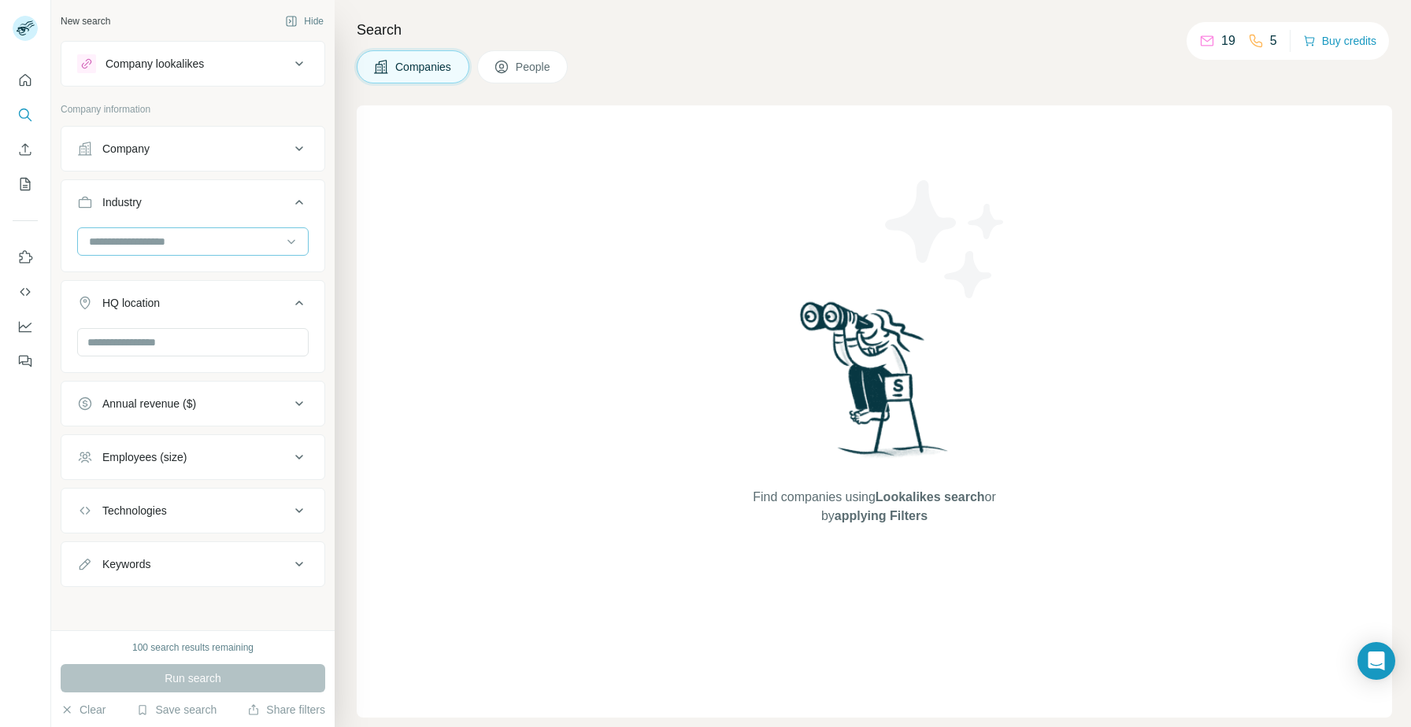
click at [216, 242] on input at bounding box center [184, 241] width 194 height 17
type input "**********"
click at [223, 287] on div "Digital Marketing" at bounding box center [193, 277] width 224 height 28
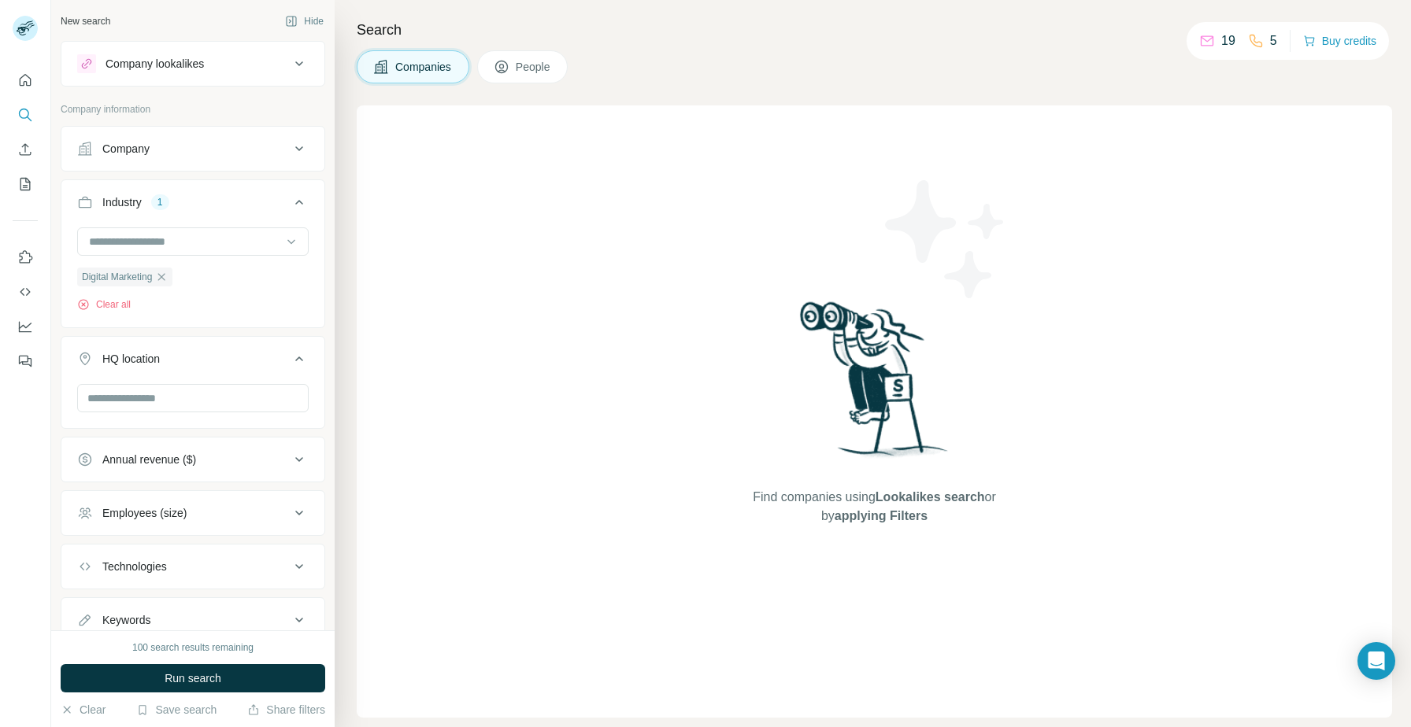
scroll to position [57, 0]
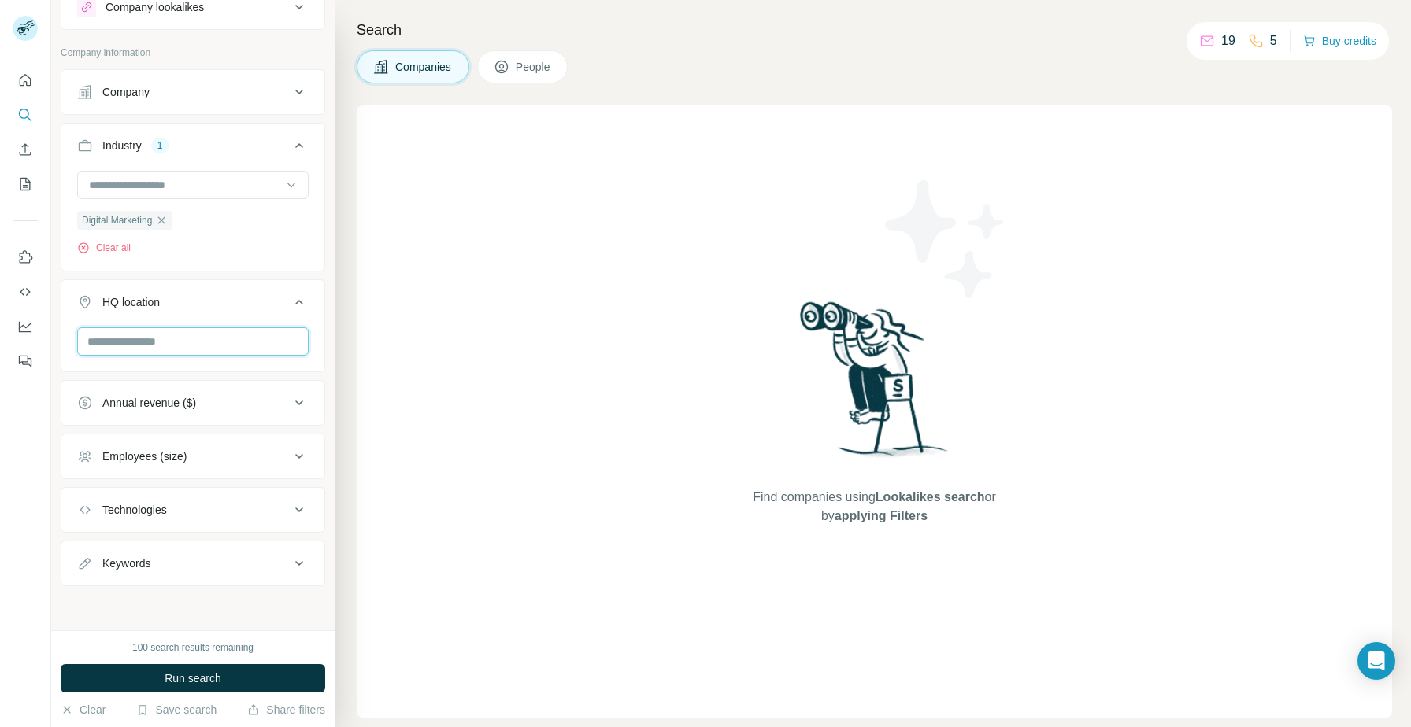
click at [204, 342] on input "text" at bounding box center [192, 341] width 231 height 28
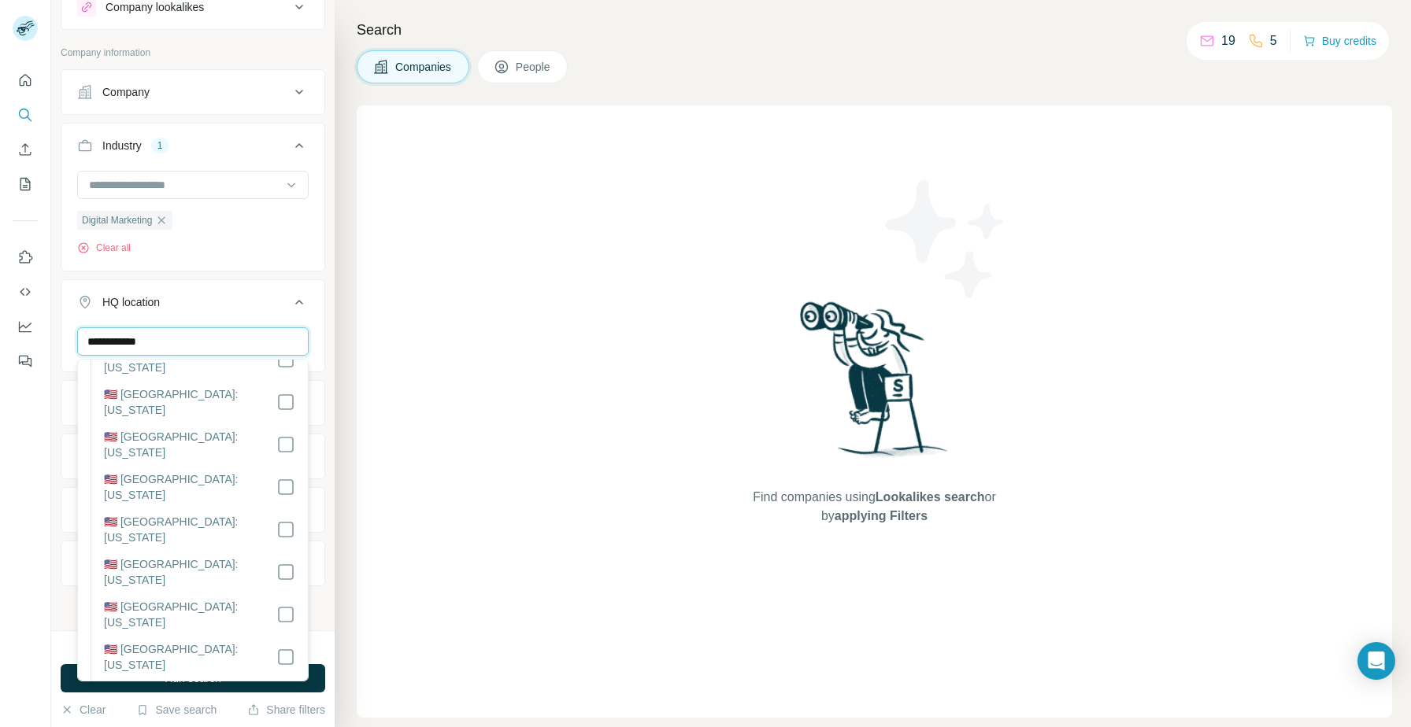
scroll to position [1444, 0]
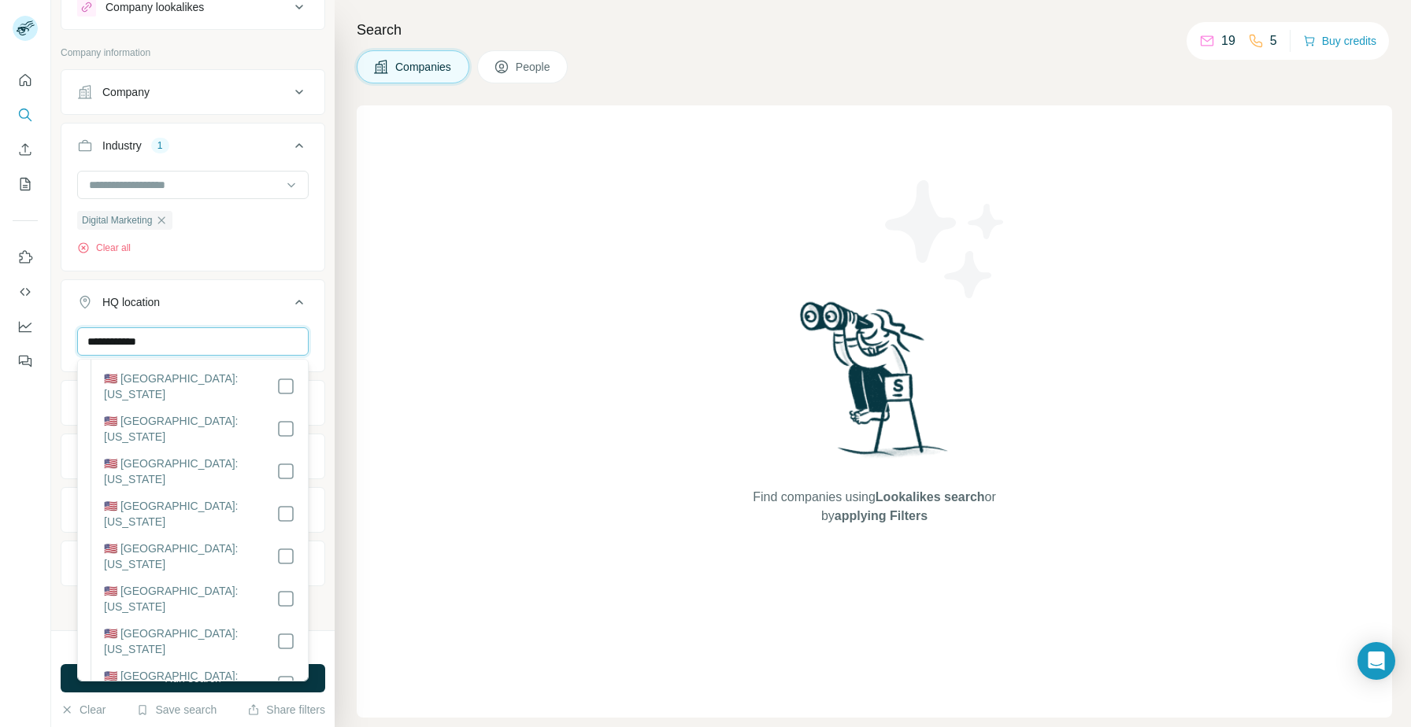
type input "**********"
click at [254, 301] on div "HQ location 1" at bounding box center [183, 302] width 213 height 16
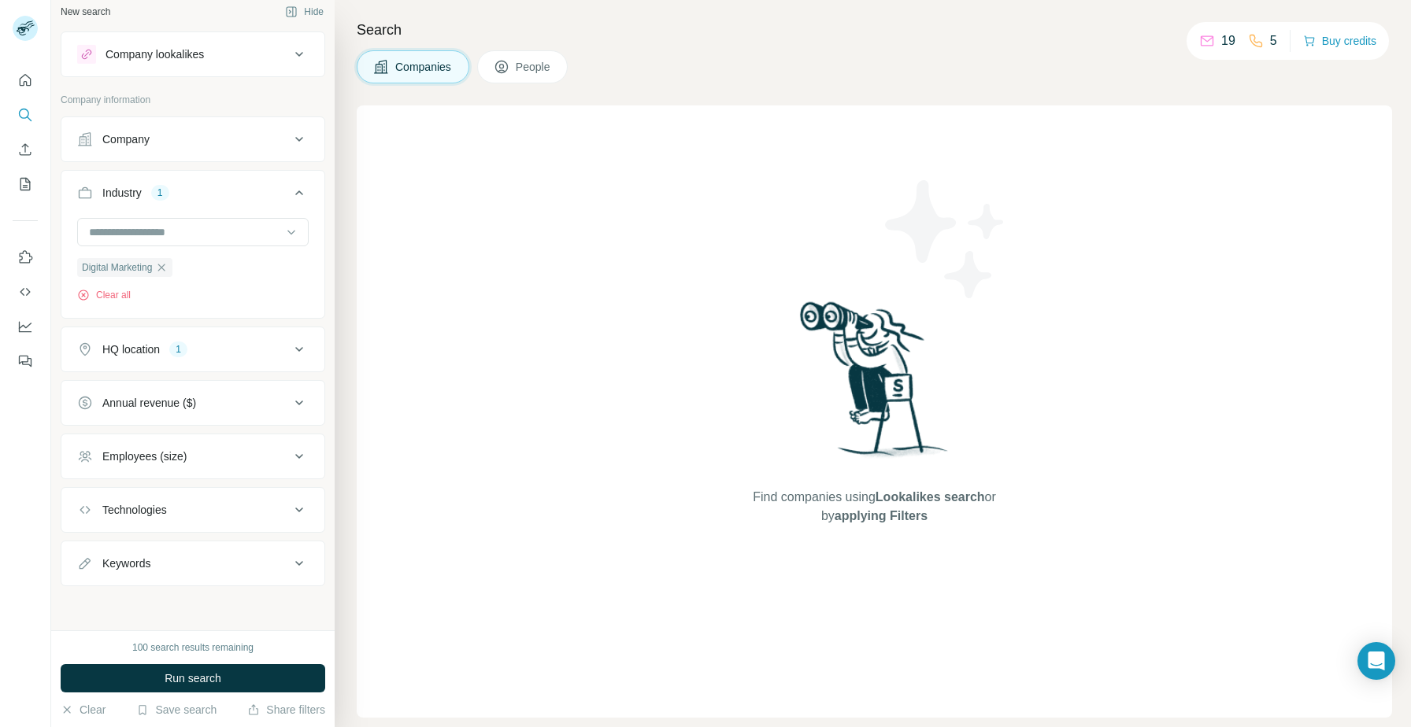
scroll to position [9, 0]
click at [227, 453] on div "Employees (size)" at bounding box center [183, 457] width 213 height 16
click at [121, 542] on span "11-50" at bounding box center [113, 550] width 35 height 16
click at [132, 603] on span "201-500" at bounding box center [119, 608] width 46 height 16
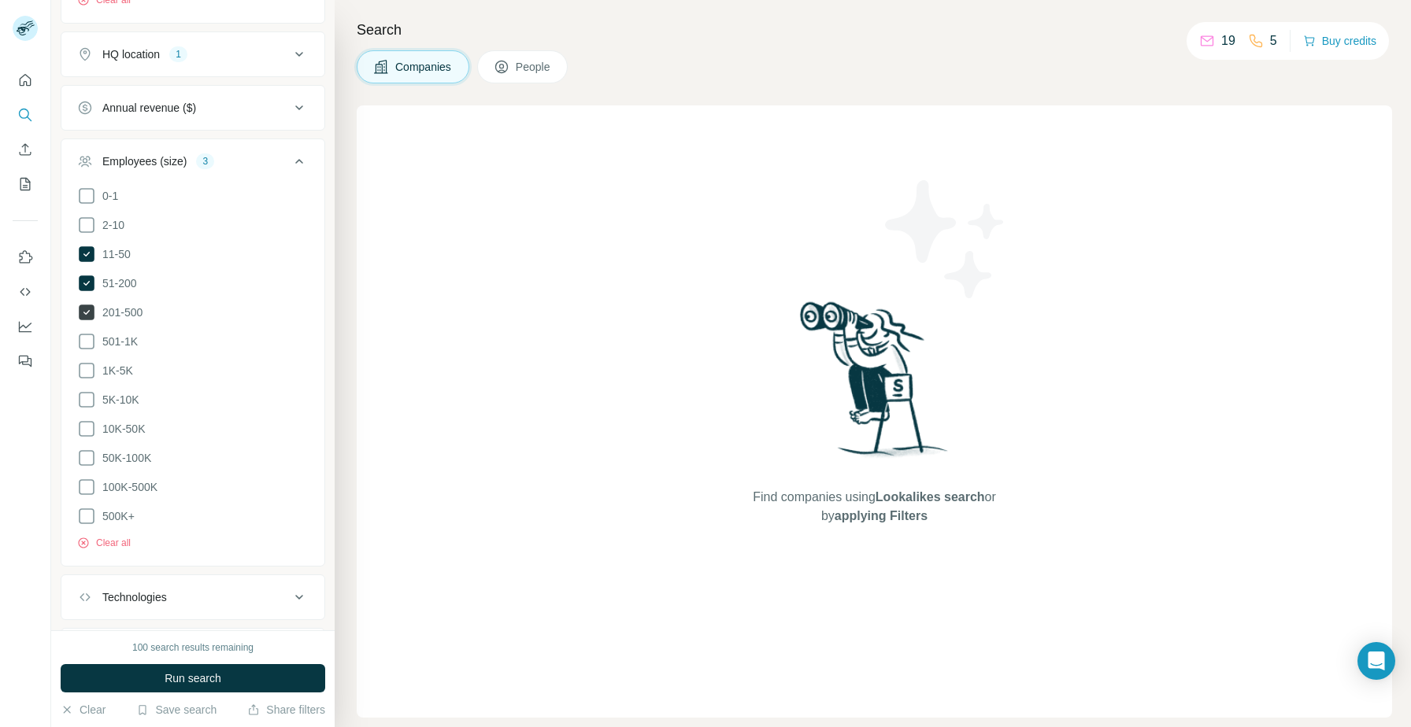
scroll to position [387, 0]
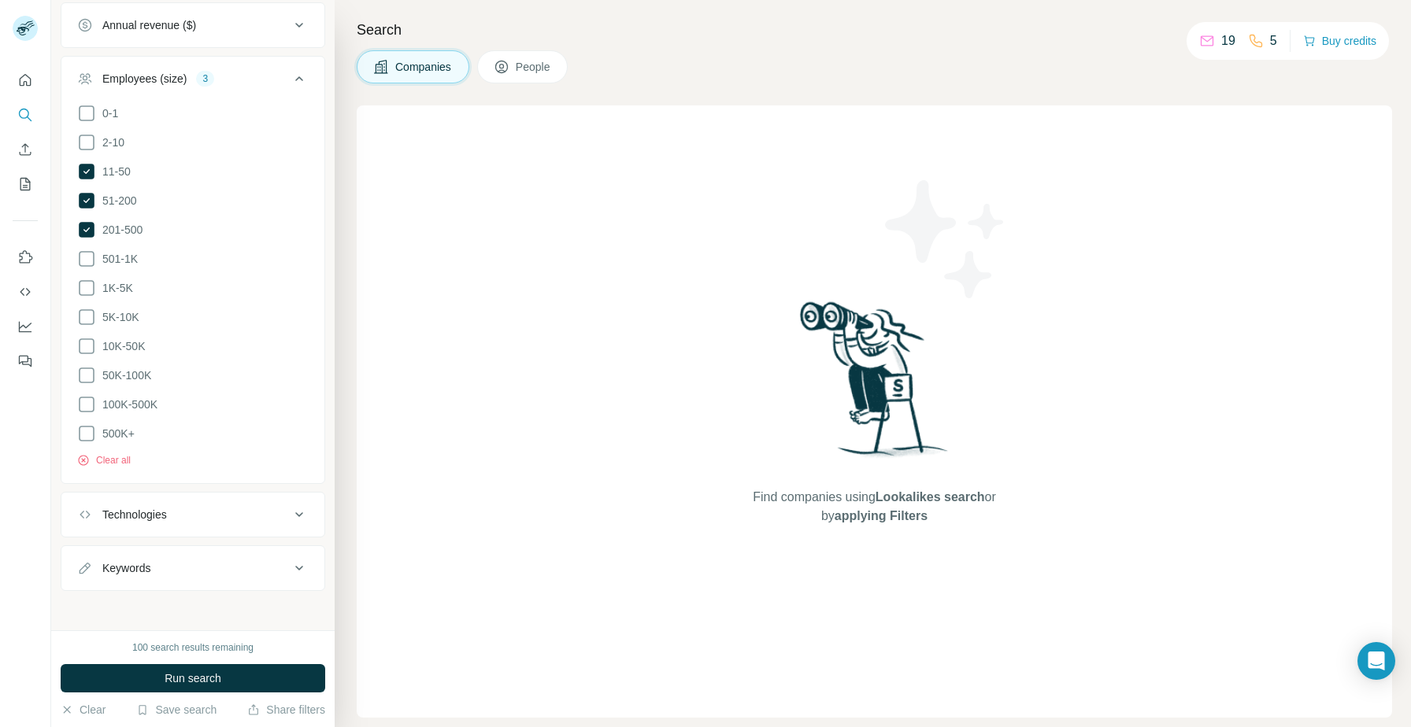
click at [159, 561] on div "Keywords" at bounding box center [183, 569] width 213 height 16
click at [154, 598] on input "text" at bounding box center [177, 608] width 200 height 28
type input "***"
click at [168, 671] on span "Run search" at bounding box center [193, 679] width 57 height 16
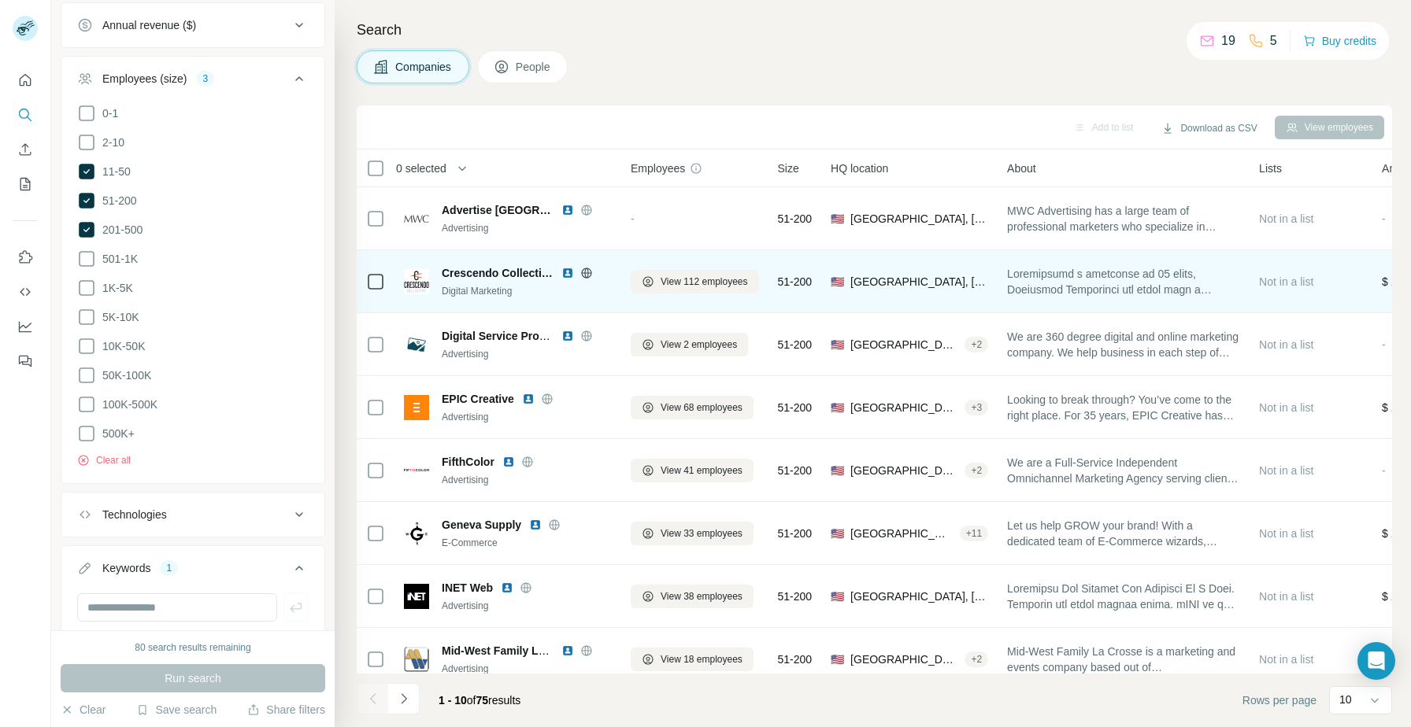
click at [566, 272] on img at bounding box center [567, 273] width 13 height 13
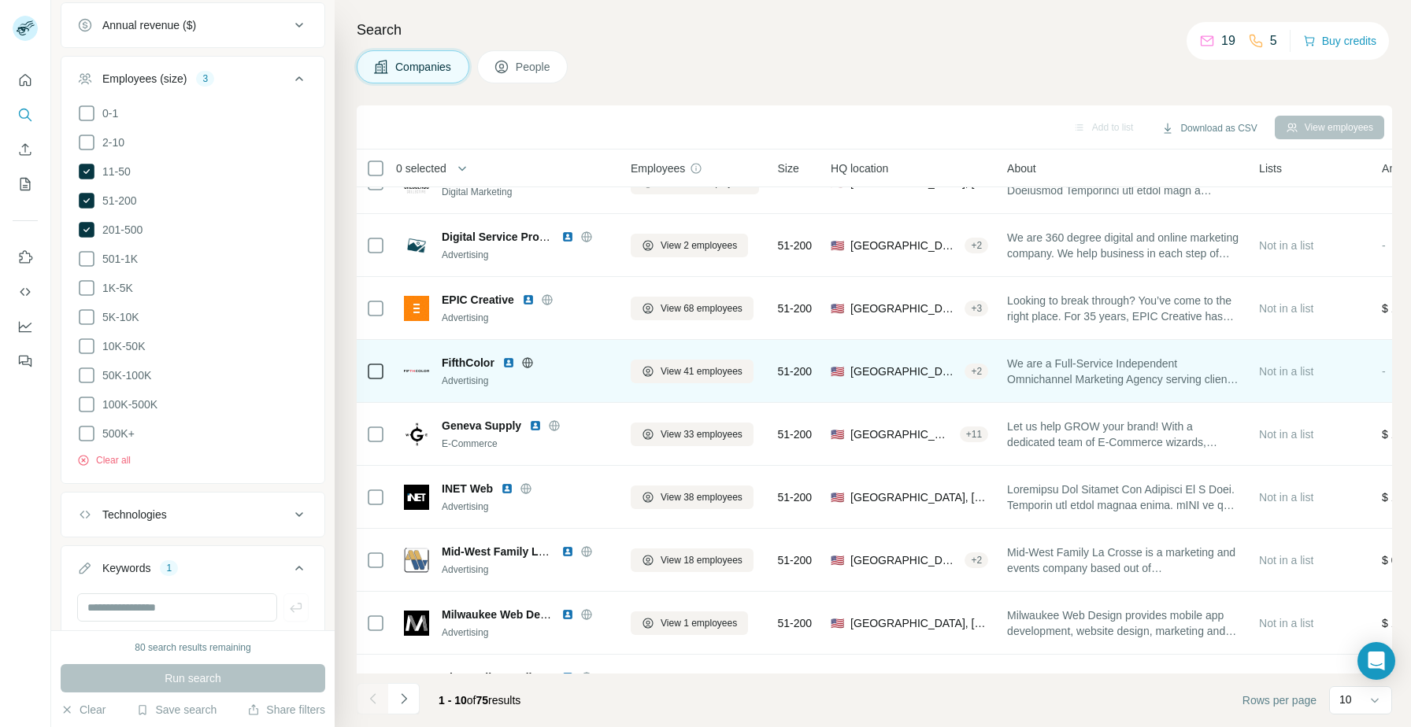
scroll to position [101, 0]
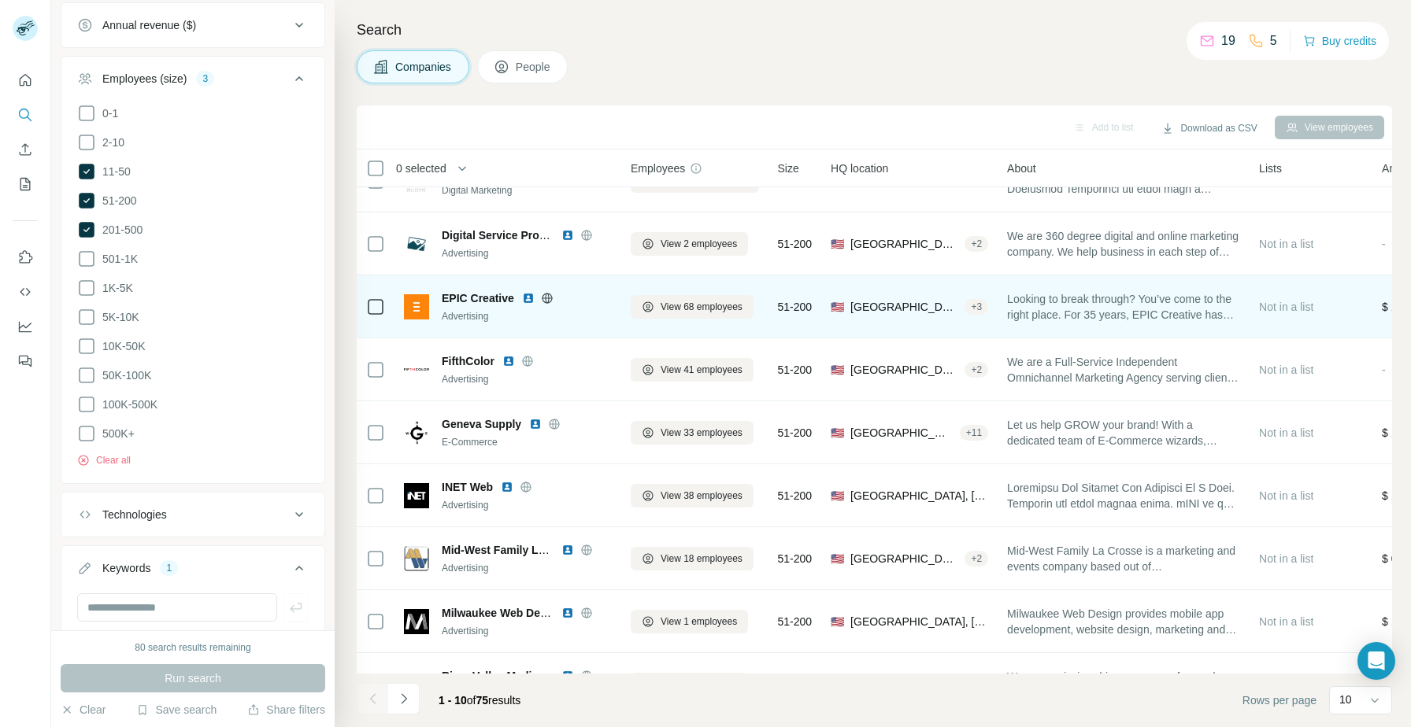
click at [524, 298] on img at bounding box center [528, 298] width 13 height 13
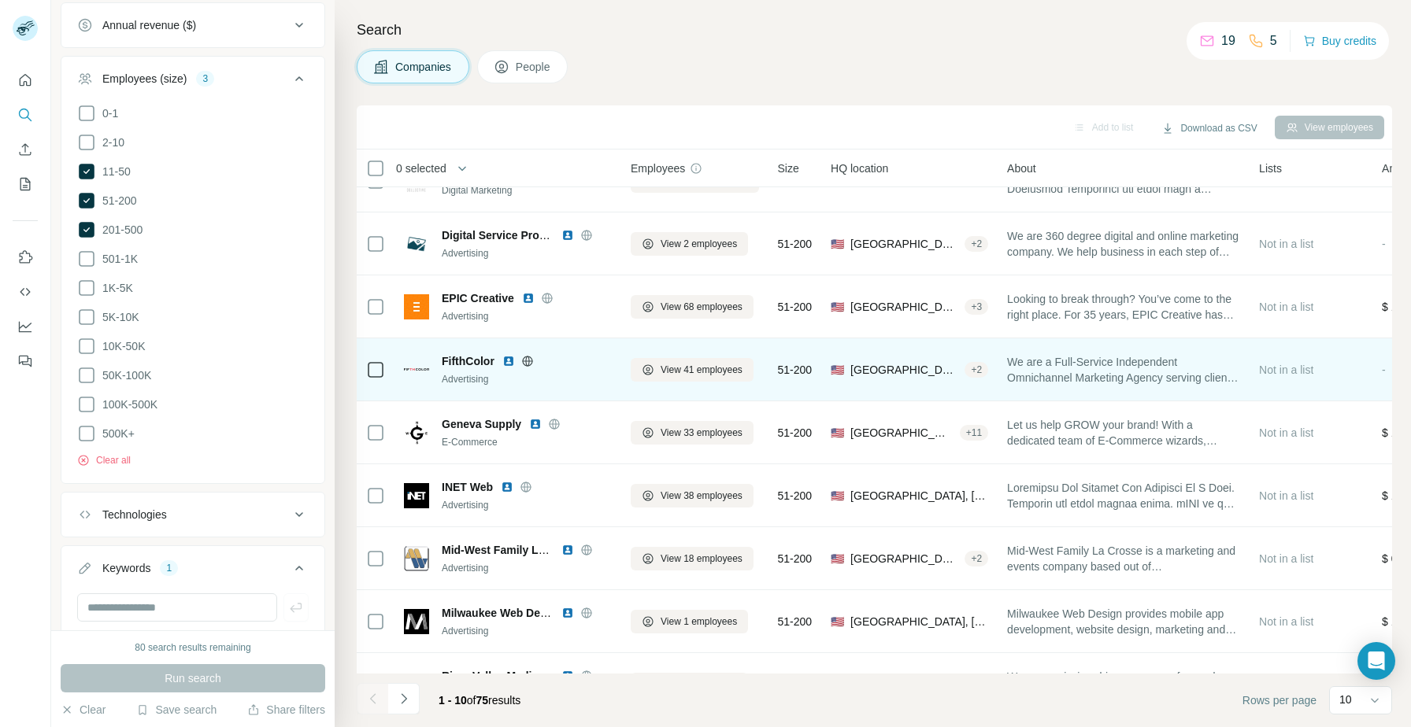
click at [504, 359] on img at bounding box center [508, 361] width 13 height 13
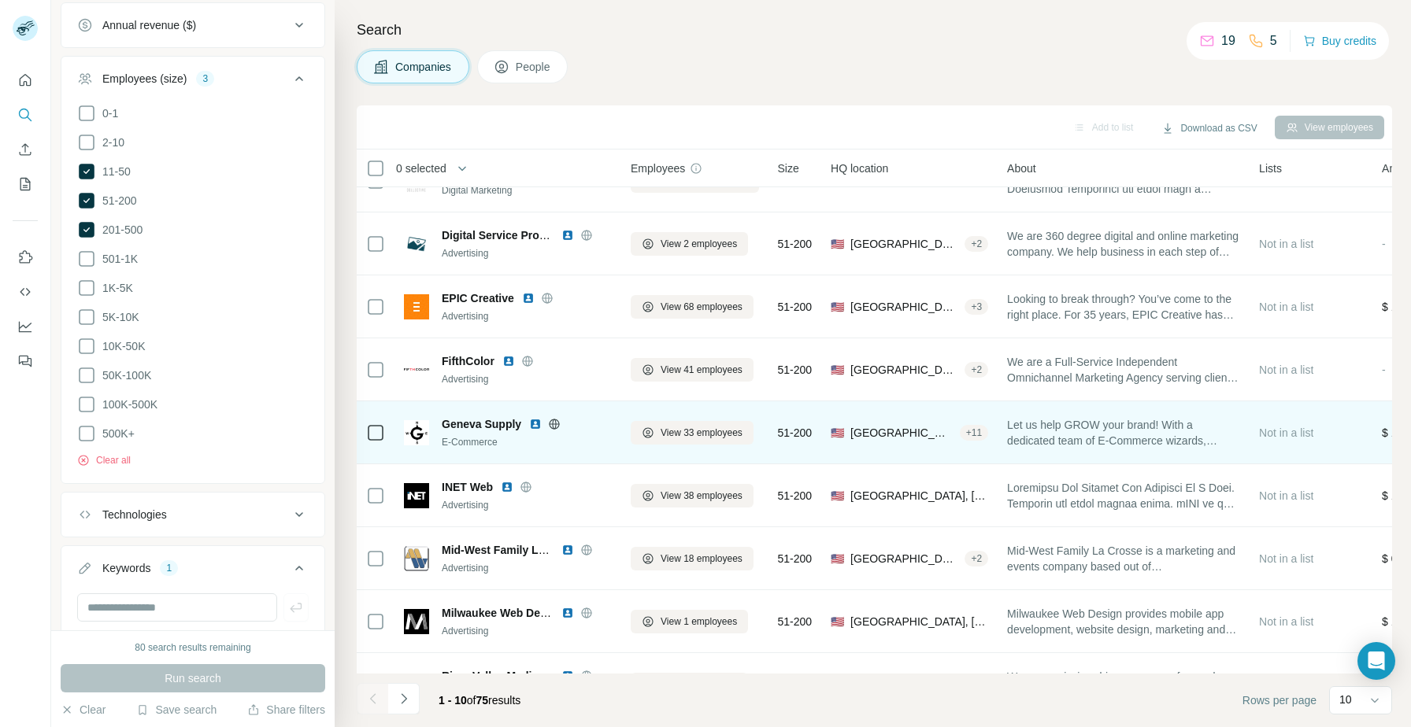
click at [533, 424] on img at bounding box center [535, 424] width 13 height 13
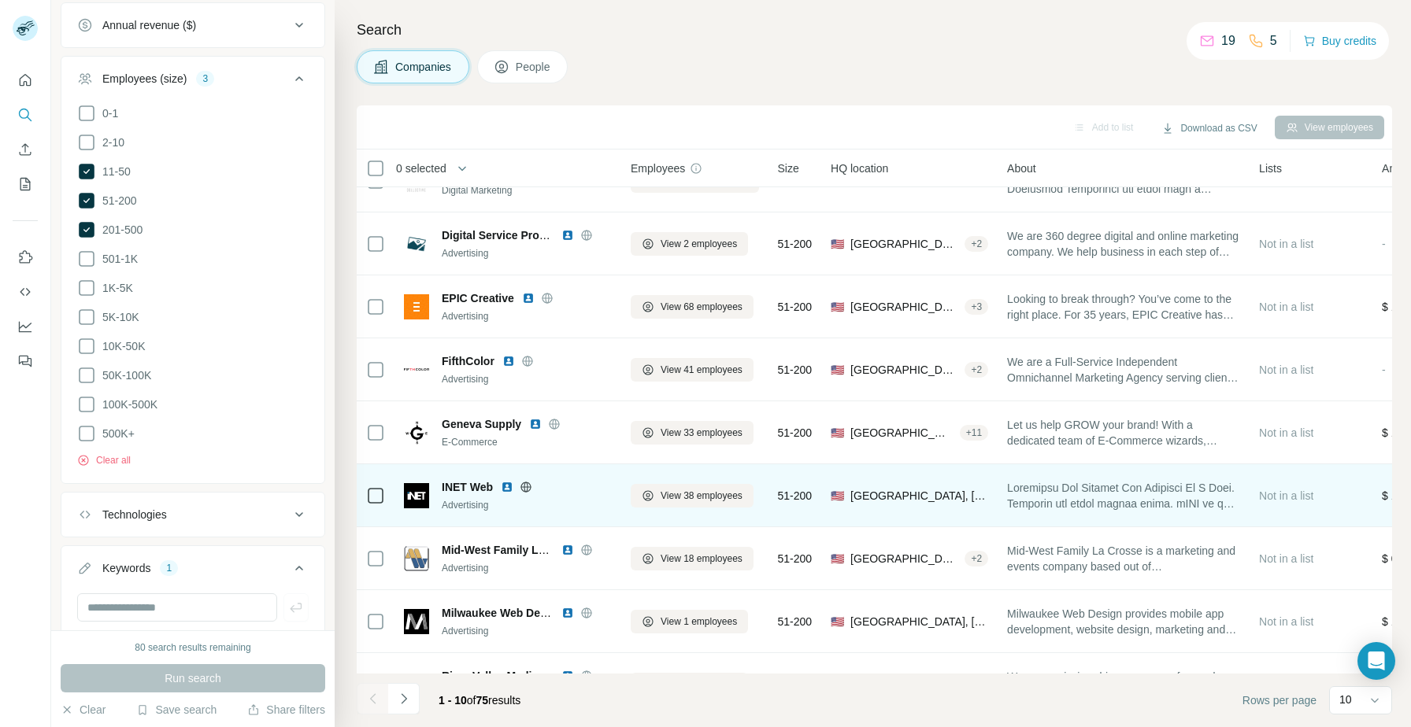
click at [510, 490] on img at bounding box center [507, 487] width 13 height 13
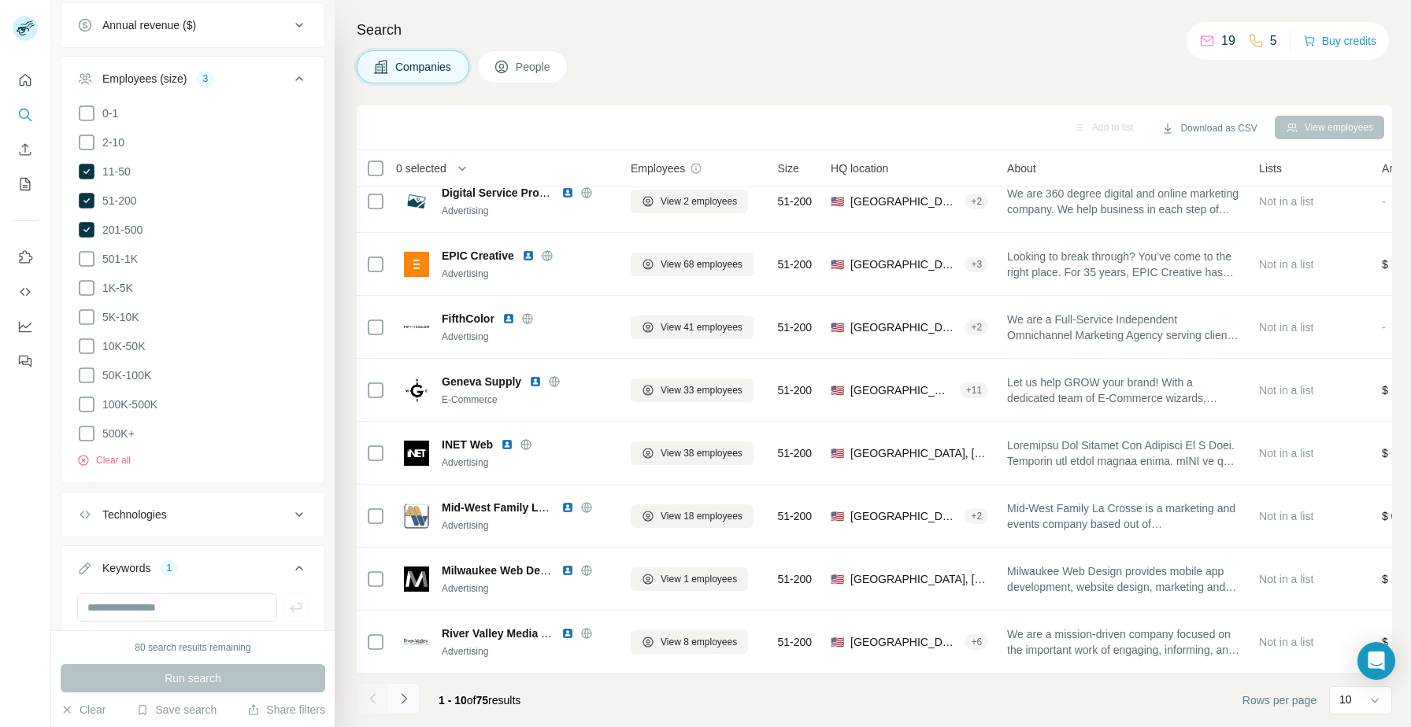
click at [411, 700] on button "Navigate to next page" at bounding box center [403, 698] width 31 height 31
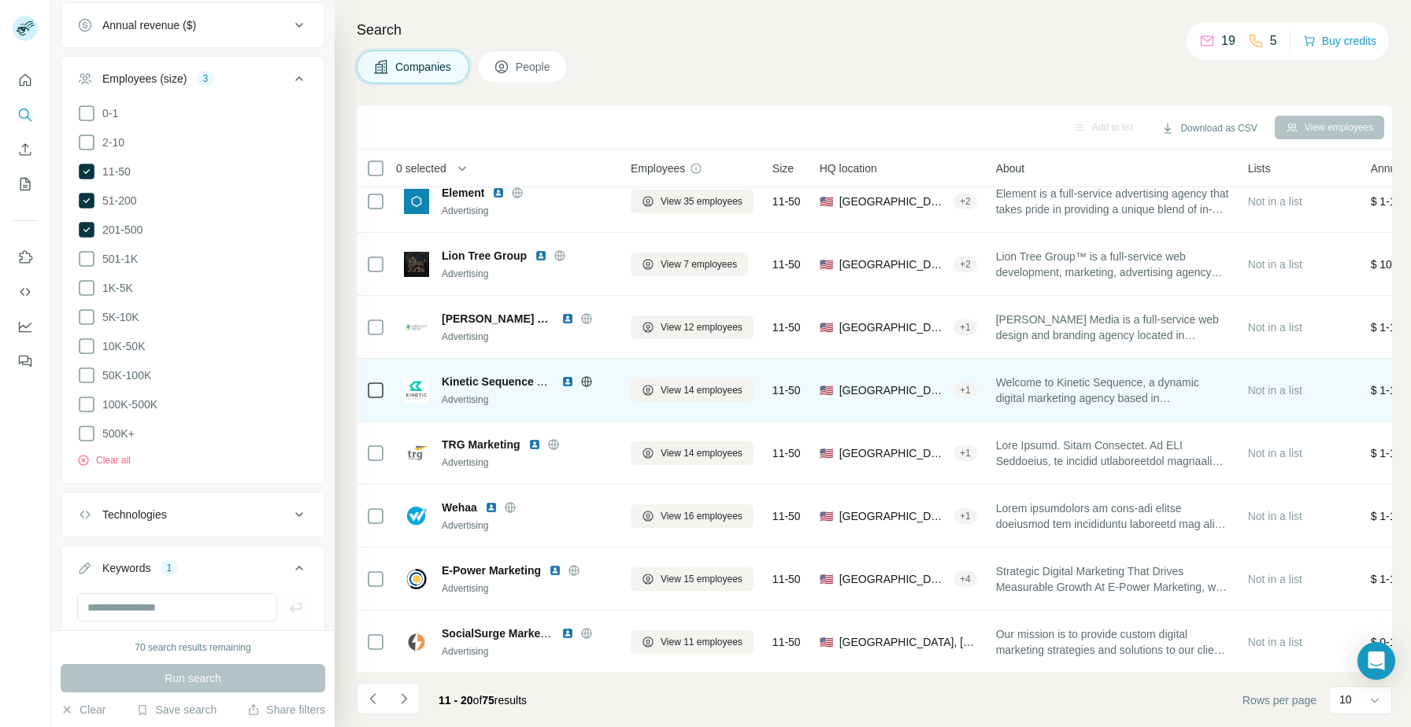
scroll to position [0, 0]
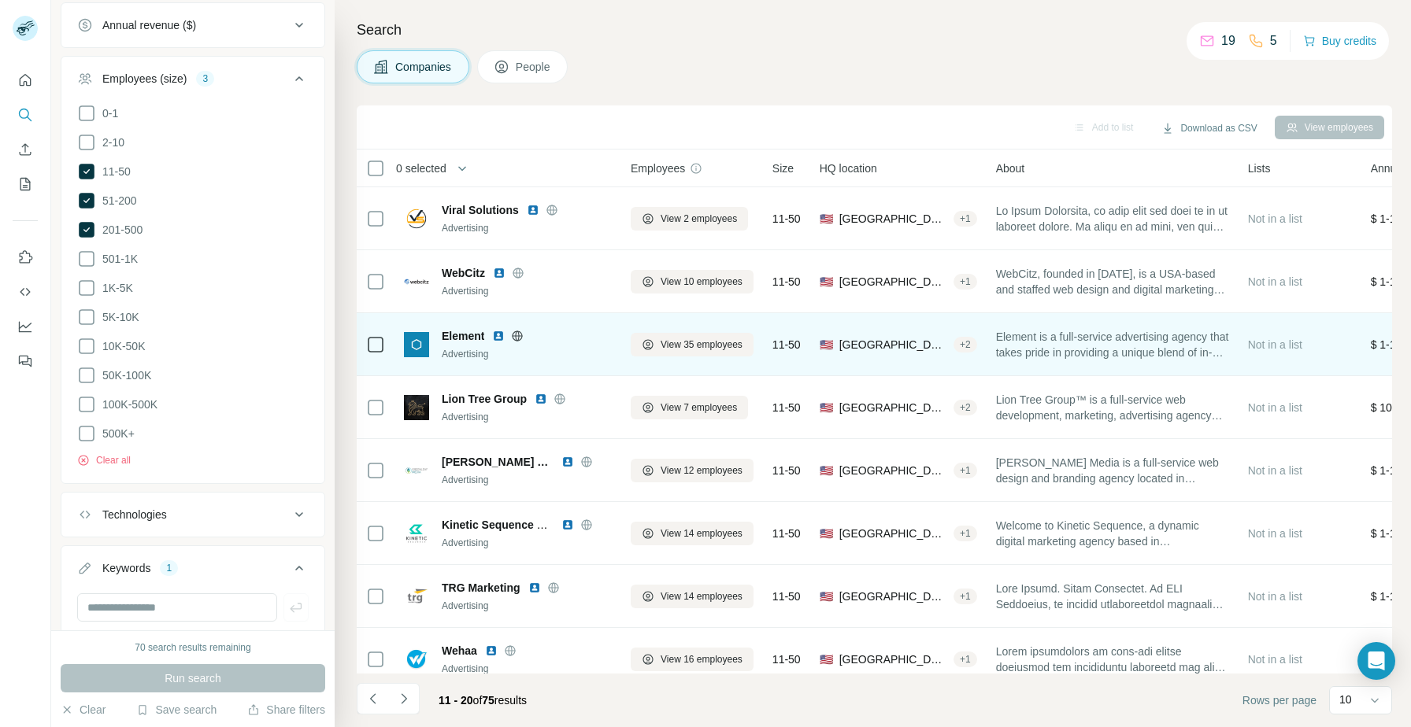
click at [499, 335] on img at bounding box center [498, 336] width 13 height 13
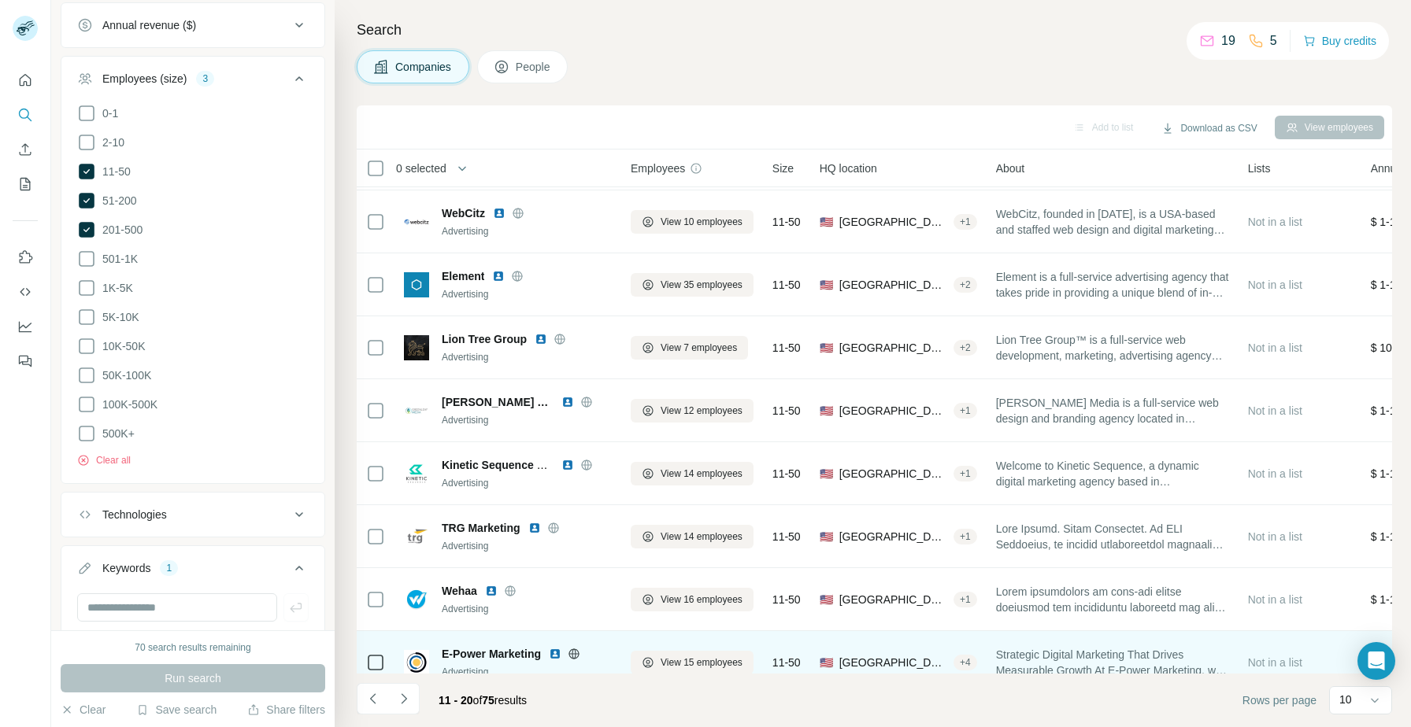
scroll to position [143, 0]
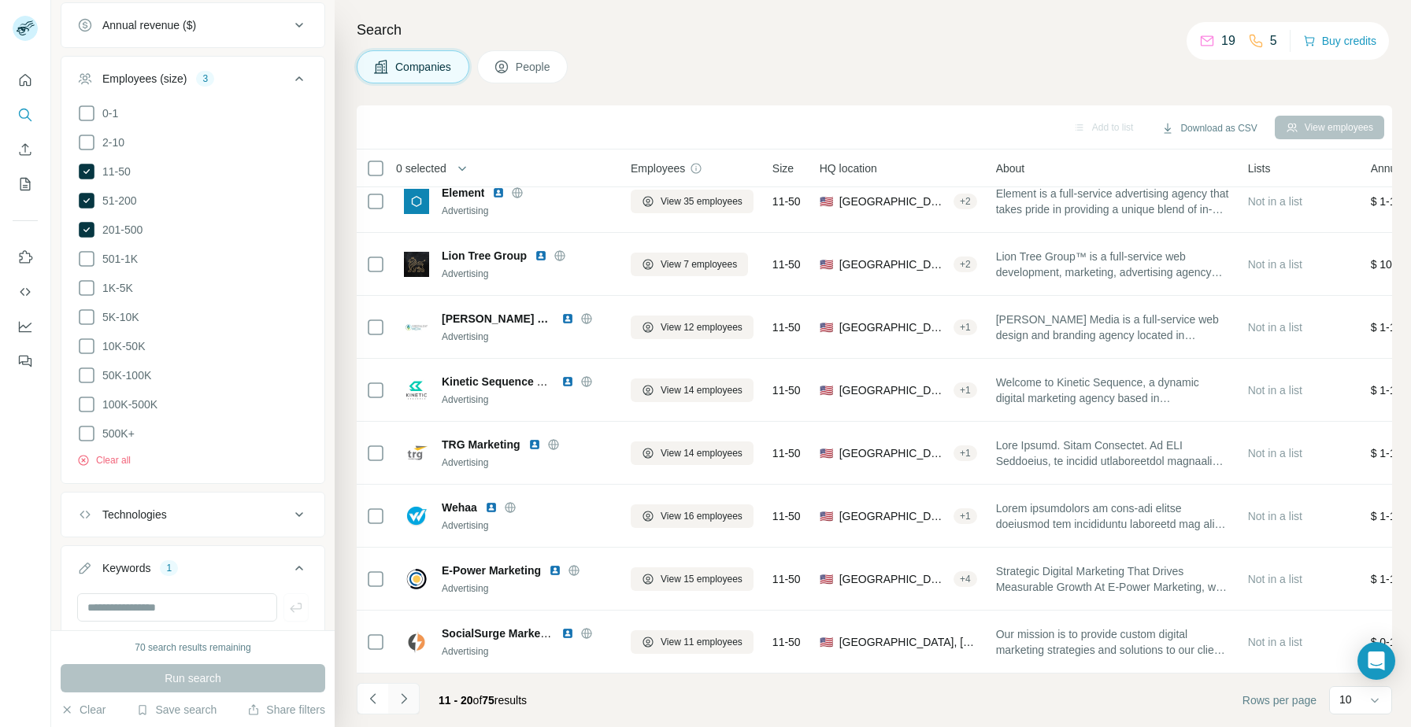
click at [398, 698] on icon "Navigate to next page" at bounding box center [404, 699] width 16 height 16
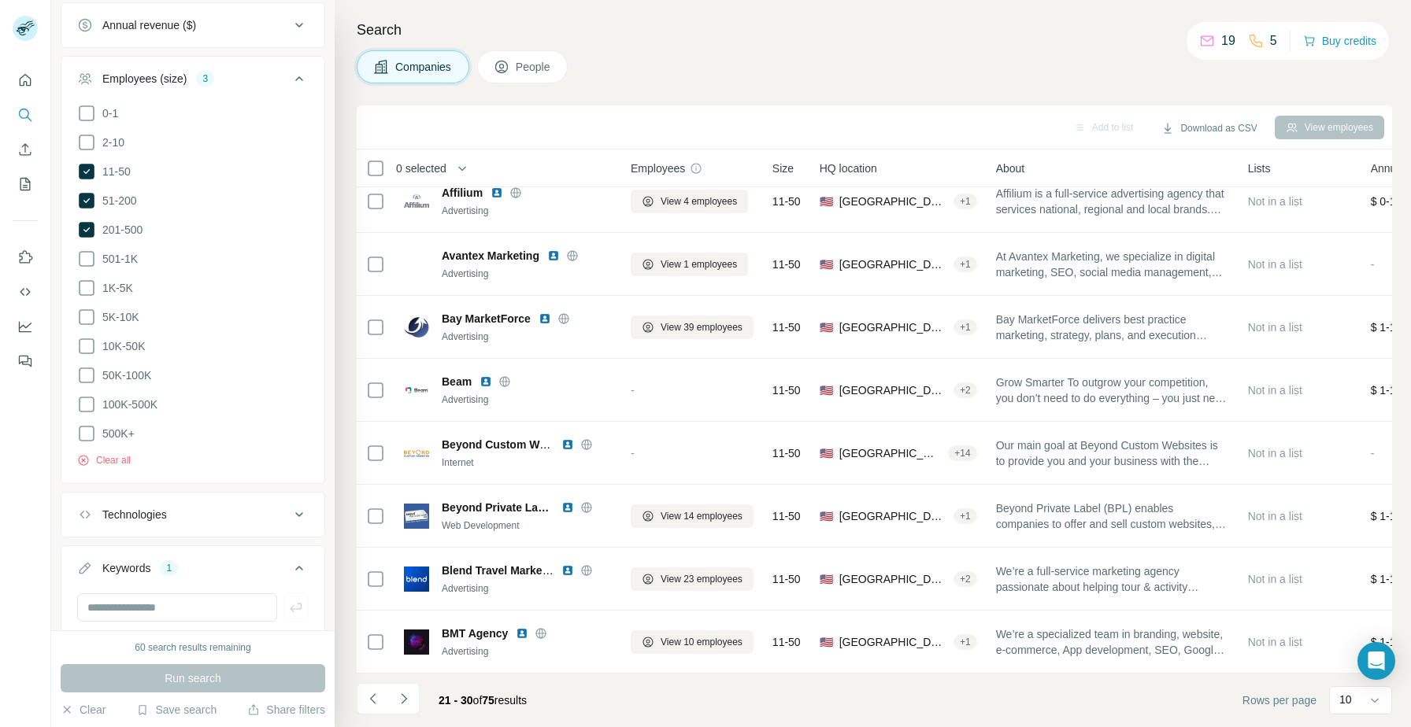
scroll to position [0, 0]
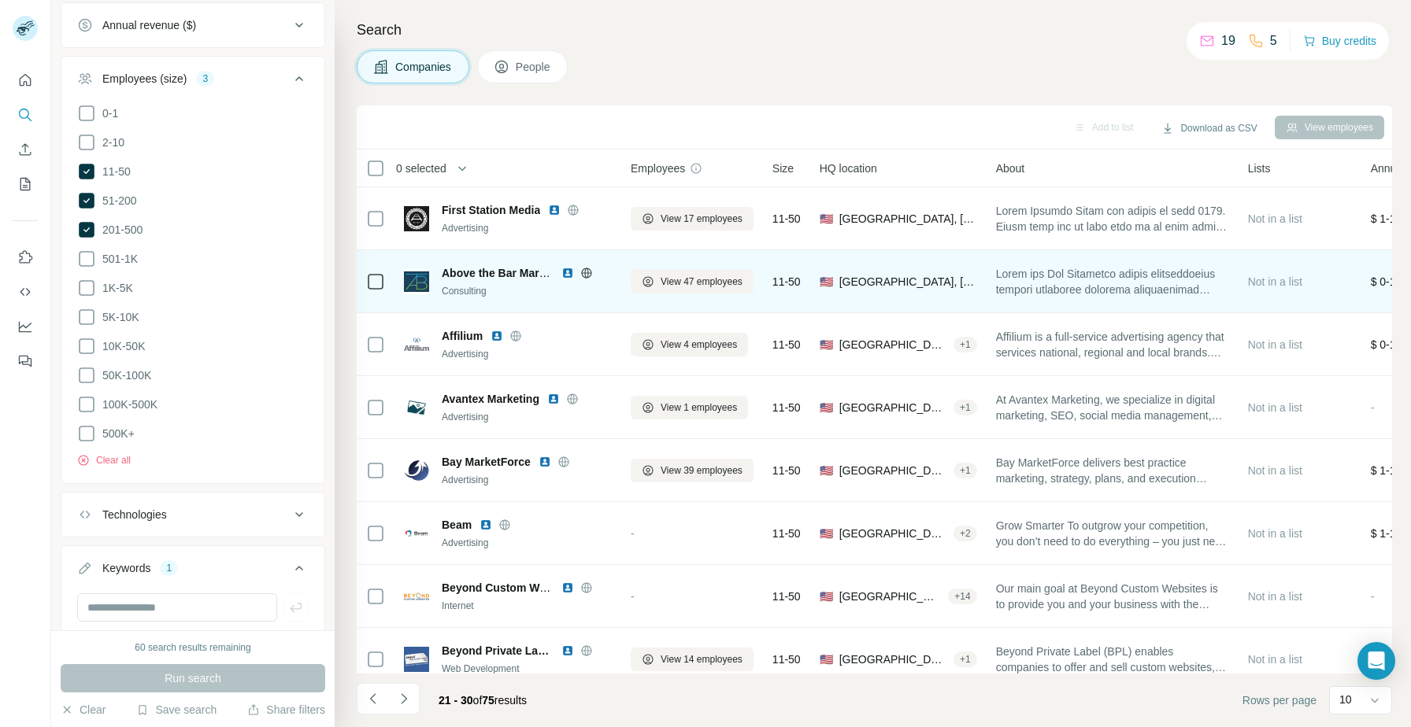
click at [564, 276] on img at bounding box center [567, 273] width 13 height 13
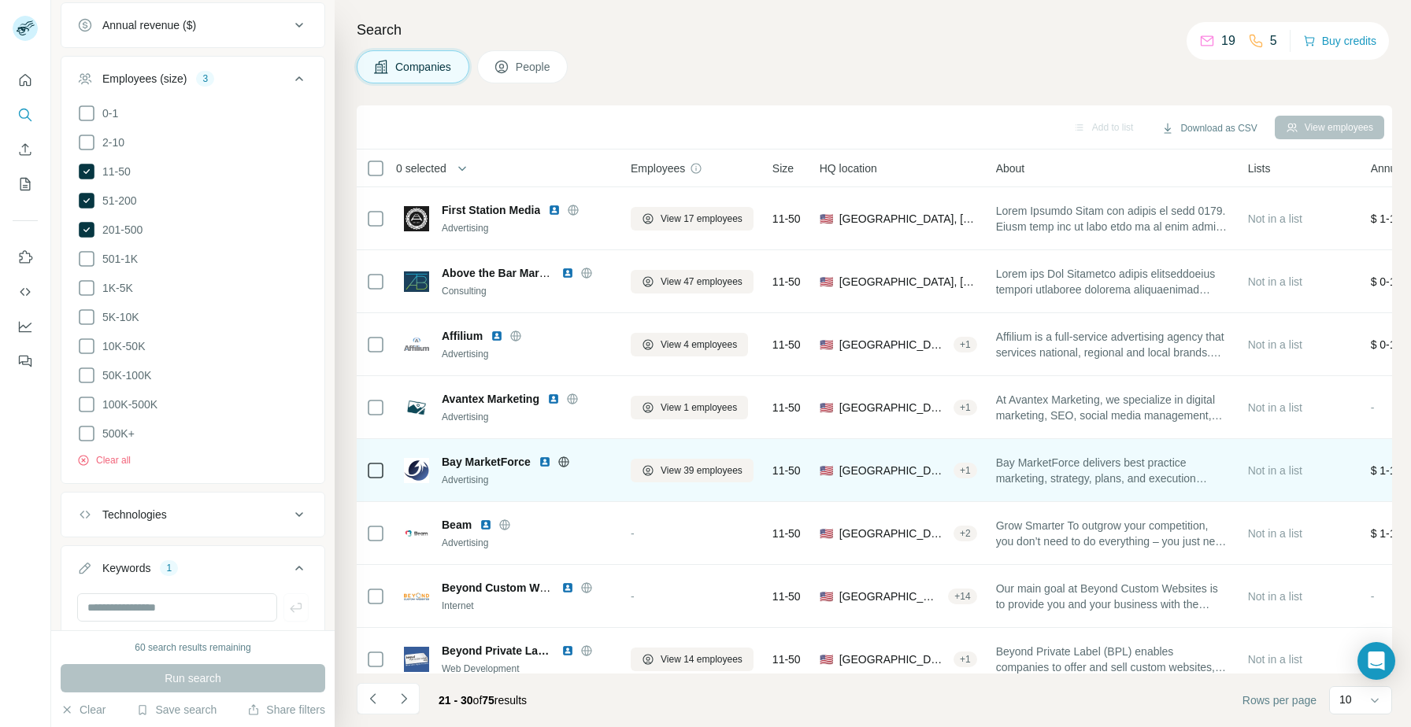
scroll to position [143, 0]
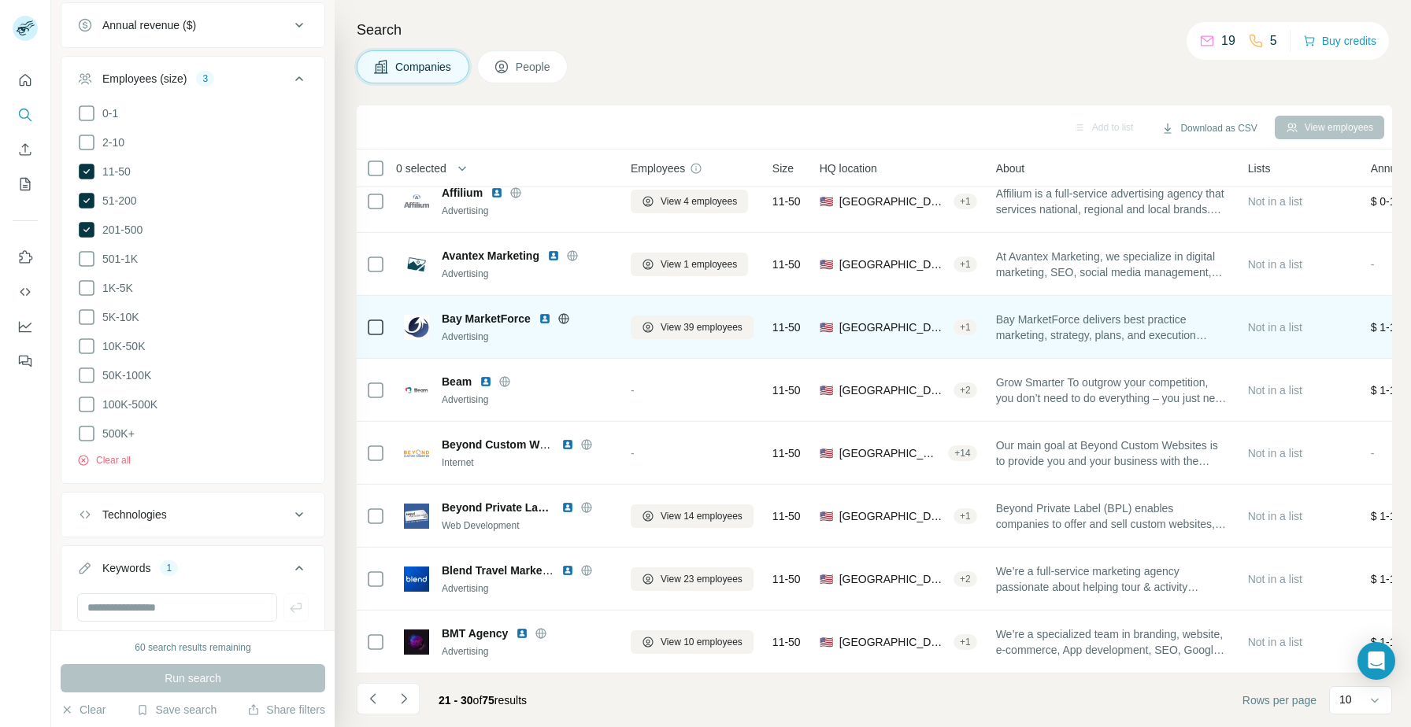
click at [550, 318] on img at bounding box center [544, 319] width 13 height 13
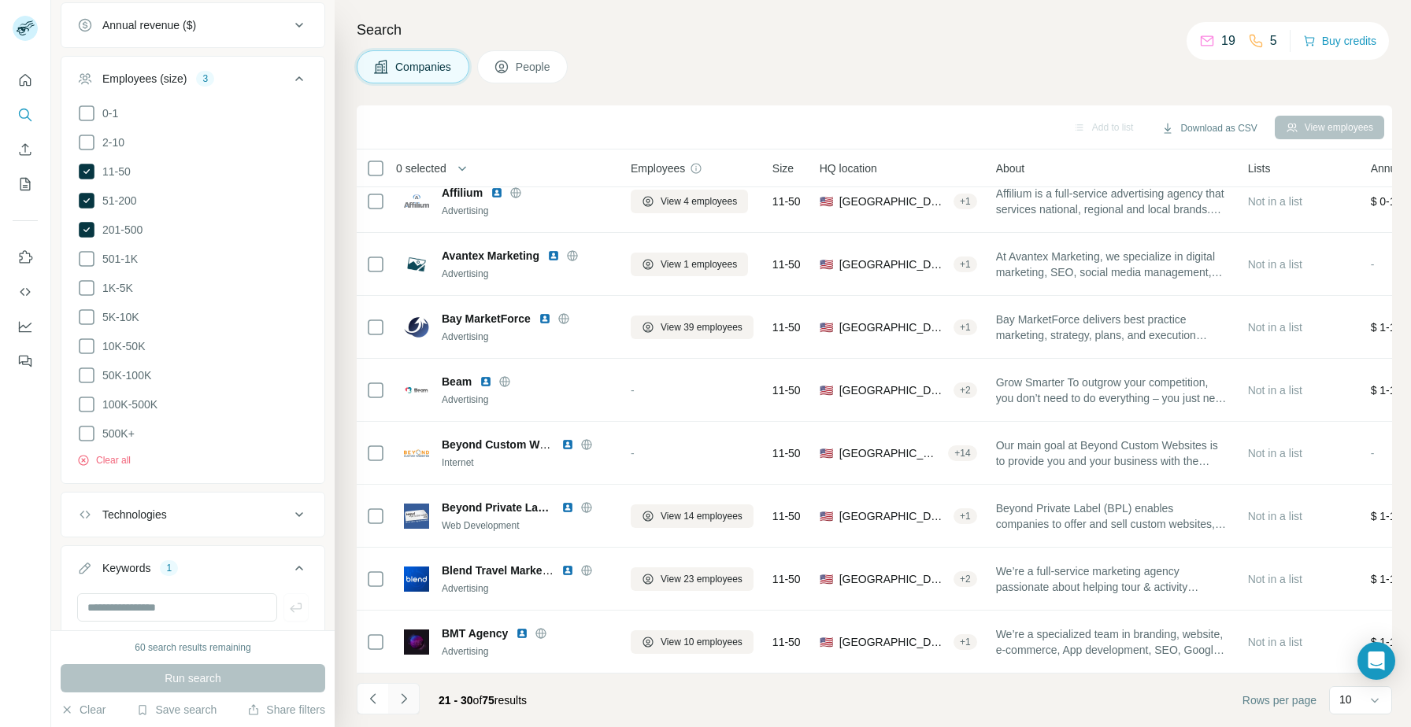
click at [405, 695] on icon "Navigate to next page" at bounding box center [404, 699] width 16 height 16
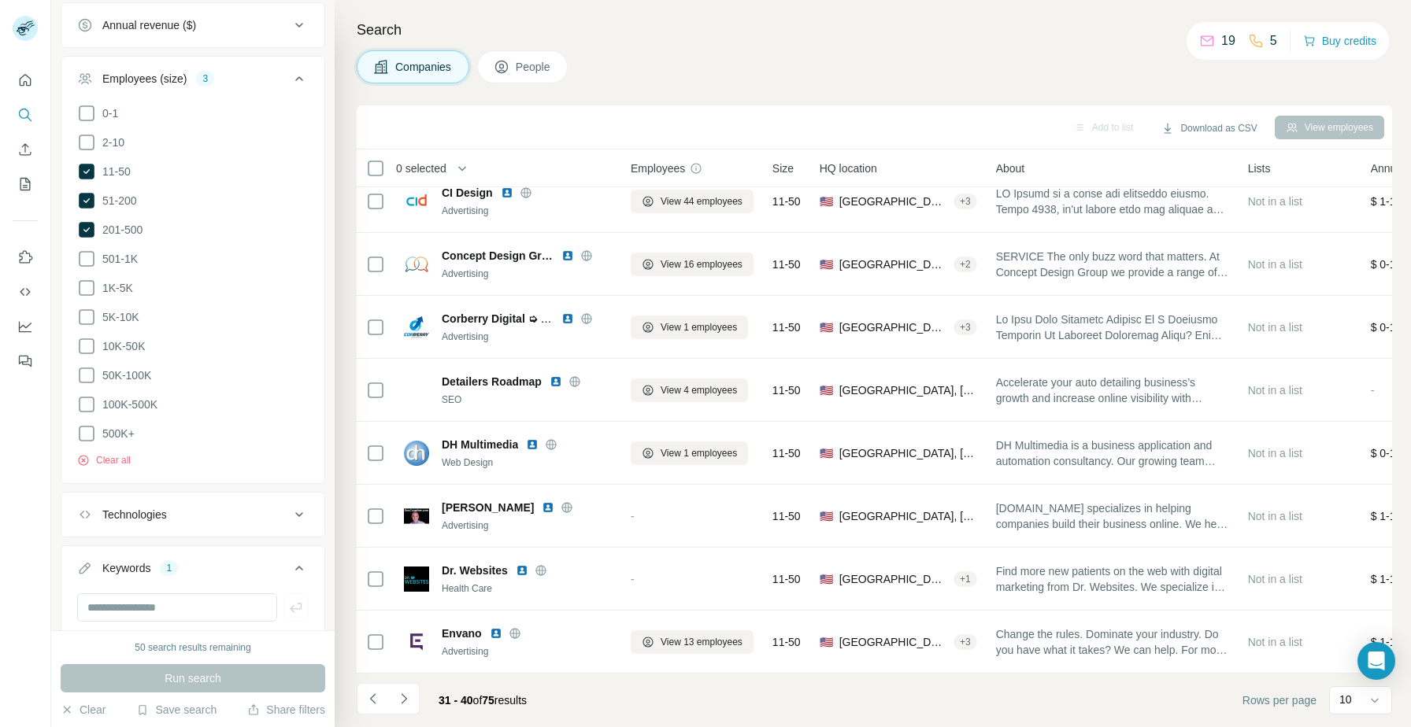
scroll to position [0, 0]
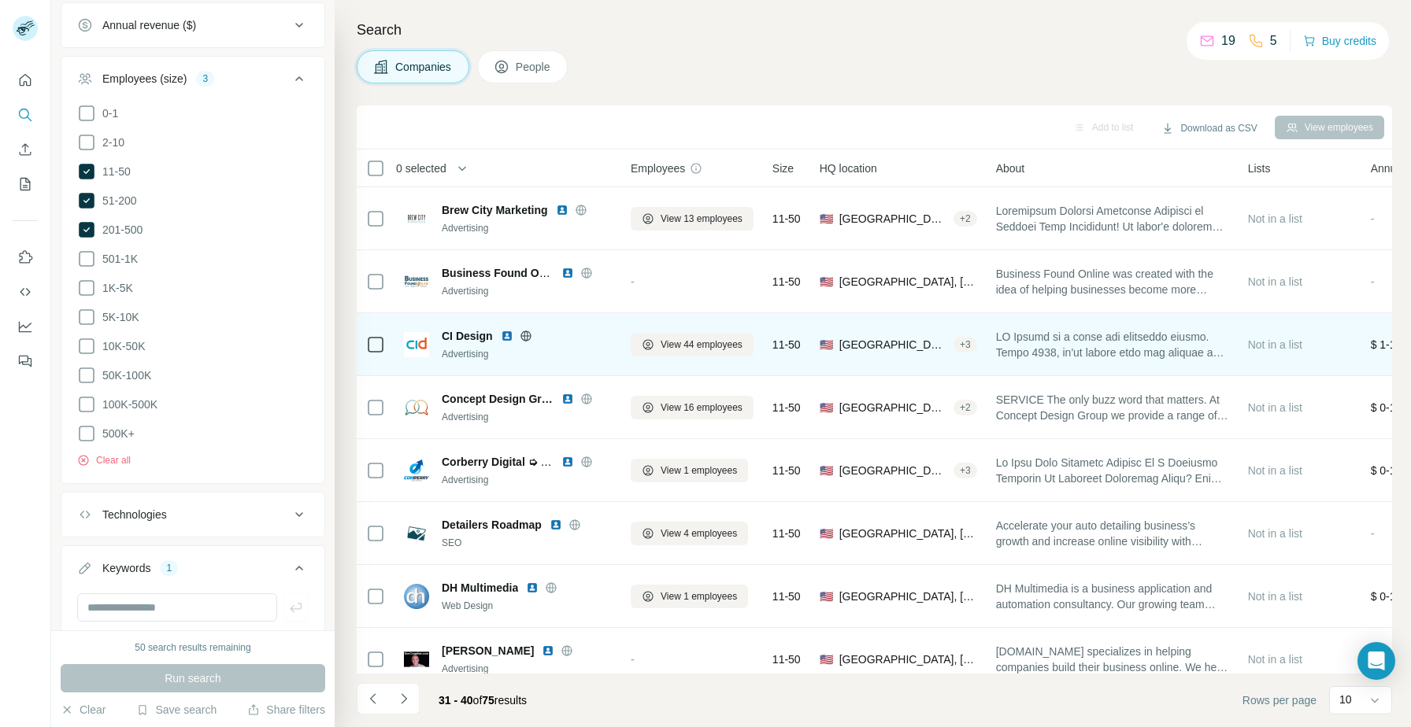
click at [509, 336] on img at bounding box center [507, 336] width 13 height 13
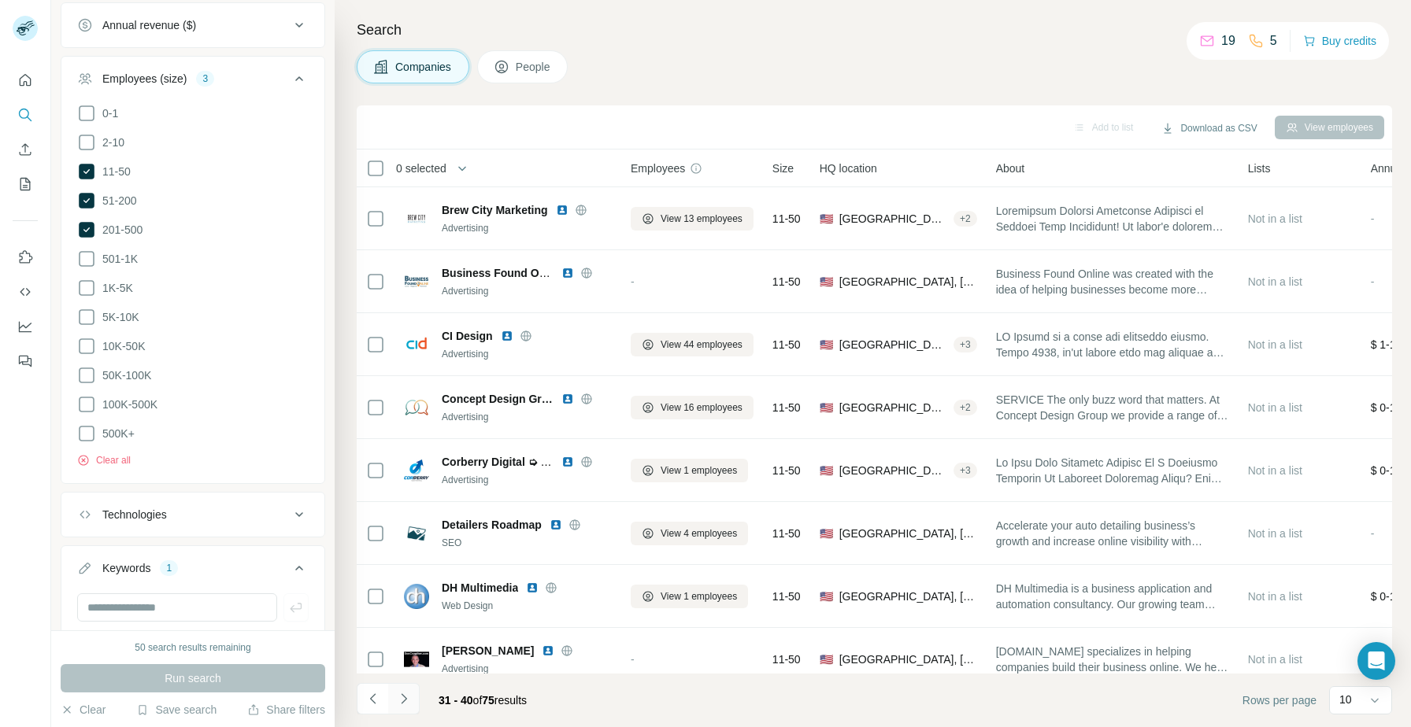
click at [404, 699] on icon "Navigate to next page" at bounding box center [404, 699] width 16 height 16
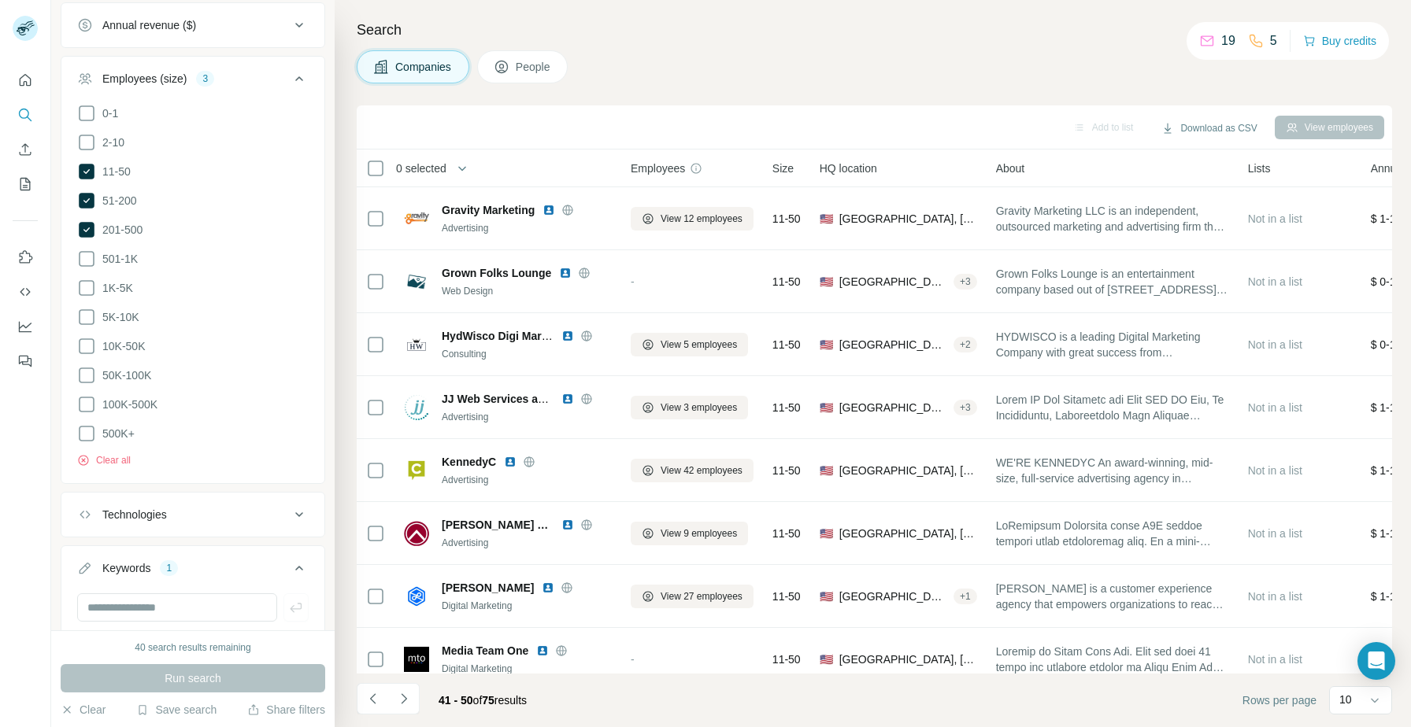
click at [404, 694] on icon "Navigate to next page" at bounding box center [404, 699] width 16 height 16
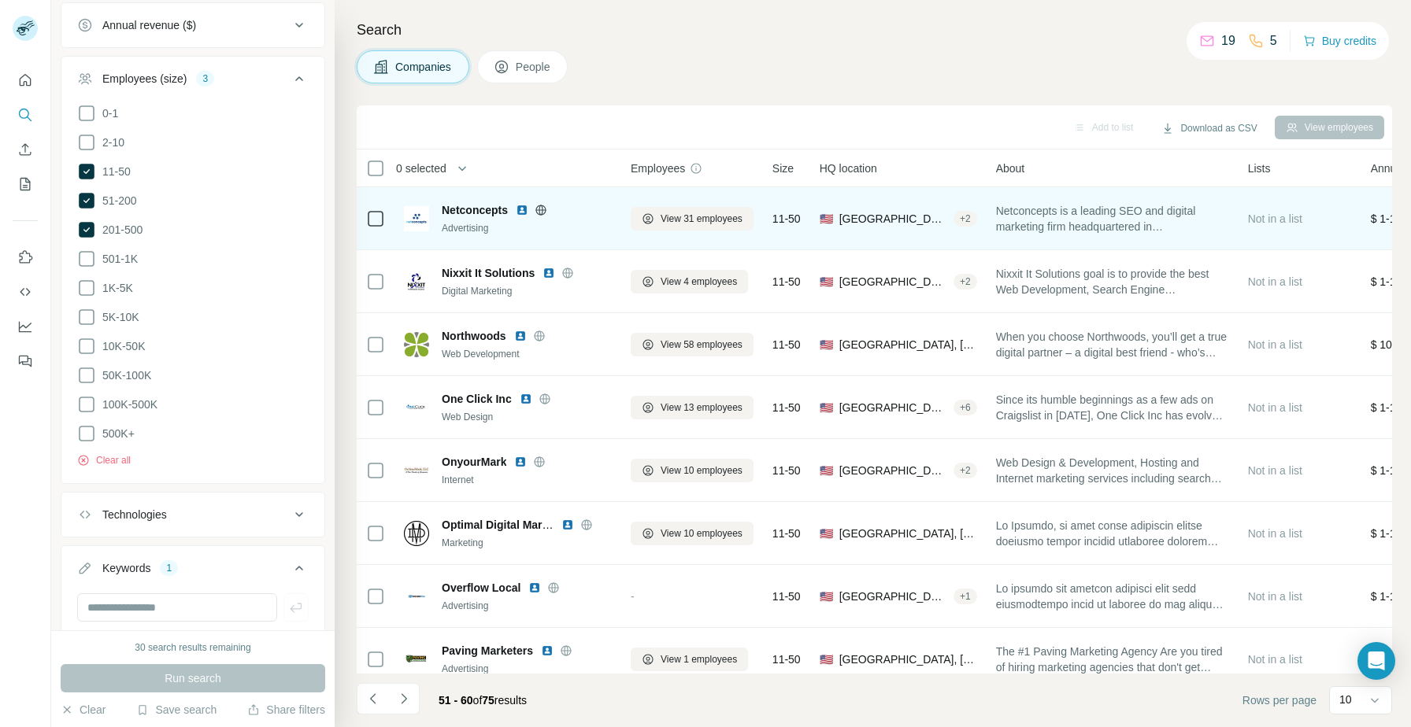
click at [521, 211] on img at bounding box center [522, 210] width 13 height 13
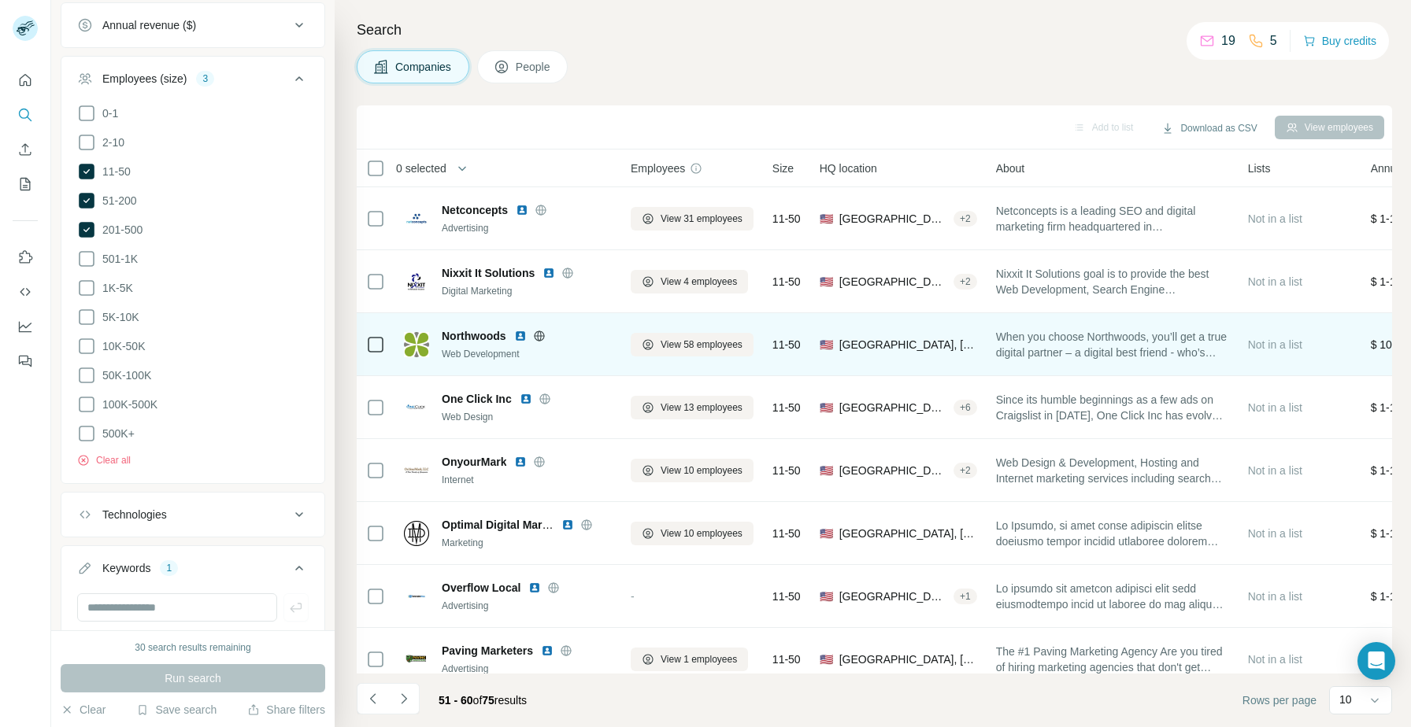
click at [520, 335] on img at bounding box center [520, 336] width 13 height 13
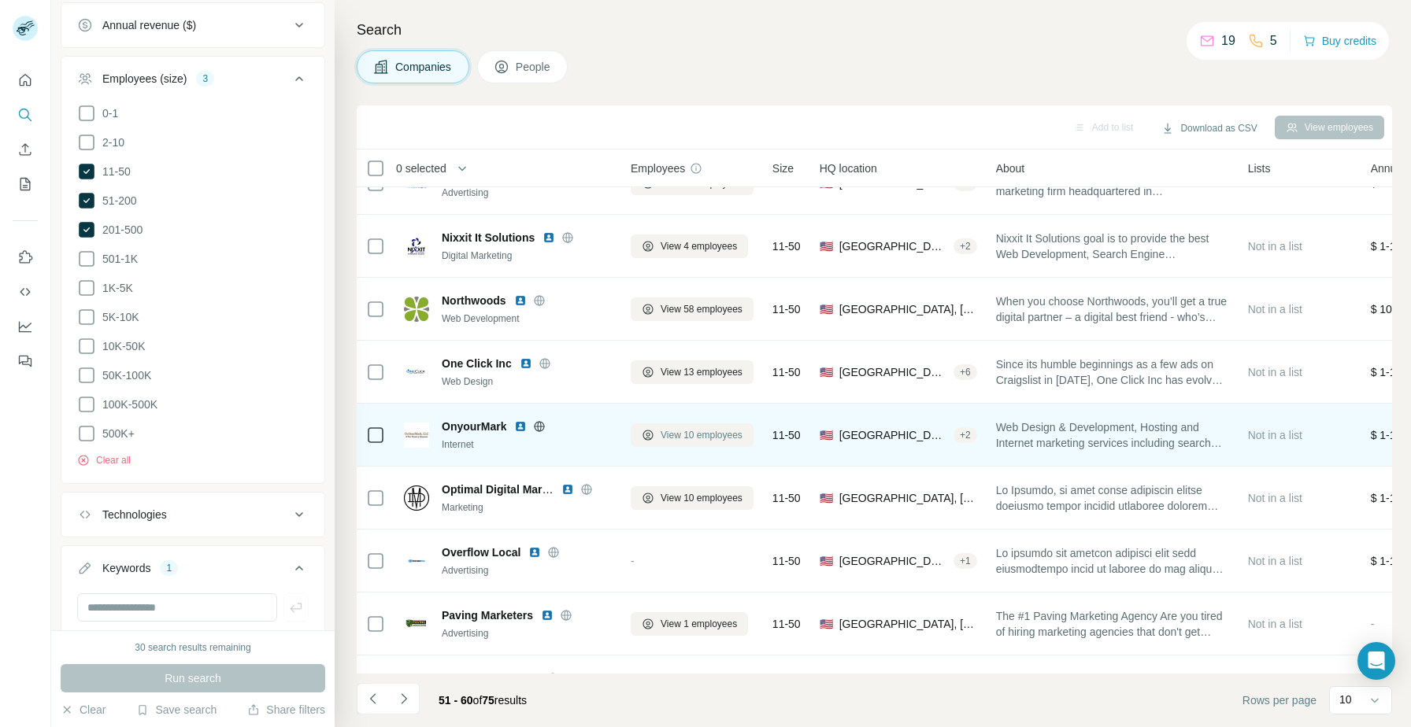
scroll to position [143, 0]
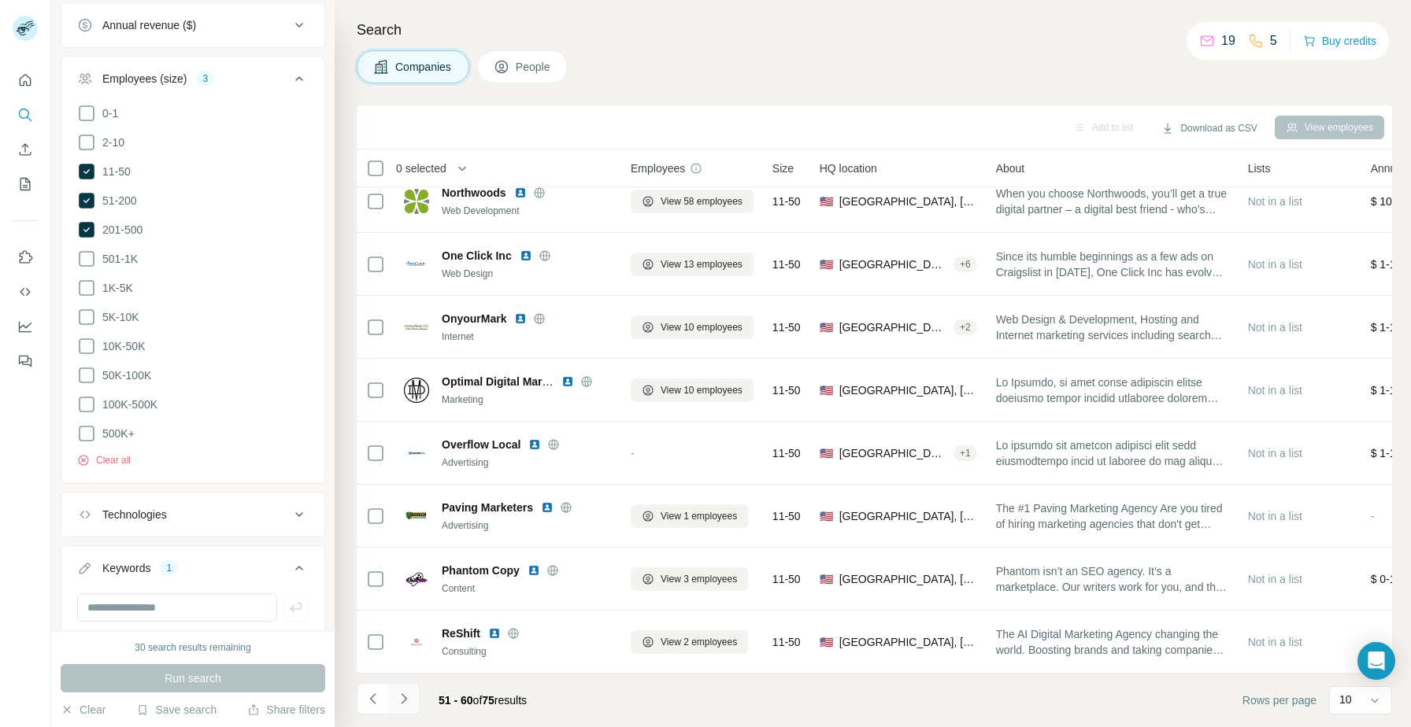
click at [391, 704] on button "Navigate to next page" at bounding box center [403, 698] width 31 height 31
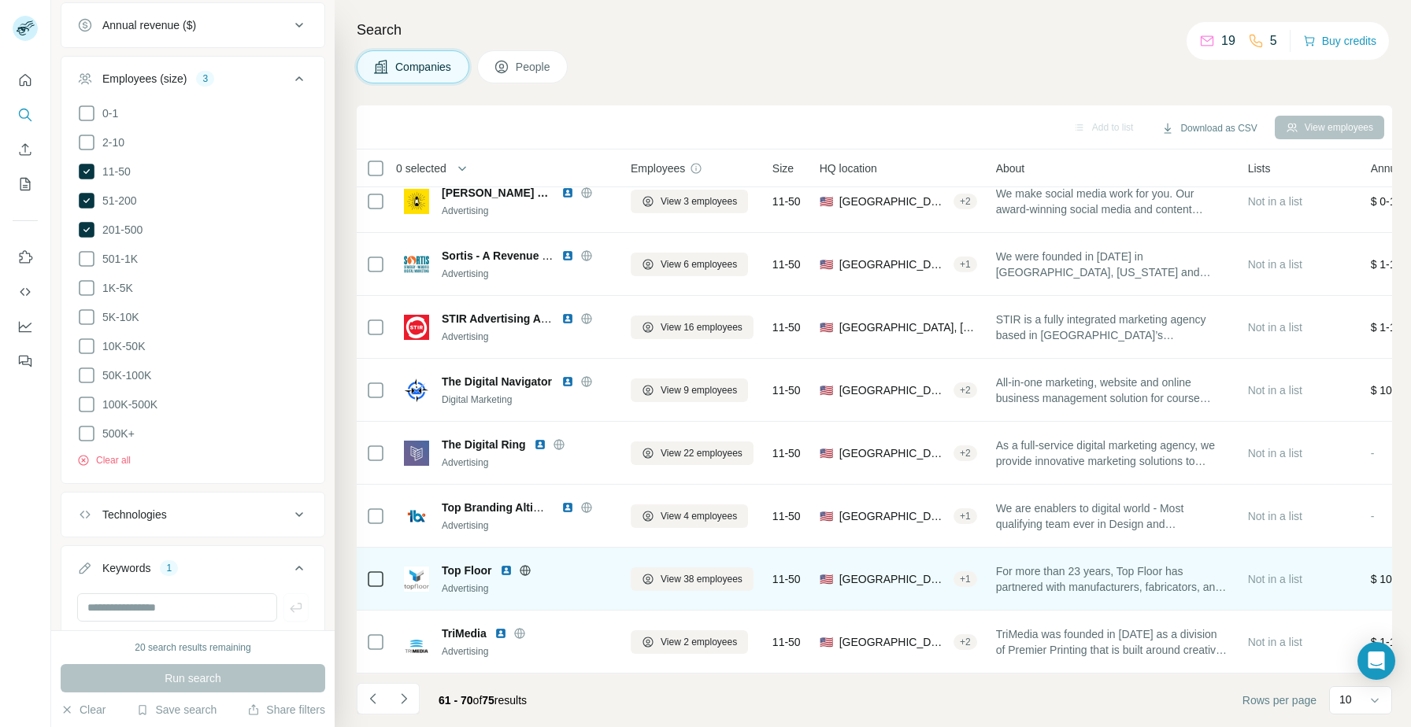
click at [503, 571] on img at bounding box center [506, 570] width 13 height 13
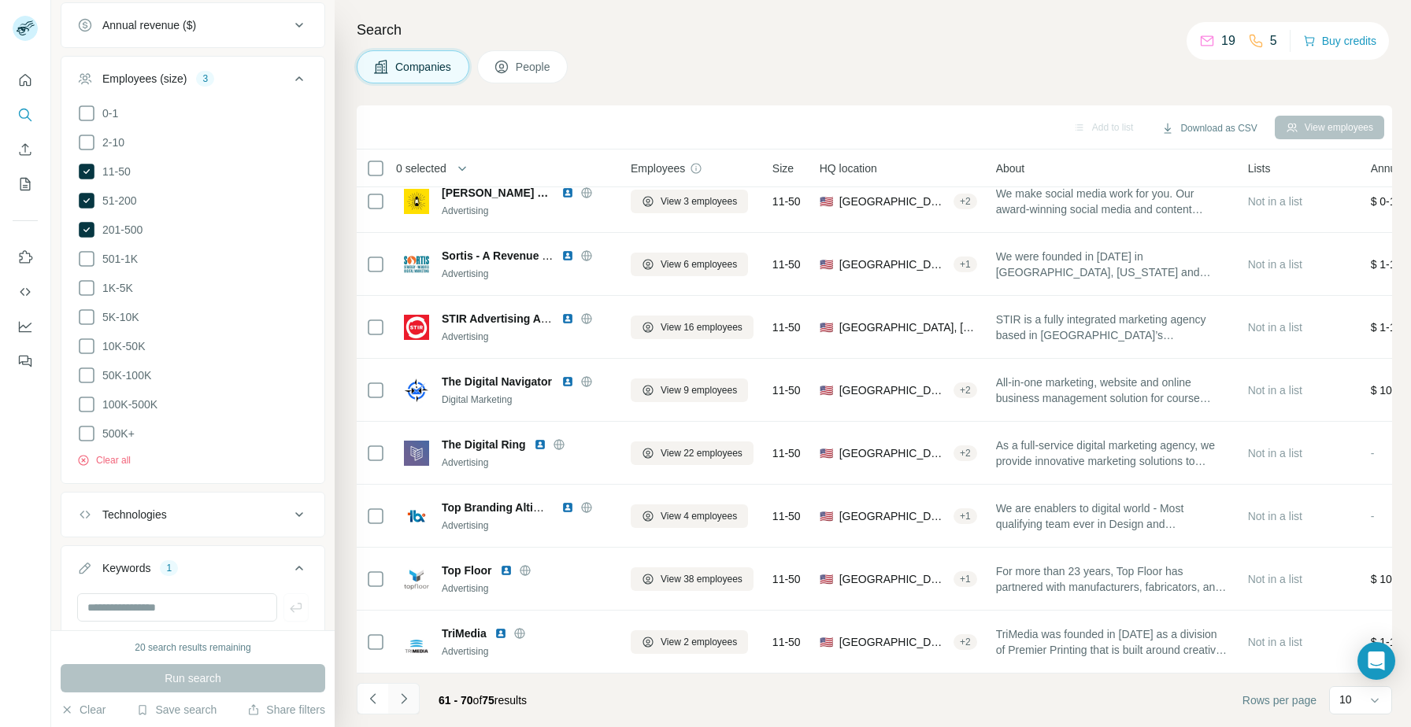
click at [405, 697] on icon "Navigate to next page" at bounding box center [404, 699] width 16 height 16
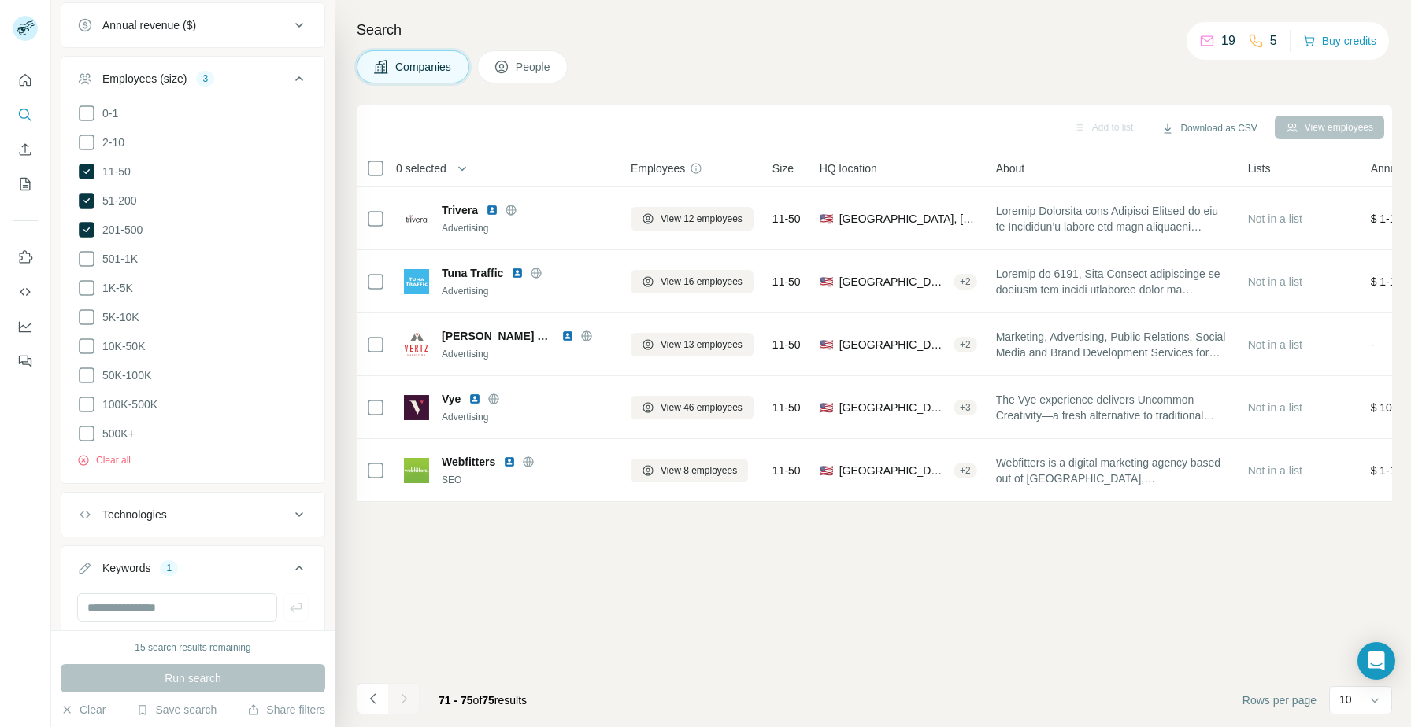
scroll to position [0, 0]
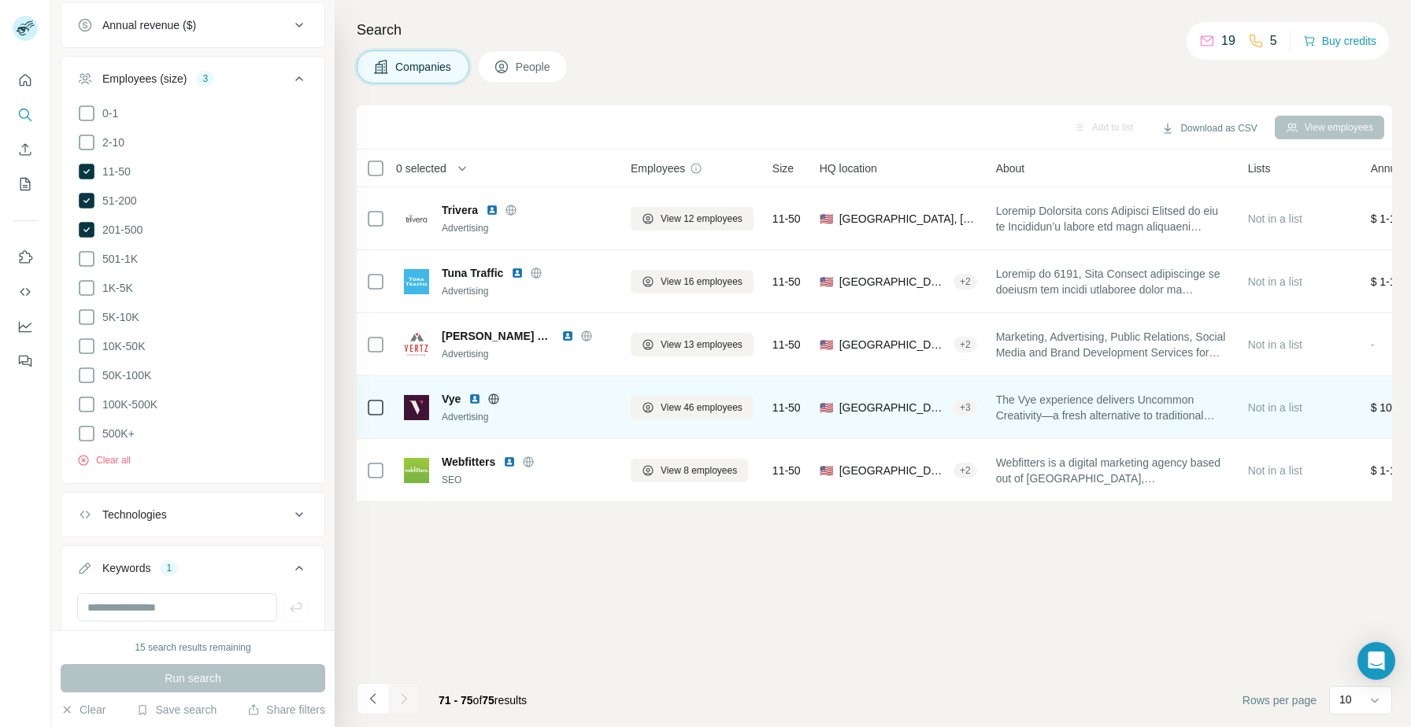
click at [477, 399] on img at bounding box center [474, 399] width 13 height 13
